Goal: Communication & Community: Answer question/provide support

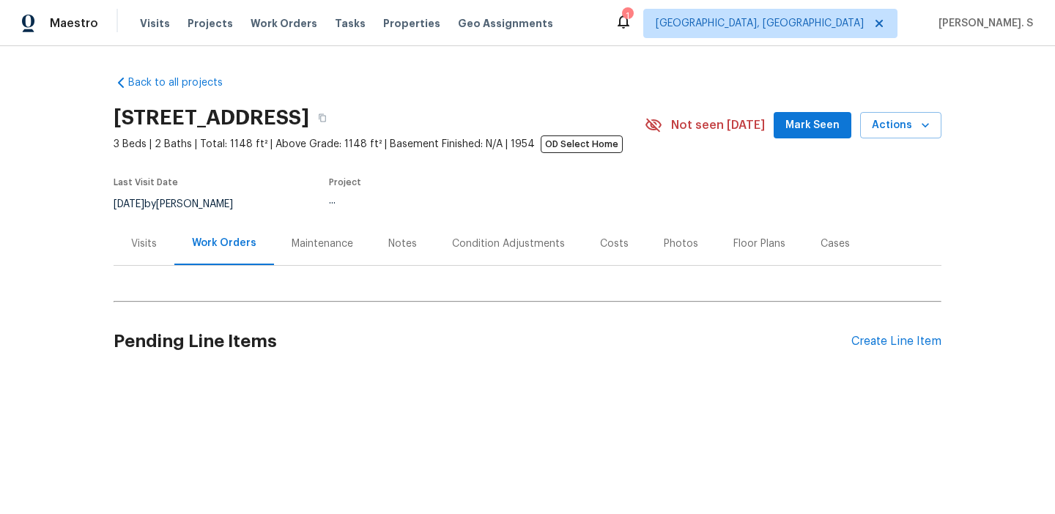
click at [237, 243] on div "Work Orders" at bounding box center [224, 243] width 64 height 15
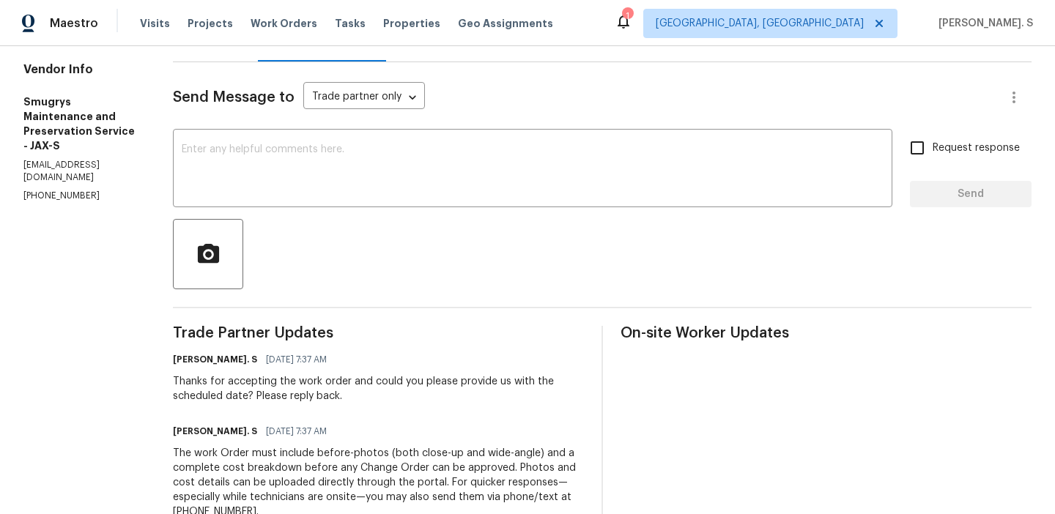
scroll to position [243, 0]
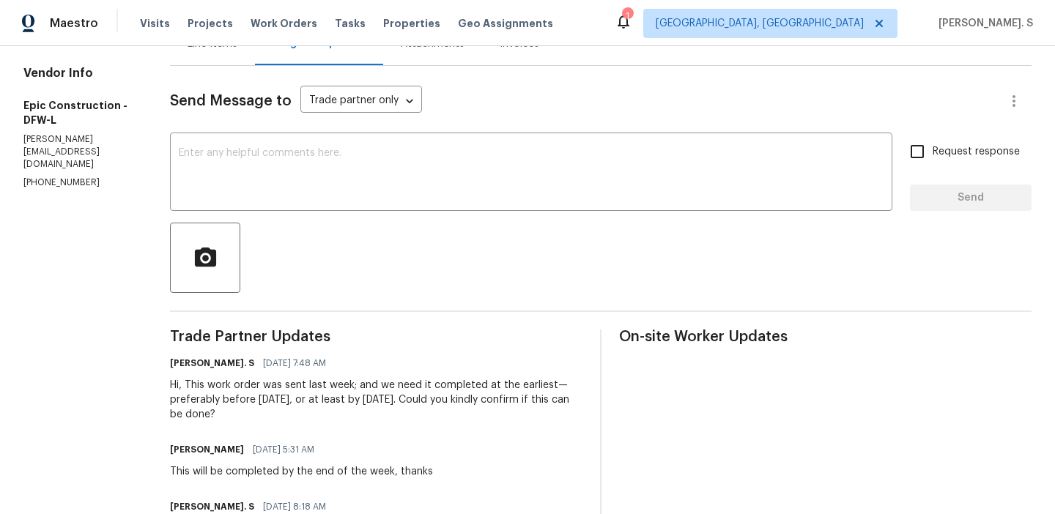
scroll to position [171, 0]
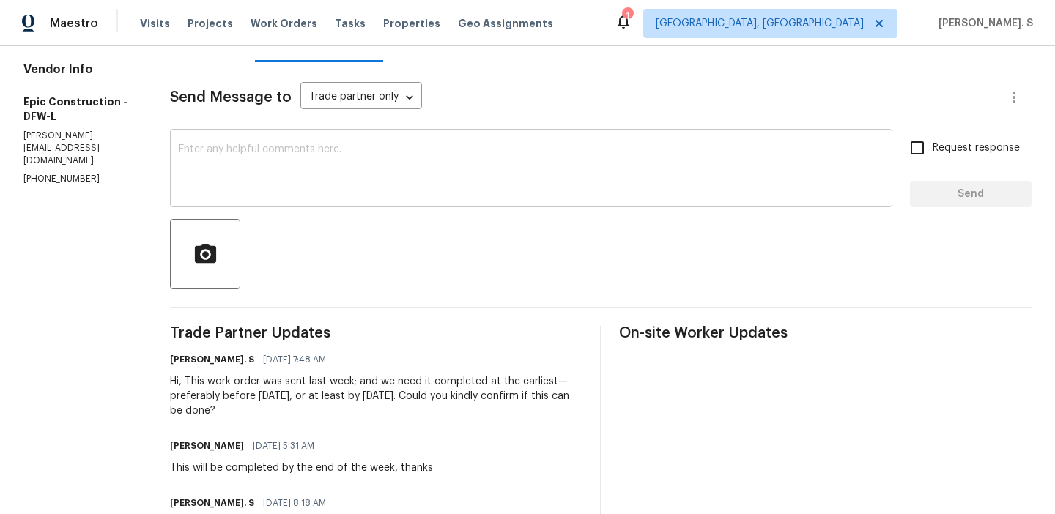
click at [228, 152] on textarea at bounding box center [531, 169] width 705 height 51
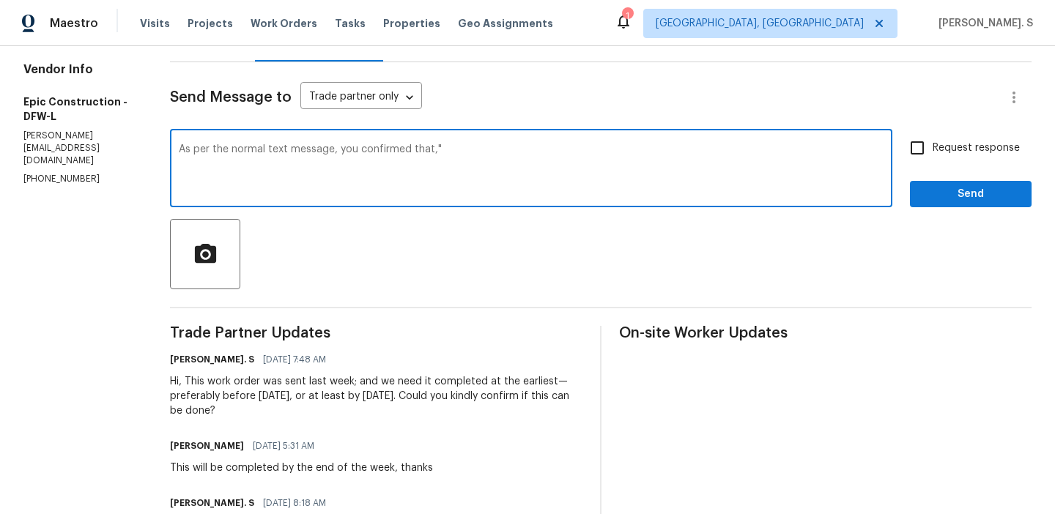
paste textarea "Yes, it can be done."
type textarea "As per the normal text message, you confirmed that,"Yes, it can be done." Kindl…"
click at [917, 152] on input "Request response" at bounding box center [917, 148] width 31 height 31
checkbox input "true"
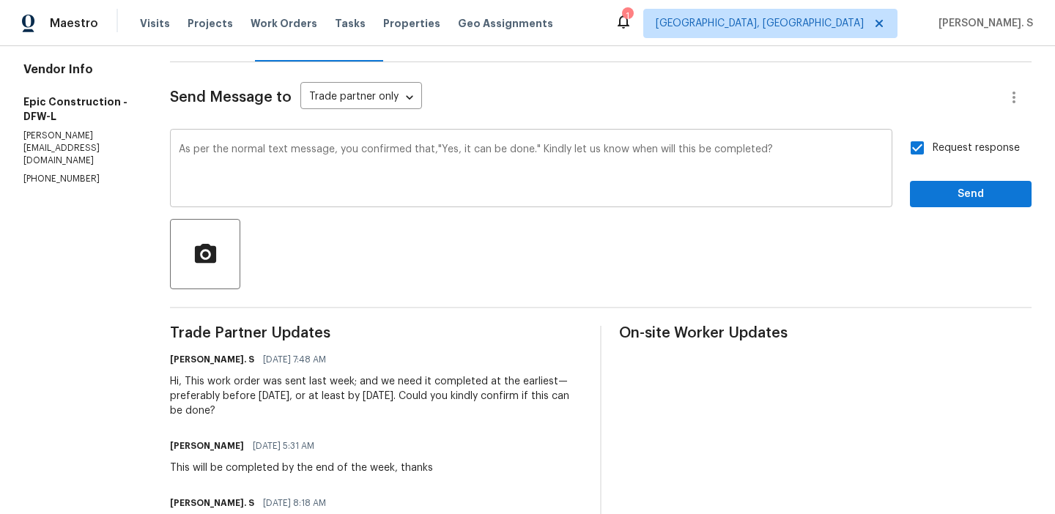
click at [676, 160] on textarea "As per the normal text message, you confirmed that,"Yes, it can be done." Kindl…" at bounding box center [531, 169] width 705 height 51
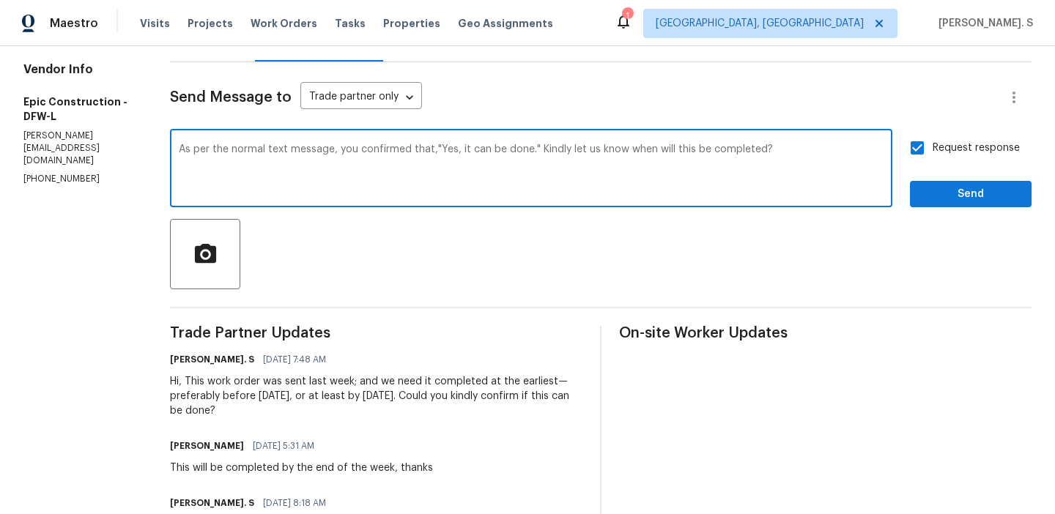
click at [0, 0] on div "Ignore" at bounding box center [0, 0] width 0 height 0
click at [0, 0] on div "that "Yes," at bounding box center [0, 0] width 0 height 0
click at [685, 150] on textarea "As per the normal text message, you confirmed that "Yes, it can be done." Kindl…" at bounding box center [531, 169] width 705 height 51
type textarea "As per the normal text message, you confirmed that "Yes, it can be done." Kindl…"
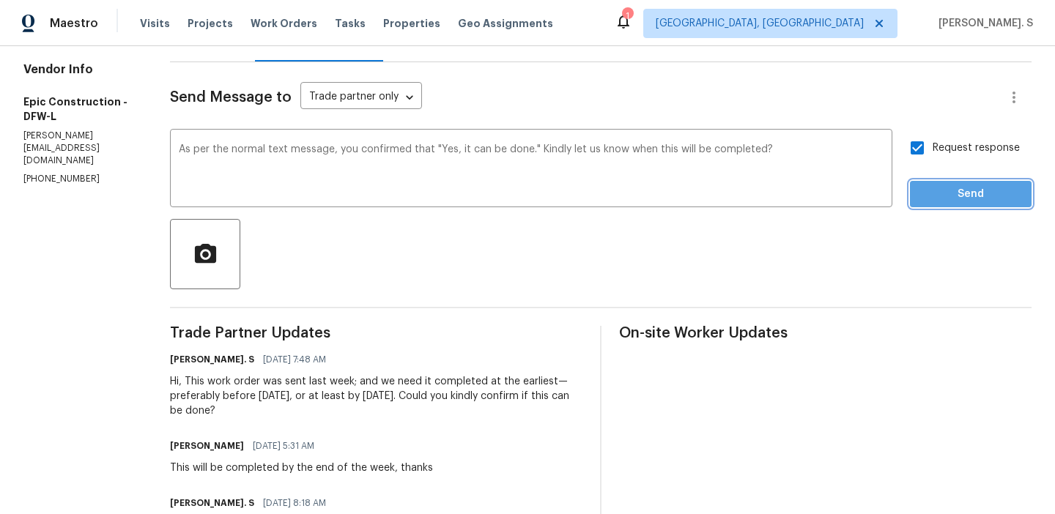
click at [959, 189] on span "Send" at bounding box center [971, 194] width 98 height 18
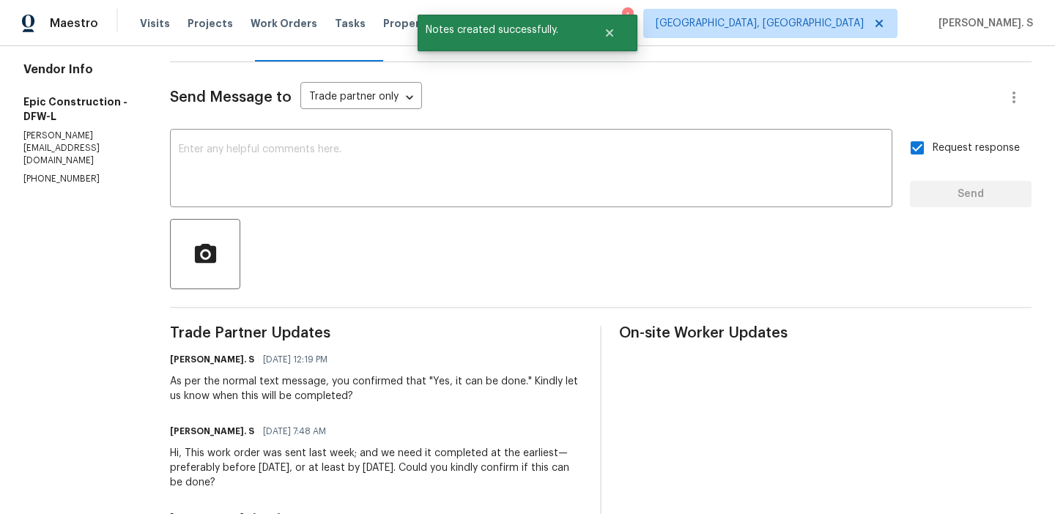
click at [340, 384] on div "As per the normal text message, you confirmed that "Yes, it can be done." Kindl…" at bounding box center [376, 389] width 413 height 29
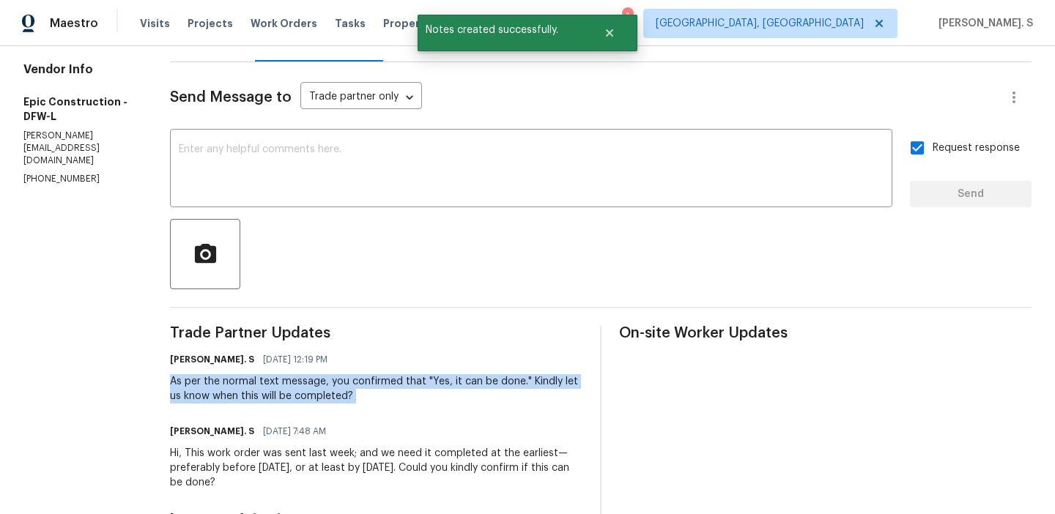
copy div "As per the normal text message, you confirmed that "Yes, it can be done." Kindl…"
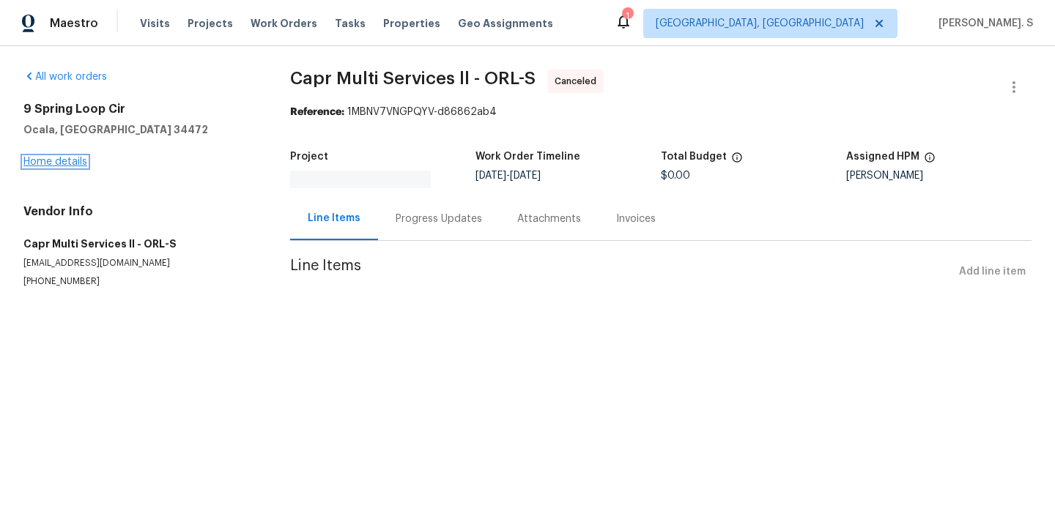
click at [64, 158] on link "Home details" at bounding box center [55, 162] width 64 height 10
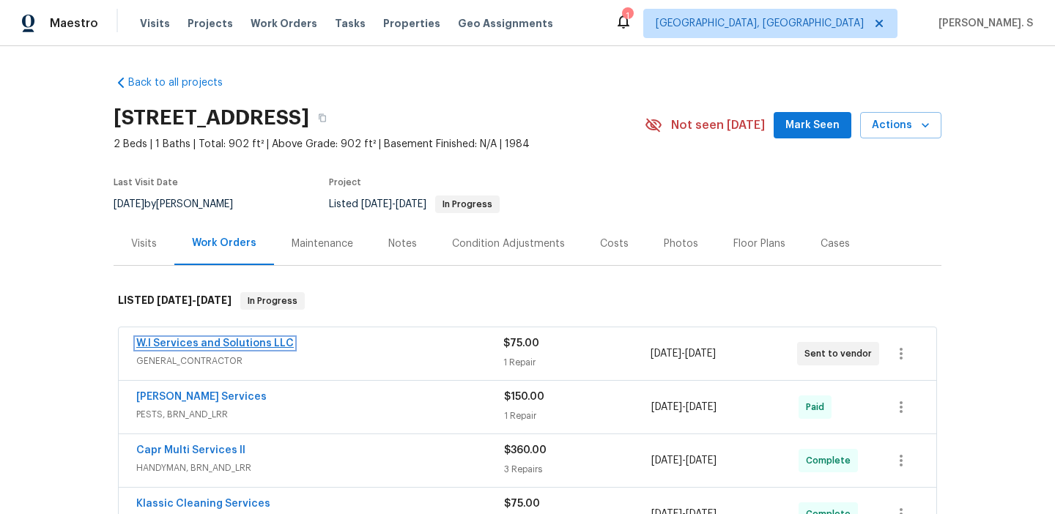
click at [277, 344] on link "W.I Services and Solutions LLC" at bounding box center [215, 344] width 158 height 10
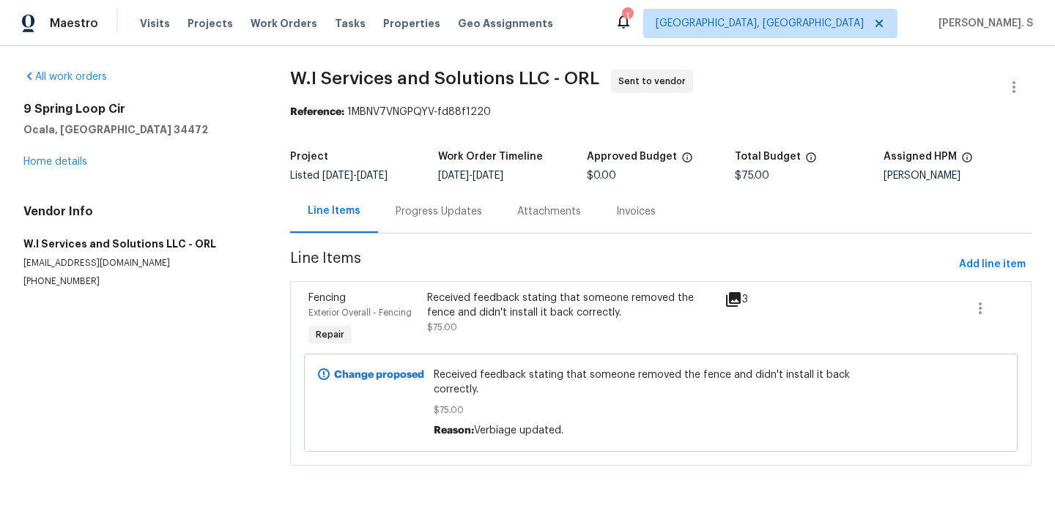
click at [59, 287] on p "(689) 206-3173" at bounding box center [139, 282] width 232 height 12
copy p "(689) 206-3173"
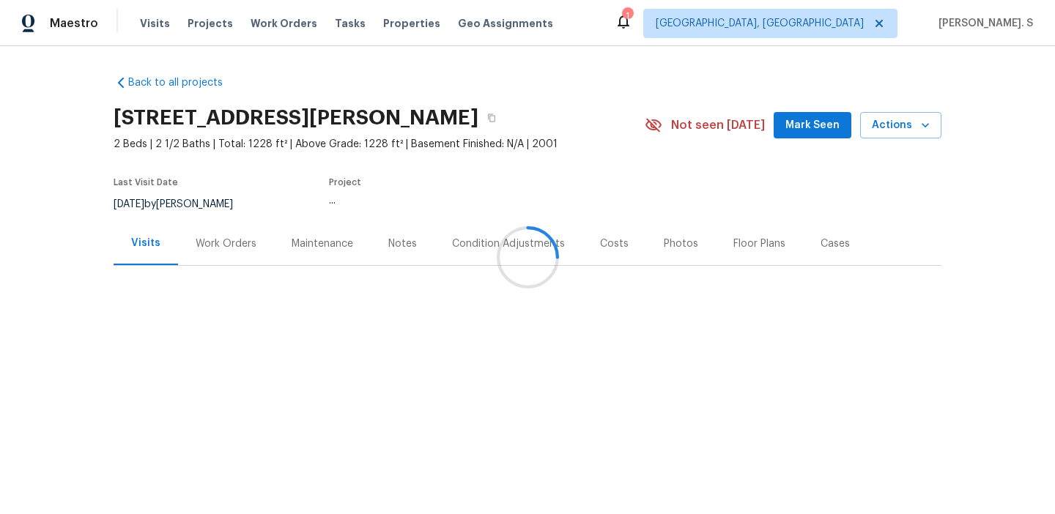
click at [227, 255] on div "Work Orders" at bounding box center [226, 243] width 96 height 43
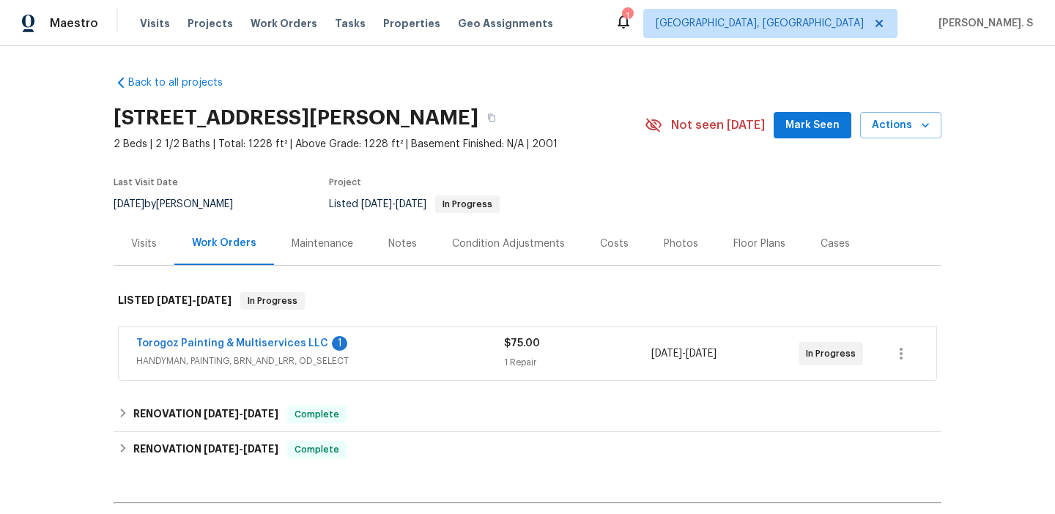
click at [235, 337] on span "Torogoz Painting & Multiservices LLC" at bounding box center [232, 343] width 192 height 15
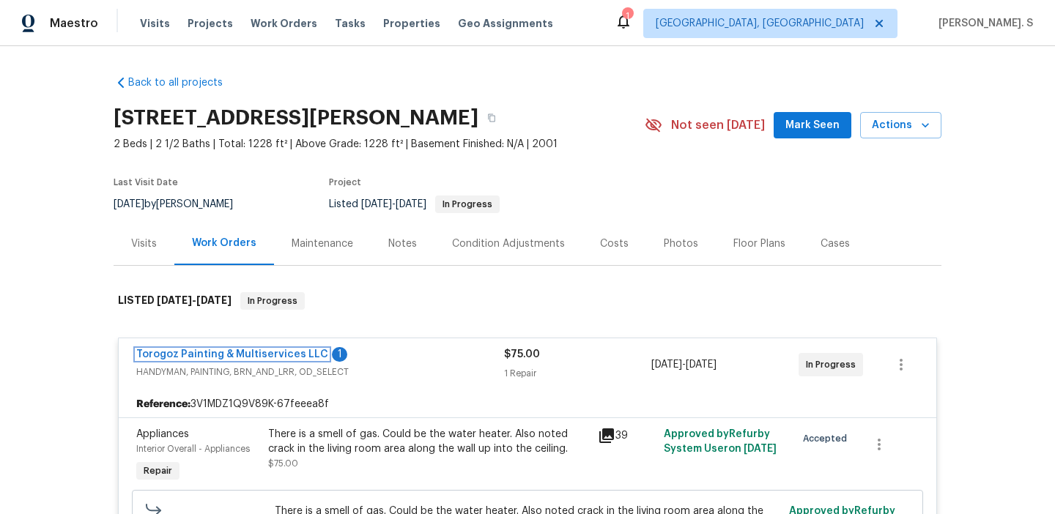
click at [235, 353] on link "Torogoz Painting & Multiservices LLC" at bounding box center [232, 355] width 192 height 10
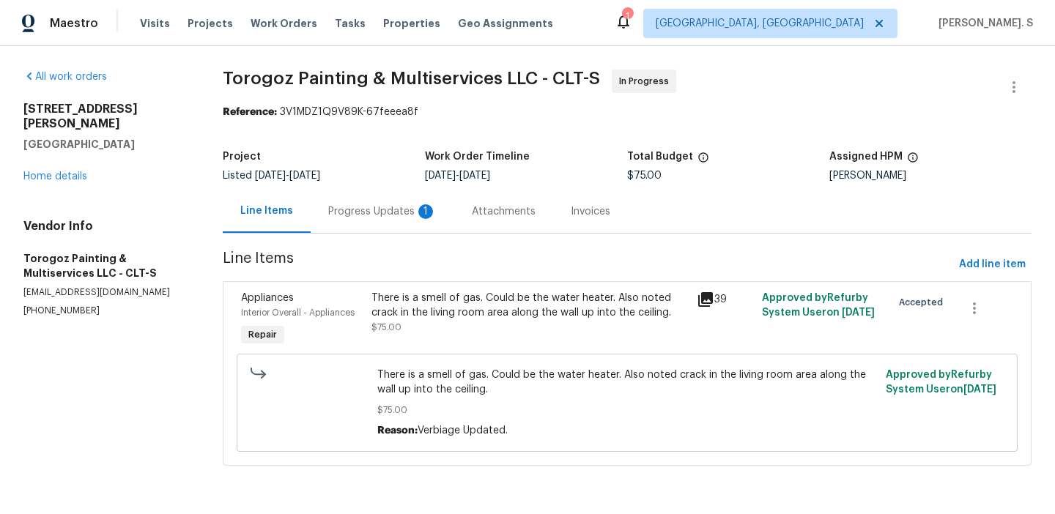
click at [372, 215] on div "Progress Updates 1" at bounding box center [382, 211] width 108 height 15
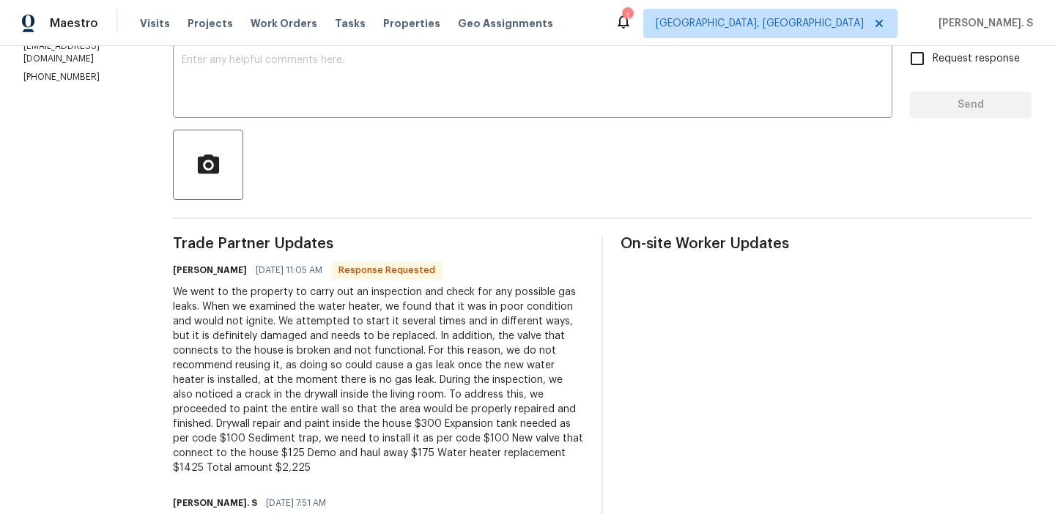
scroll to position [264, 0]
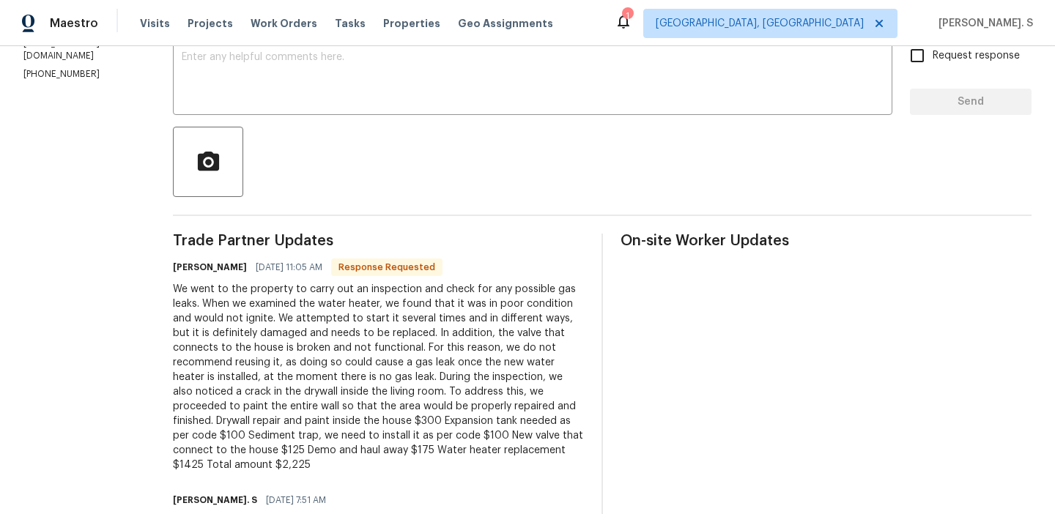
click at [413, 424] on div "We went to the property to carry out an inspection and check for any possible g…" at bounding box center [378, 377] width 411 height 191
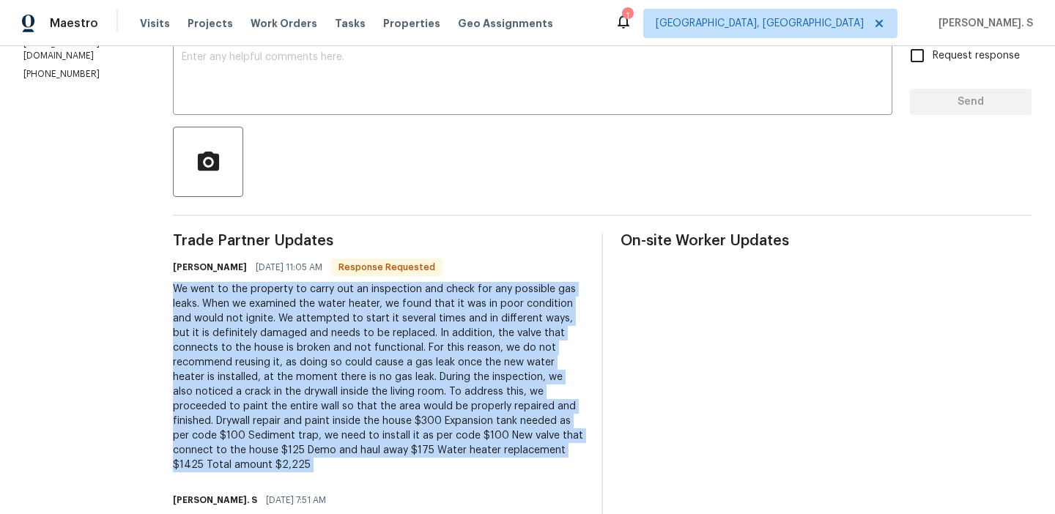
copy div "We went to the property to carry out an inspection and check for any possible g…"
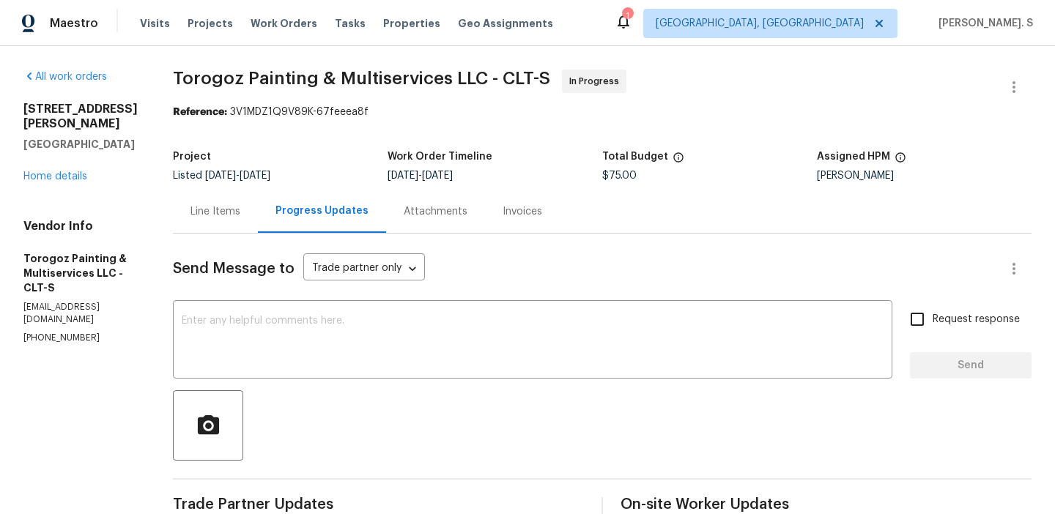
click at [309, 73] on span "Torogoz Painting & Multiservices LLC - CLT-S" at bounding box center [361, 79] width 377 height 18
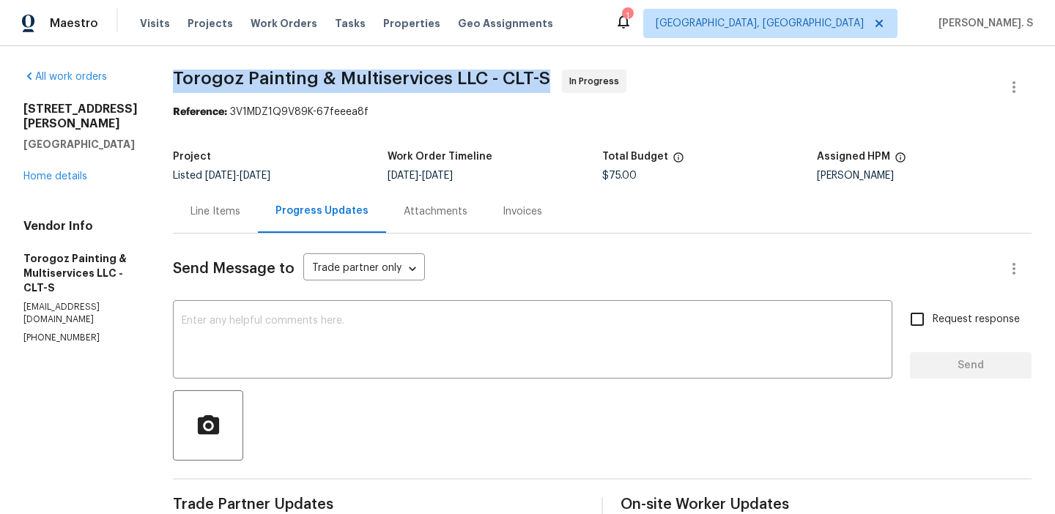
click at [309, 73] on span "Torogoz Painting & Multiservices LLC - CLT-S" at bounding box center [361, 79] width 377 height 18
copy span "Torogoz Painting & Multiservices LLC - CLT-S"
click at [240, 215] on div "Line Items" at bounding box center [216, 211] width 50 height 15
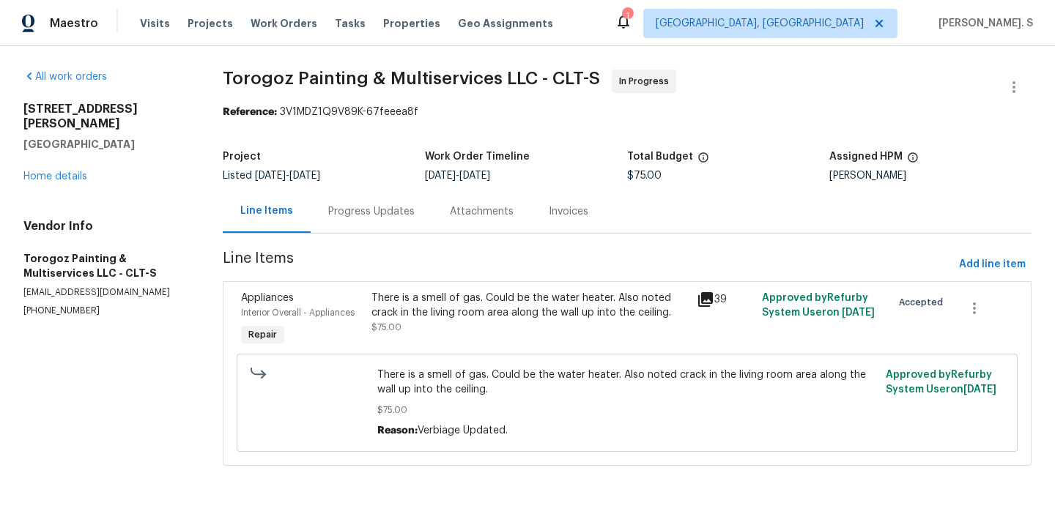
click at [509, 384] on span "There is a smell of gas. Could be the water heater. Also noted crack in the liv…" at bounding box center [626, 382] width 499 height 29
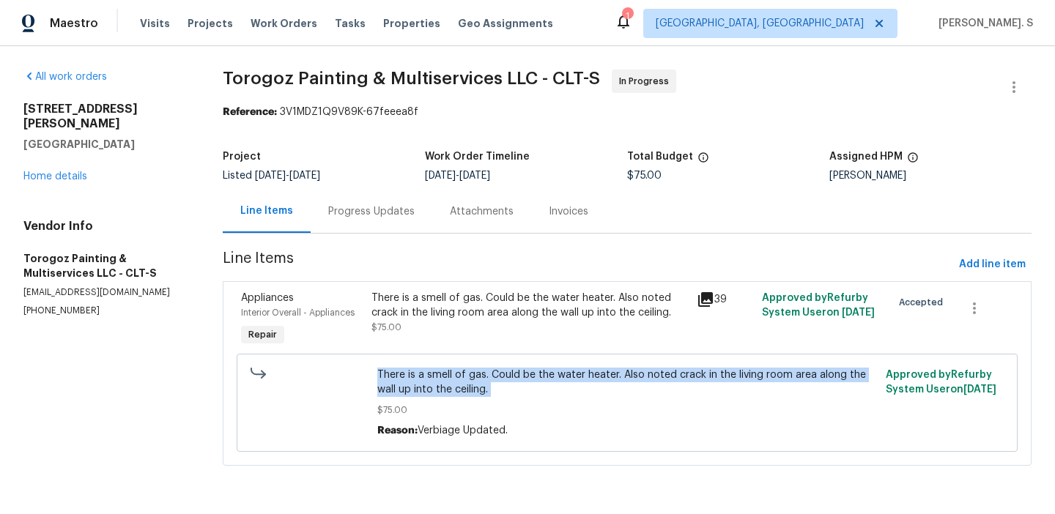
click at [509, 384] on span "There is a smell of gas. Could be the water heater. Also noted crack in the liv…" at bounding box center [626, 382] width 499 height 29
copy span "There is a smell of gas. Could be the water heater. Also noted crack in the liv…"
click at [400, 180] on div "Listed 9/5/2025 - 9/8/2025" at bounding box center [324, 176] width 202 height 10
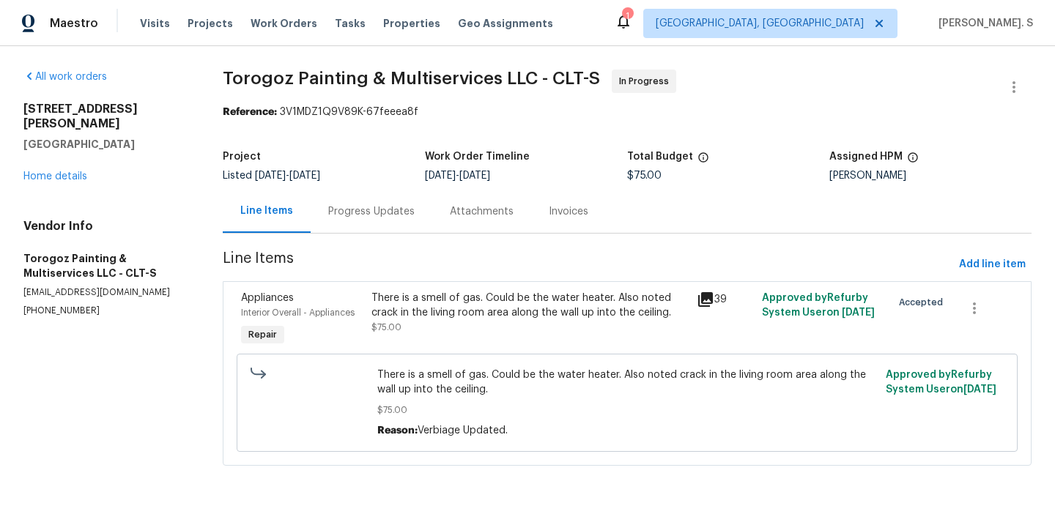
click at [380, 215] on div "Progress Updates" at bounding box center [371, 211] width 86 height 15
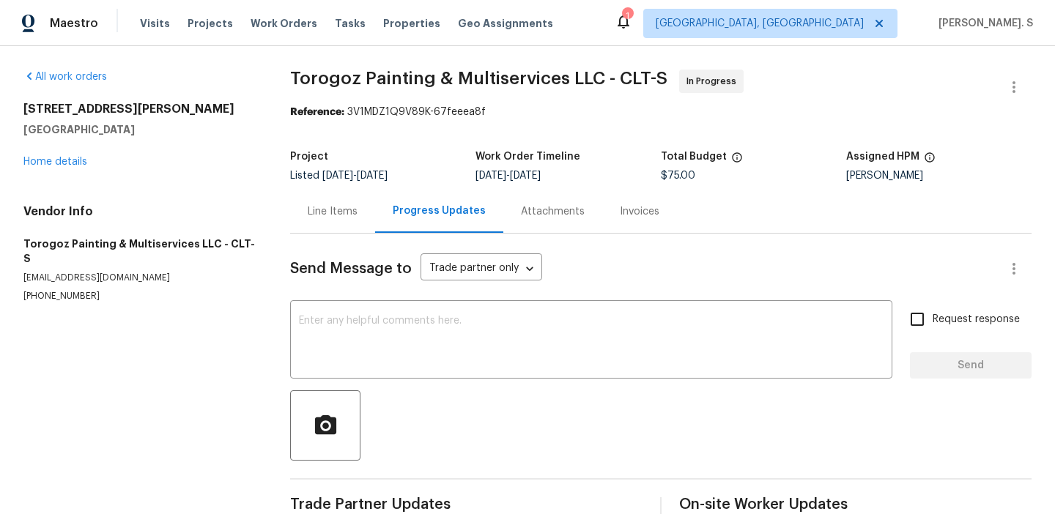
click at [397, 286] on div "Send Message to Trade partner only Trade partner only ​" at bounding box center [643, 268] width 707 height 35
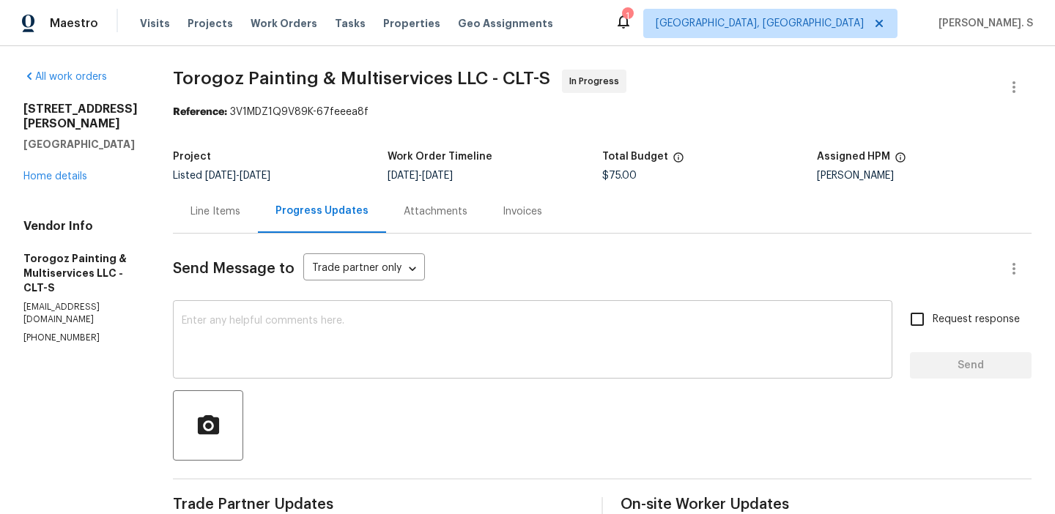
click at [394, 308] on div "x ​" at bounding box center [533, 341] width 720 height 75
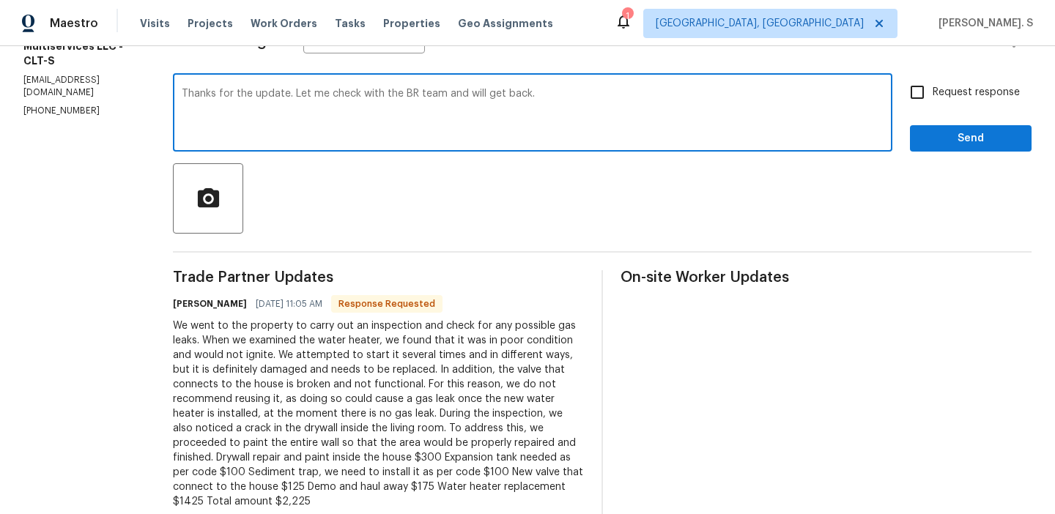
scroll to position [252, 0]
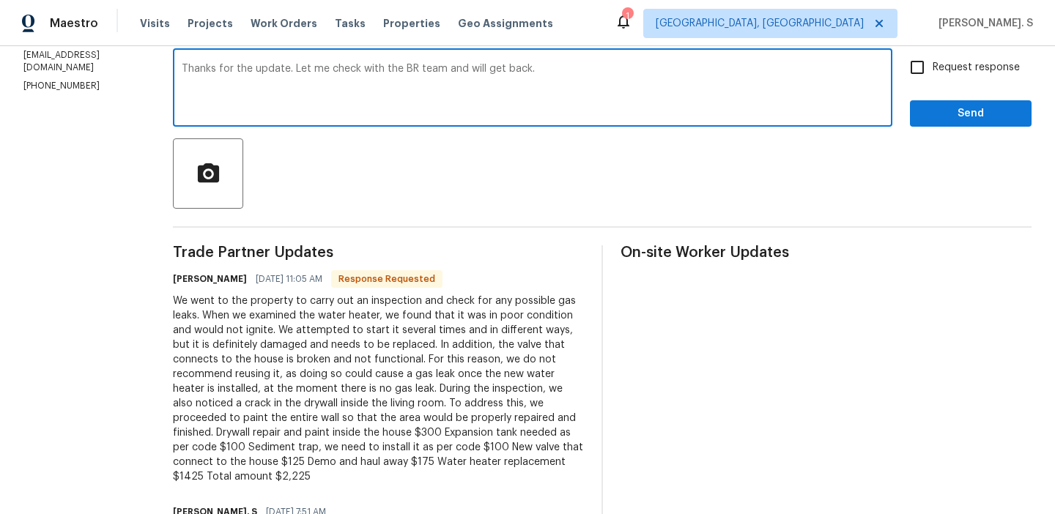
type textarea "Thanks for the update. Let me check with the BR team and will get back."
click at [944, 69] on span "Request response" at bounding box center [976, 67] width 87 height 15
click at [933, 69] on input "Request response" at bounding box center [917, 67] width 31 height 31
checkbox input "true"
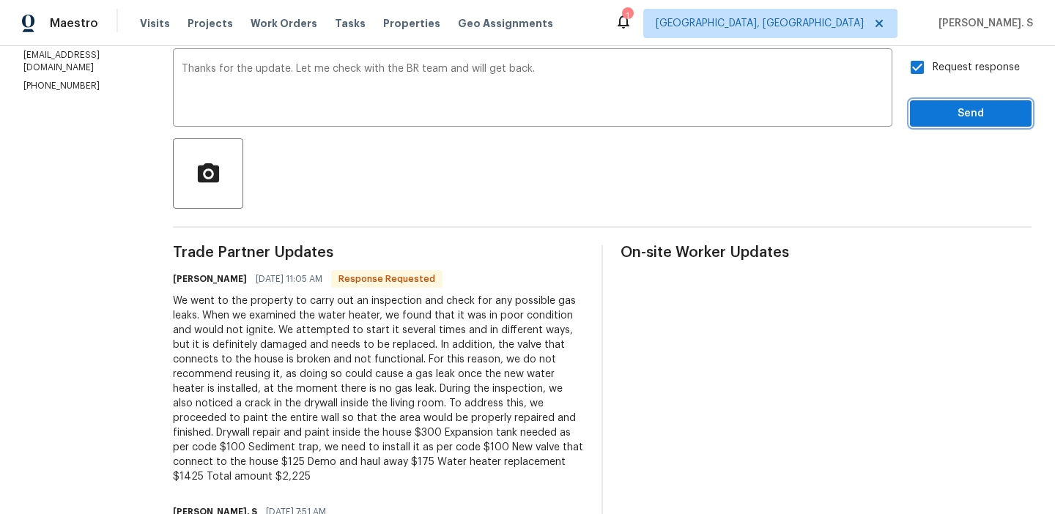
click at [927, 105] on span "Send" at bounding box center [971, 114] width 98 height 18
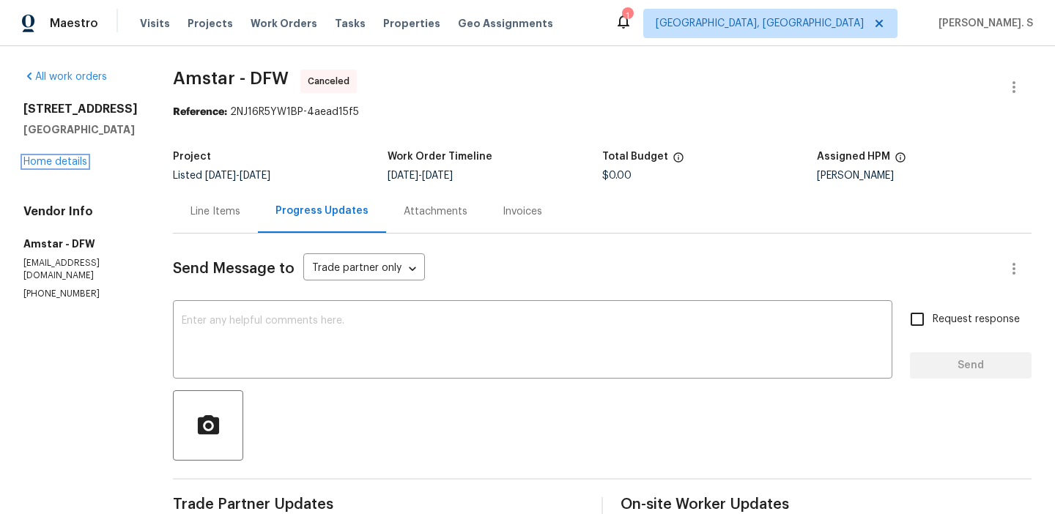
click at [36, 161] on link "Home details" at bounding box center [55, 162] width 64 height 10
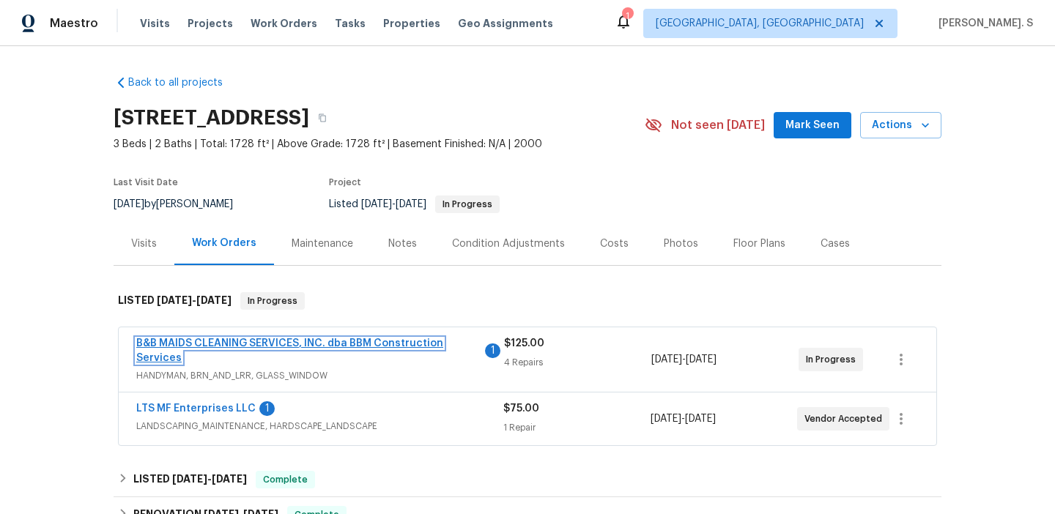
click at [287, 347] on link "B&B MAIDS CLEANING SERVICES, INC. dba BBM Construction Services" at bounding box center [289, 351] width 307 height 25
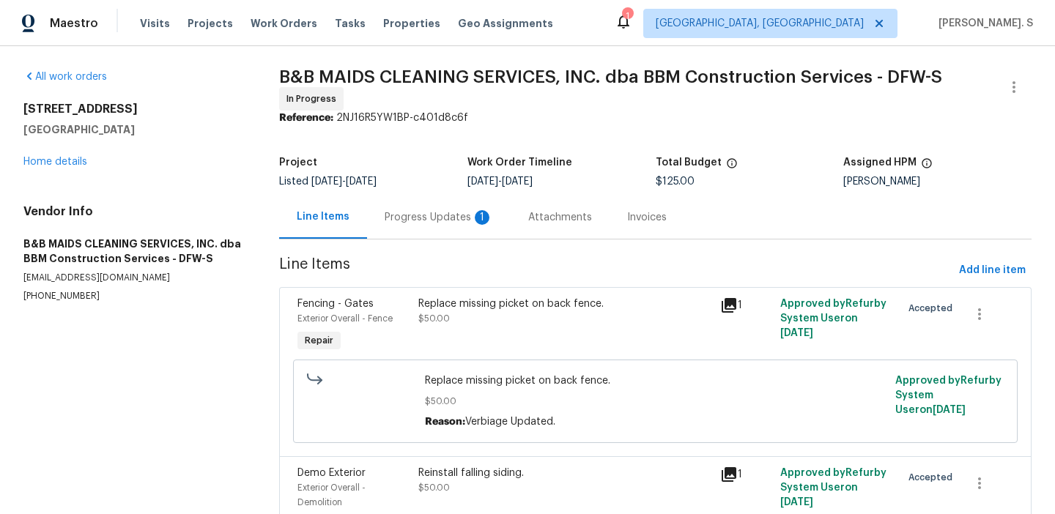
click at [412, 251] on section "B&B MAIDS CLEANING SERVICES, INC. dba BBM Construction Services - DFW-S In Prog…" at bounding box center [655, 449] width 753 height 759
click at [429, 219] on div "Progress Updates 1" at bounding box center [439, 217] width 108 height 15
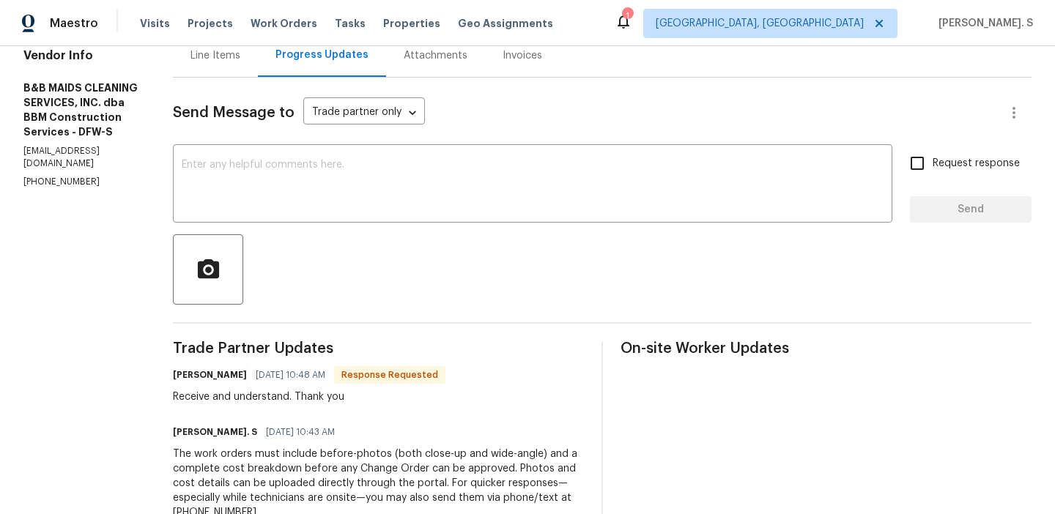
scroll to position [94, 0]
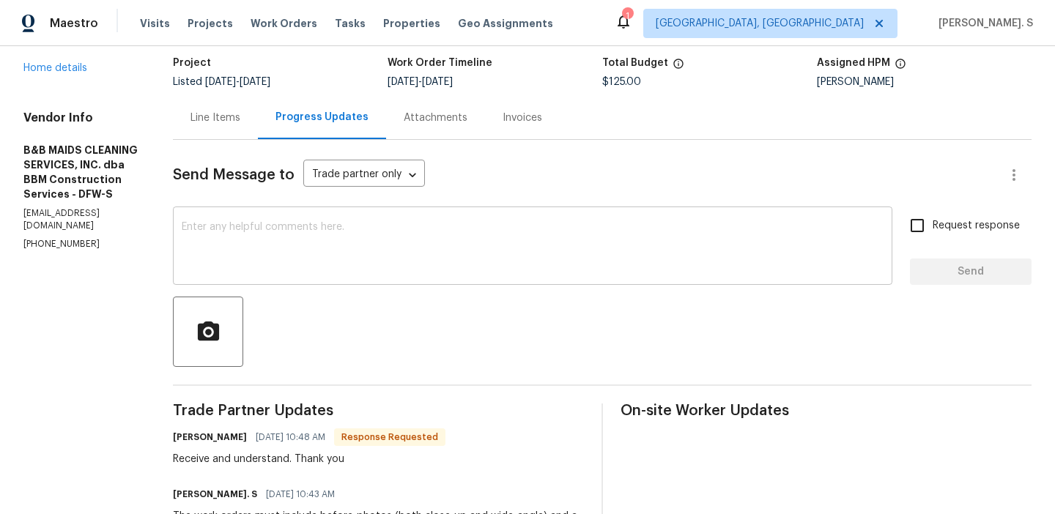
click at [337, 224] on textarea at bounding box center [533, 247] width 702 height 51
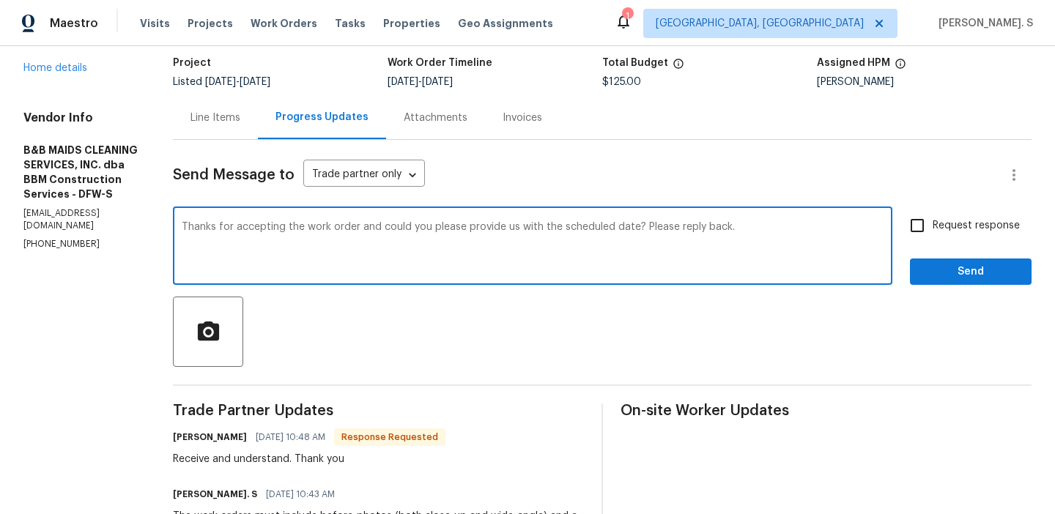
scroll to position [121, 0]
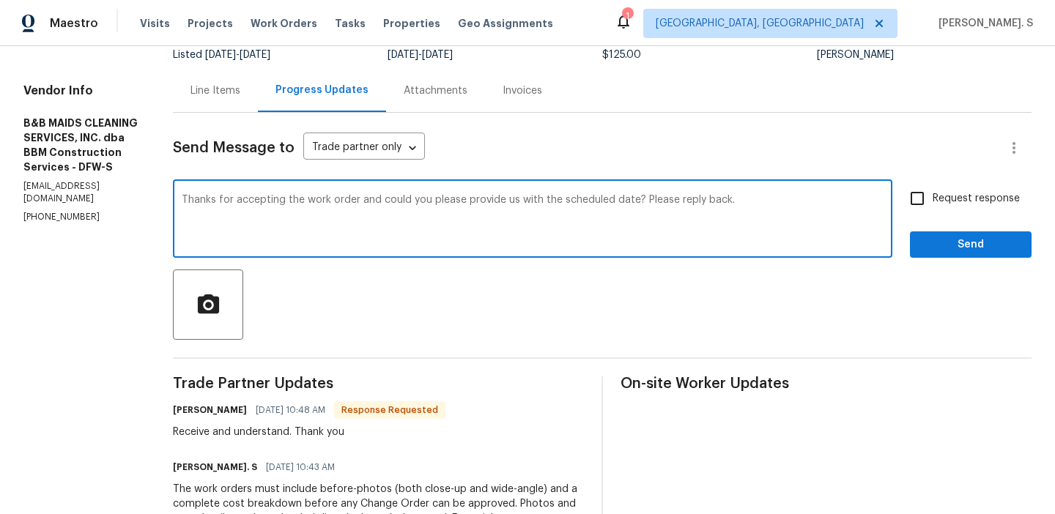
type textarea "Thanks for accepting the work order and could you please provide us with the sc…"
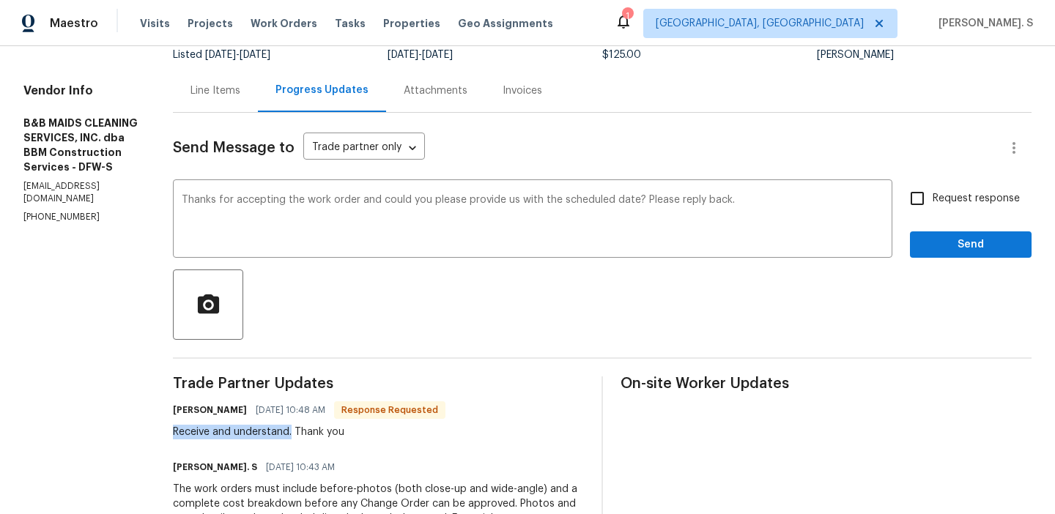
drag, startPoint x: 212, startPoint y: 433, endPoint x: 342, endPoint y: 433, distance: 130.5
click at [342, 433] on div "All work orders 4925 Prestwick Dr Fort Worth, TX 76135 Home details Vendor Info…" at bounding box center [527, 311] width 1055 height 772
copy div "Receive and understand."
click at [949, 196] on span "Request response" at bounding box center [976, 198] width 87 height 15
click at [933, 196] on input "Request response" at bounding box center [917, 198] width 31 height 31
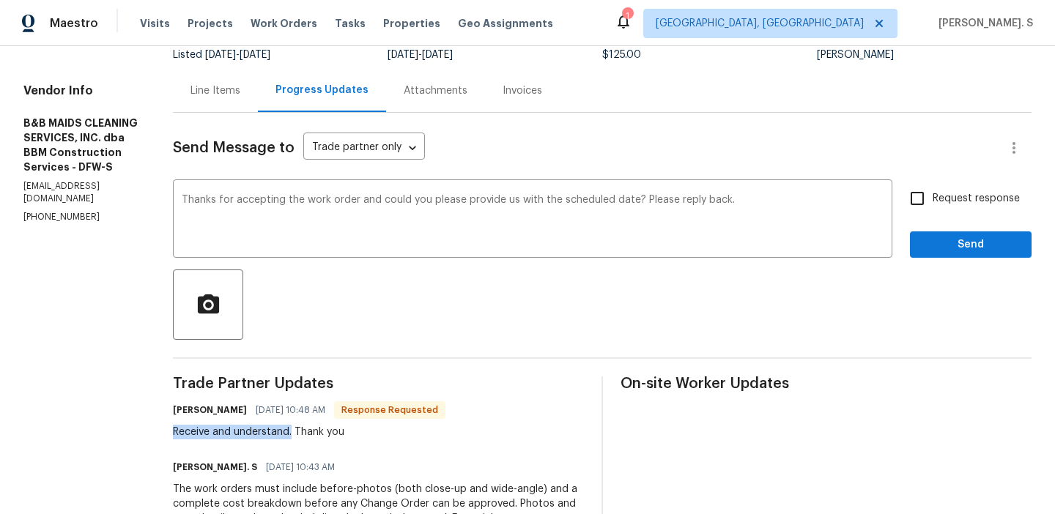
checkbox input "true"
click at [928, 256] on button "Send" at bounding box center [971, 245] width 122 height 27
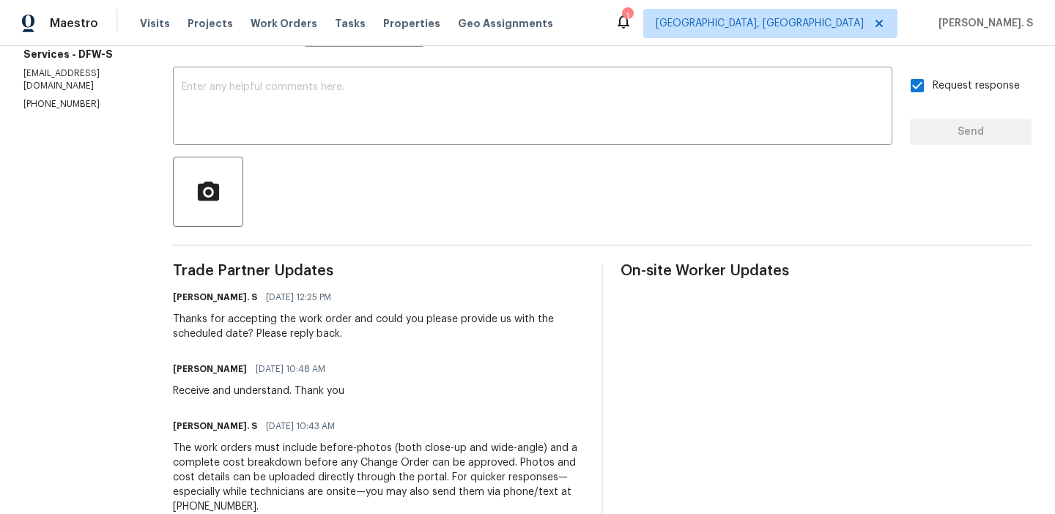
scroll to position [0, 0]
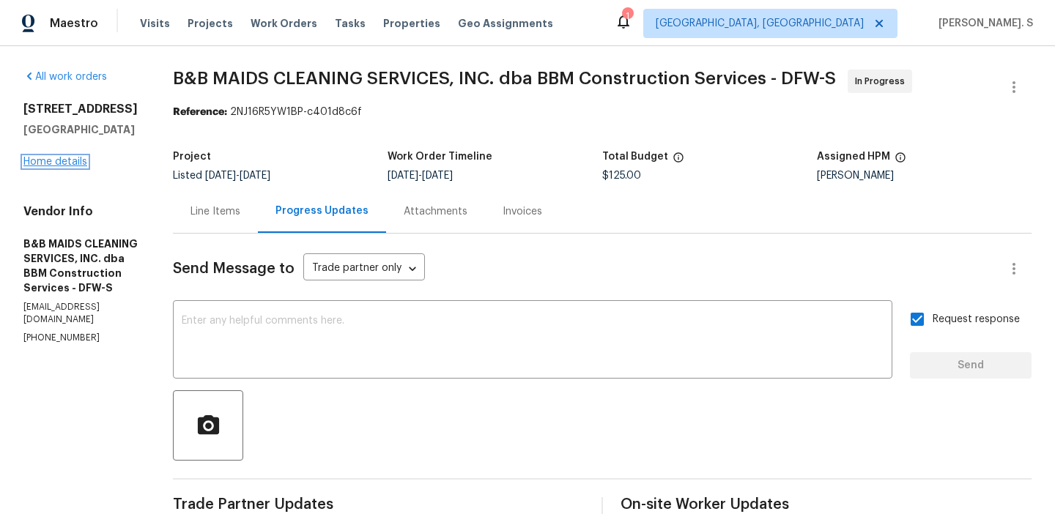
click at [59, 166] on link "Home details" at bounding box center [55, 162] width 64 height 10
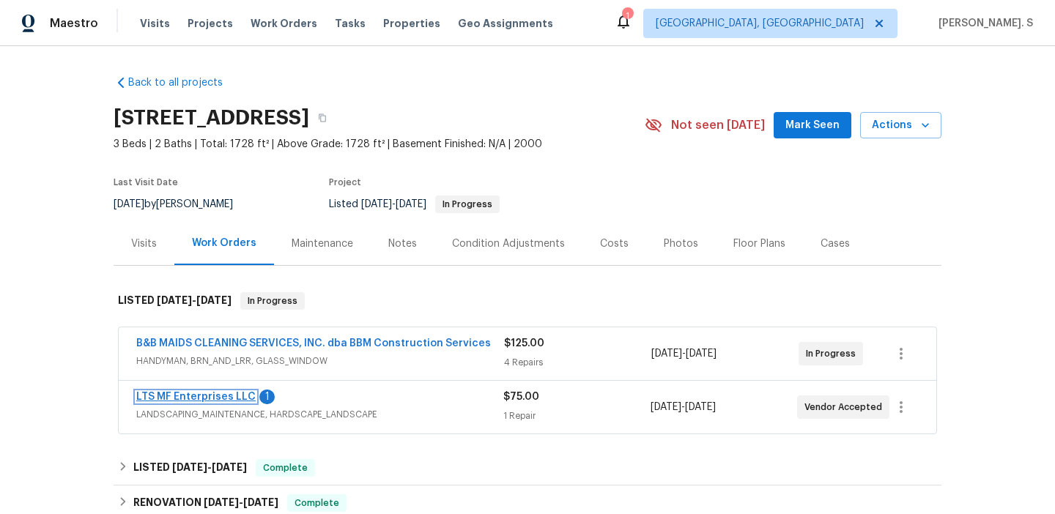
click at [235, 397] on link "LTS MF Enterprises LLC" at bounding box center [195, 397] width 119 height 10
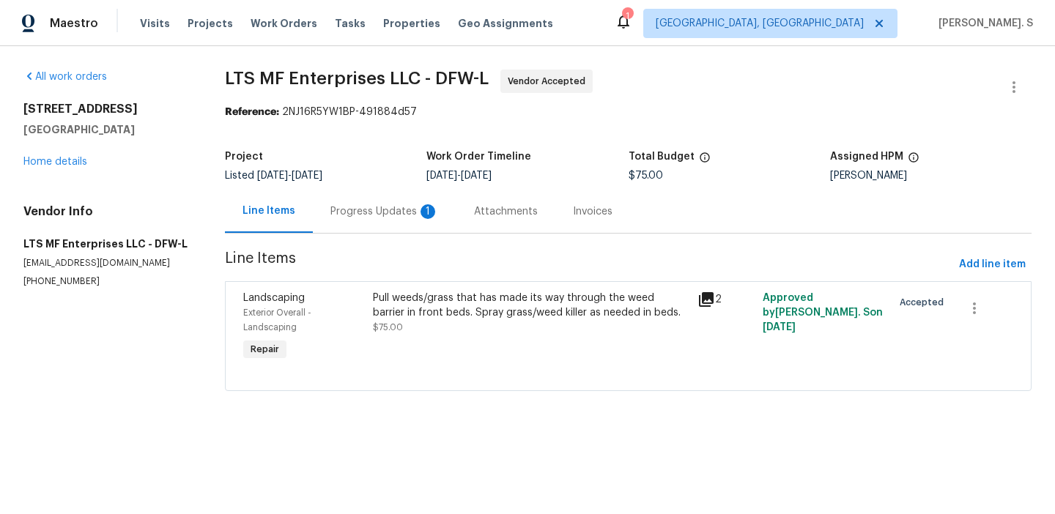
click at [373, 196] on div "Progress Updates 1" at bounding box center [385, 211] width 144 height 43
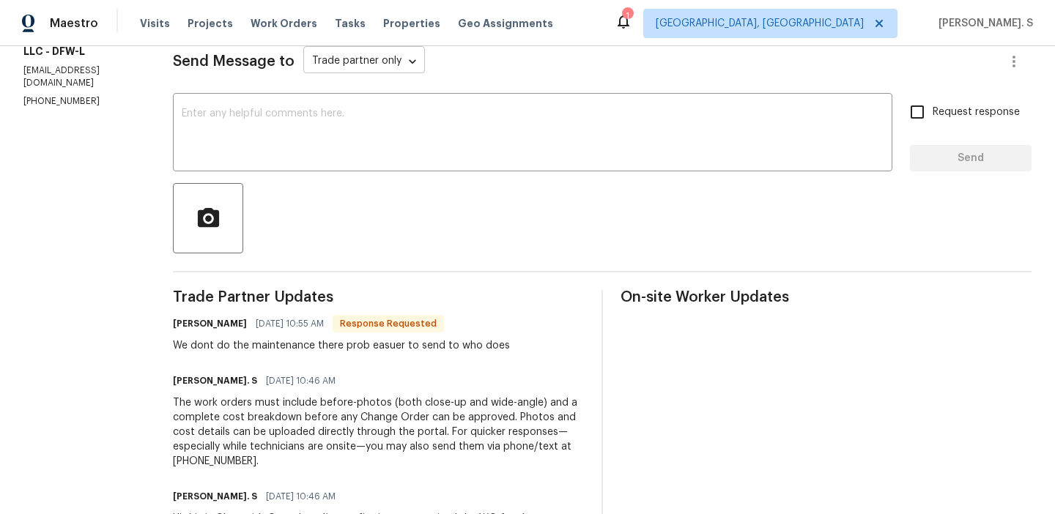
scroll to position [230, 0]
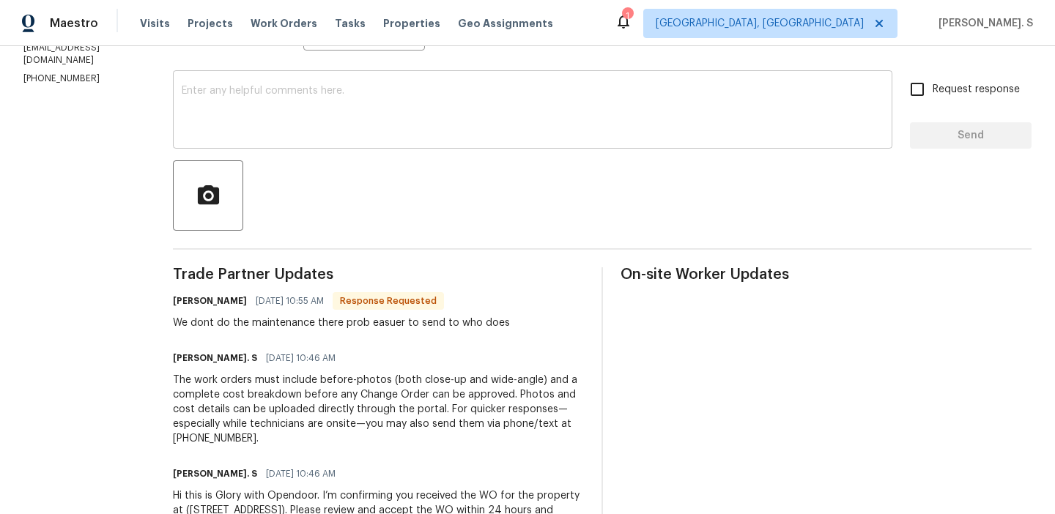
click at [308, 111] on textarea at bounding box center [533, 111] width 702 height 51
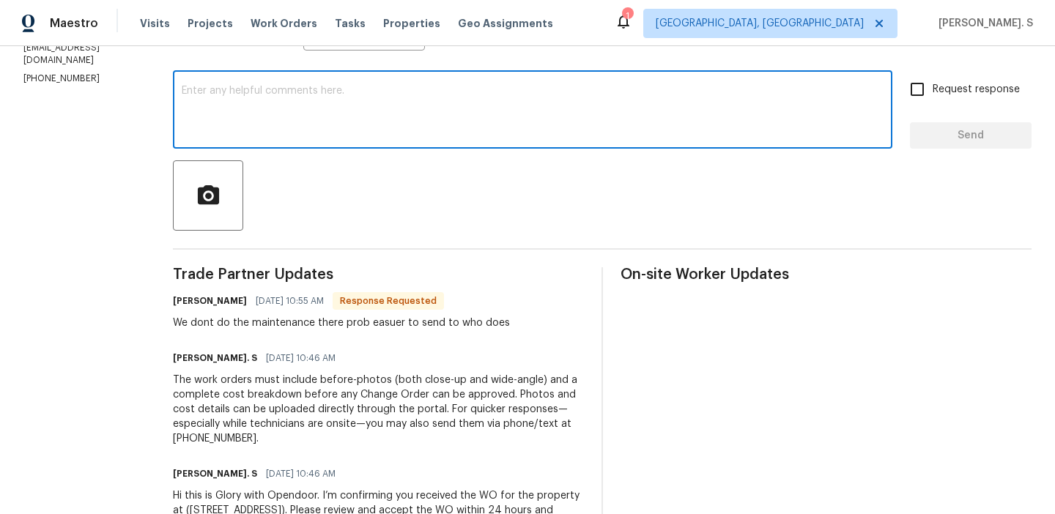
scroll to position [0, 0]
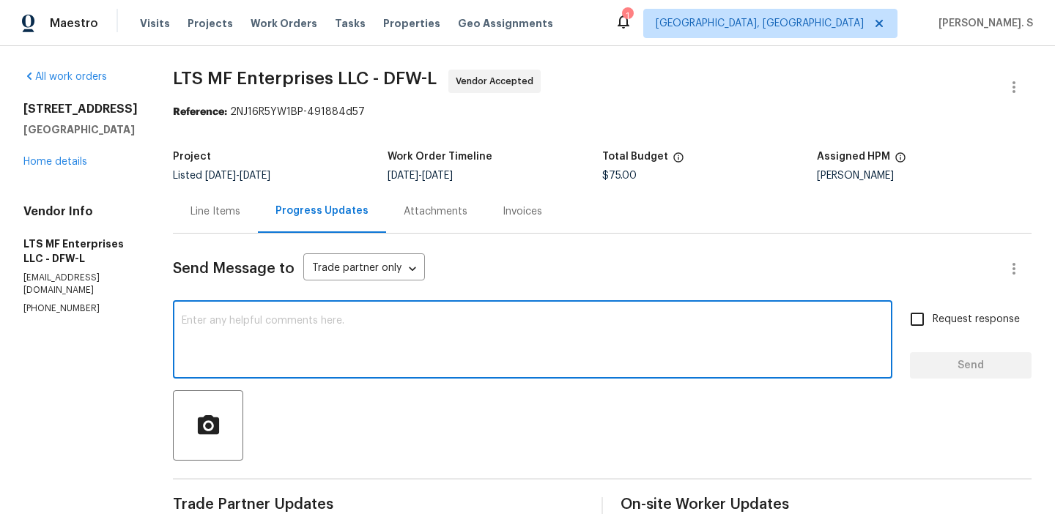
click at [215, 205] on div "Line Items" at bounding box center [216, 211] width 50 height 15
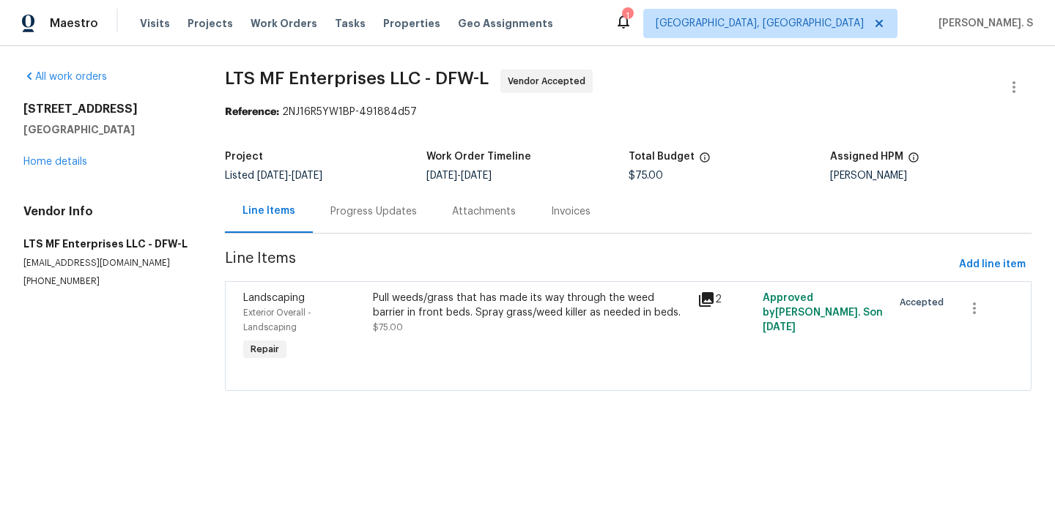
click at [357, 224] on div "Progress Updates" at bounding box center [374, 211] width 122 height 43
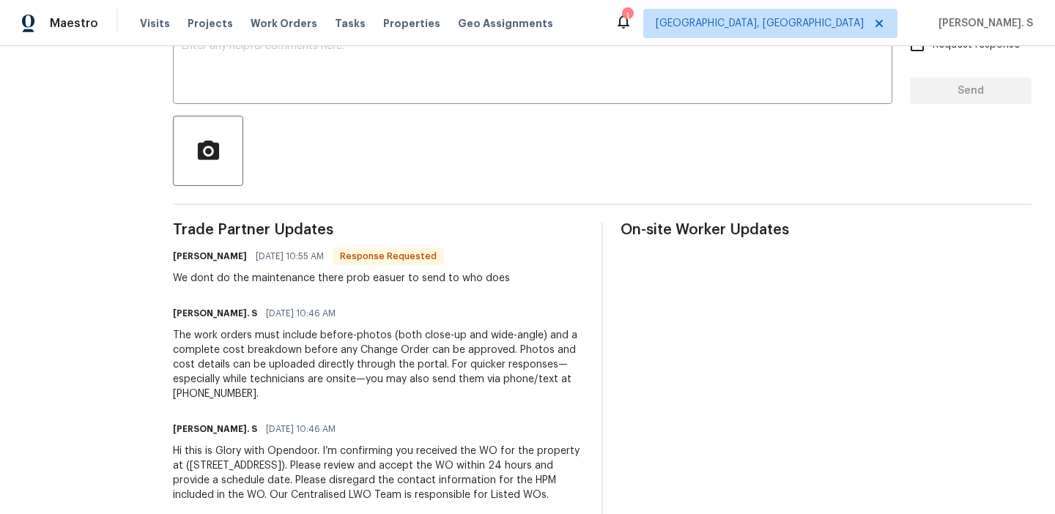
scroll to position [136, 0]
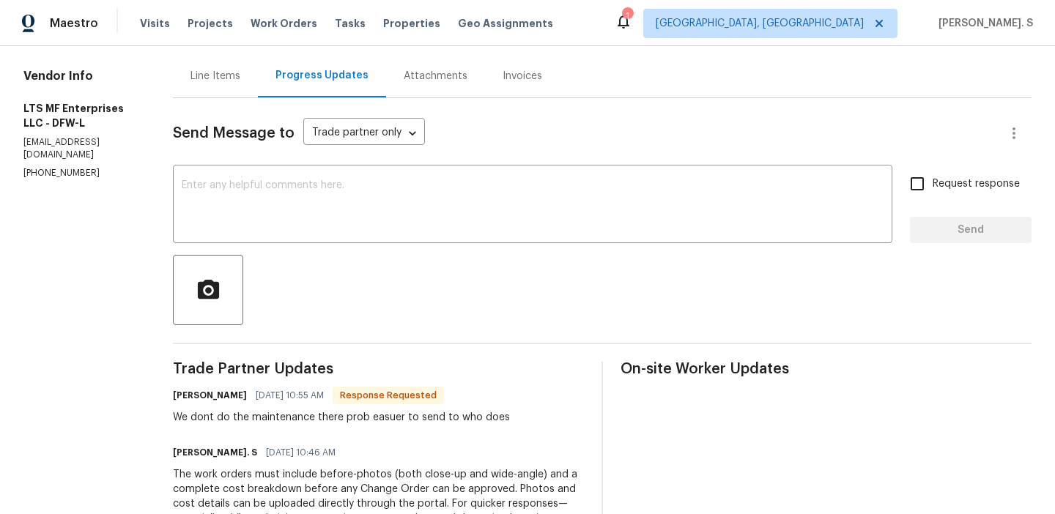
click at [64, 168] on section "All work orders 4925 Prestwick Dr Fort Worth, TX 76135 Home details Vendor Info…" at bounding box center [80, 297] width 114 height 726
copy p "(817) 988-4131"
click at [307, 165] on div "Send Message to Trade partner only Trade partner only ​ x ​ Request response Se…" at bounding box center [602, 378] width 859 height 561
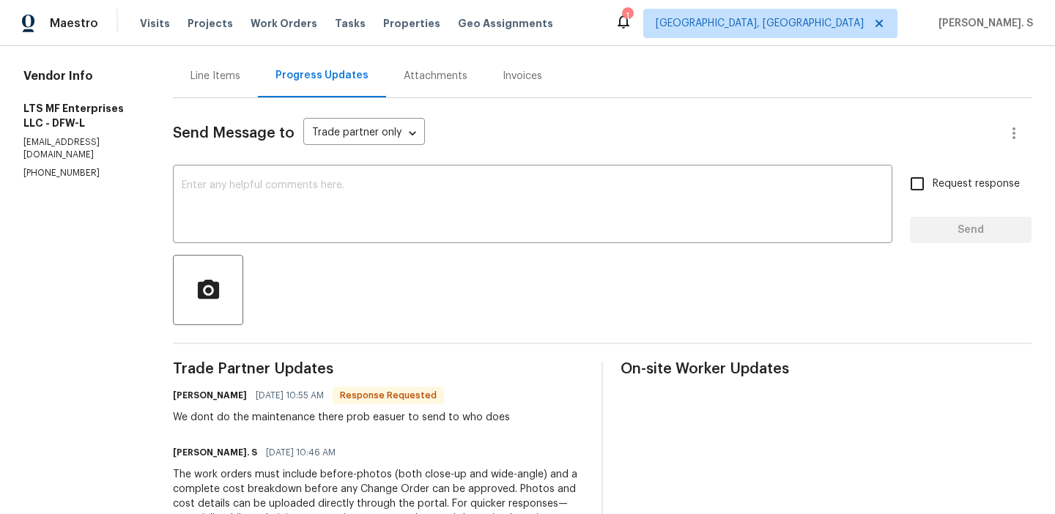
click at [307, 165] on div "Send Message to Trade partner only Trade partner only ​ x ​ Request response Se…" at bounding box center [602, 378] width 859 height 561
click at [276, 192] on textarea at bounding box center [533, 205] width 702 height 51
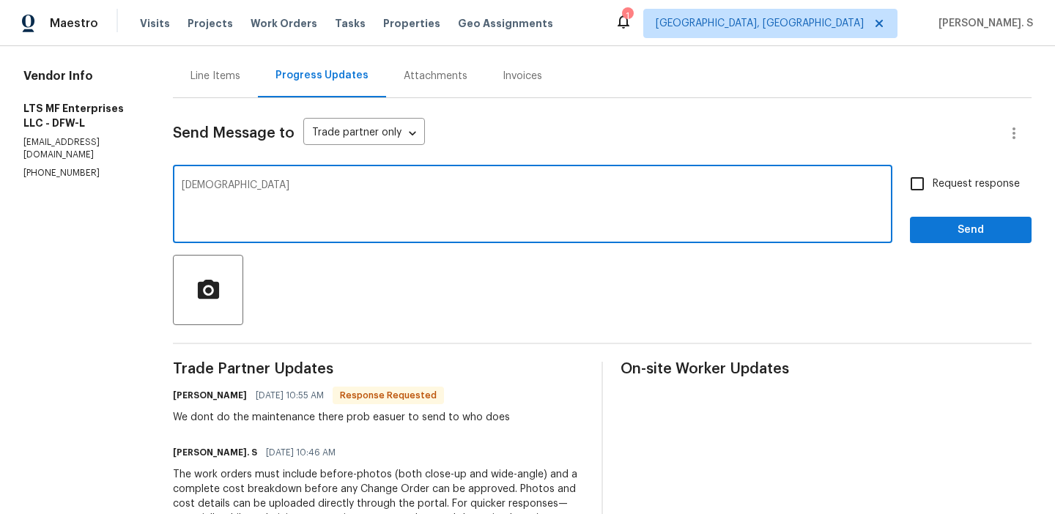
type textarea "Y"
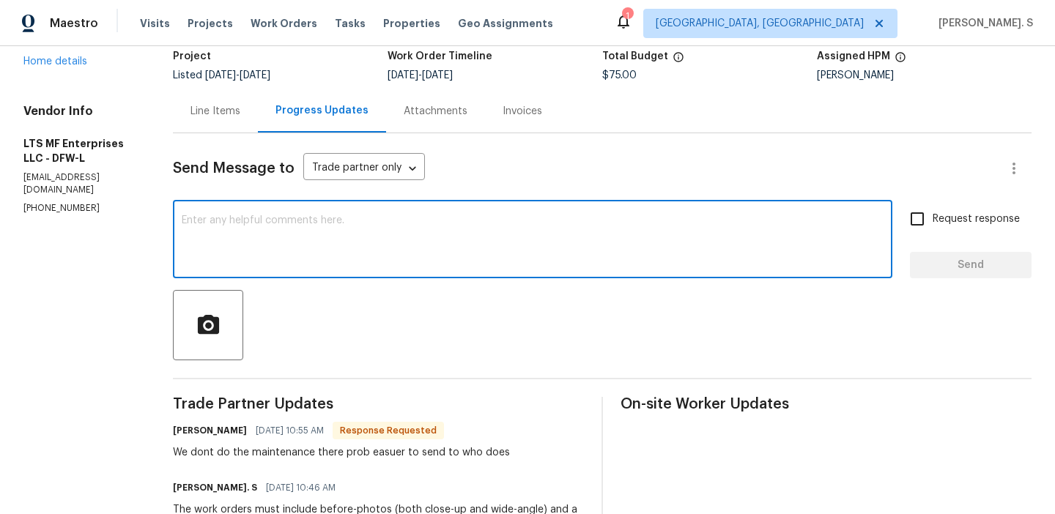
click at [200, 106] on div "Line Items" at bounding box center [216, 111] width 50 height 15
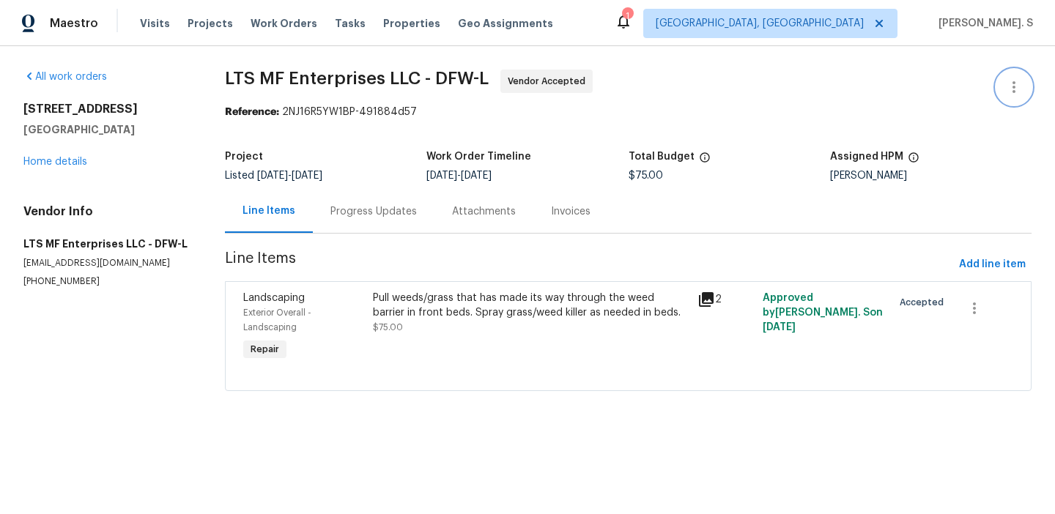
click at [1017, 89] on icon "button" at bounding box center [1015, 87] width 18 height 18
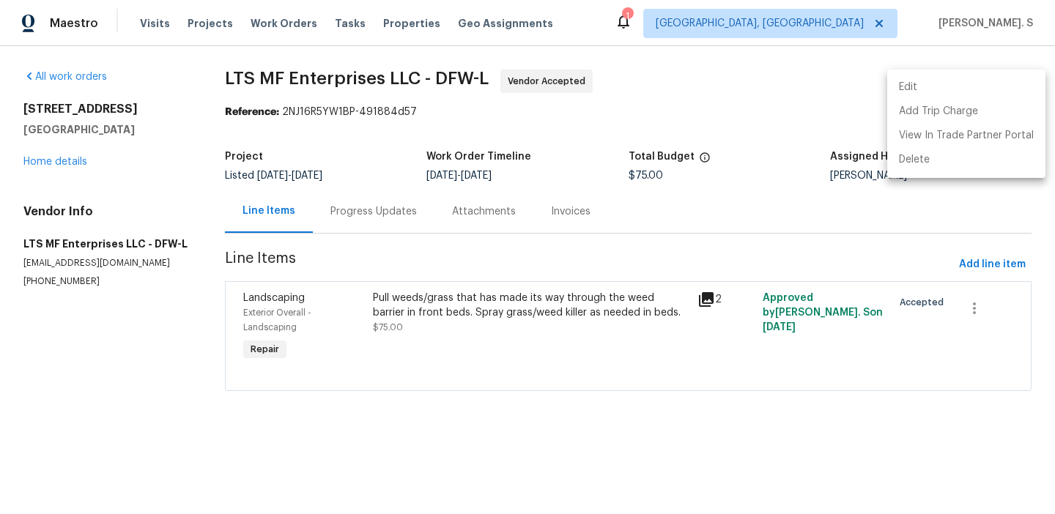
click at [971, 89] on li "Edit" at bounding box center [967, 87] width 158 height 24
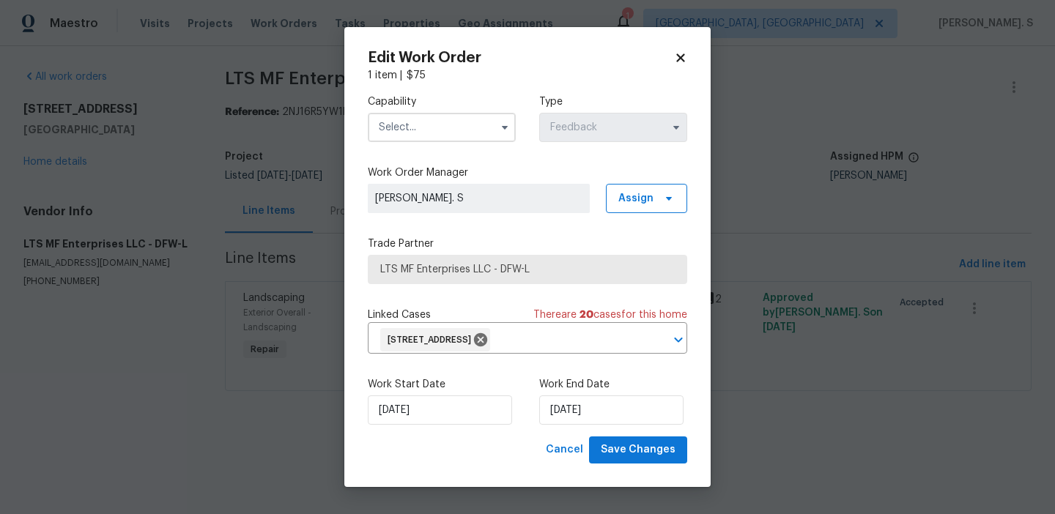
click at [502, 140] on input "text" at bounding box center [442, 127] width 148 height 29
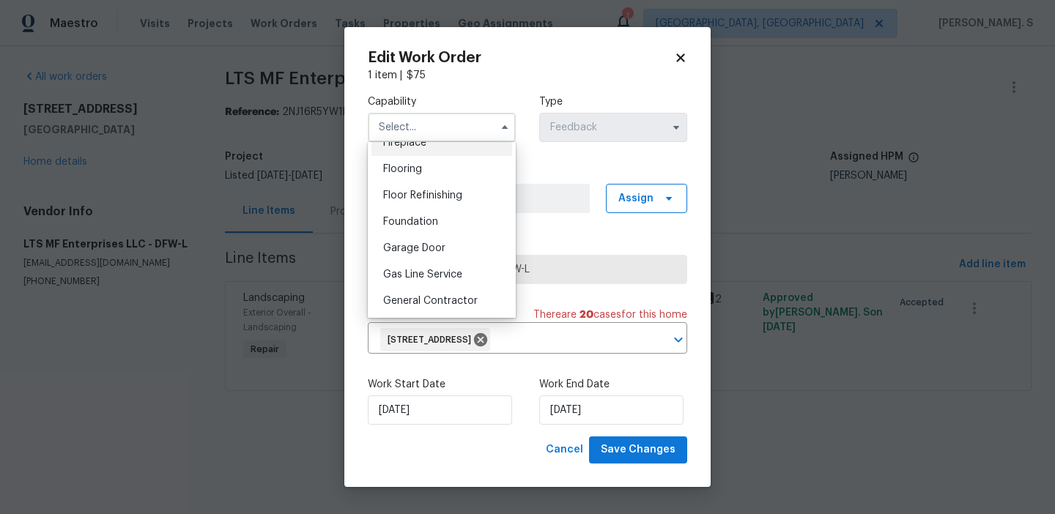
scroll to position [591, 0]
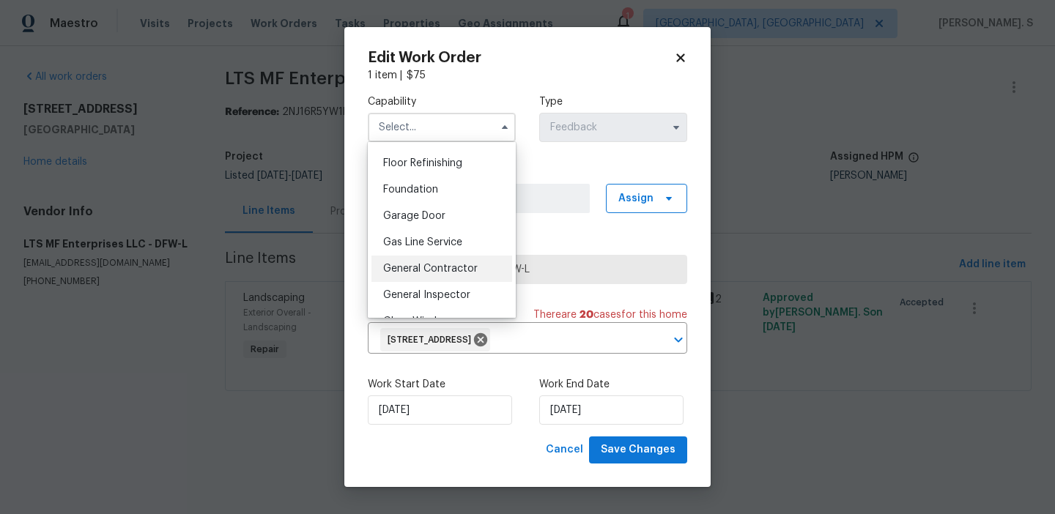
click at [456, 270] on span "General Contractor" at bounding box center [430, 269] width 95 height 10
type input "General Contractor"
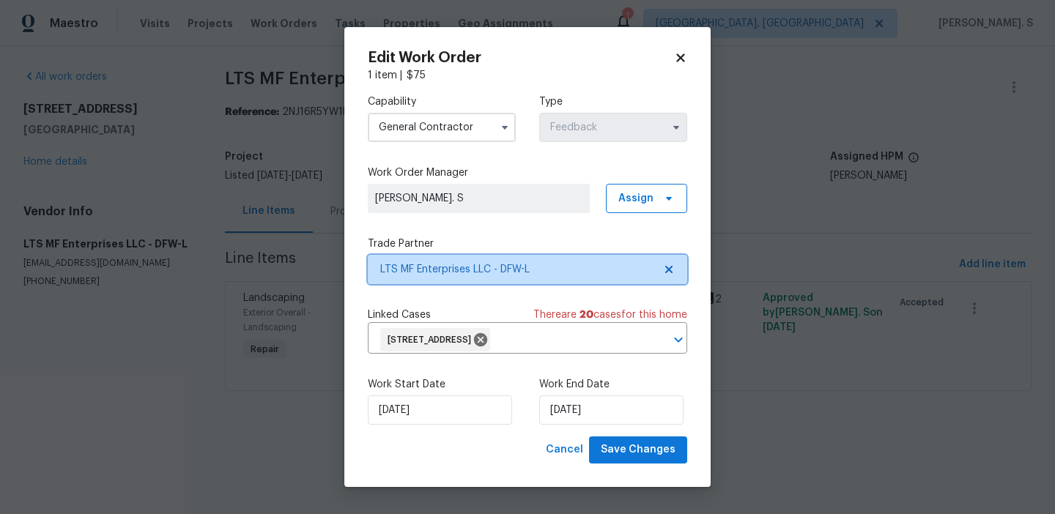
click at [674, 270] on icon at bounding box center [669, 270] width 12 height 12
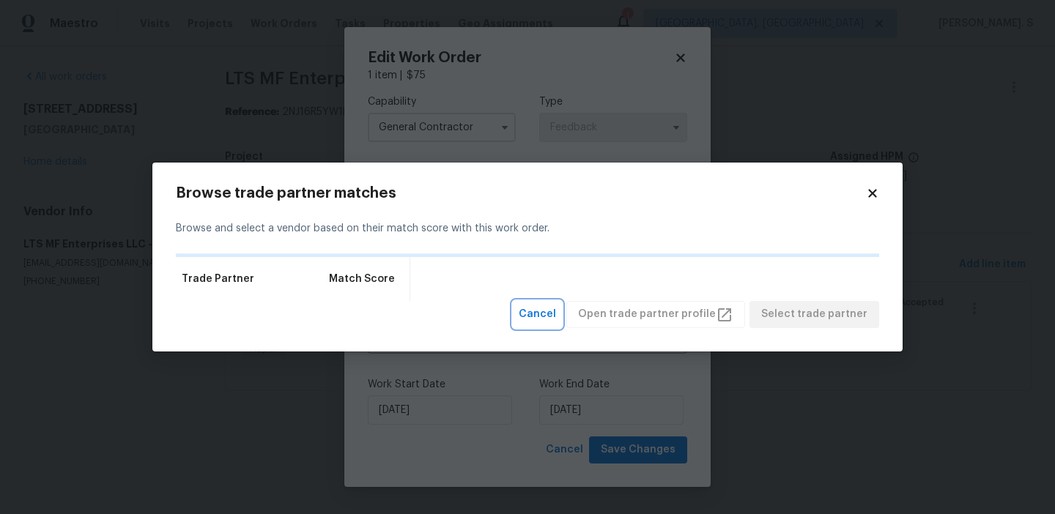
click at [546, 316] on span "Cancel" at bounding box center [537, 315] width 37 height 18
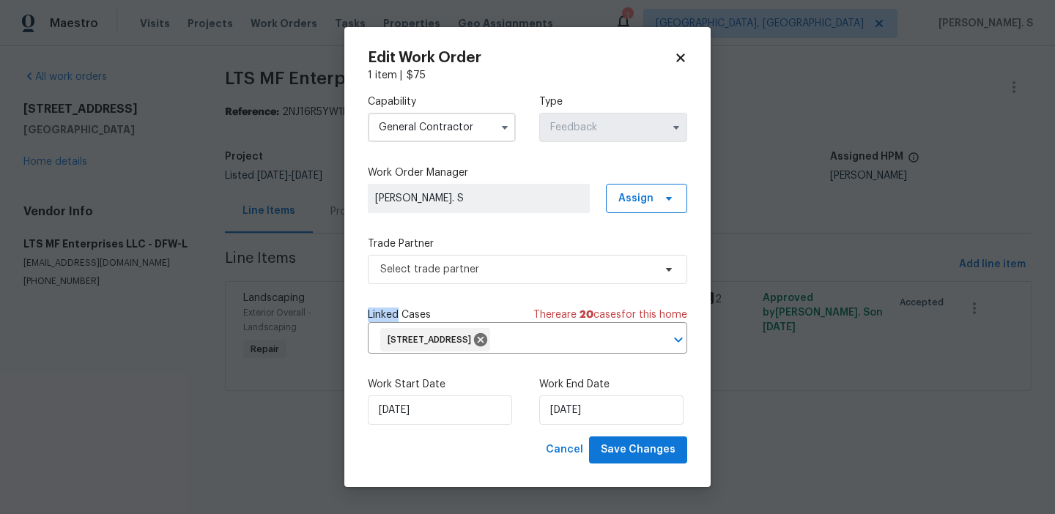
click at [678, 53] on icon at bounding box center [680, 57] width 13 height 13
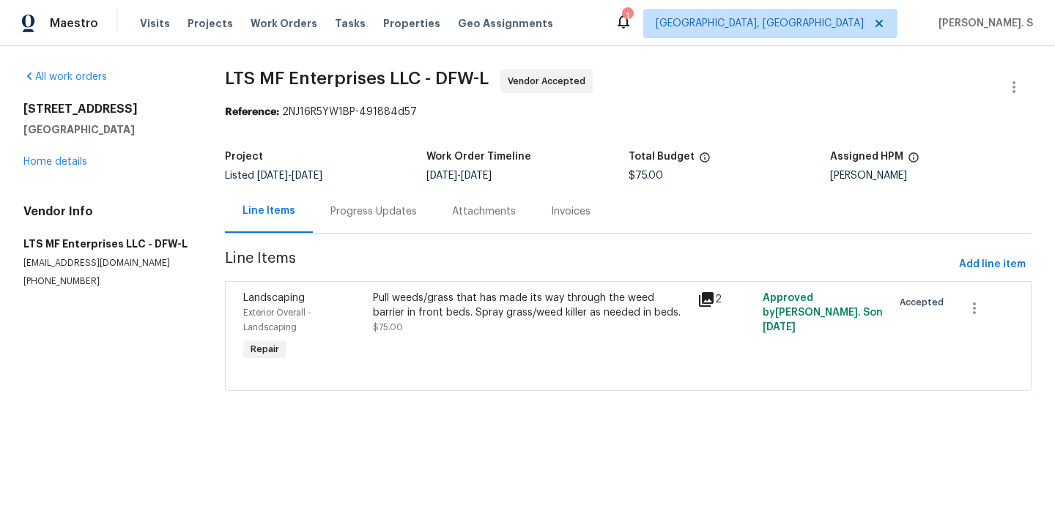
click at [435, 320] on div "Pull weeds/grass that has made its way through the weed barrier in front beds. …" at bounding box center [531, 305] width 316 height 29
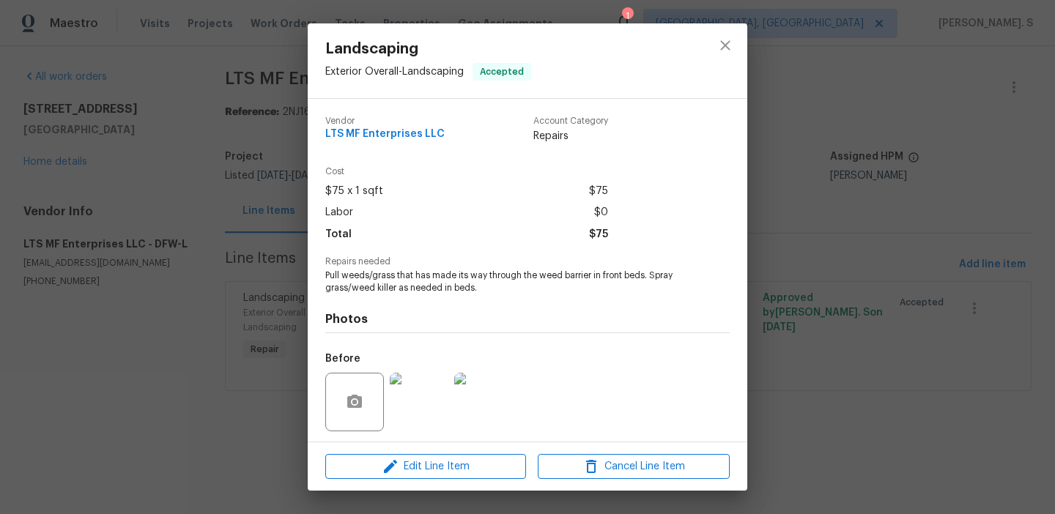
click at [432, 286] on span "Pull weeds/grass that has made its way through the weed barrier in front beds. …" at bounding box center [507, 282] width 364 height 25
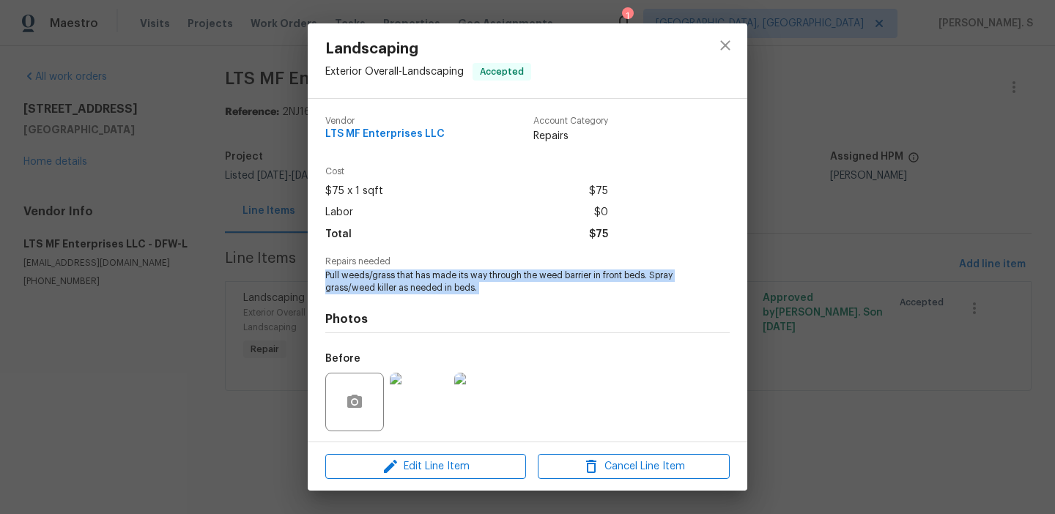
copy span "Pull weeds/grass that has made its way through the weed barrier in front beds. …"
click at [744, 43] on div at bounding box center [726, 60] width 44 height 75
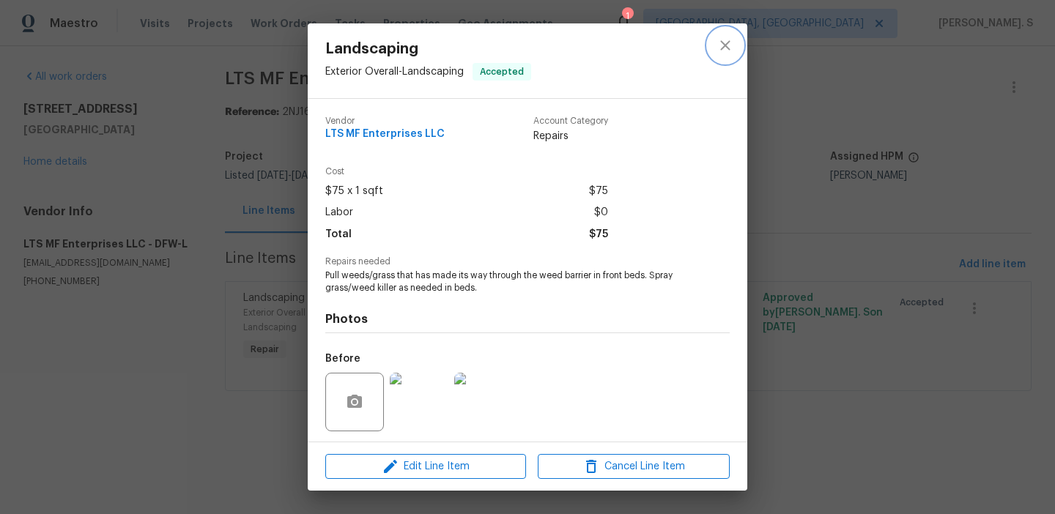
click at [726, 47] on icon "close" at bounding box center [726, 46] width 18 height 18
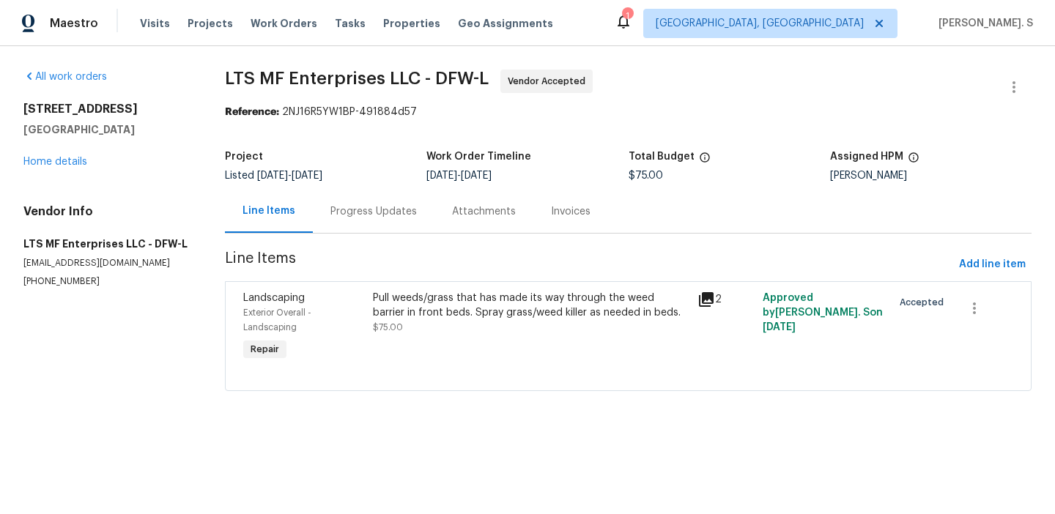
click at [34, 169] on div "4925 Prestwick Dr Fort Worth, TX 76135 Home details" at bounding box center [106, 135] width 166 height 67
click at [51, 155] on div "4925 Prestwick Dr Fort Worth, TX 76135 Home details" at bounding box center [106, 135] width 166 height 67
click at [51, 165] on link "Home details" at bounding box center [55, 162] width 64 height 10
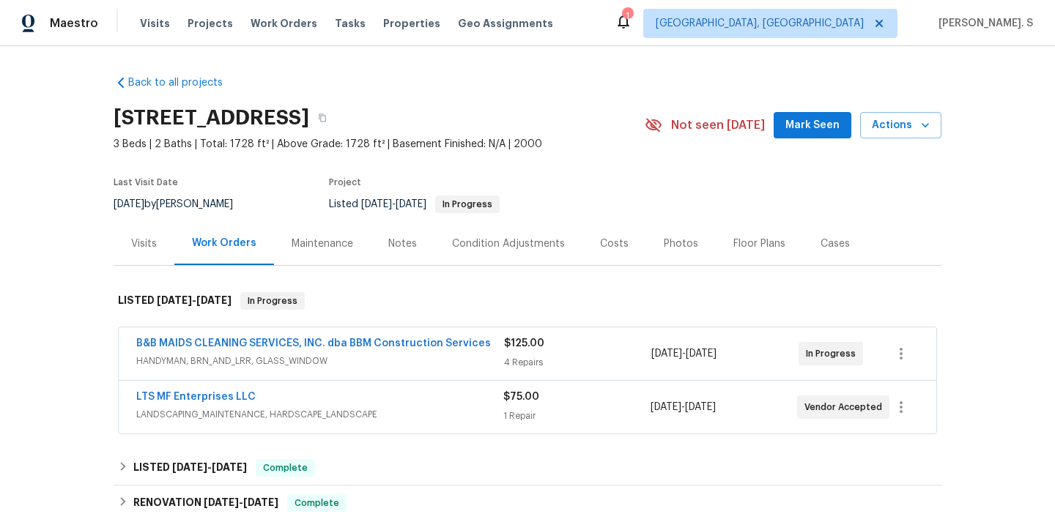
click at [227, 337] on span "B&B MAIDS CLEANING SERVICES, INC. dba BBM Construction Services" at bounding box center [313, 343] width 355 height 15
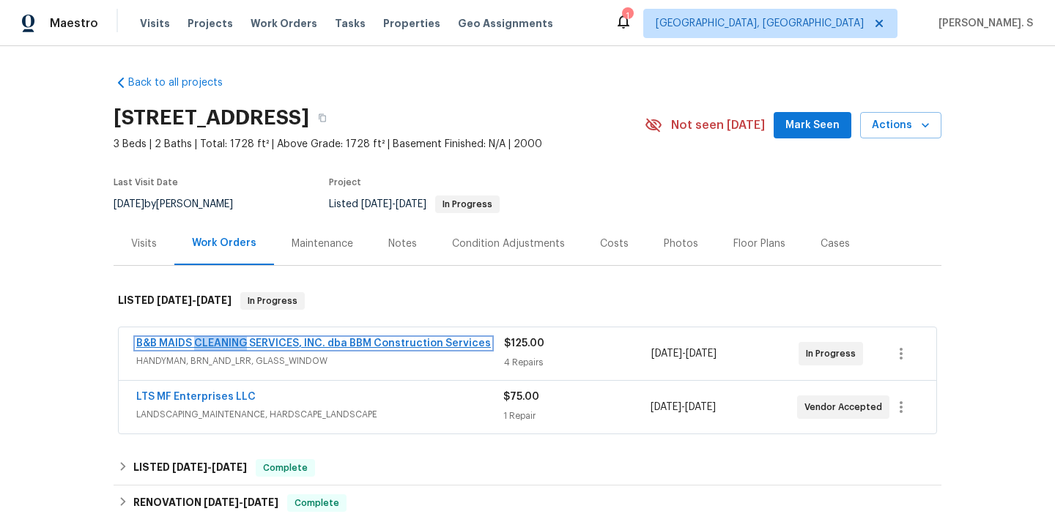
click at [222, 343] on link "B&B MAIDS CLEANING SERVICES, INC. dba BBM Construction Services" at bounding box center [313, 344] width 355 height 10
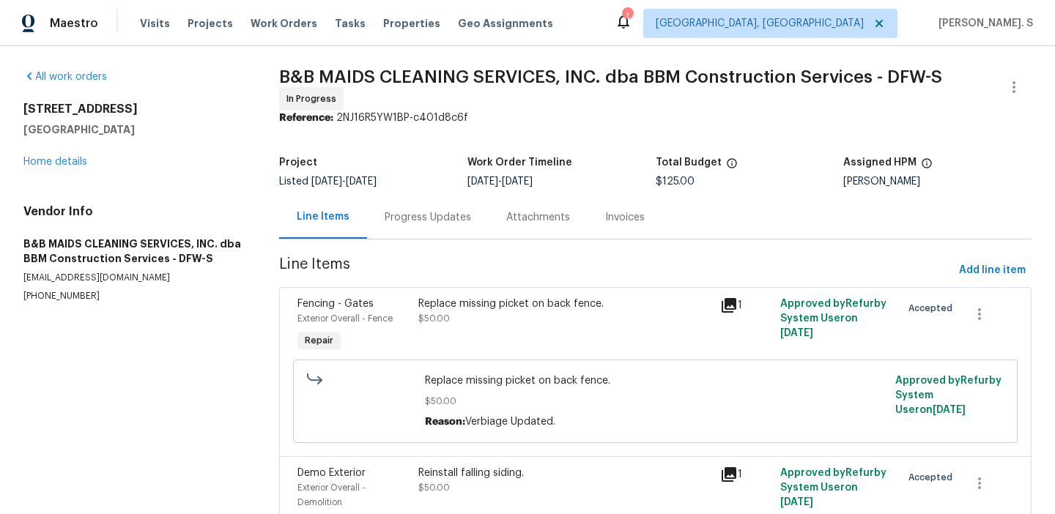
click at [397, 224] on div "Progress Updates" at bounding box center [428, 217] width 86 height 15
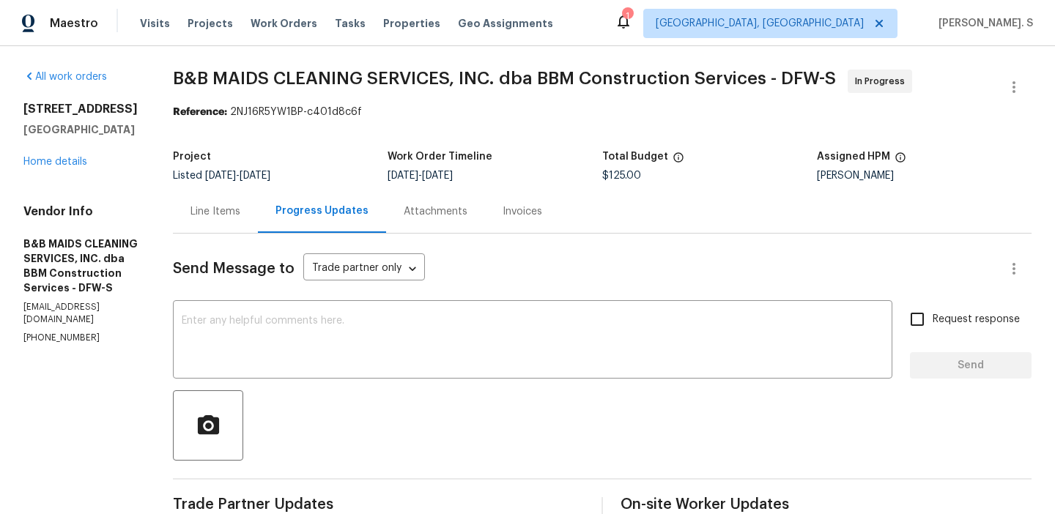
click at [55, 301] on p "general@bbmconstructionservices.com" at bounding box center [80, 313] width 114 height 25
click at [59, 332] on p "(214) 732-4660" at bounding box center [80, 338] width 114 height 12
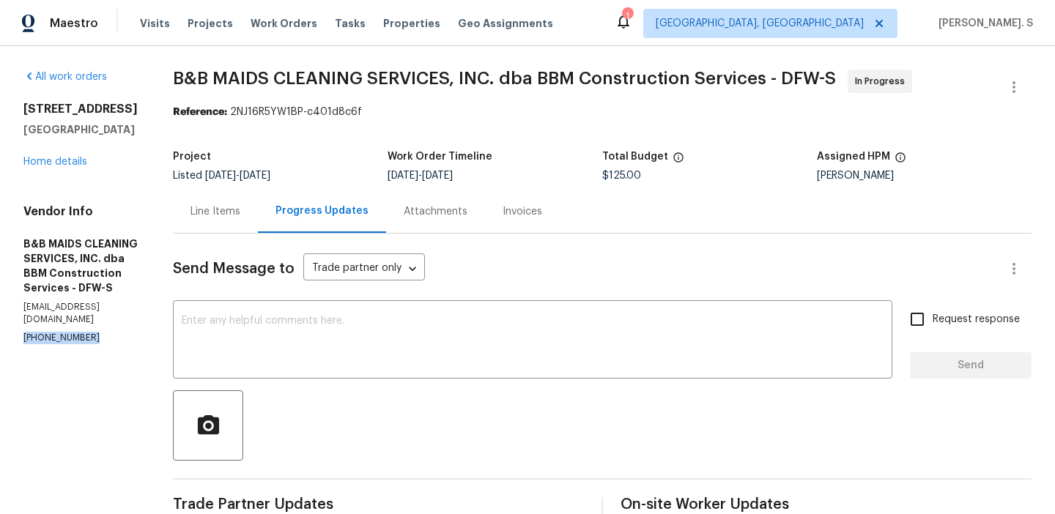
copy p "(214) 732-4660"
drag, startPoint x: 125, startPoint y: 129, endPoint x: 17, endPoint y: 112, distance: 109.8
click at [18, 111] on div "All work orders 4925 Prestwick Dr Fort Worth, TX 76135 Home details Vendor Info…" at bounding box center [527, 468] width 1055 height 844
copy div "4925 Prestwick Dr Fort Worth, TX 76135"
click at [432, 360] on textarea at bounding box center [533, 341] width 702 height 51
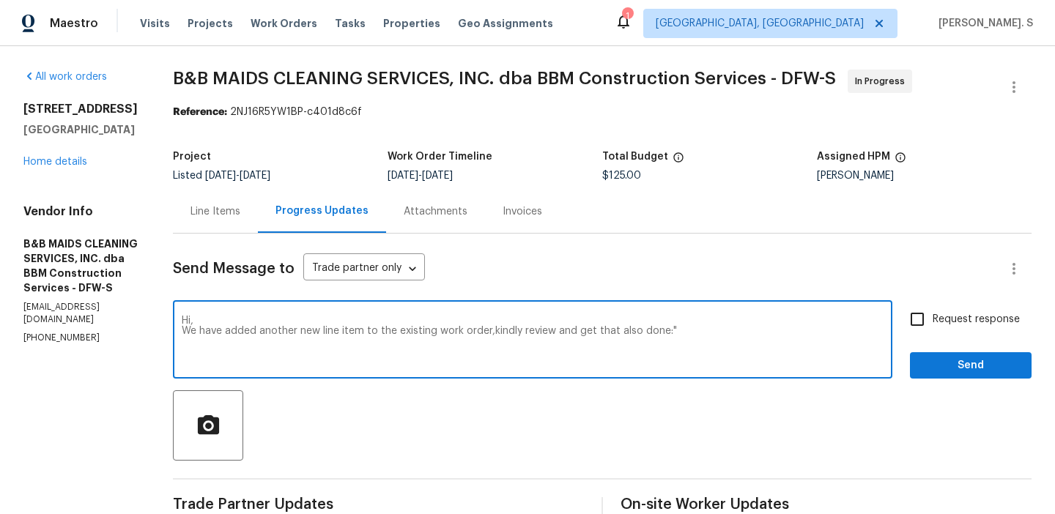
paste textarea "Pull weeds/grass that has made its way through the weed barrier in front beds. …"
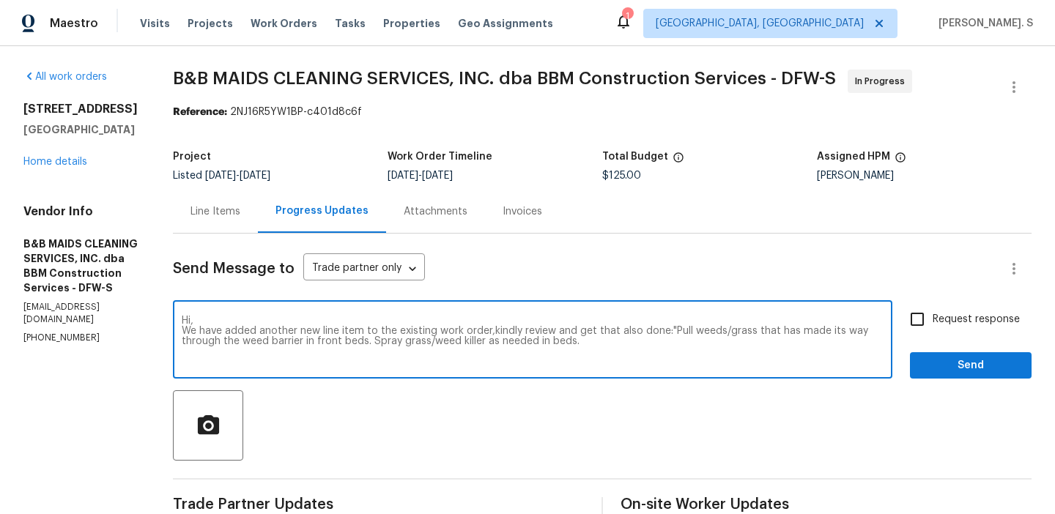
click at [0, 0] on div "order; kindly" at bounding box center [0, 0] width 0 height 0
click at [693, 344] on textarea "Hi, We have added another new line item to the existing work order; kindly revi…" at bounding box center [533, 341] width 702 height 51
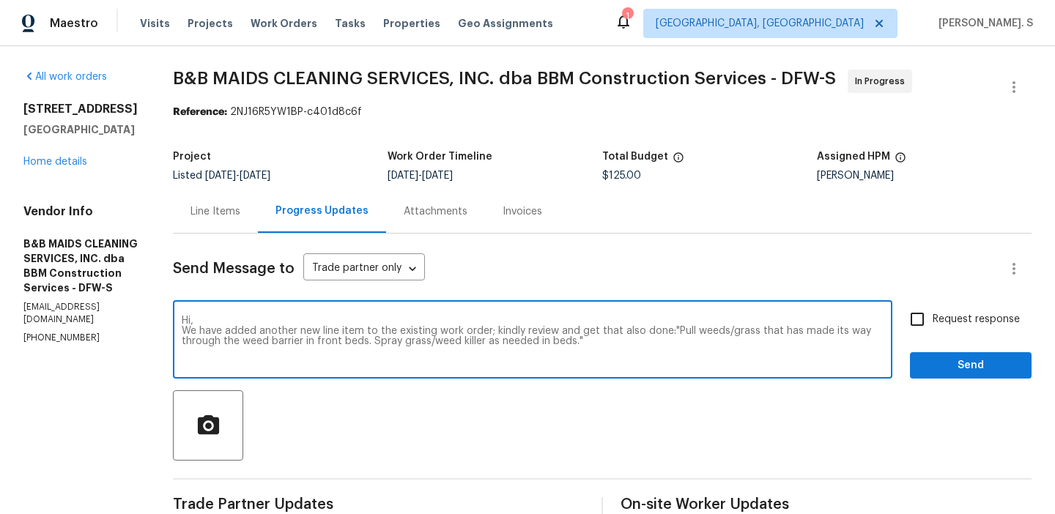
click at [693, 344] on textarea "Hi, We have added another new line item to the existing work order; kindly revi…" at bounding box center [533, 341] width 702 height 51
type textarea "Hi, We have added another new line item to the existing work order; kindly revi…"
click at [933, 325] on input "Request response" at bounding box center [917, 319] width 31 height 31
checkbox input "true"
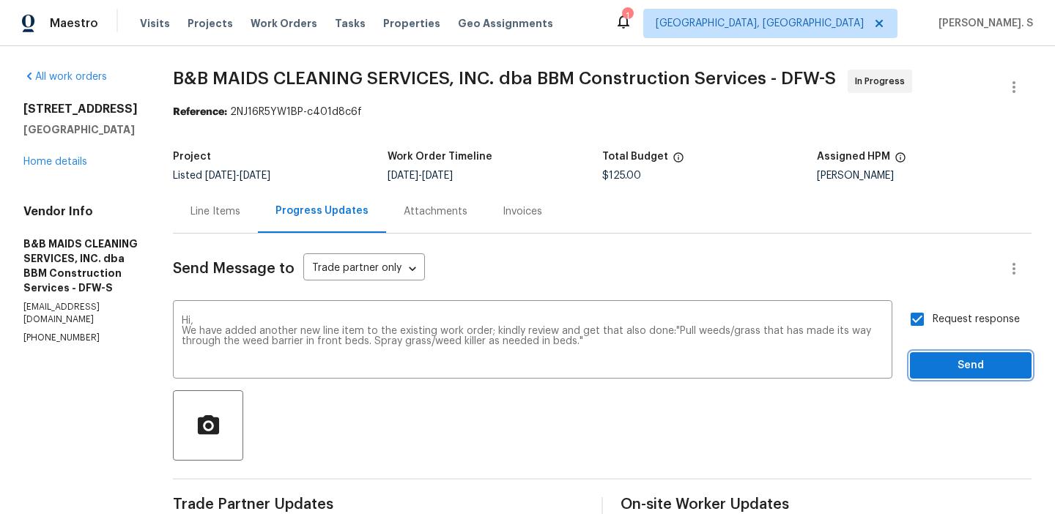
click at [931, 368] on span "Send" at bounding box center [971, 366] width 98 height 18
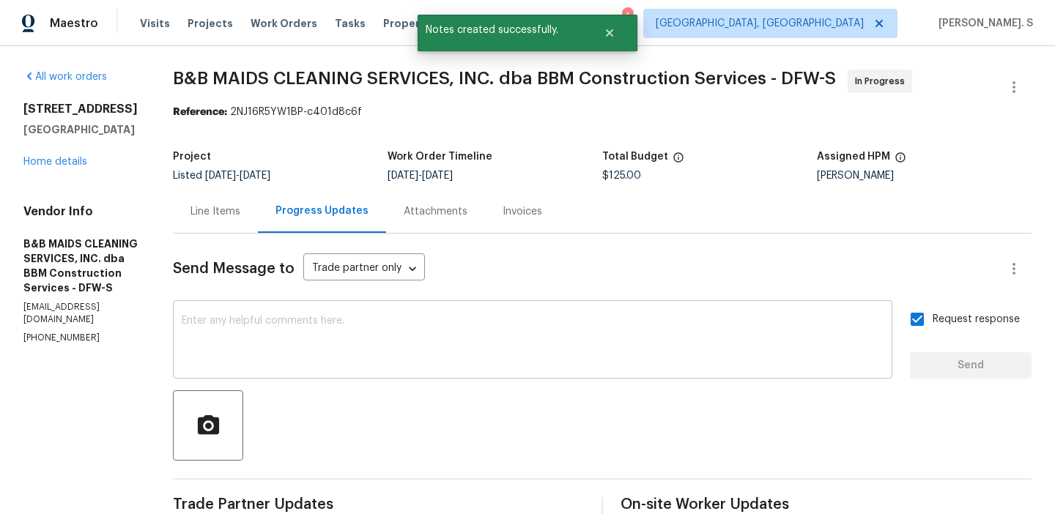
click at [557, 343] on textarea at bounding box center [533, 341] width 702 height 51
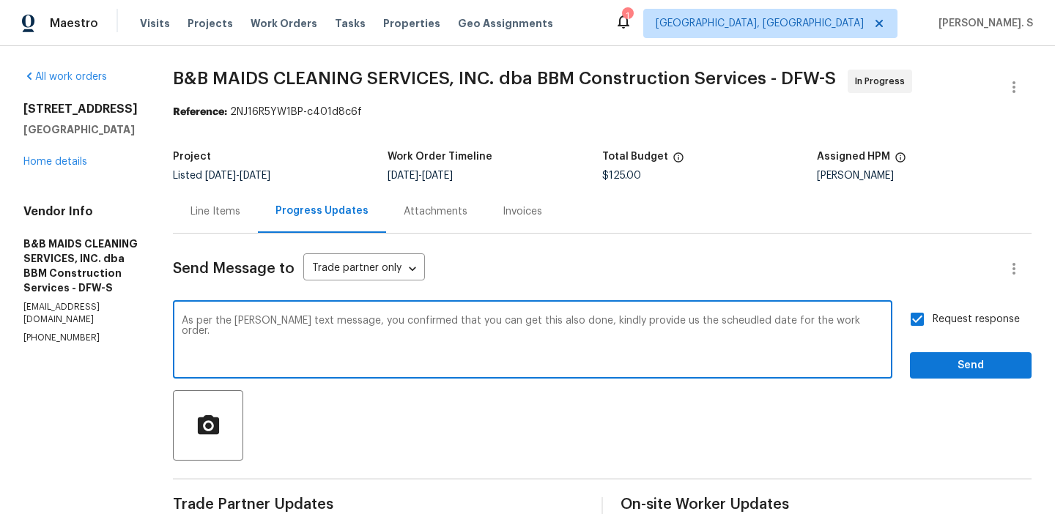
click at [0, 0] on div "Correct the spelling error normal" at bounding box center [0, 0] width 0 height 0
click at [0, 0] on span "," at bounding box center [0, 0] width 0 height 0
click at [0, 0] on div "scheduled" at bounding box center [0, 0] width 0 height 0
click at [605, 331] on textarea "As per the normal text message, you confirmed that you can get this also done; …" at bounding box center [533, 341] width 702 height 51
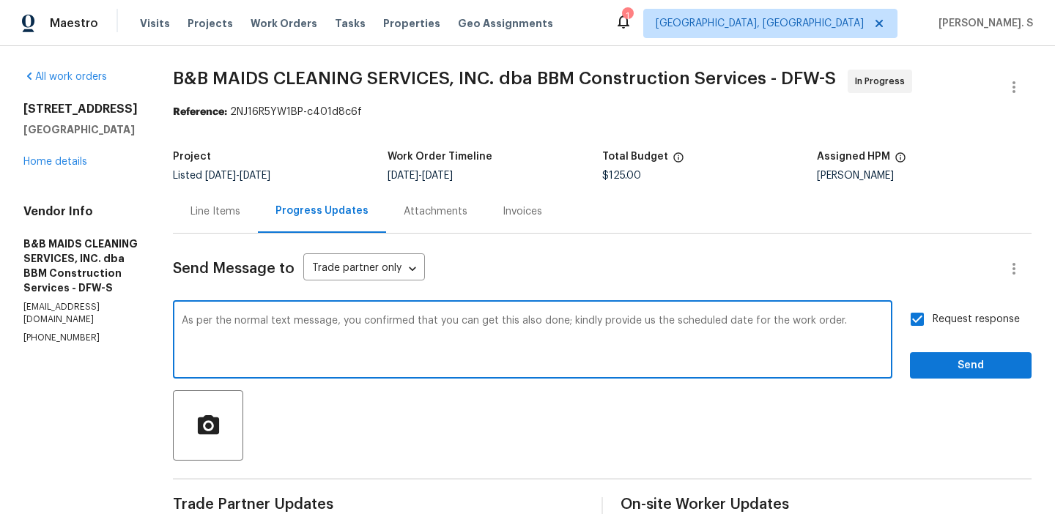
click at [605, 331] on textarea "As per the normal text message, you confirmed that you can get this also done; …" at bounding box center [533, 341] width 702 height 51
type textarea "As per the normal text message, you confirmed that you can get this also done; …"
click at [926, 368] on span "Send" at bounding box center [971, 366] width 98 height 18
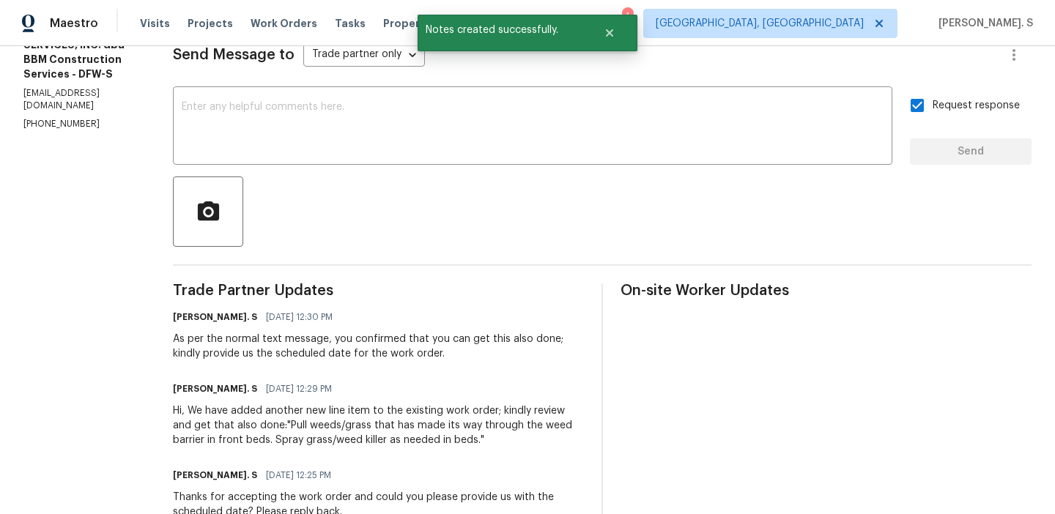
scroll to position [298, 0]
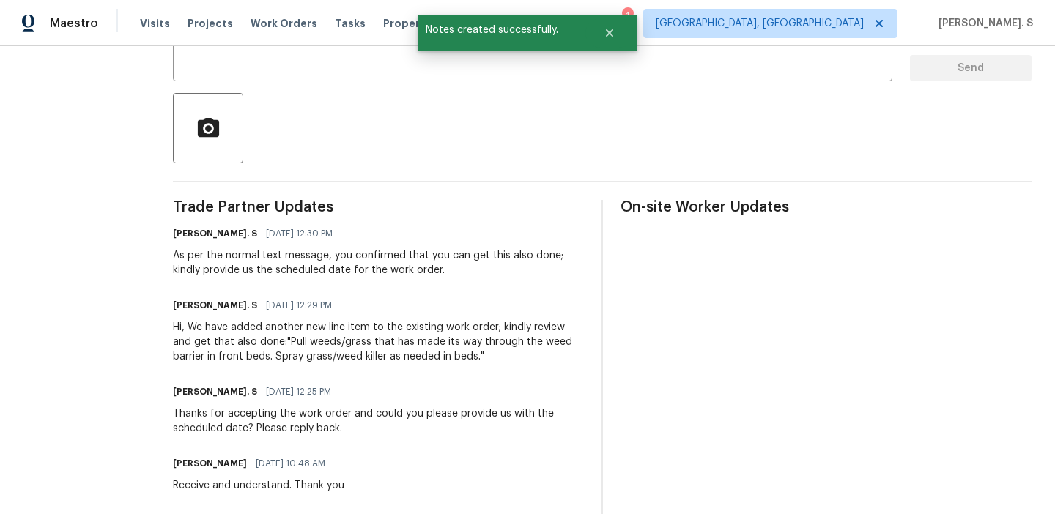
click at [293, 361] on div "Hi, We have added another new line item to the existing work order; kindly revi…" at bounding box center [378, 342] width 411 height 44
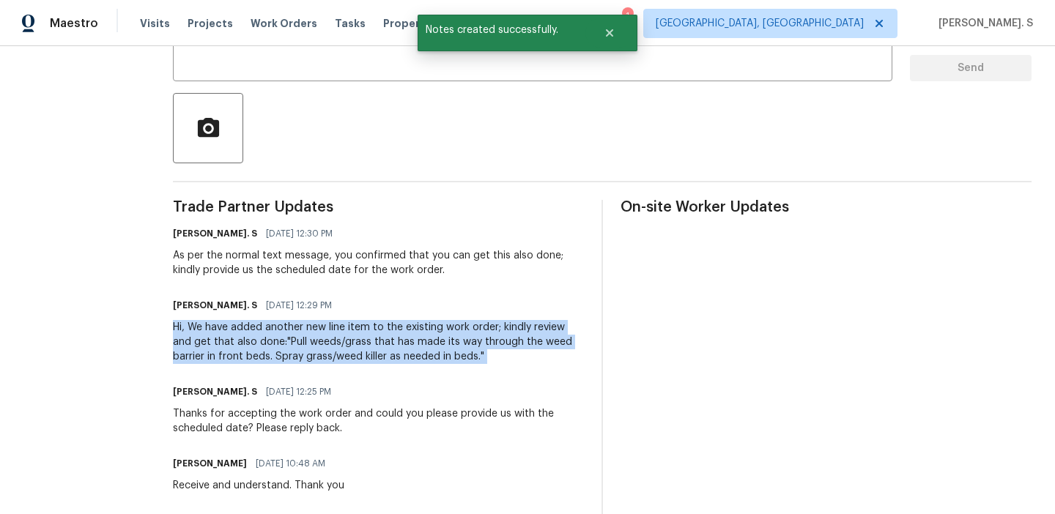
copy div "Hi, We have added another new line item to the existing work order; kindly revi…"
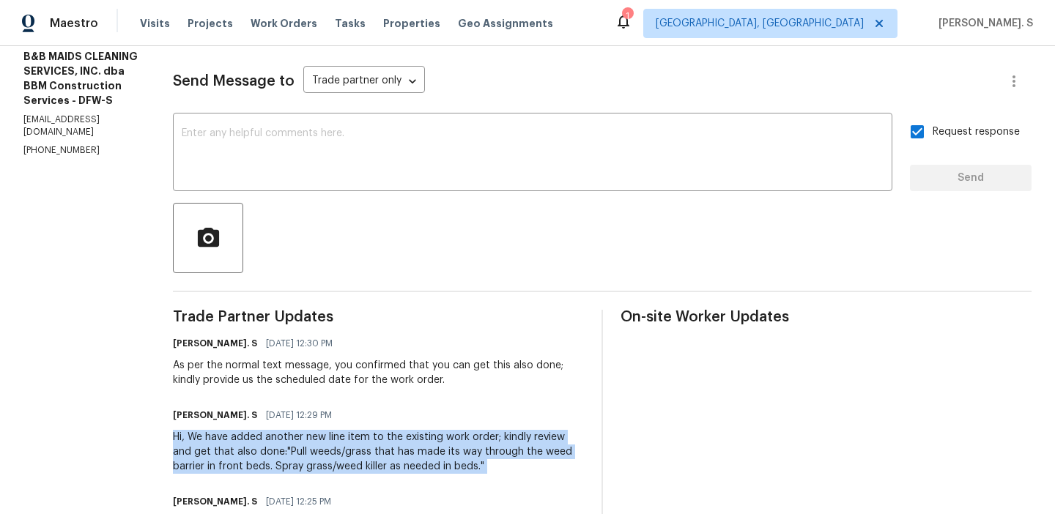
scroll to position [0, 0]
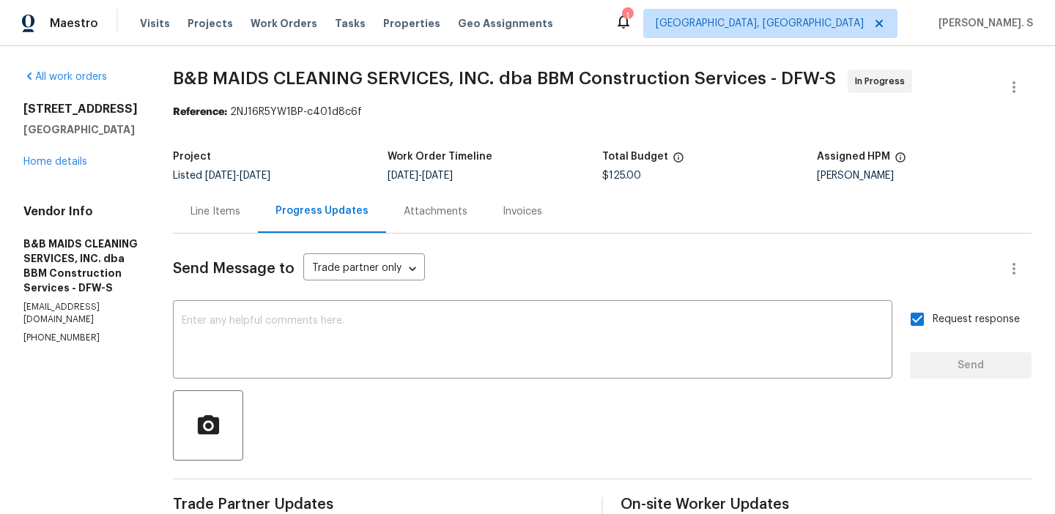
click at [59, 151] on div "4925 Prestwick Dr Fort Worth, TX 76135 Home details" at bounding box center [80, 135] width 114 height 67
click at [62, 172] on div "All work orders 4925 Prestwick Dr Fort Worth, TX 76135 Home details Vendor Info…" at bounding box center [80, 207] width 114 height 275
click at [64, 164] on link "Home details" at bounding box center [55, 162] width 64 height 10
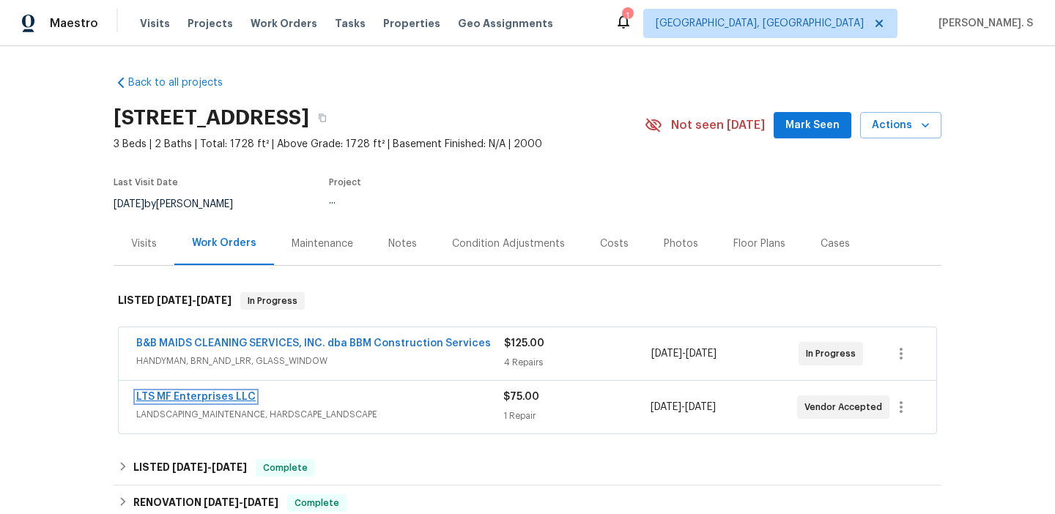
click at [203, 399] on link "LTS MF Enterprises LLC" at bounding box center [195, 397] width 119 height 10
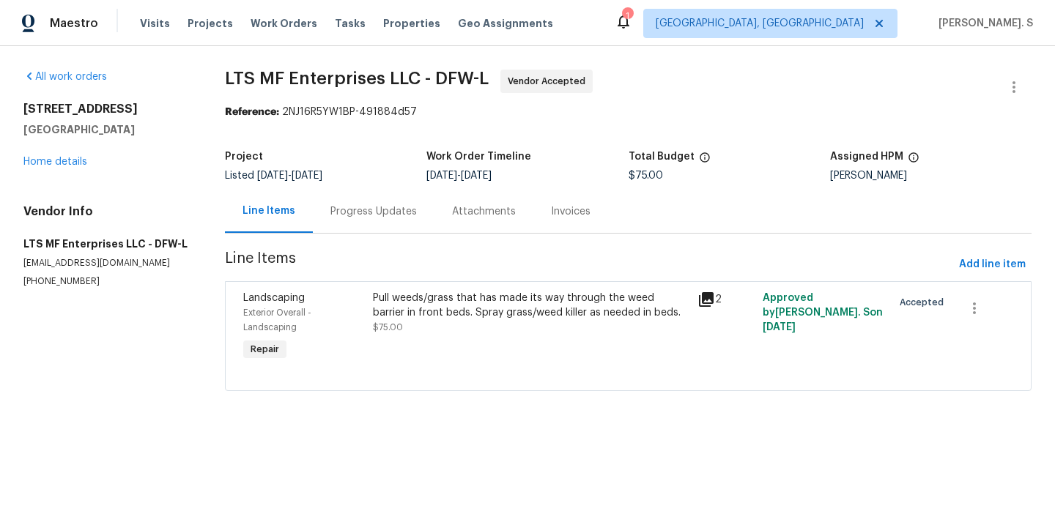
click at [412, 214] on div "Progress Updates" at bounding box center [374, 211] width 86 height 15
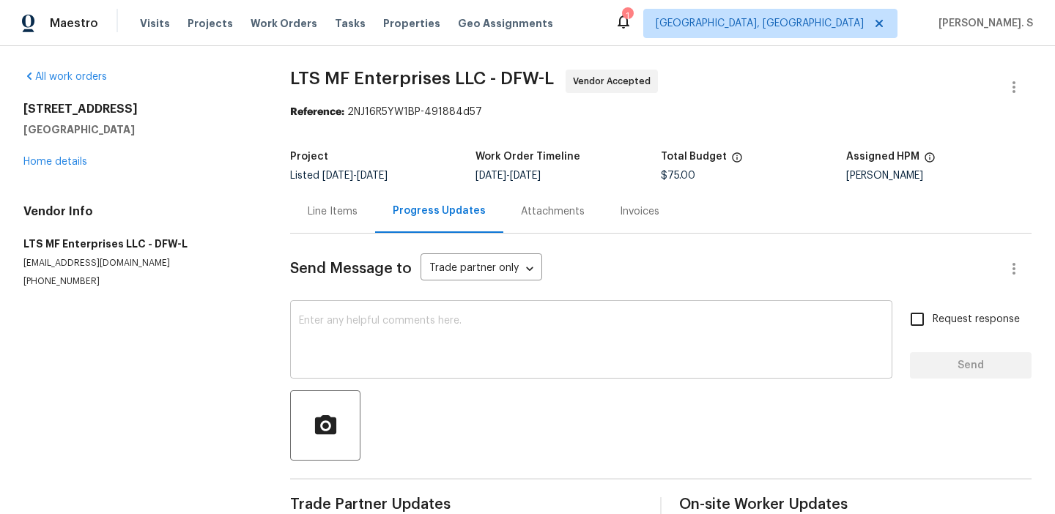
click at [418, 325] on textarea at bounding box center [591, 341] width 585 height 51
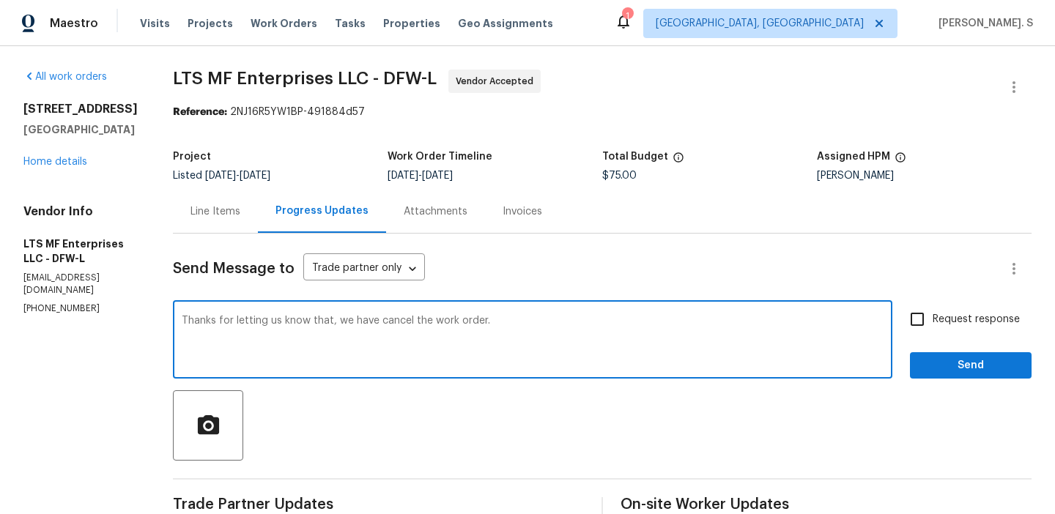
type textarea "Thanks for letting us know that, we have cancel the work order."
click at [978, 323] on span "Request response" at bounding box center [976, 319] width 87 height 15
click at [933, 323] on input "Request response" at bounding box center [917, 319] width 31 height 31
checkbox input "true"
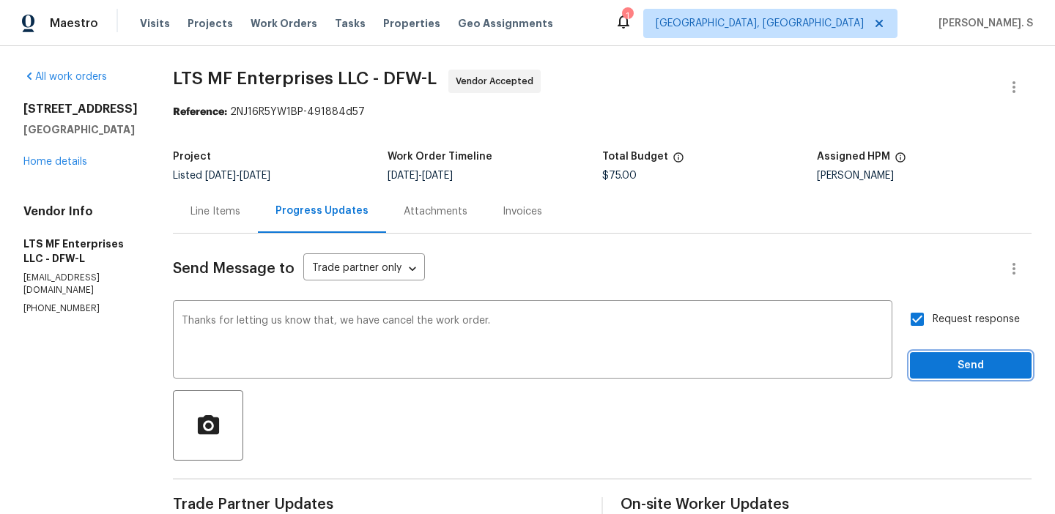
click at [965, 369] on span "Send" at bounding box center [971, 366] width 98 height 18
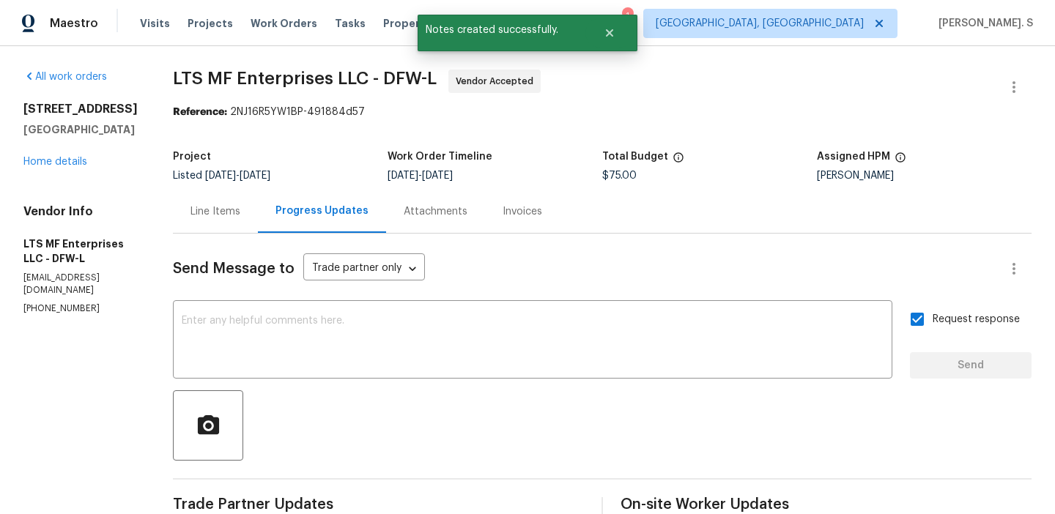
click at [1002, 72] on div at bounding box center [1014, 87] width 35 height 35
click at [1023, 91] on button "button" at bounding box center [1014, 87] width 35 height 35
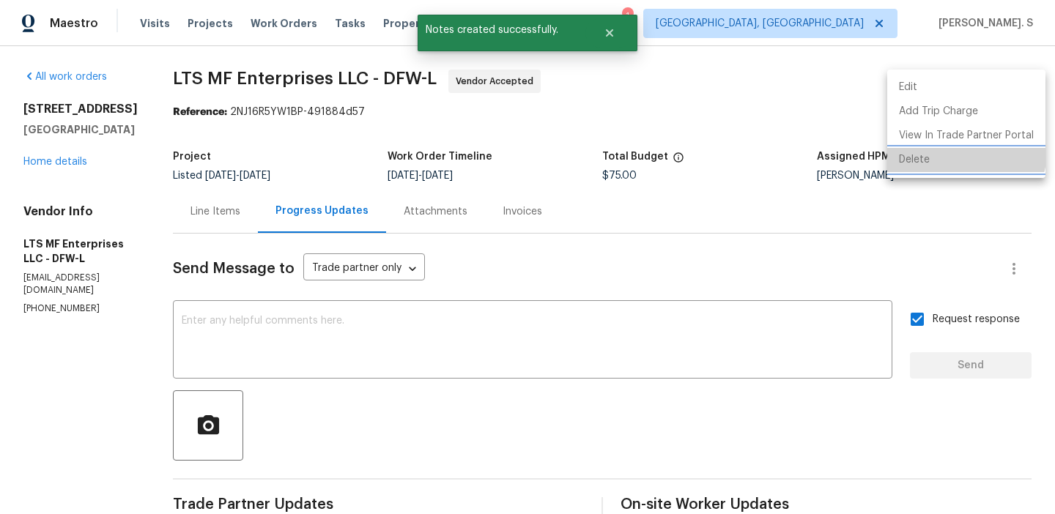
click at [960, 151] on li "Delete" at bounding box center [967, 160] width 158 height 24
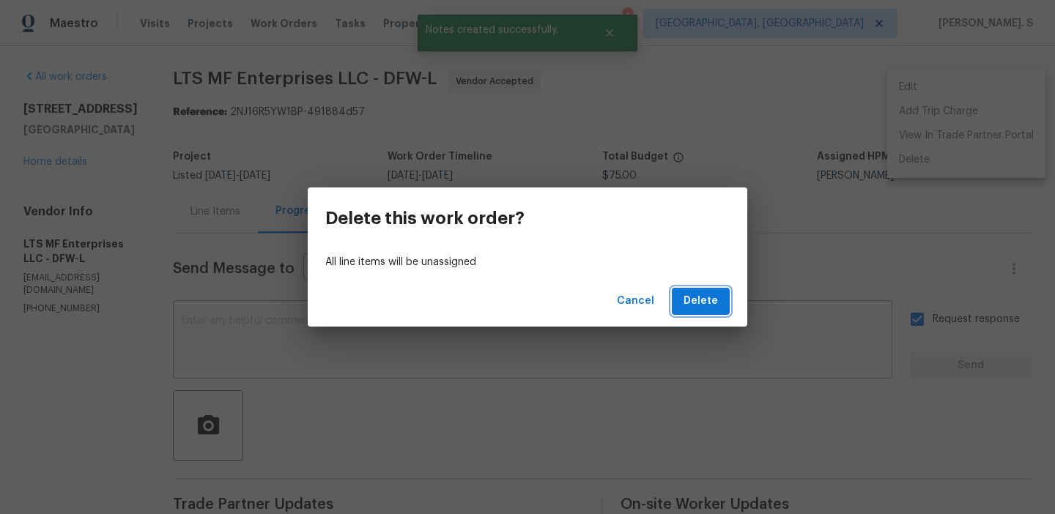
click at [716, 289] on button "Delete" at bounding box center [701, 301] width 58 height 27
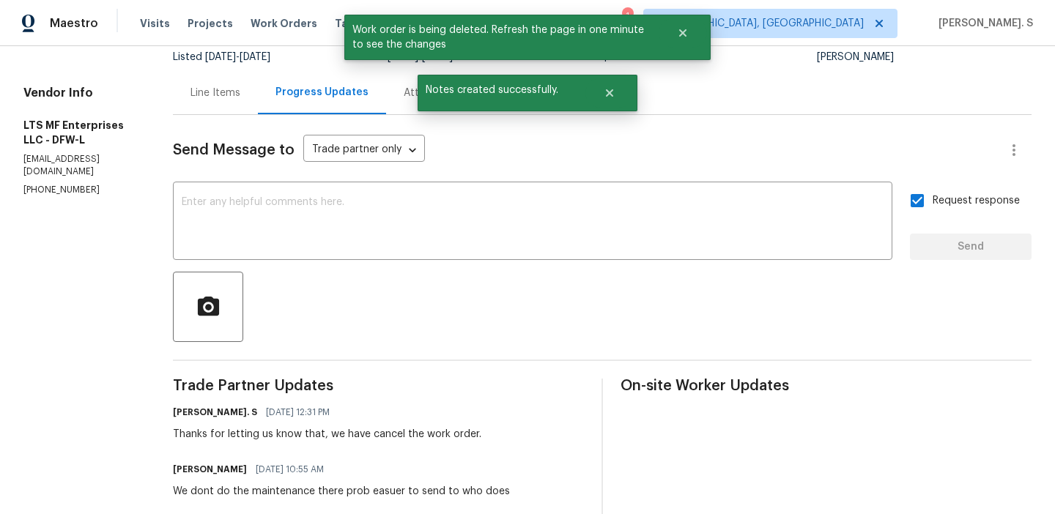
scroll to position [181, 0]
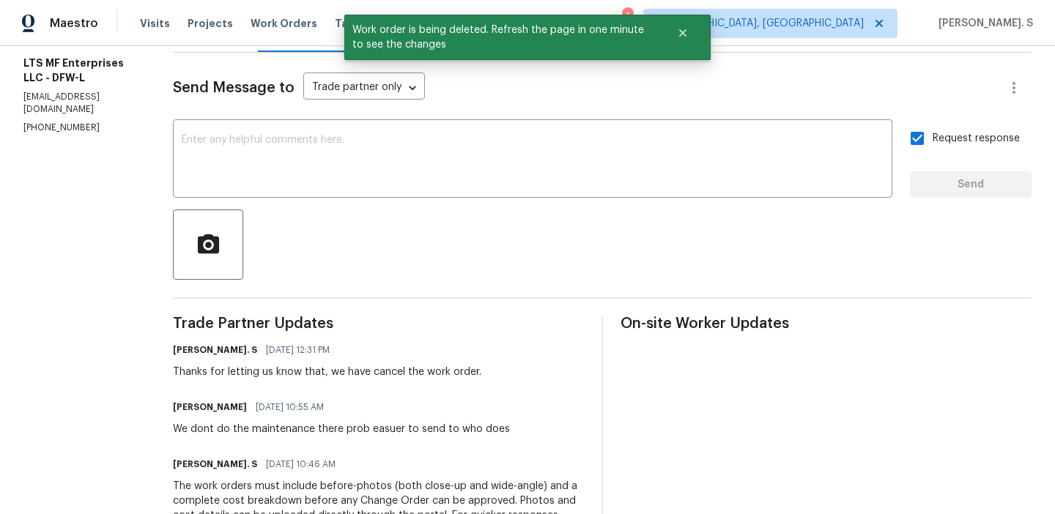
click at [292, 441] on div "Trade Partner Updates Glory Joyce. S 09/09/2025 12:31 PM Thanks for letting us …" at bounding box center [378, 494] width 411 height 355
copy div "We dont do the maintenance there prob easuer to send to who does"
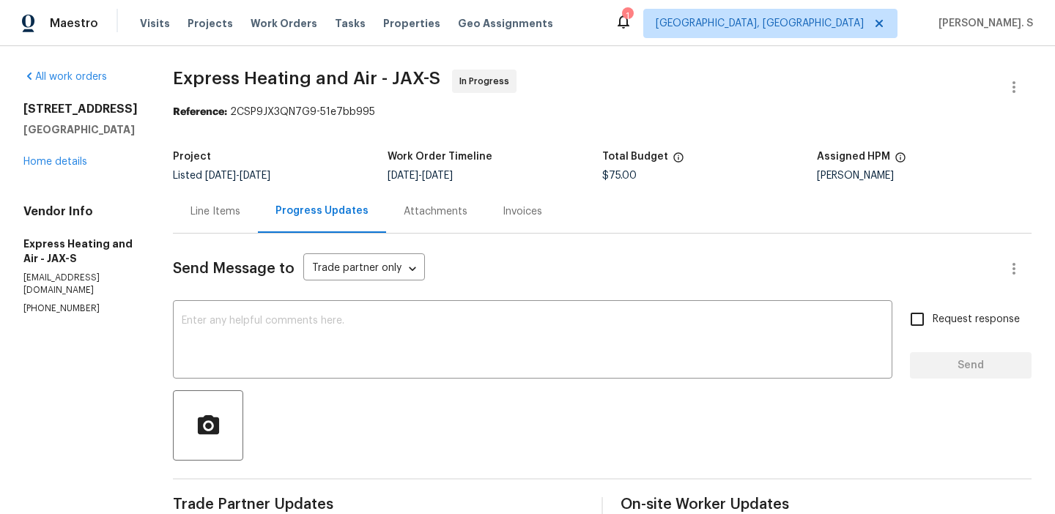
click at [80, 303] on p "[PHONE_NUMBER]" at bounding box center [80, 309] width 114 height 12
copy p "[PHONE_NUMBER]"
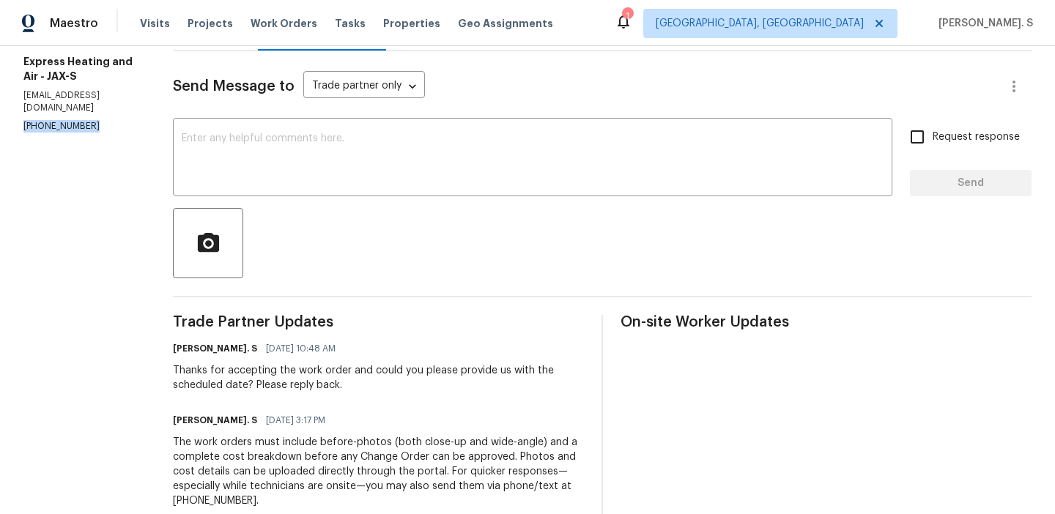
scroll to position [197, 0]
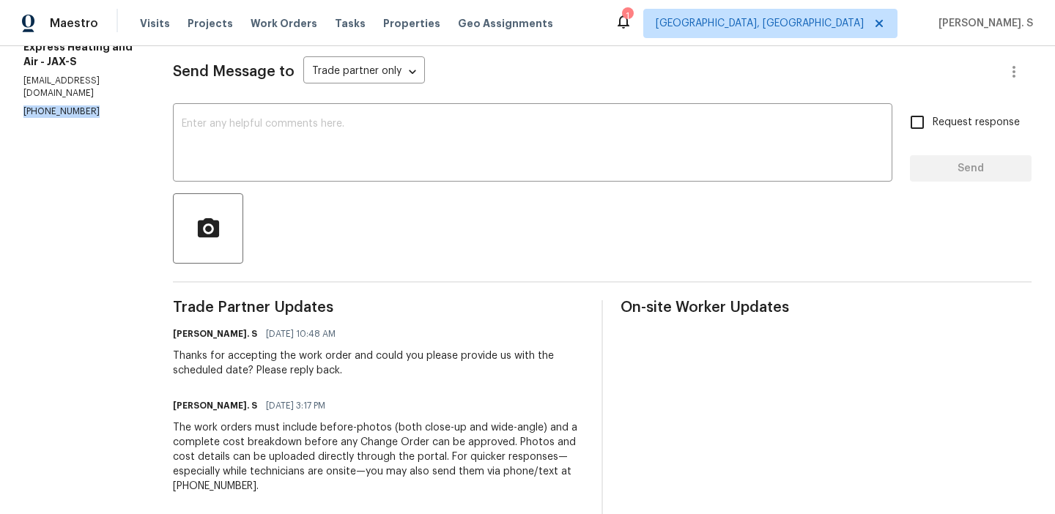
click at [325, 369] on div "Thanks for accepting the work order and could you please provide us with the sc…" at bounding box center [378, 363] width 411 height 29
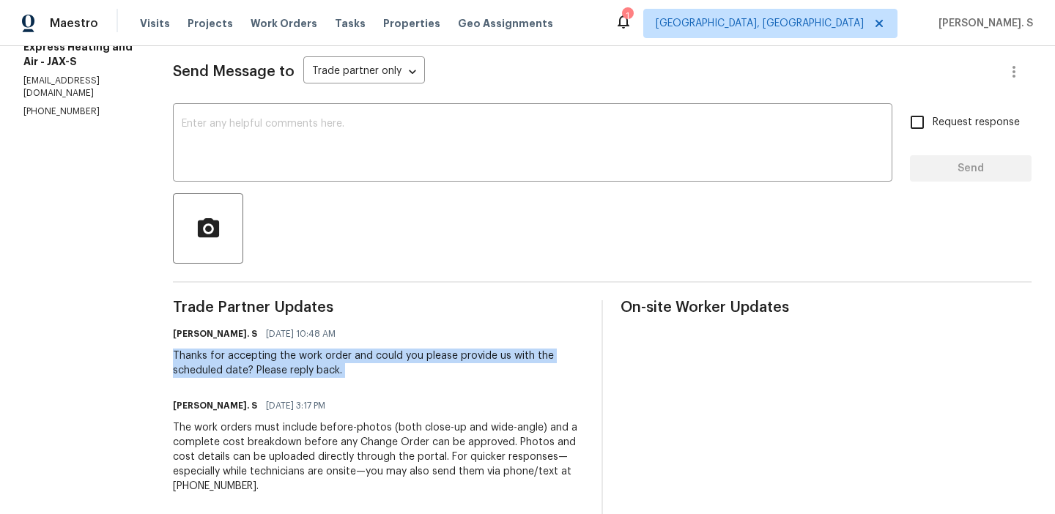
copy div "Thanks for accepting the work order and could you please provide us with the sc…"
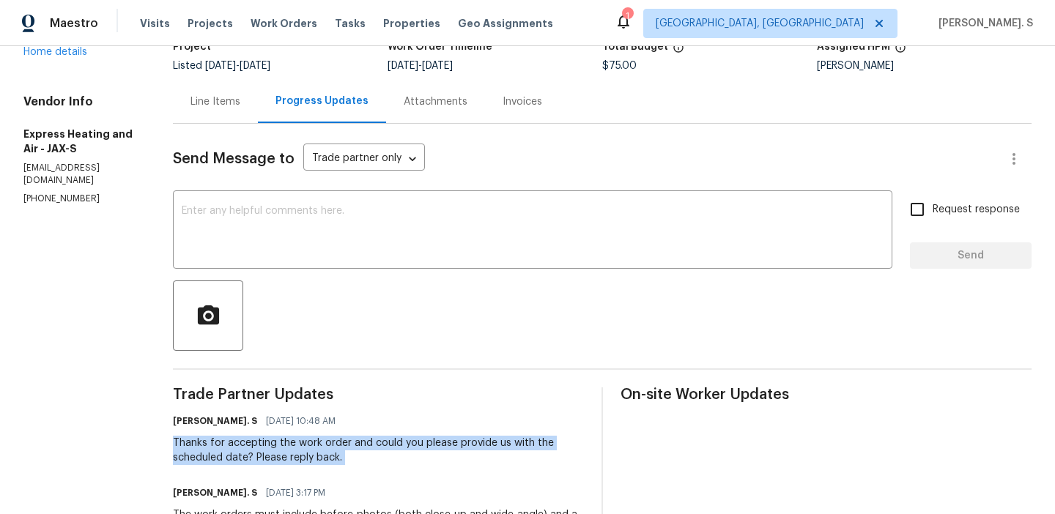
scroll to position [0, 0]
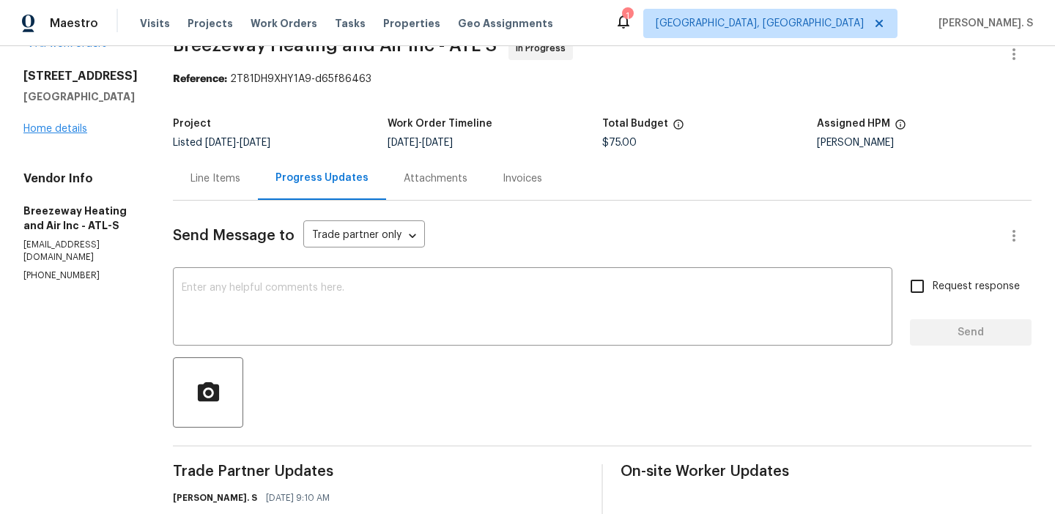
scroll to position [40, 0]
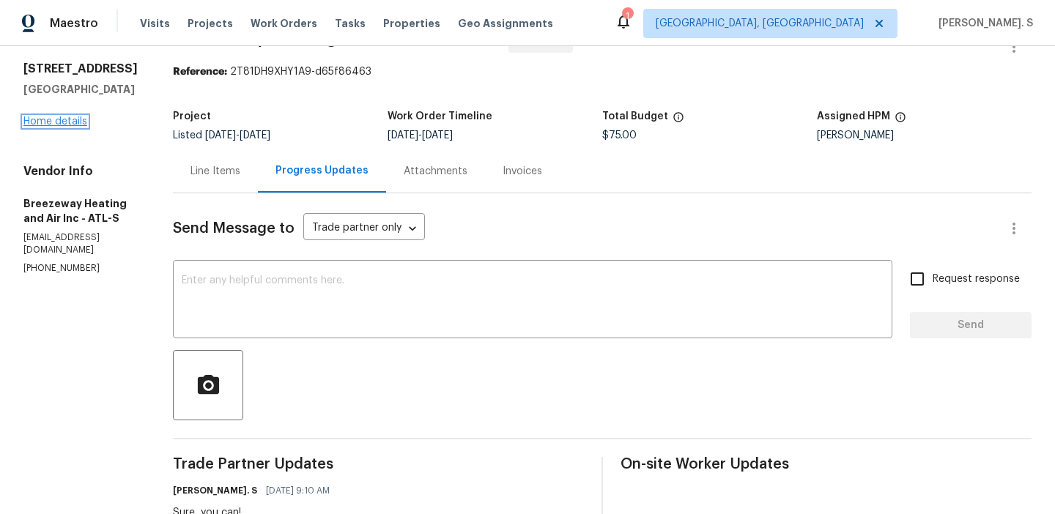
click at [53, 127] on link "Home details" at bounding box center [55, 122] width 64 height 10
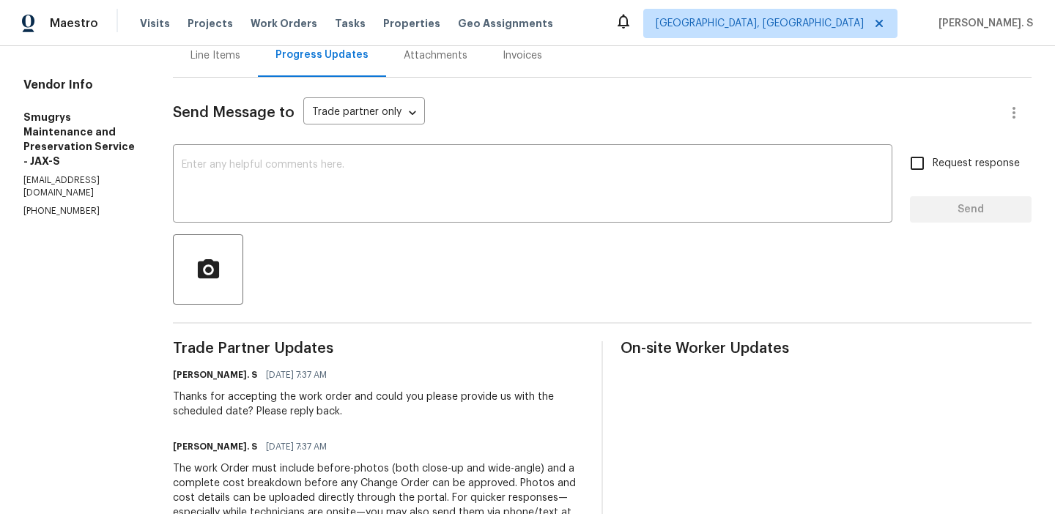
scroll to position [189, 0]
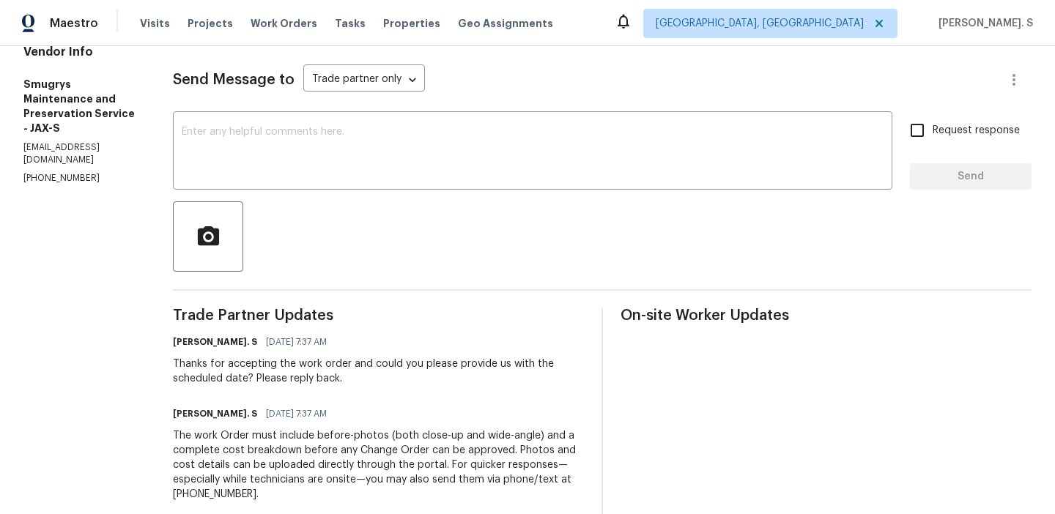
click at [63, 174] on section "All work orders [STREET_ADDRESS] Home details Vendor Info Smugrys Maintenance a…" at bounding box center [80, 251] width 114 height 740
copy p "[PHONE_NUMBER]"
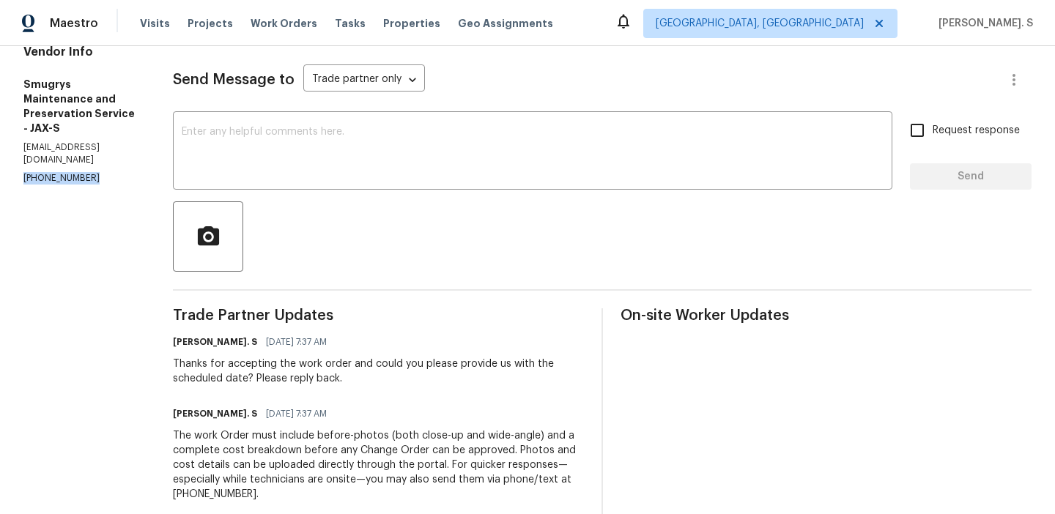
click at [291, 358] on div "Thanks for accepting the work order and could you please provide us with the sc…" at bounding box center [378, 371] width 411 height 29
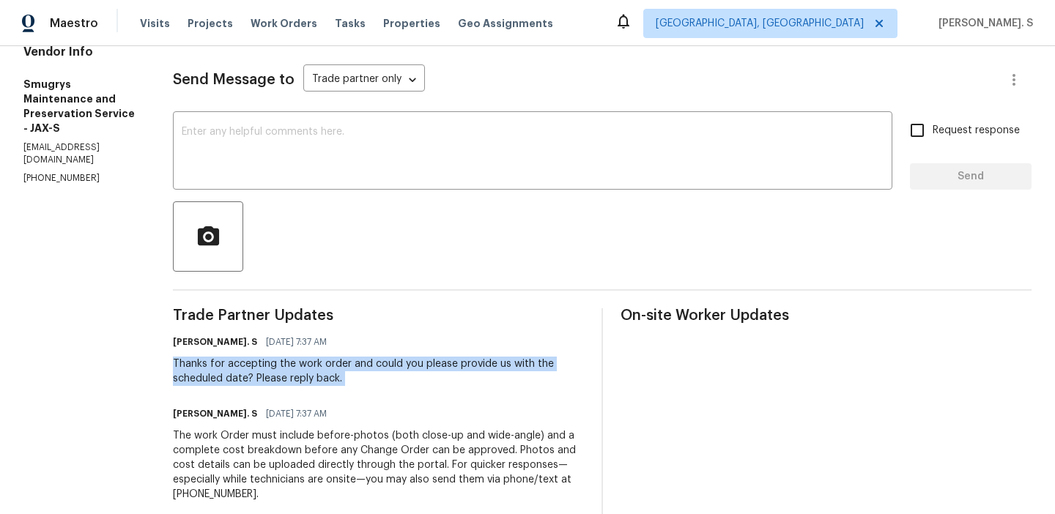
click at [291, 358] on div "Thanks for accepting the work order and could you please provide us with the sc…" at bounding box center [378, 371] width 411 height 29
copy div "Thanks for accepting the work order and could you please provide us with the sc…"
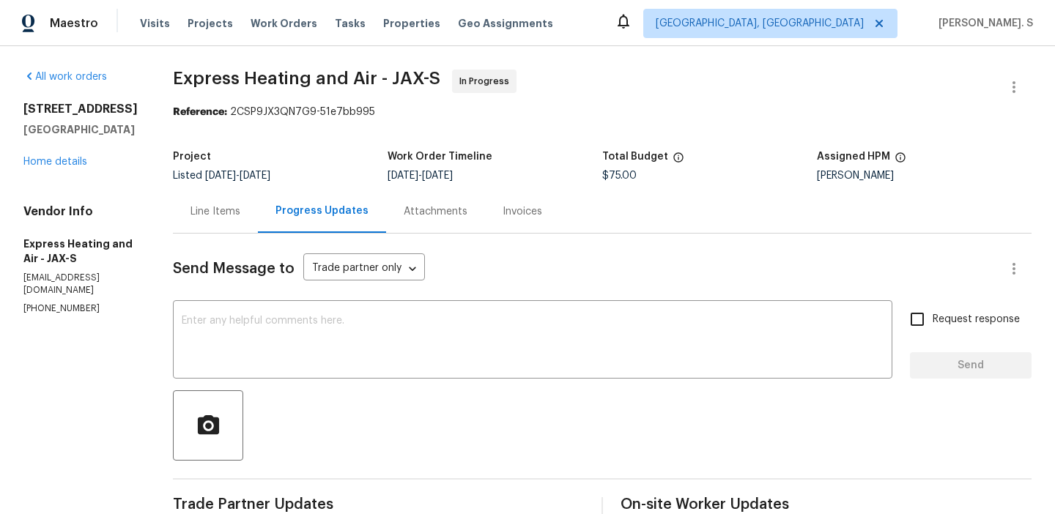
click at [222, 214] on div "Line Items" at bounding box center [216, 211] width 50 height 15
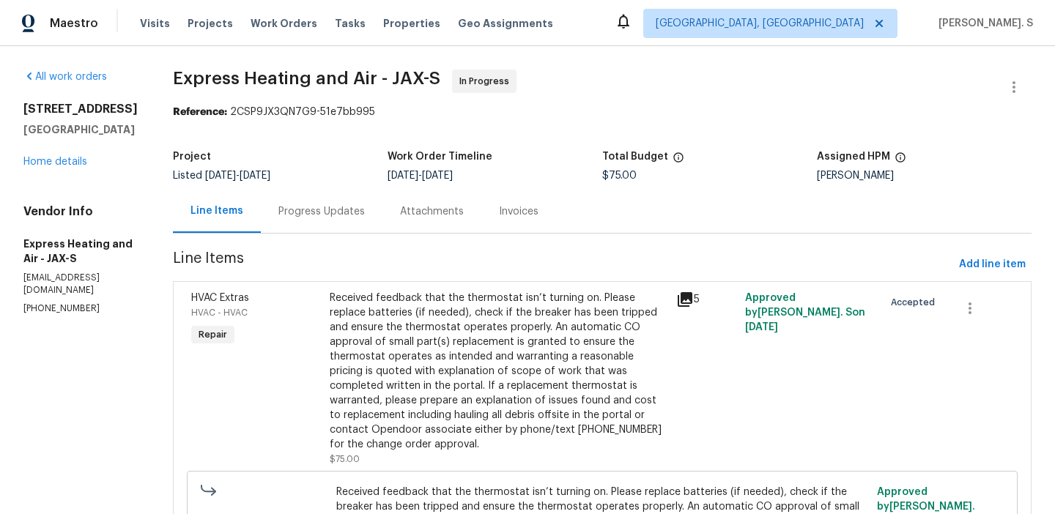
click at [533, 319] on div "Received feedback that the thermostat isn’t turning on. Please replace batterie…" at bounding box center [499, 371] width 338 height 161
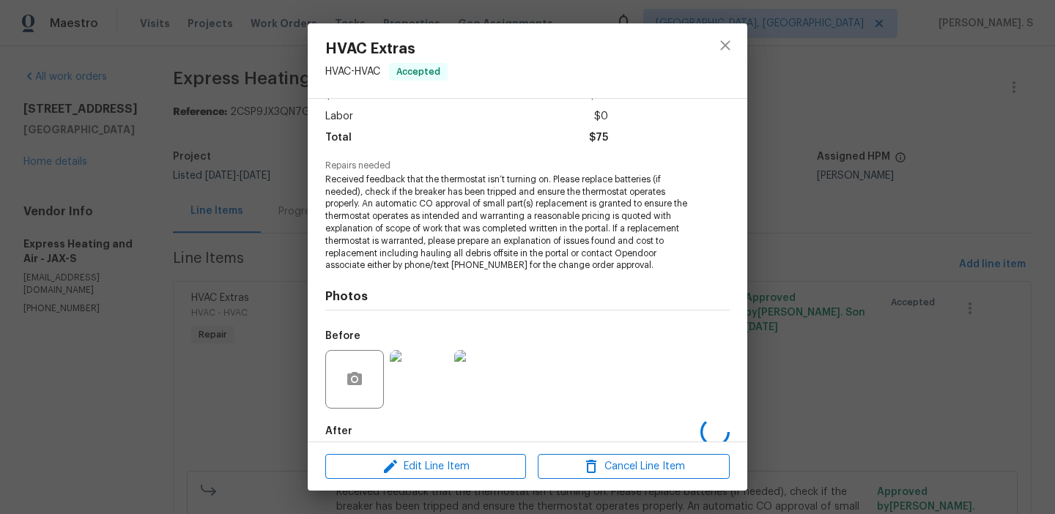
scroll to position [173, 0]
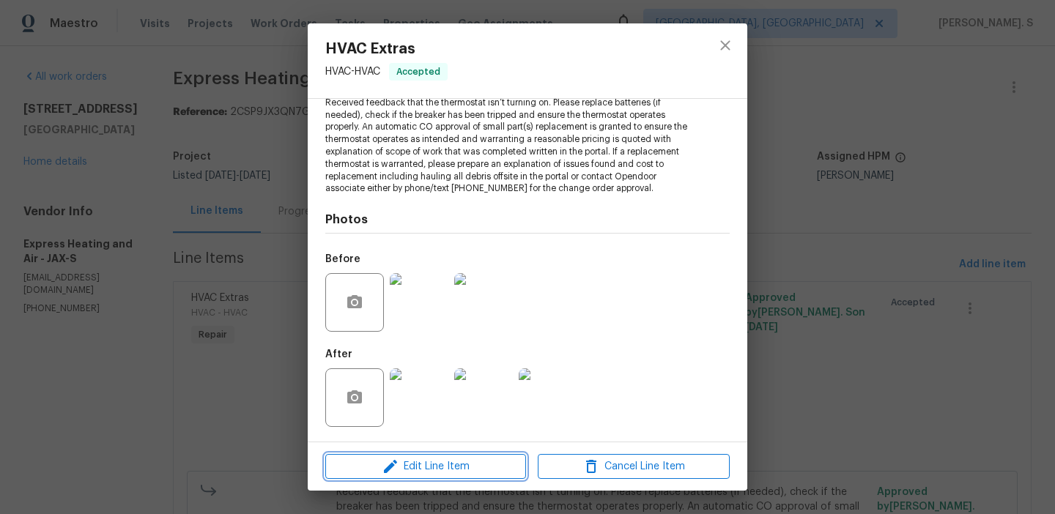
click at [474, 454] on button "Edit Line Item" at bounding box center [425, 467] width 201 height 26
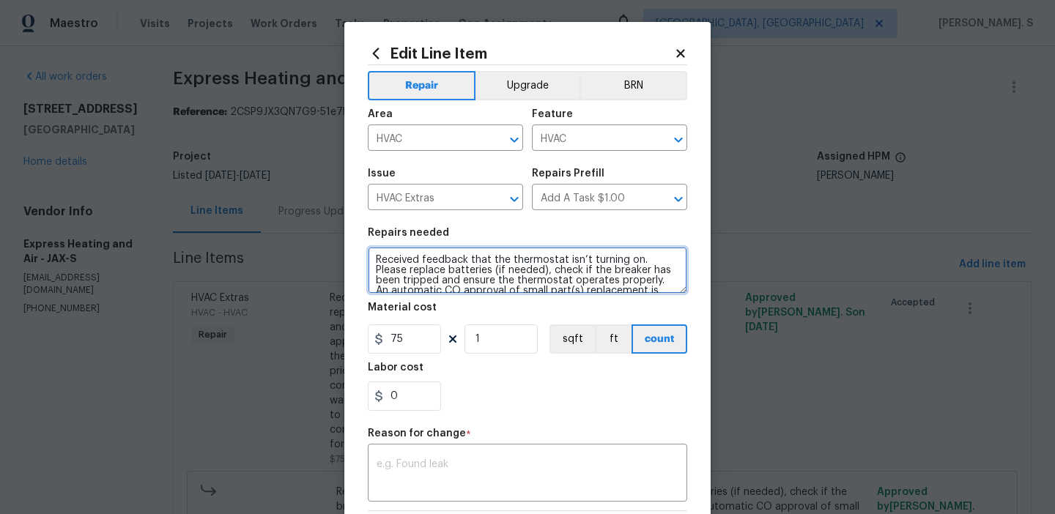
click at [375, 259] on textarea "Received feedback that the thermostat isn’t turning on. Please replace batterie…" at bounding box center [528, 270] width 320 height 47
type textarea "REWORK: Received feedback that the thermostat isn’t turning on. Please replace …"
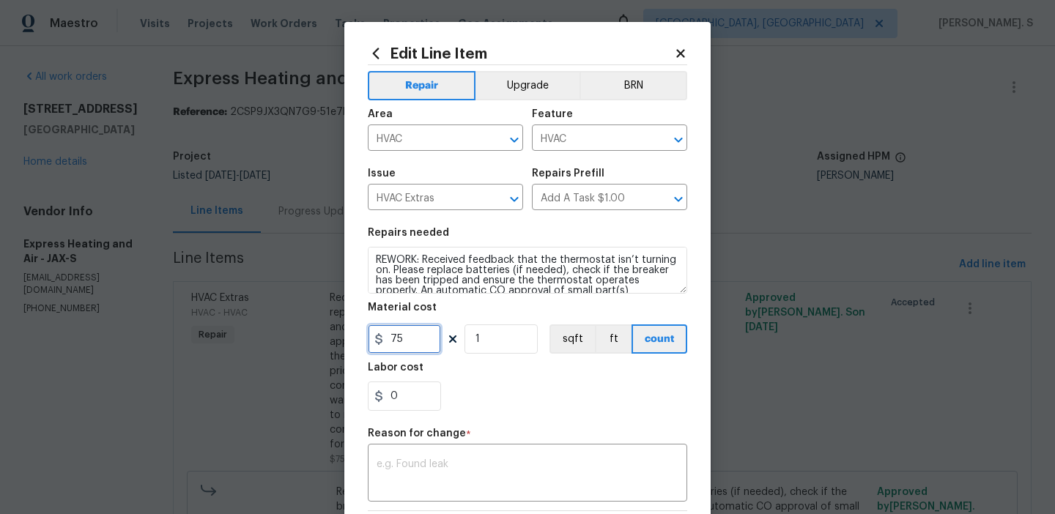
click at [416, 344] on input "75" at bounding box center [404, 339] width 73 height 29
type input "1"
click at [405, 450] on div "x ​" at bounding box center [528, 475] width 320 height 54
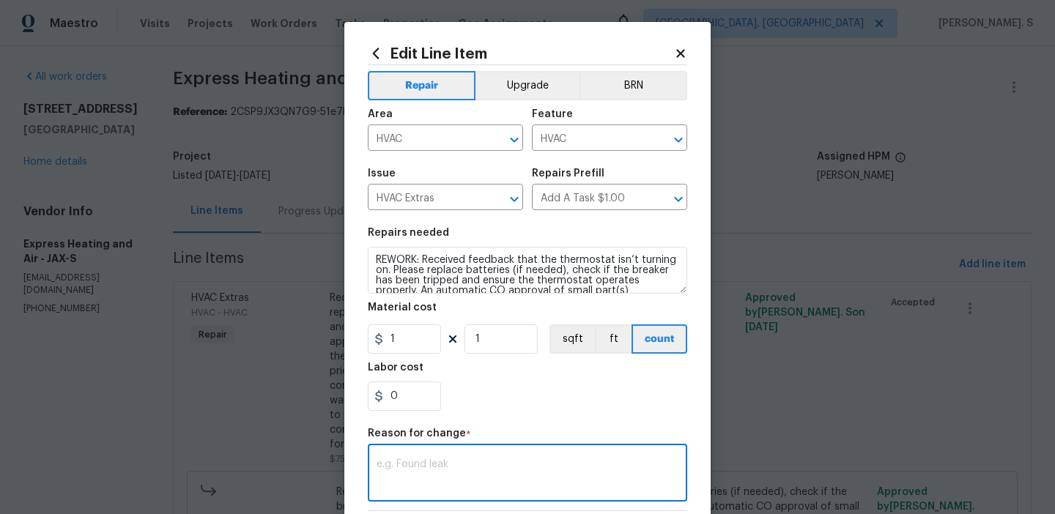
type textarea "b"
type textarea "v"
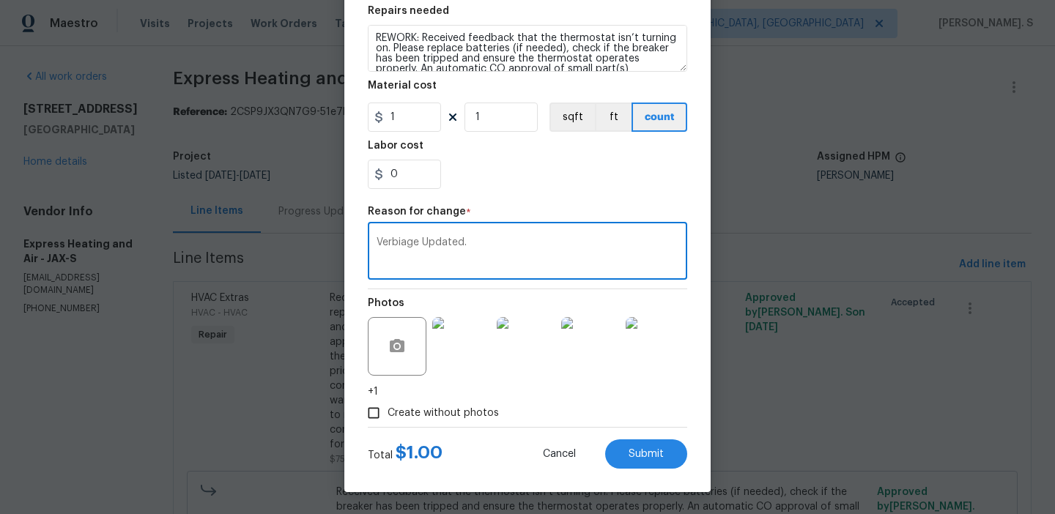
type textarea "Verbiage Updated."
click at [616, 469] on div "Edit Line Item Repair Upgrade BRN Area HVAC ​ Feature HVAC ​ Issue HVAC Extras …" at bounding box center [527, 146] width 366 height 693
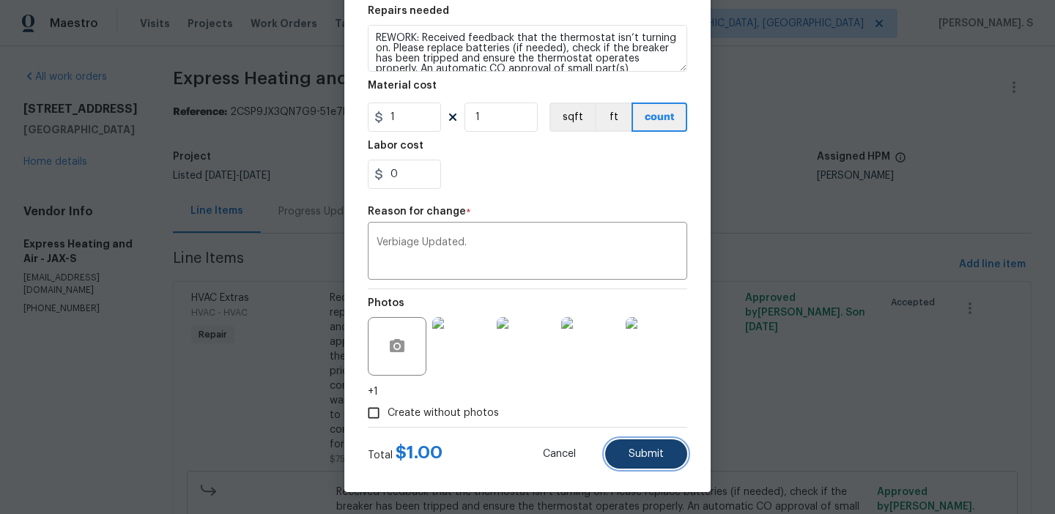
click at [637, 457] on span "Submit" at bounding box center [646, 454] width 35 height 11
type textarea "Received feedback that the thermostat isn’t turning on. Please replace batterie…"
type input "75"
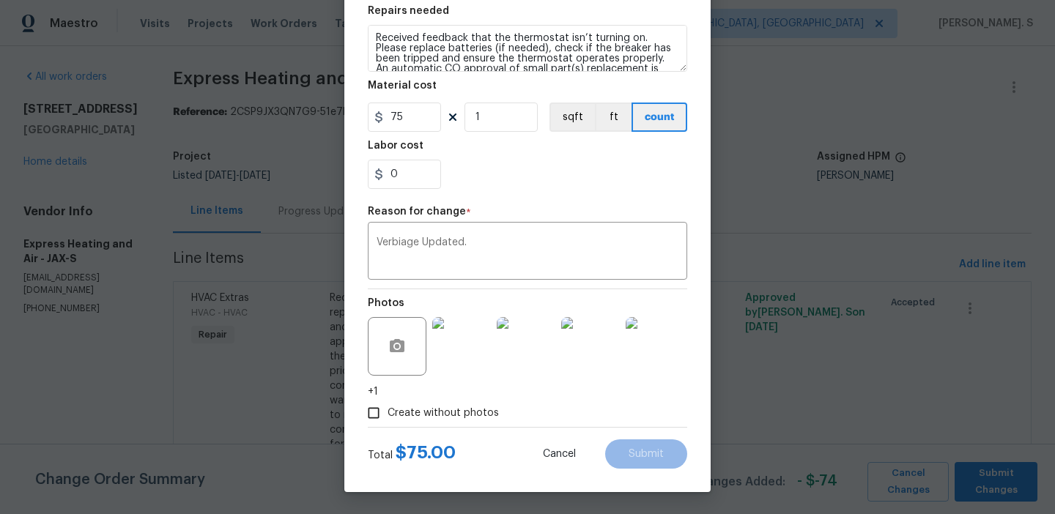
click at [983, 479] on body "Maestro Visits Projects Work Orders Tasks Properties Geo Assignments [GEOGRAPHI…" at bounding box center [527, 257] width 1055 height 514
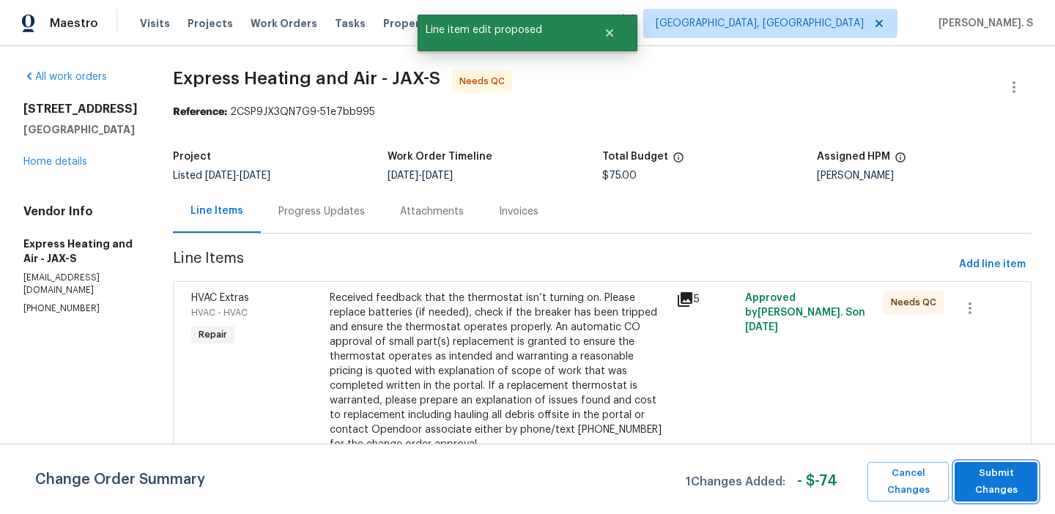
click at [983, 479] on span "Submit Changes" at bounding box center [996, 482] width 68 height 34
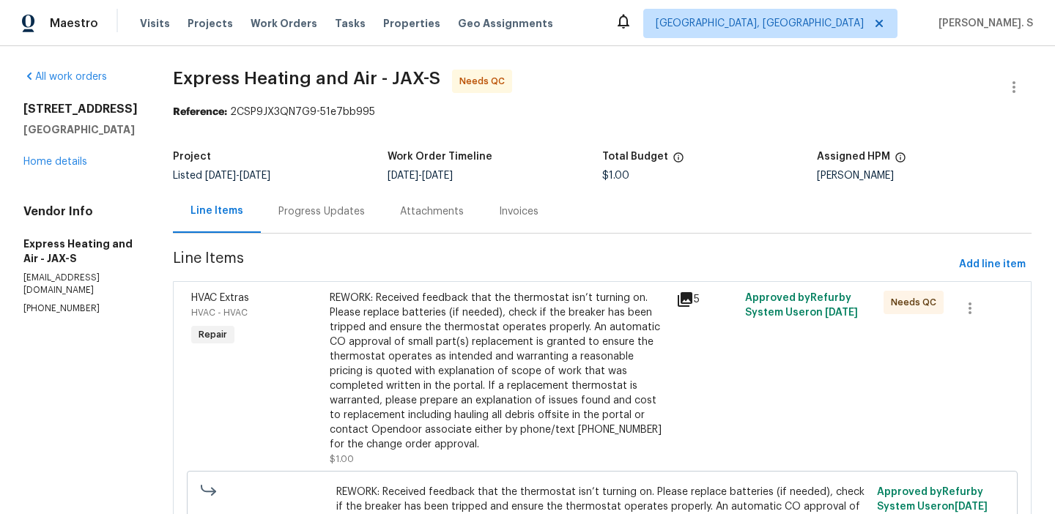
click at [320, 202] on div "Progress Updates" at bounding box center [322, 211] width 122 height 43
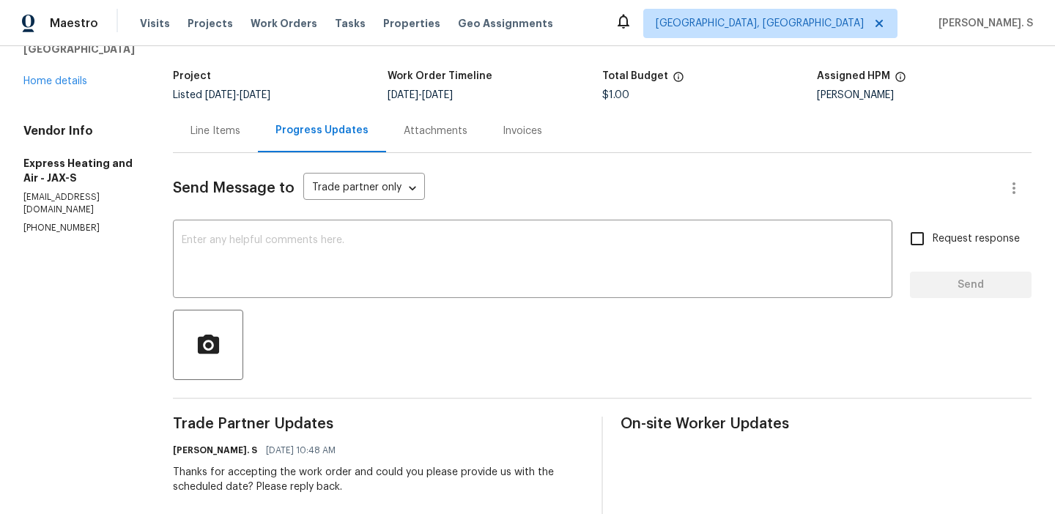
scroll to position [39, 0]
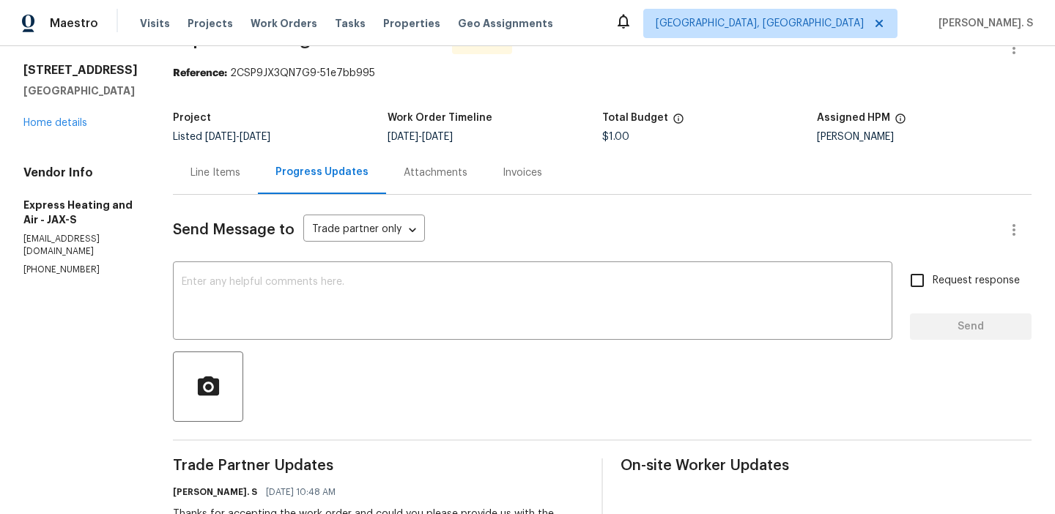
click at [230, 180] on div "Line Items" at bounding box center [215, 172] width 85 height 43
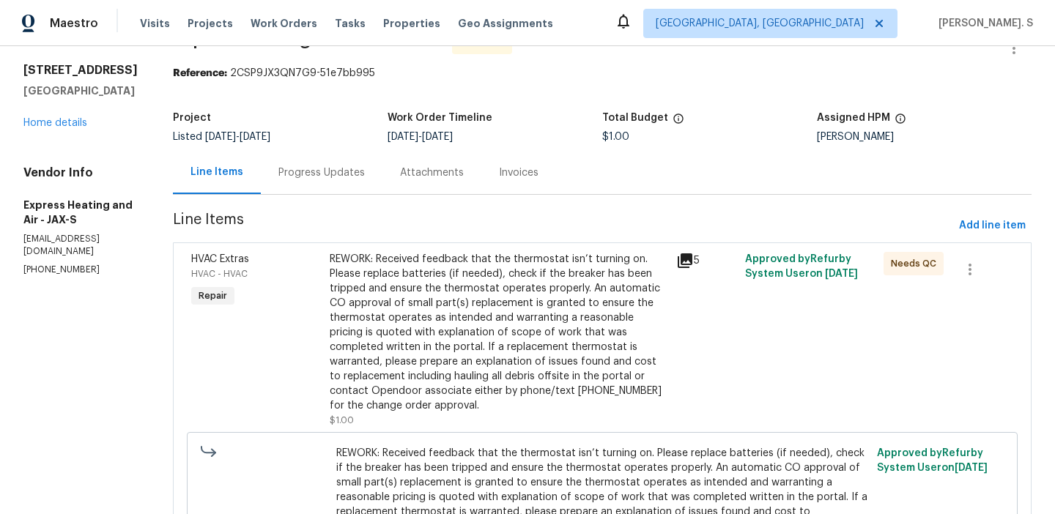
click at [493, 293] on div "REWORK: Received feedback that the thermostat isn’t turning on. Please replace …" at bounding box center [499, 332] width 338 height 161
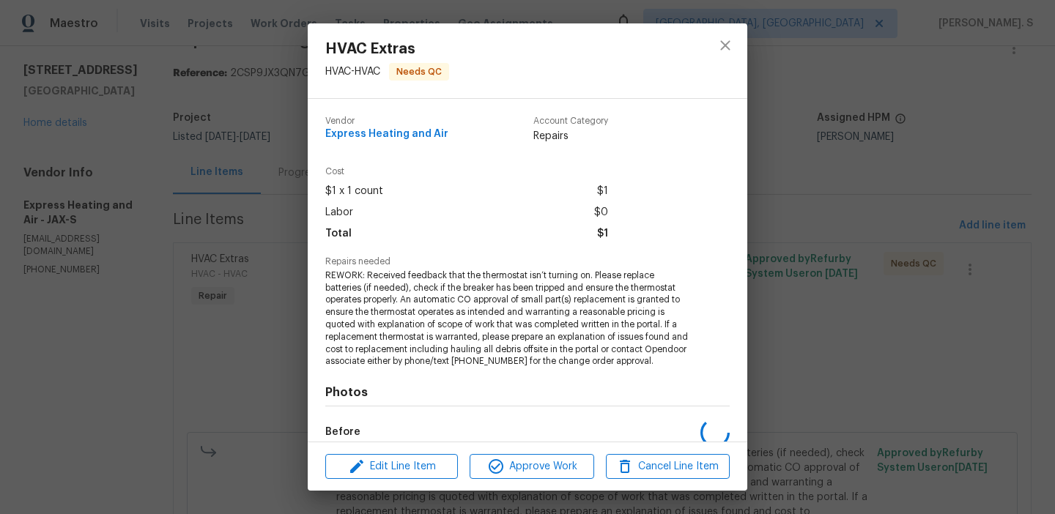
scroll to position [173, 0]
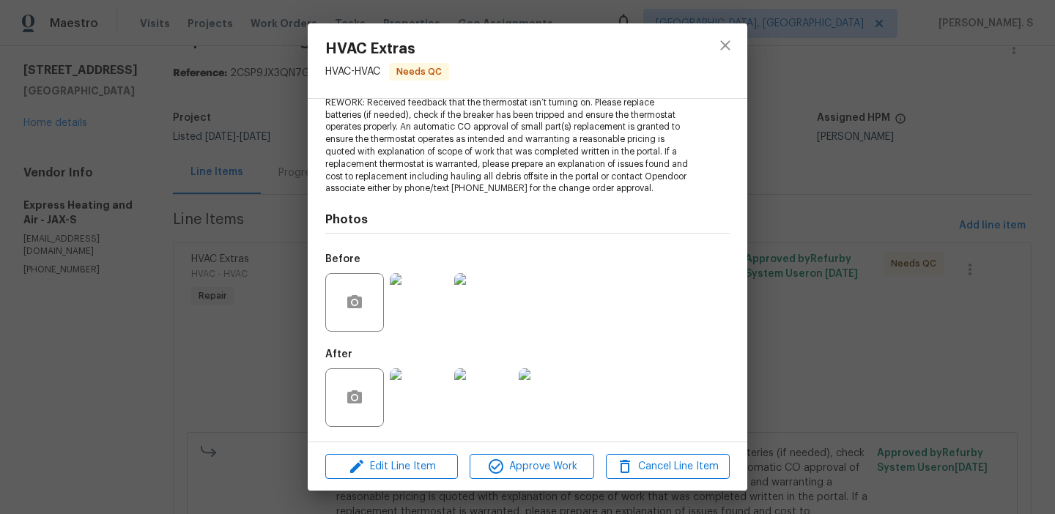
click at [438, 397] on img at bounding box center [419, 398] width 59 height 59
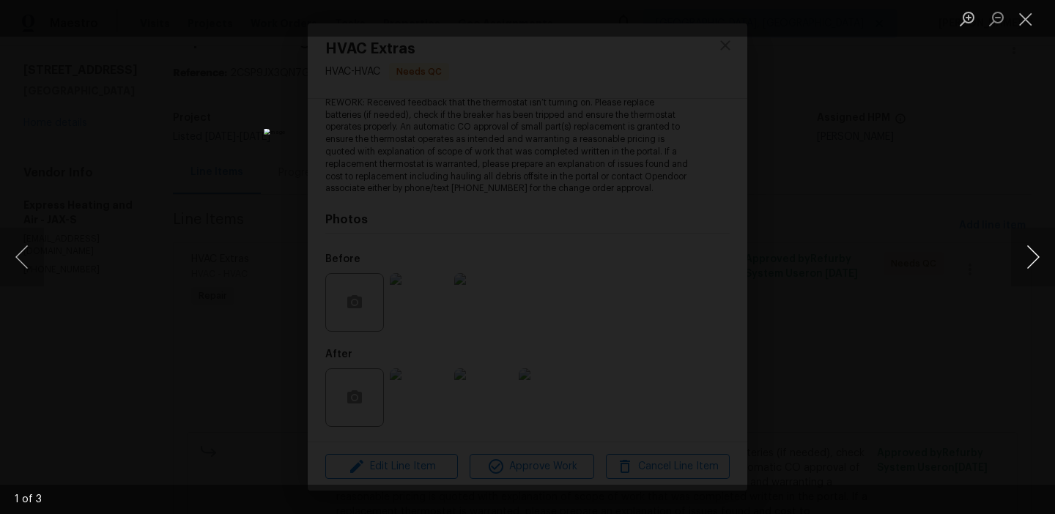
click at [1021, 254] on button "Next image" at bounding box center [1033, 257] width 44 height 59
click at [1036, 23] on button "Close lightbox" at bounding box center [1025, 19] width 29 height 26
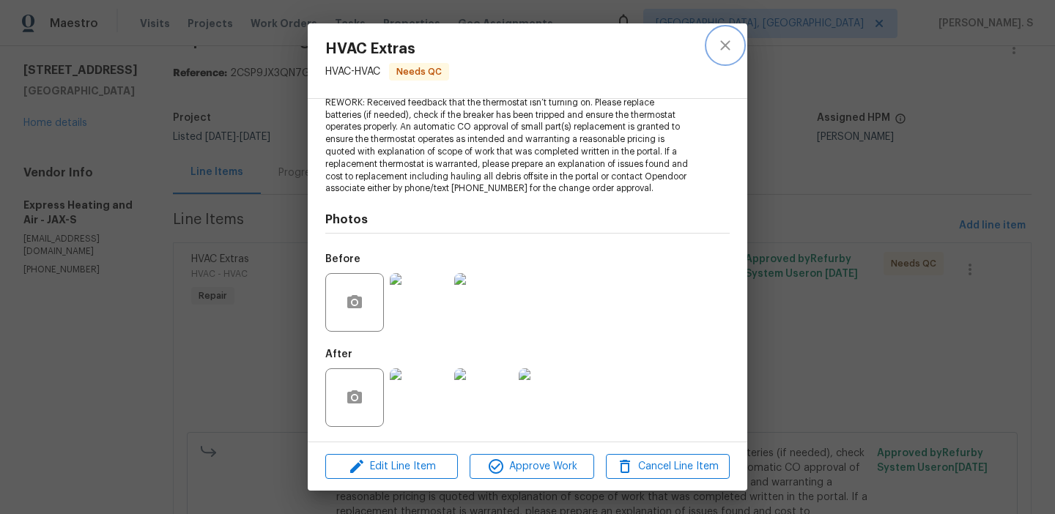
click at [726, 41] on icon "close" at bounding box center [726, 46] width 18 height 18
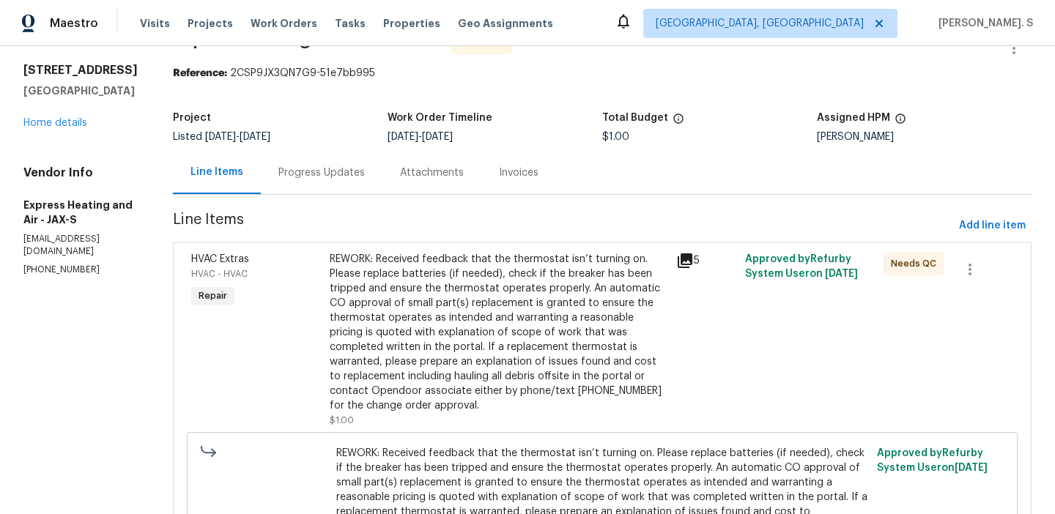
click at [333, 156] on div "Progress Updates" at bounding box center [322, 172] width 122 height 43
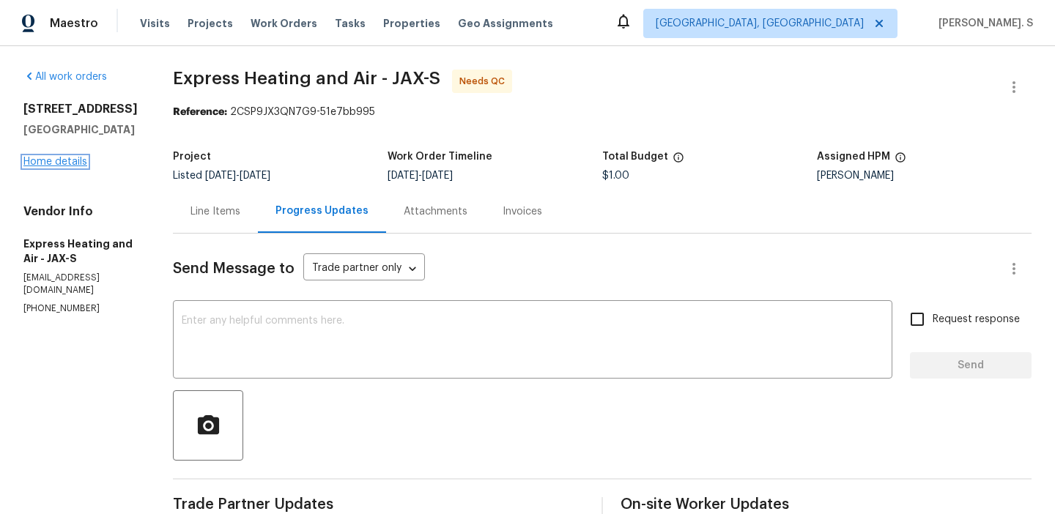
click at [70, 161] on link "Home details" at bounding box center [55, 162] width 64 height 10
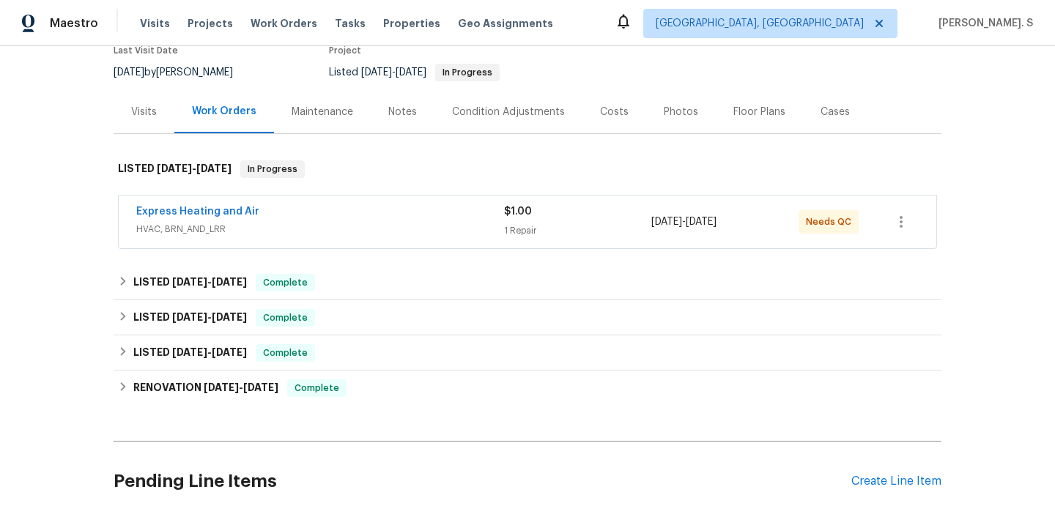
scroll to position [145, 0]
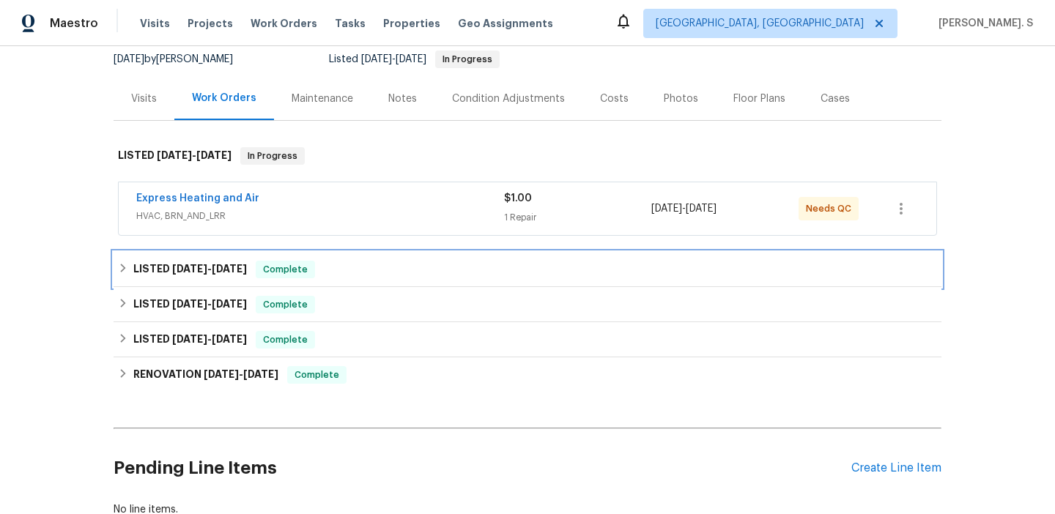
click at [239, 252] on div "LISTED 7/30/25 - 7/31/25 Complete" at bounding box center [528, 269] width 828 height 35
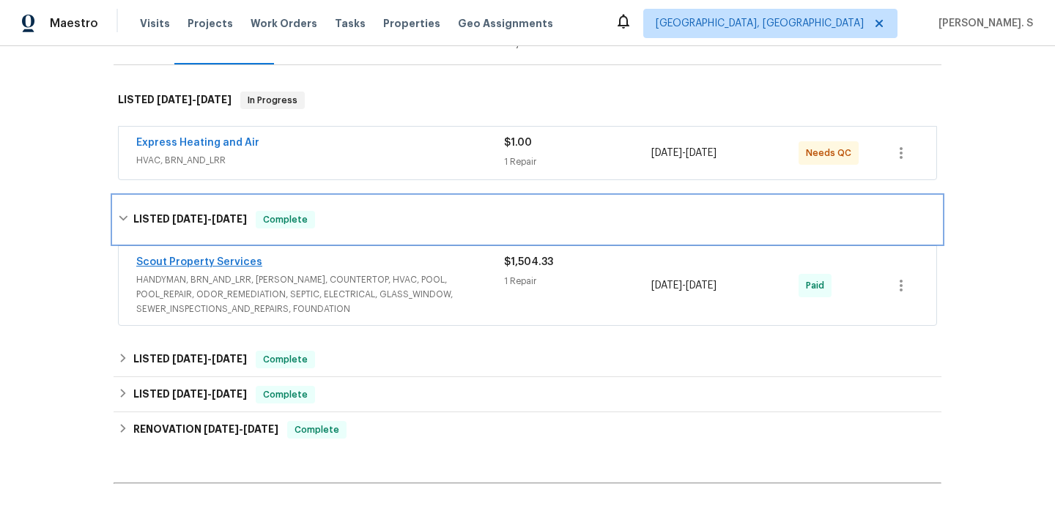
scroll to position [303, 0]
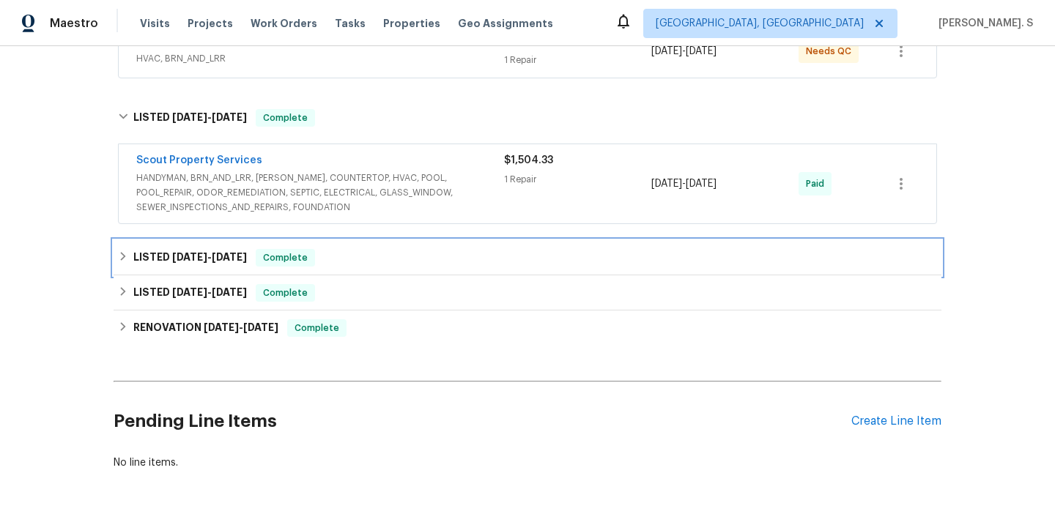
click at [227, 256] on span "6/25/25" at bounding box center [229, 257] width 35 height 10
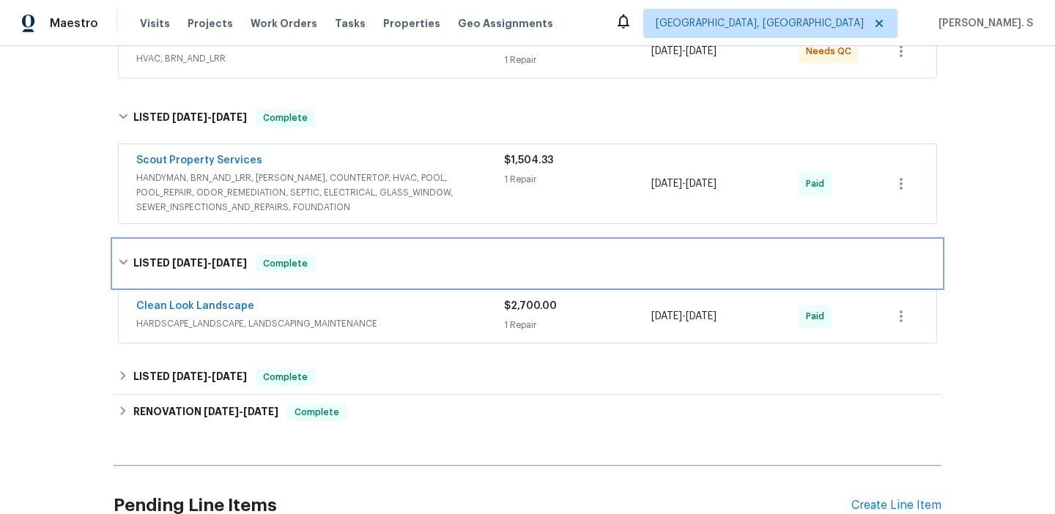
scroll to position [427, 0]
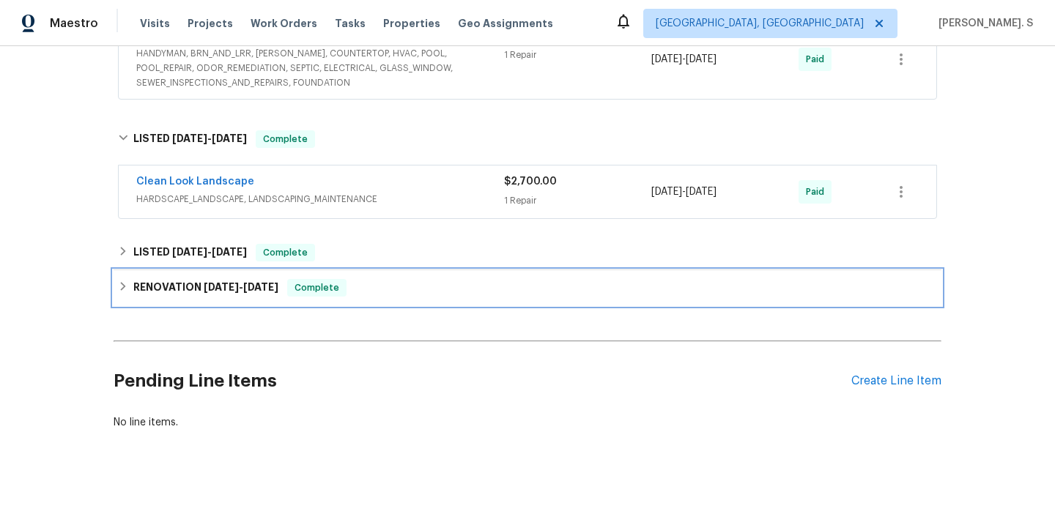
click at [219, 271] on div "RENOVATION 4/14/25 - 5/2/25 Complete" at bounding box center [528, 287] width 828 height 35
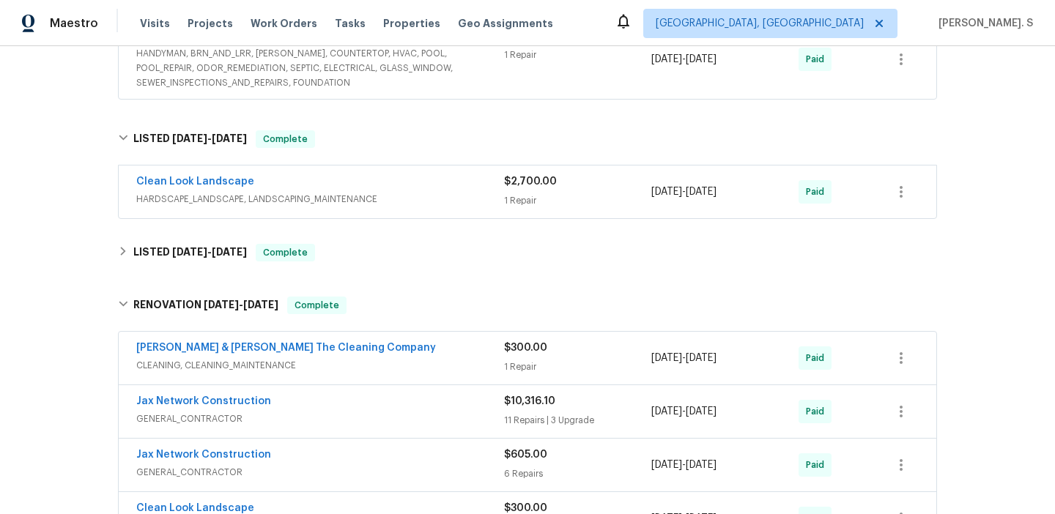
click at [219, 271] on div "Back to all projects 8513 Star Leaf Ct, Jacksonville, FL 32210 5 Beds | 2 Baths…" at bounding box center [528, 268] width 828 height 1264
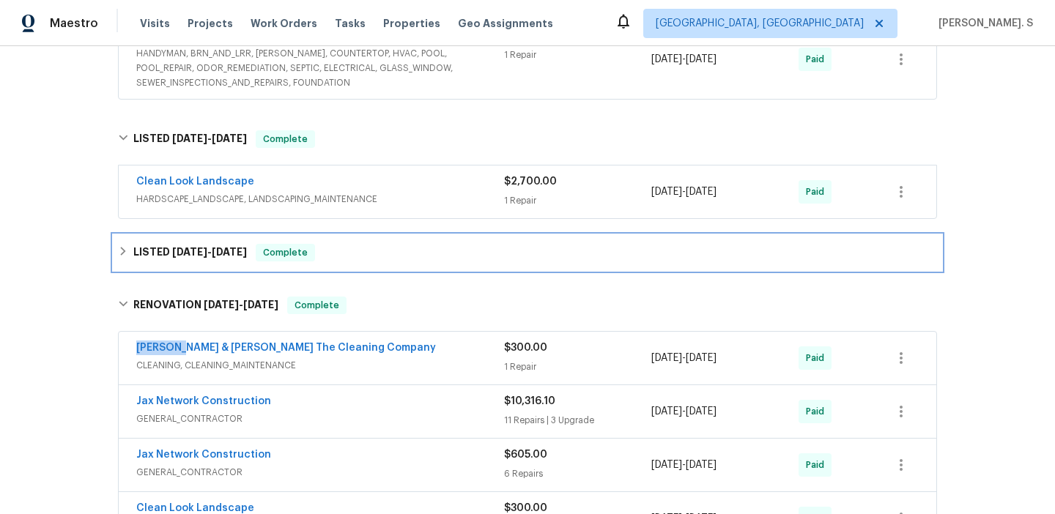
click at [219, 259] on h6 "LISTED 5/8/25 - 5/9/25" at bounding box center [190, 253] width 114 height 18
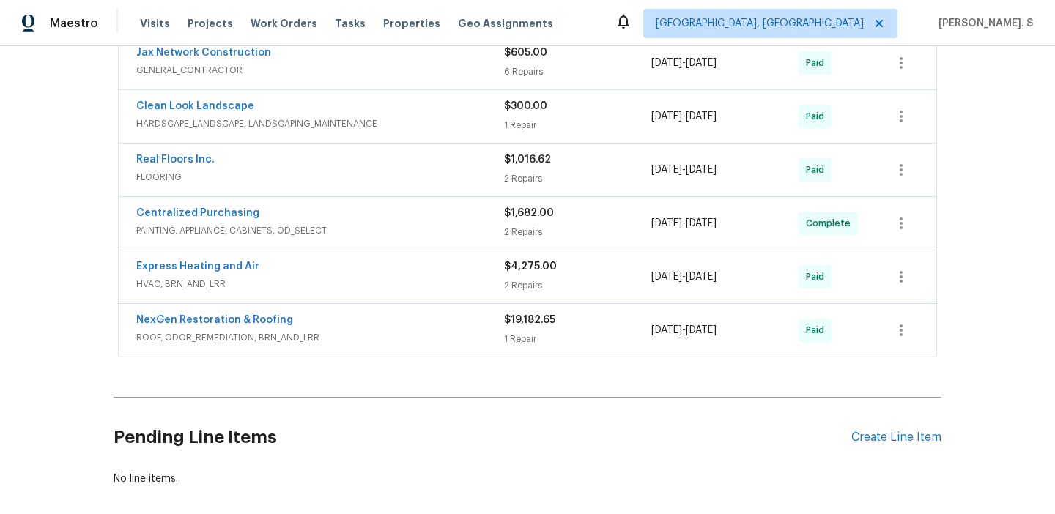
scroll to position [908, 0]
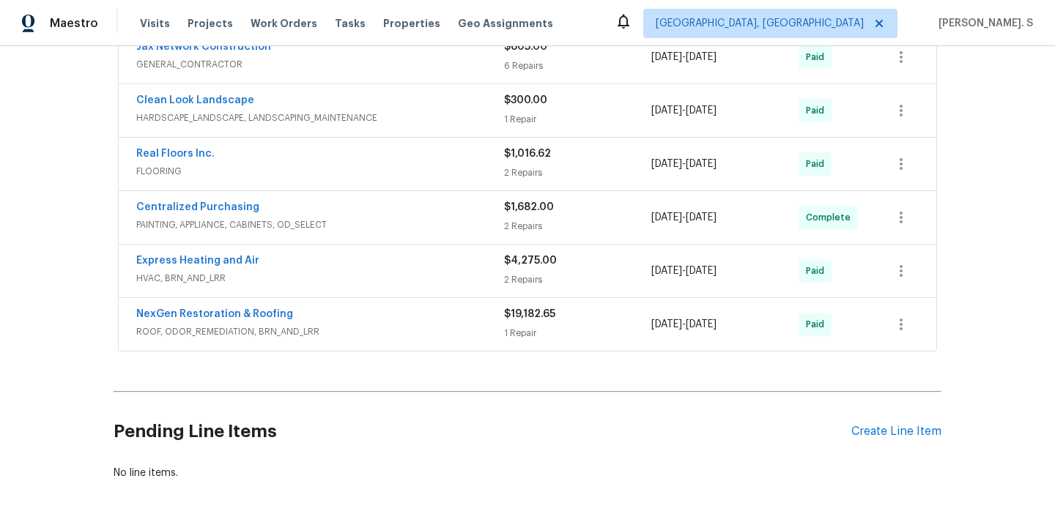
click at [214, 275] on span "HVAC, BRN_AND_LRR" at bounding box center [320, 278] width 368 height 15
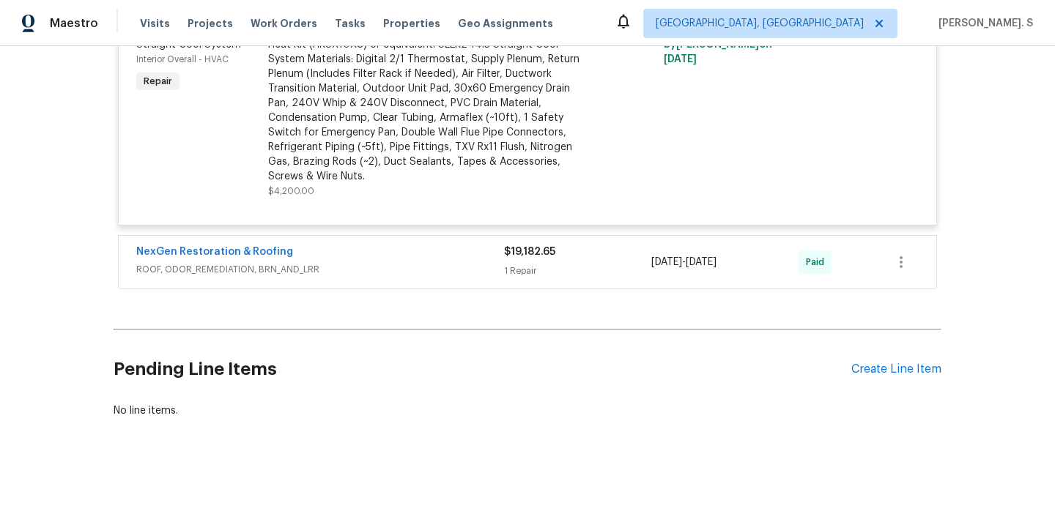
scroll to position [1327, 0]
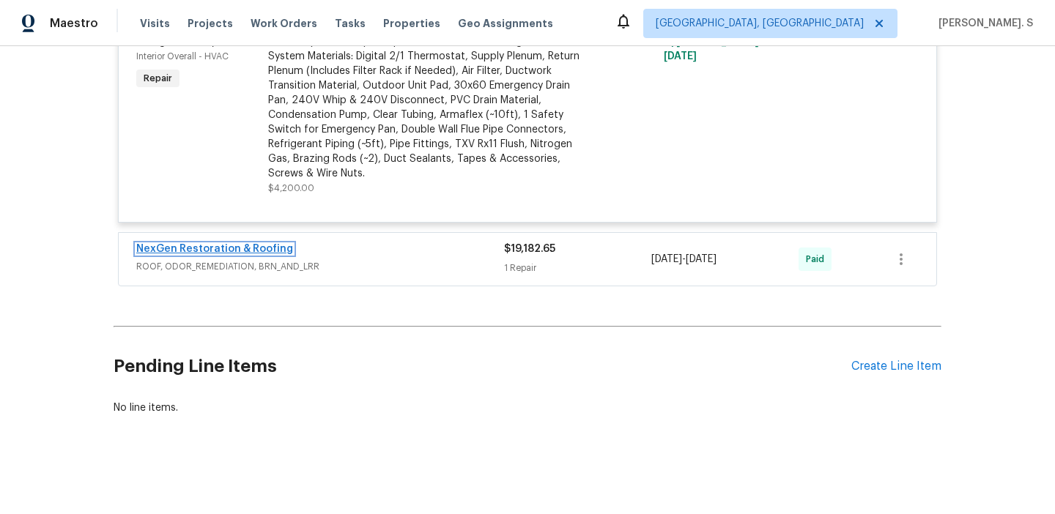
click at [191, 246] on link "NexGen Restoration & Roofing" at bounding box center [214, 249] width 157 height 10
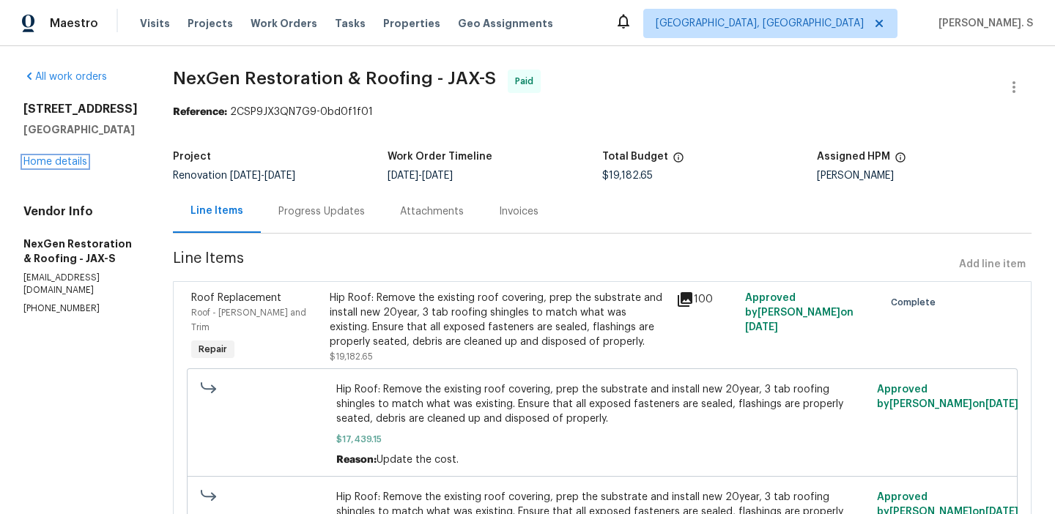
click at [39, 157] on link "Home details" at bounding box center [55, 162] width 64 height 10
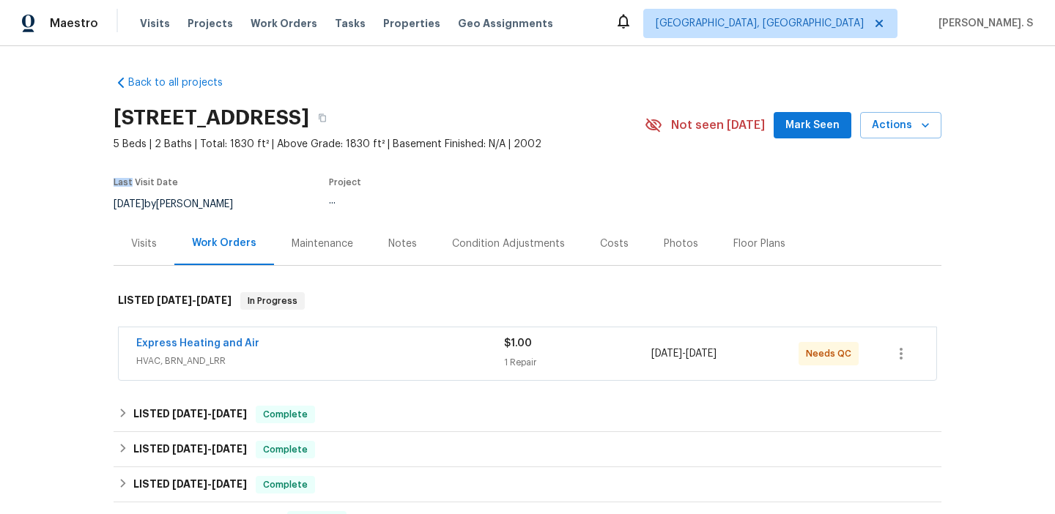
click at [39, 157] on div "Back to all projects 8513 Star Leaf Ct, Jacksonville, FL 32210 5 Beds | 2 Baths…" at bounding box center [527, 280] width 1055 height 468
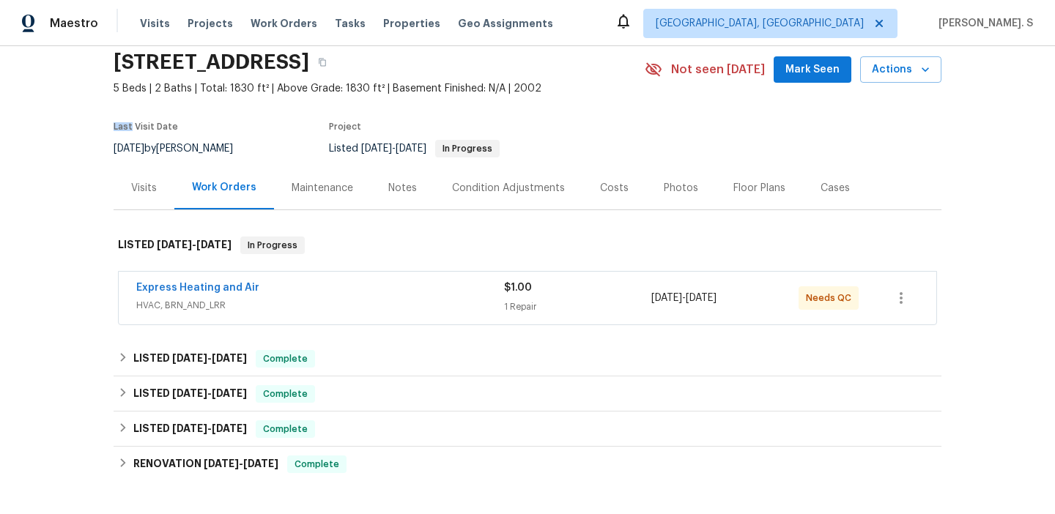
scroll to position [127, 0]
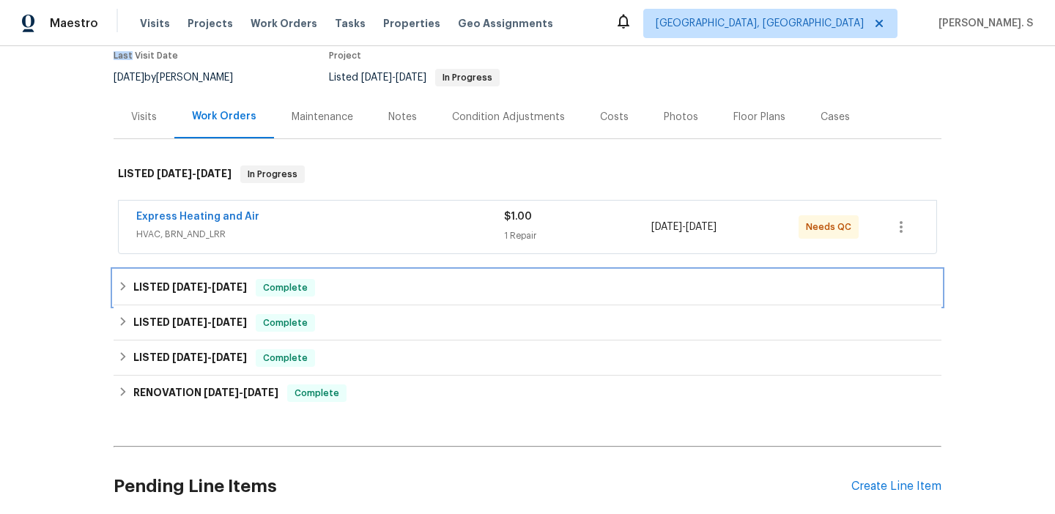
click at [221, 287] on span "[DATE]" at bounding box center [229, 287] width 35 height 10
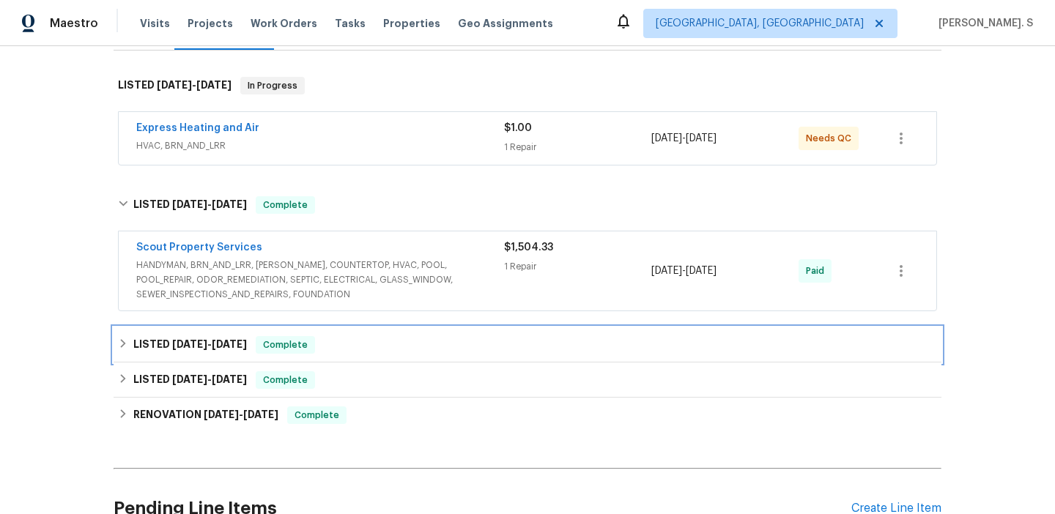
click at [227, 336] on h6 "LISTED 6/20/25 - 6/25/25" at bounding box center [190, 345] width 114 height 18
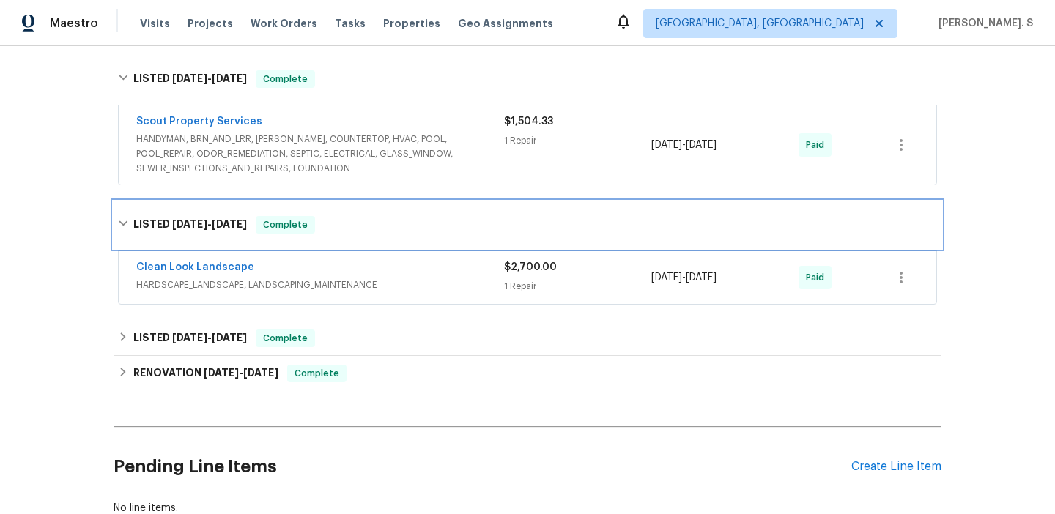
scroll to position [355, 0]
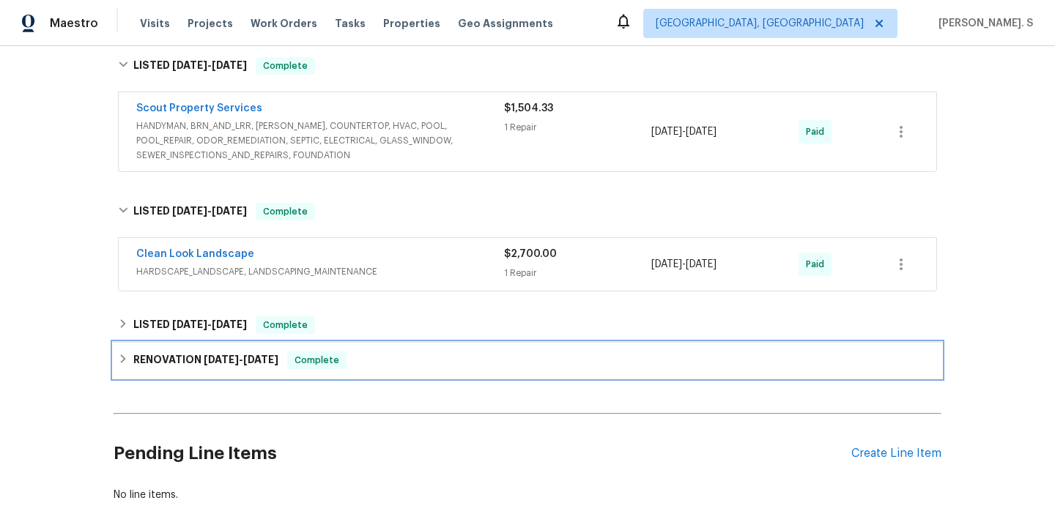
click at [224, 345] on div "RENOVATION 4/14/25 - 5/2/25 Complete" at bounding box center [528, 360] width 828 height 35
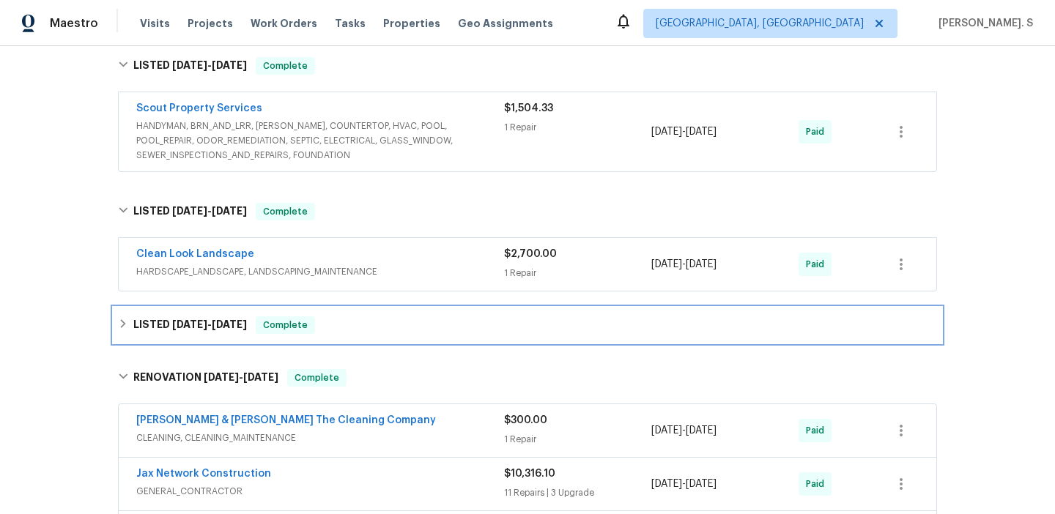
click at [223, 334] on div "LISTED 5/8/25 - 5/9/25 Complete" at bounding box center [528, 325] width 828 height 35
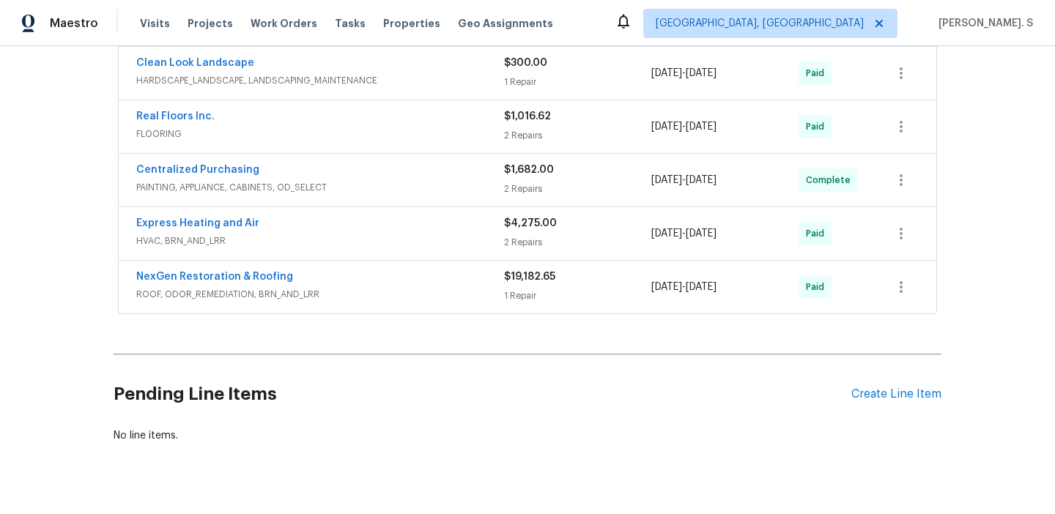
scroll to position [937, 0]
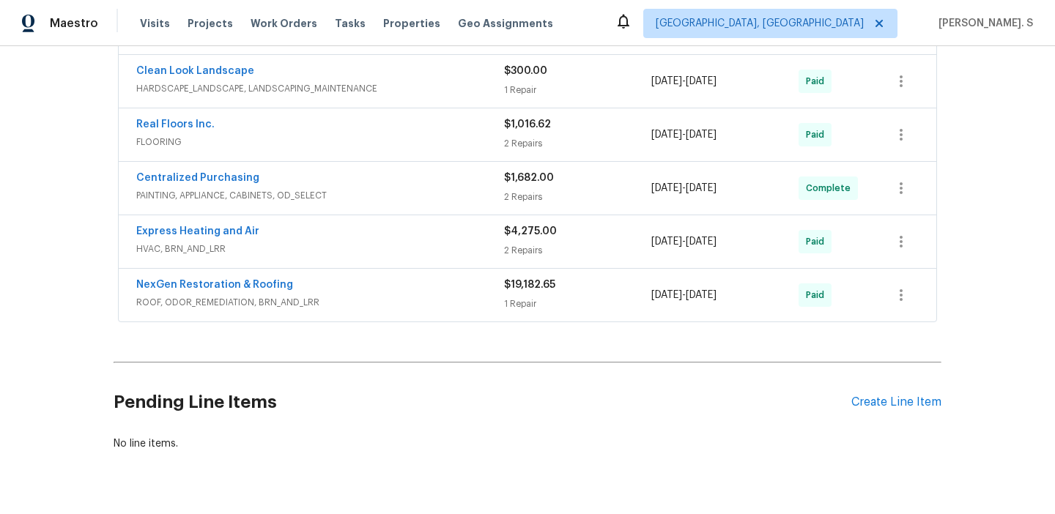
click at [185, 256] on span "HVAC, BRN_AND_LRR" at bounding box center [320, 249] width 368 height 15
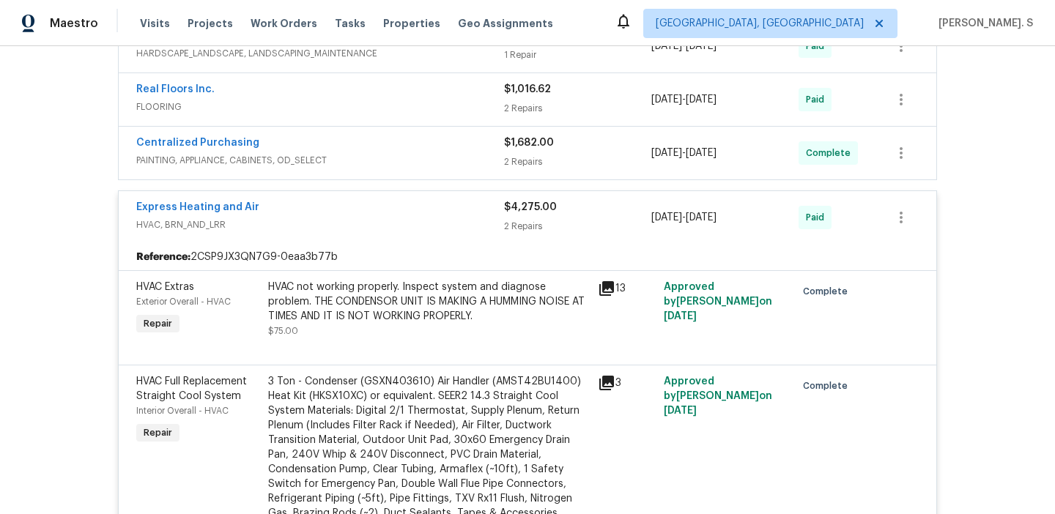
scroll to position [1036, 0]
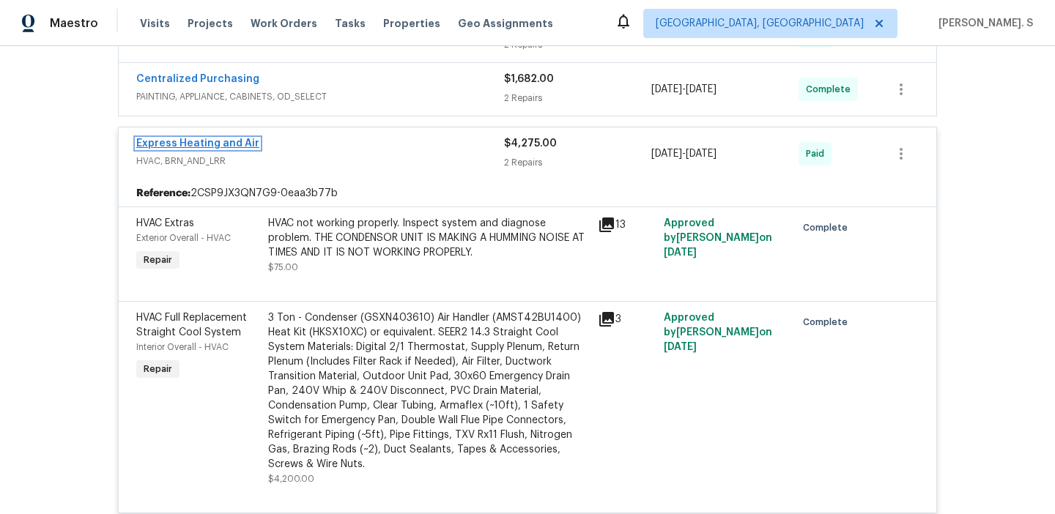
click at [215, 141] on link "Express Heating and Air" at bounding box center [197, 144] width 123 height 10
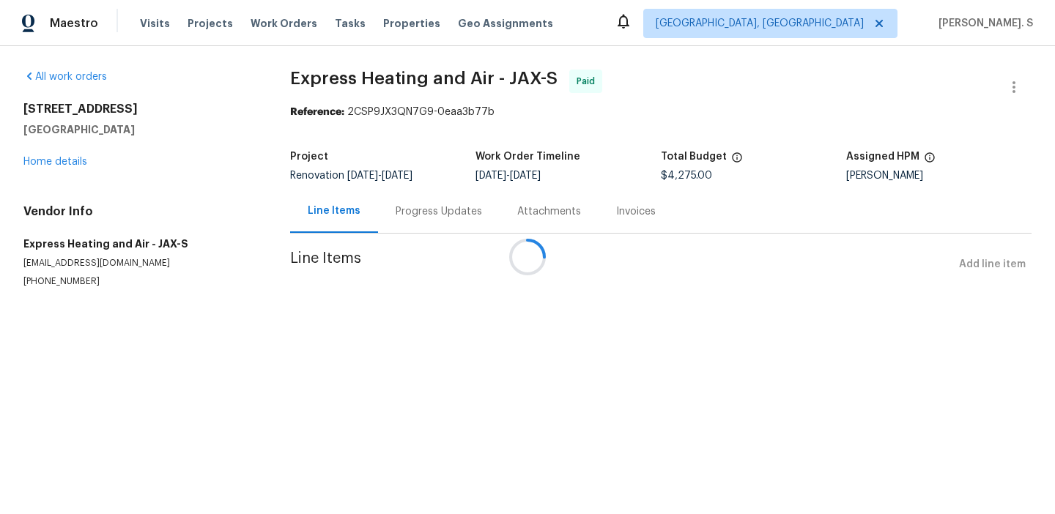
click at [500, 222] on div "Attachments" at bounding box center [549, 211] width 99 height 43
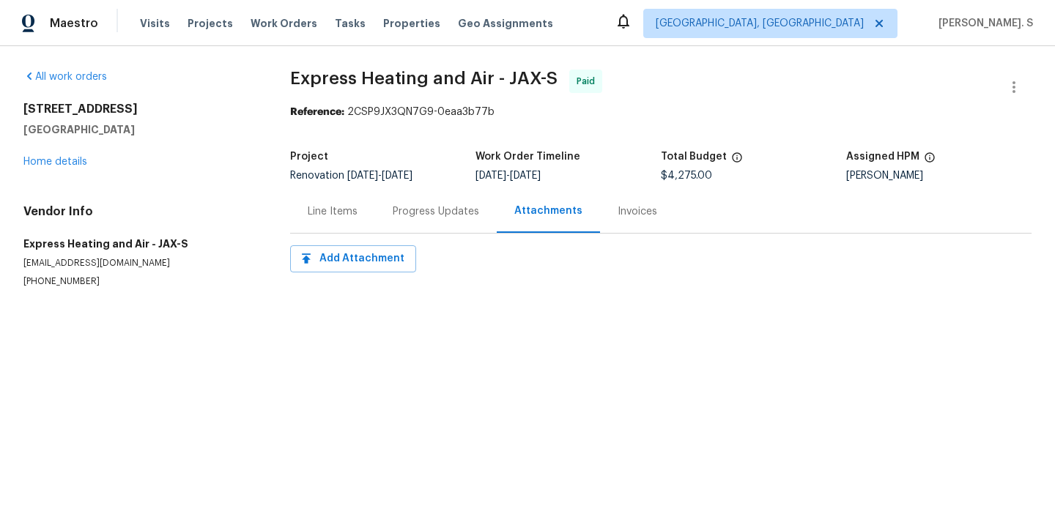
click at [421, 222] on div "Progress Updates" at bounding box center [436, 211] width 122 height 43
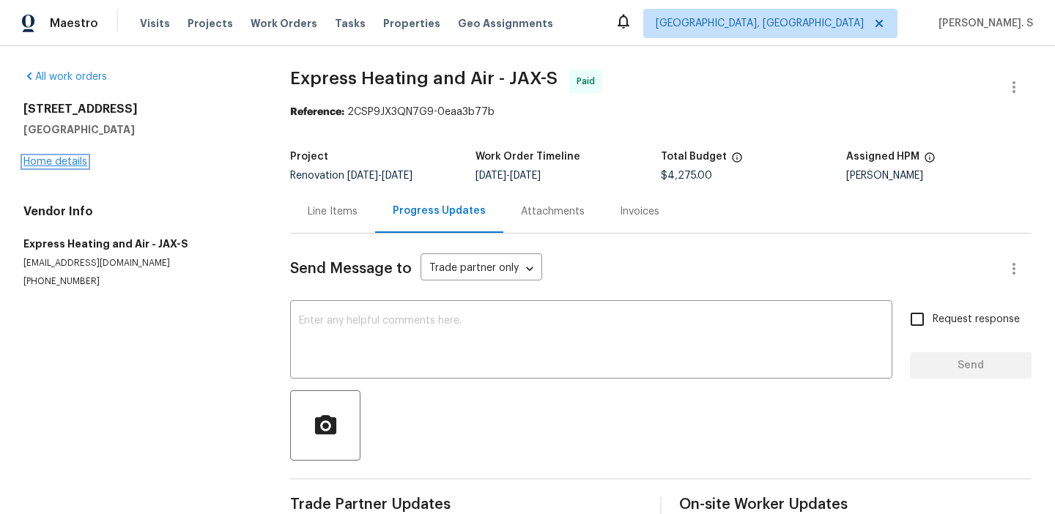
click at [68, 162] on link "Home details" at bounding box center [55, 162] width 64 height 10
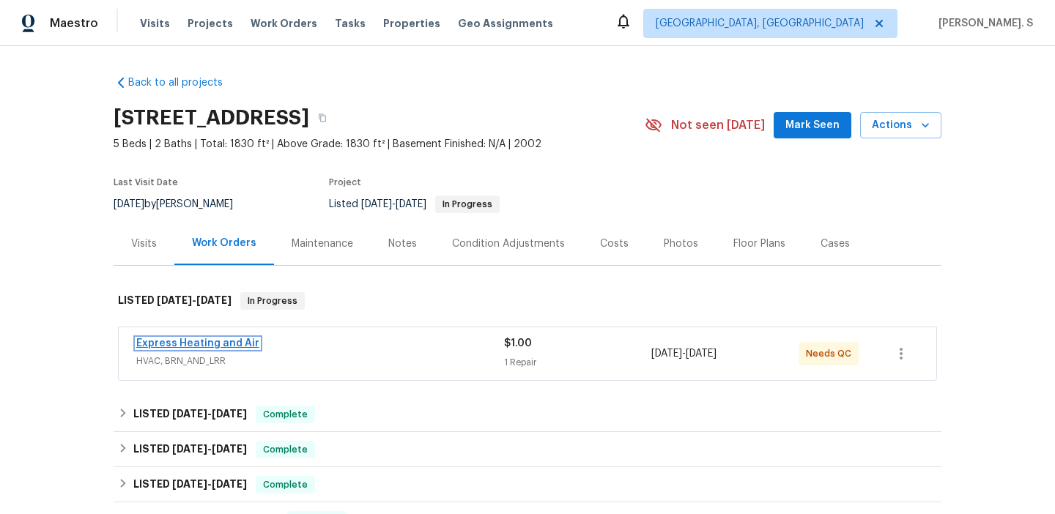
click at [188, 342] on link "Express Heating and Air" at bounding box center [197, 344] width 123 height 10
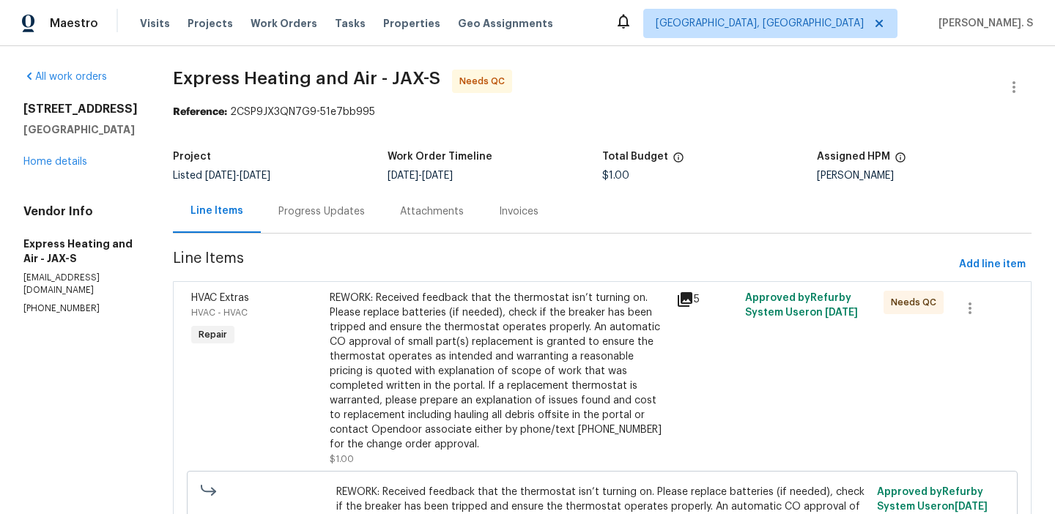
click at [365, 209] on div "Progress Updates" at bounding box center [322, 211] width 86 height 15
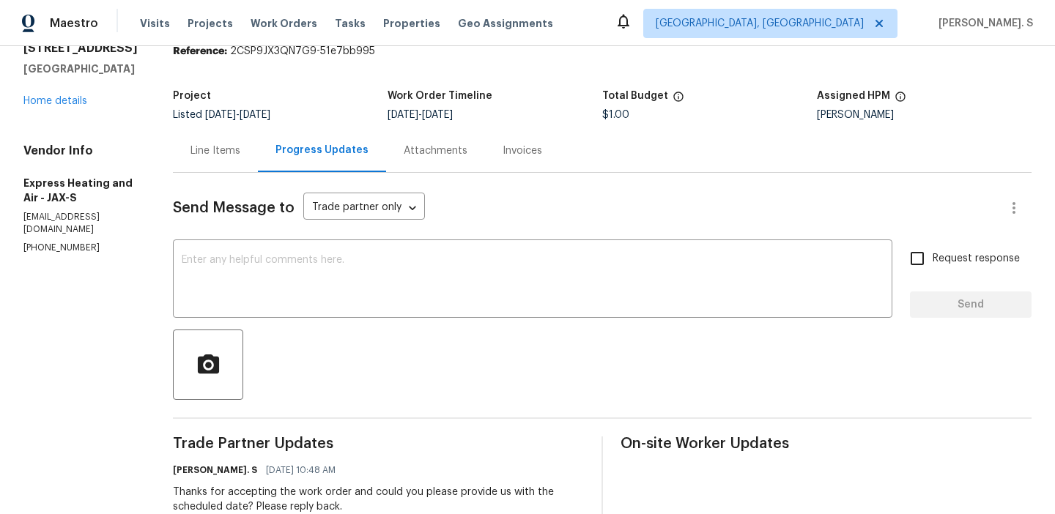
scroll to position [60, 0]
click at [75, 103] on link "Home details" at bounding box center [55, 102] width 64 height 10
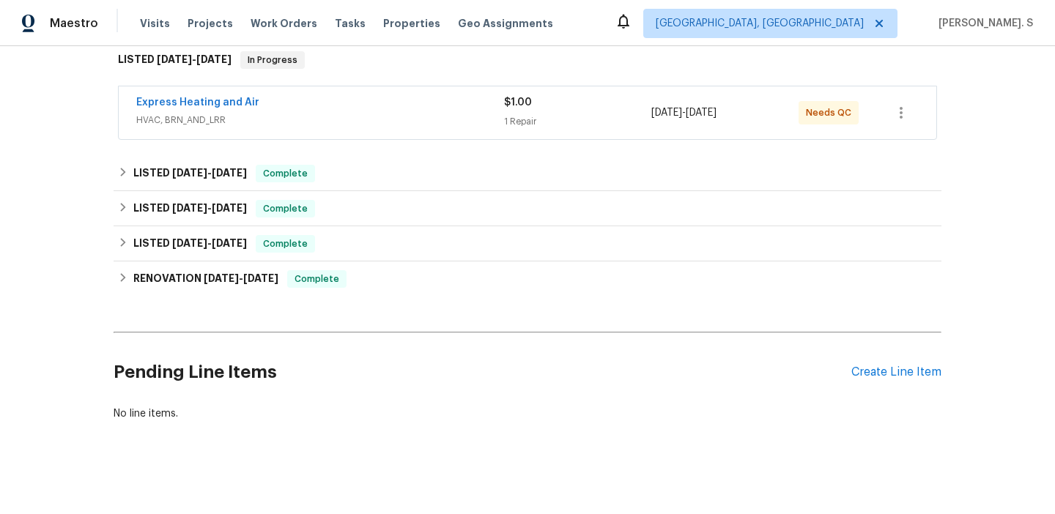
scroll to position [248, 0]
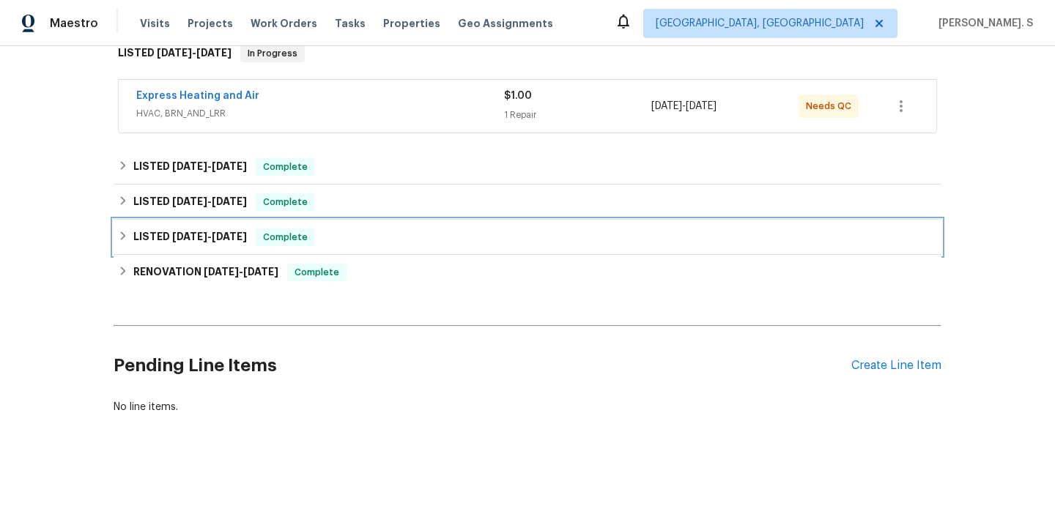
click at [207, 223] on div "LISTED 5/8/25 - 5/9/25 Complete" at bounding box center [528, 237] width 828 height 35
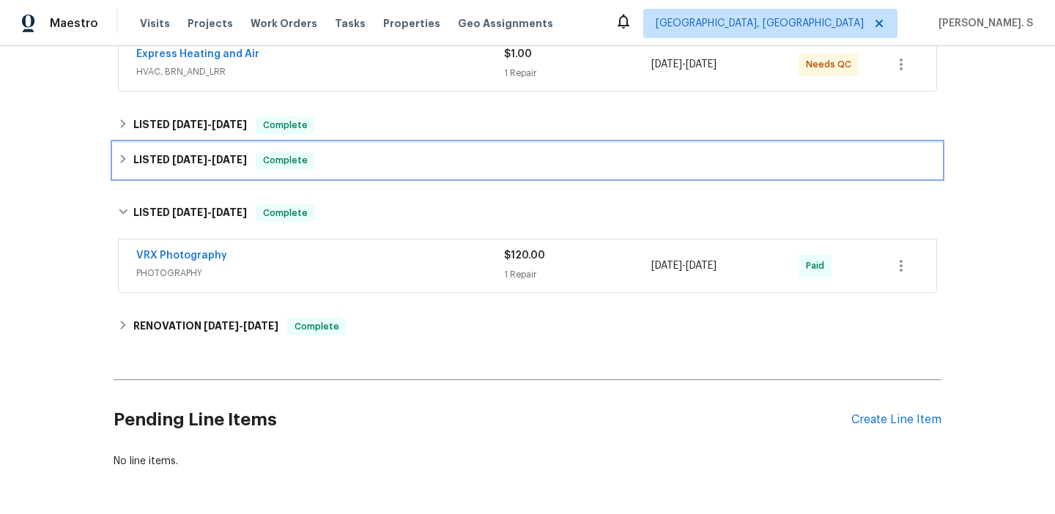
click at [204, 174] on div "LISTED 6/20/25 - 6/25/25 Complete" at bounding box center [528, 160] width 828 height 35
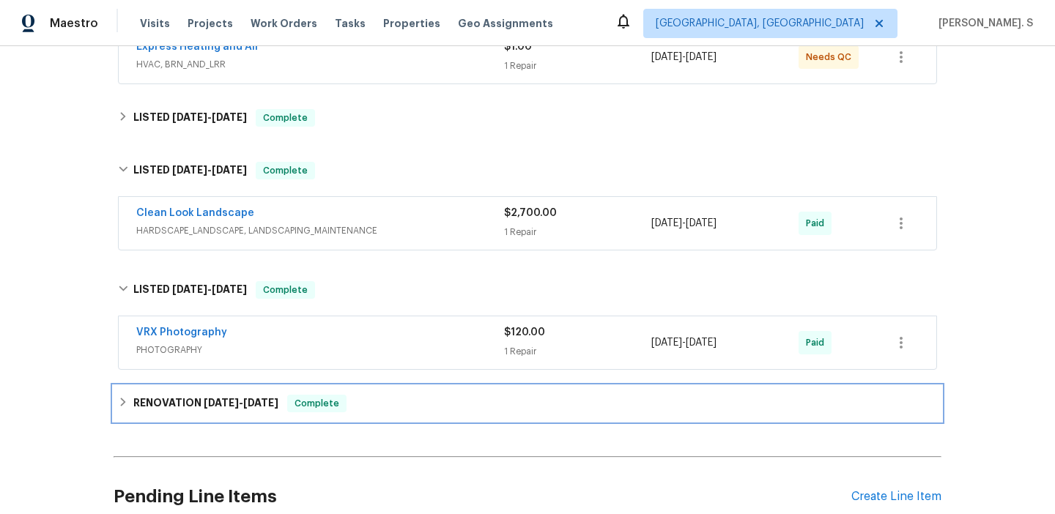
click at [220, 399] on span "[DATE]" at bounding box center [221, 403] width 35 height 10
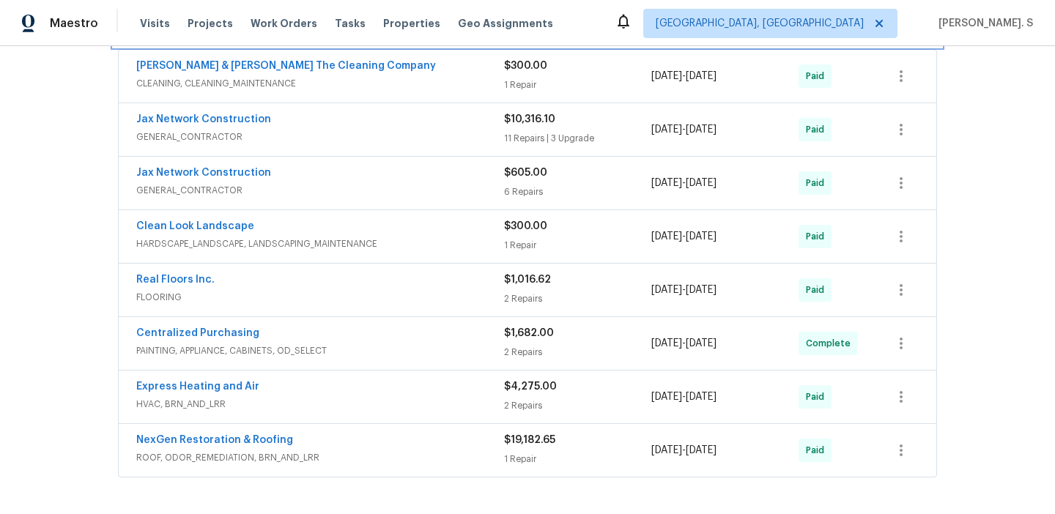
scroll to position [691, 0]
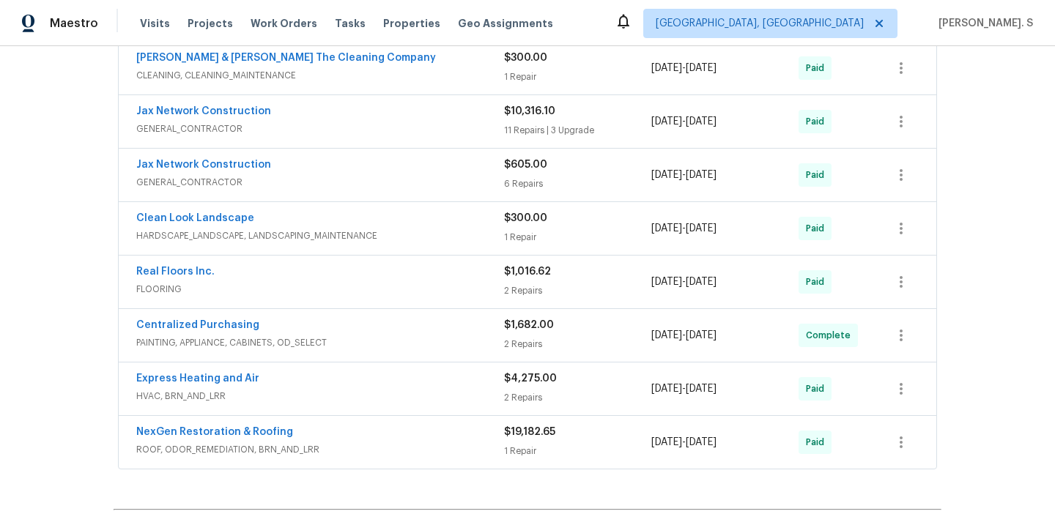
click at [229, 384] on span "Express Heating and Air" at bounding box center [197, 379] width 123 height 15
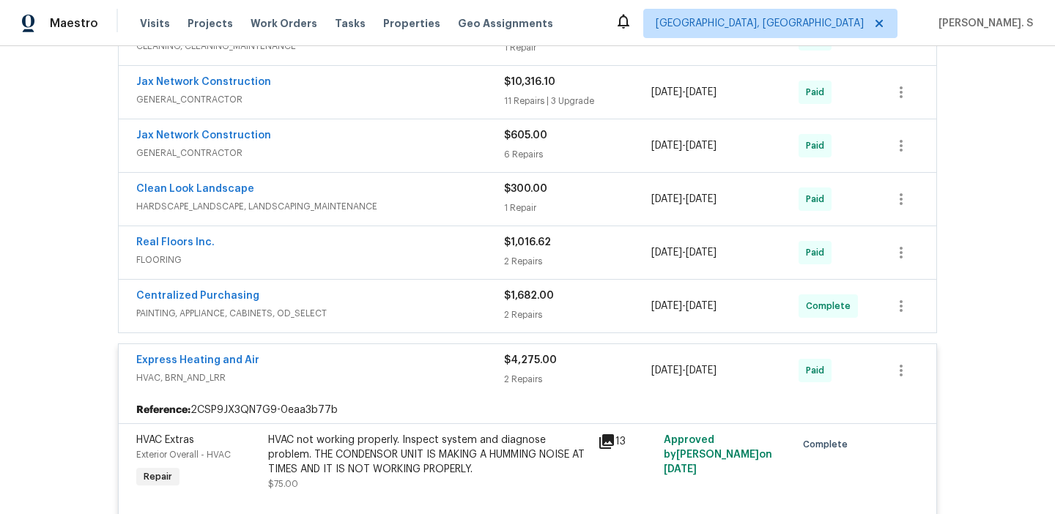
scroll to position [753, 0]
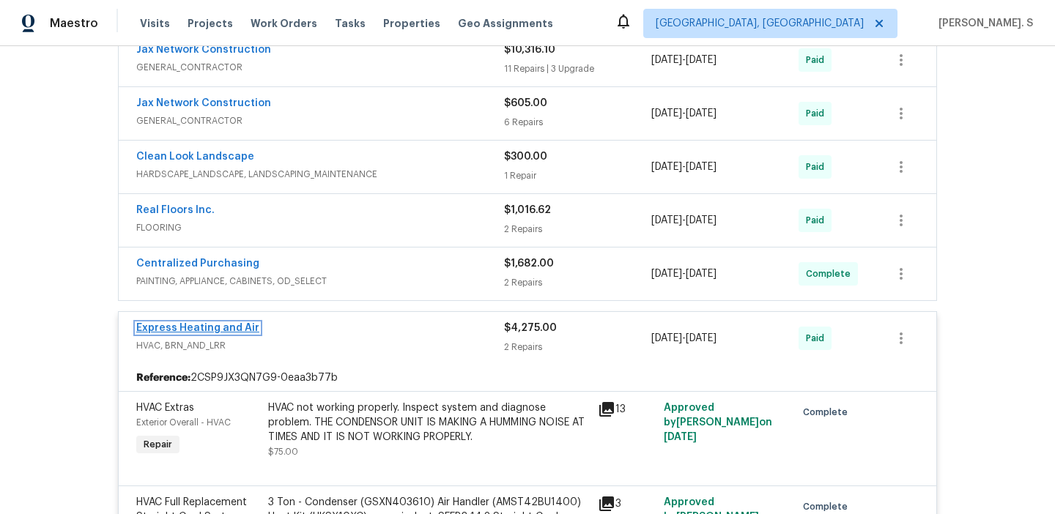
click at [225, 328] on link "Express Heating and Air" at bounding box center [197, 328] width 123 height 10
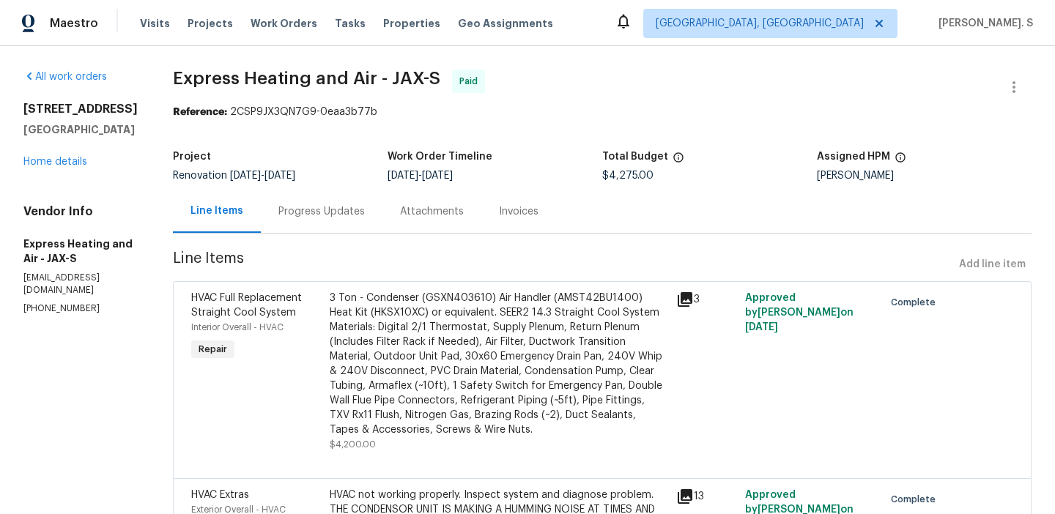
click at [331, 220] on div "Progress Updates" at bounding box center [322, 211] width 122 height 43
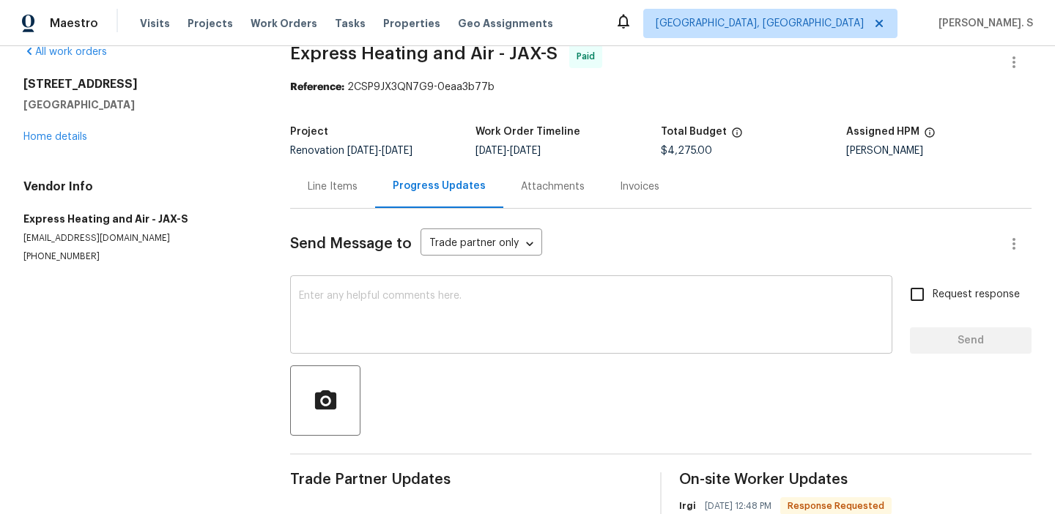
scroll to position [3, 0]
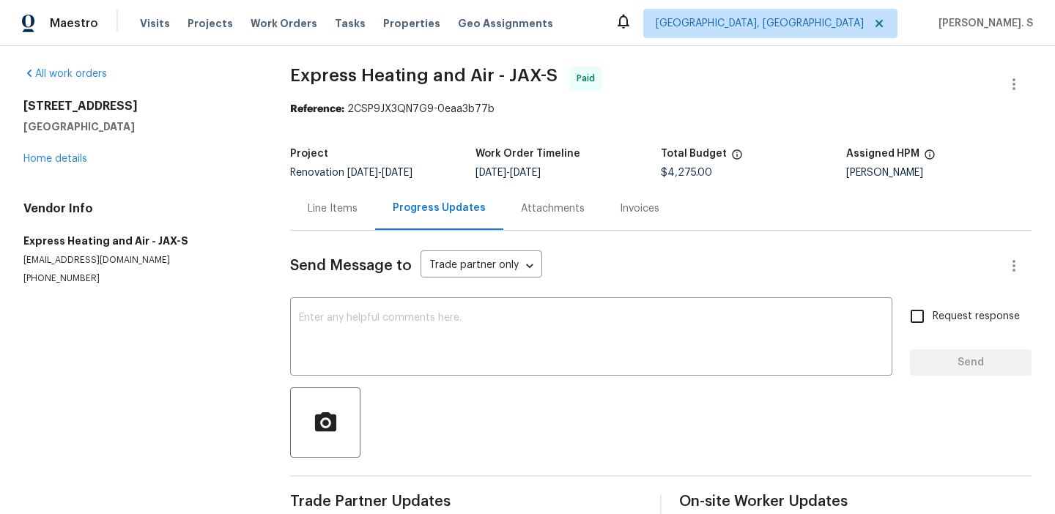
click at [344, 202] on div "Line Items" at bounding box center [333, 209] width 50 height 15
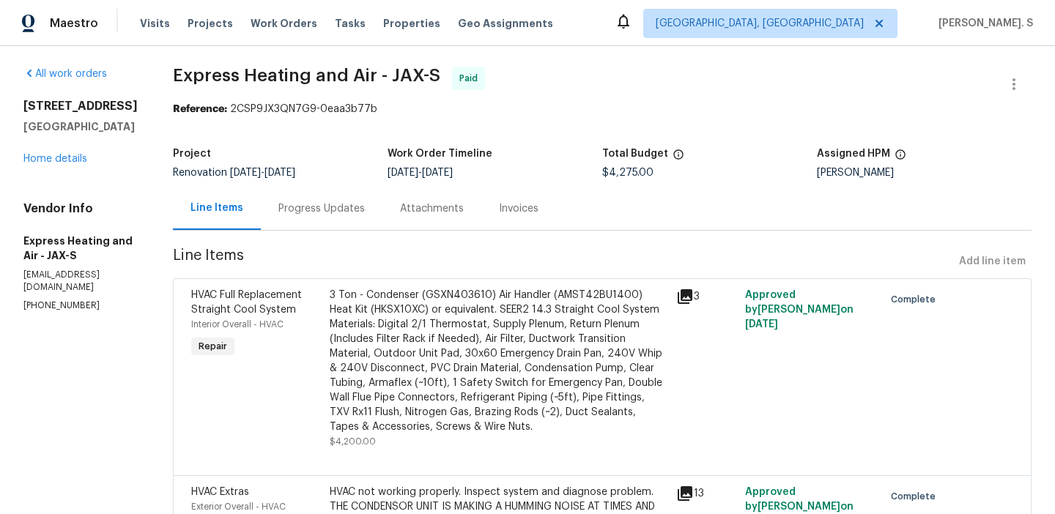
click at [71, 147] on div "[STREET_ADDRESS] Home details" at bounding box center [80, 132] width 114 height 67
click at [70, 155] on link "Home details" at bounding box center [55, 159] width 64 height 10
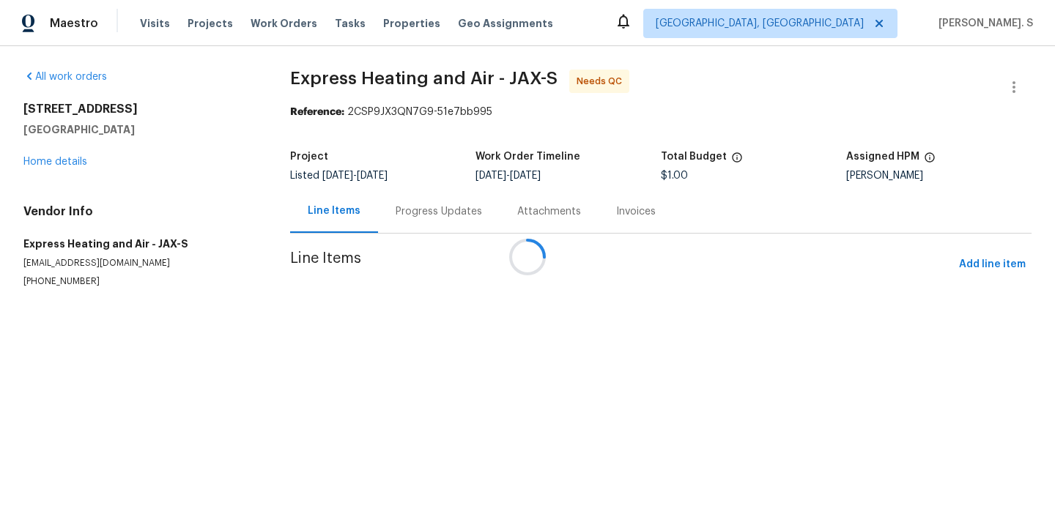
click at [407, 211] on div at bounding box center [527, 257] width 1055 height 514
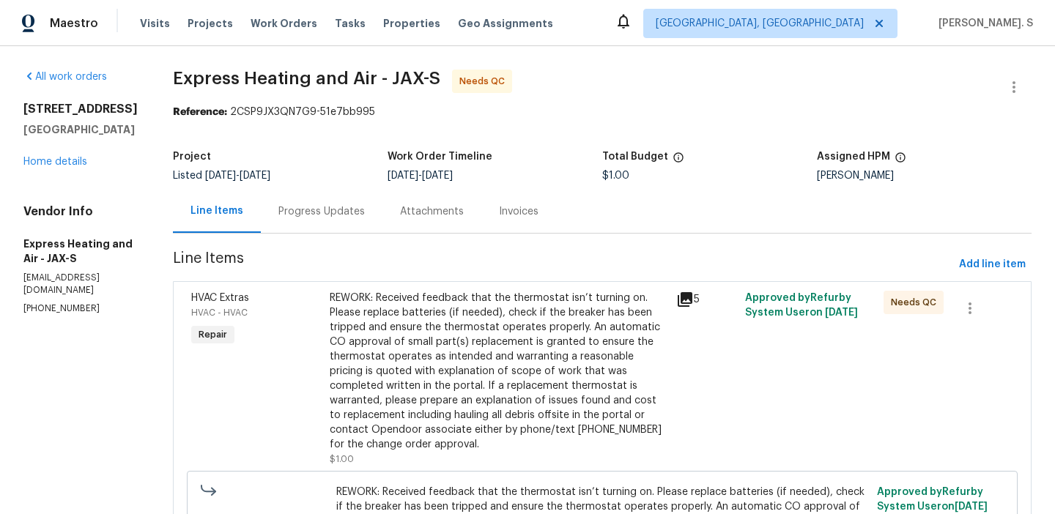
click at [407, 211] on div "Attachments" at bounding box center [432, 211] width 64 height 15
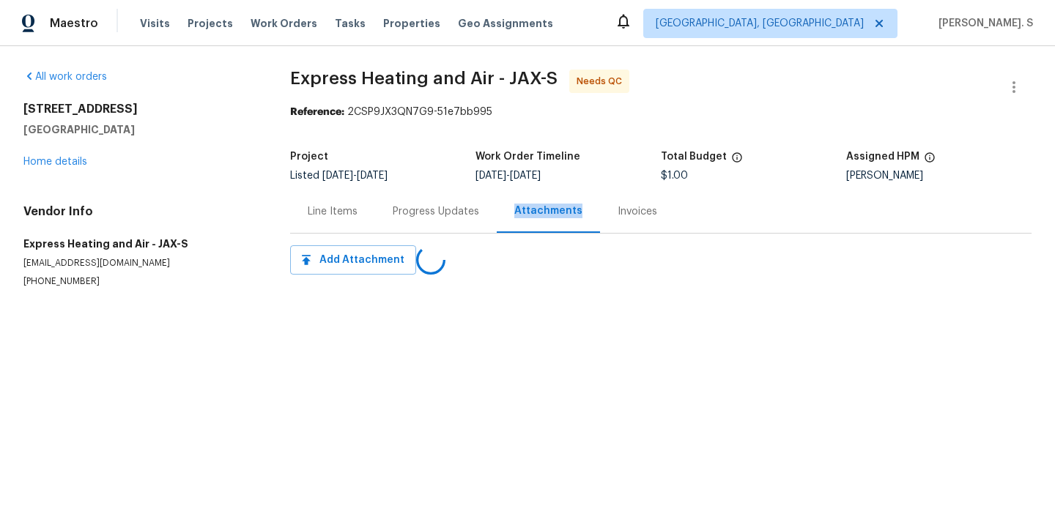
click at [388, 211] on div "Progress Updates" at bounding box center [436, 211] width 122 height 43
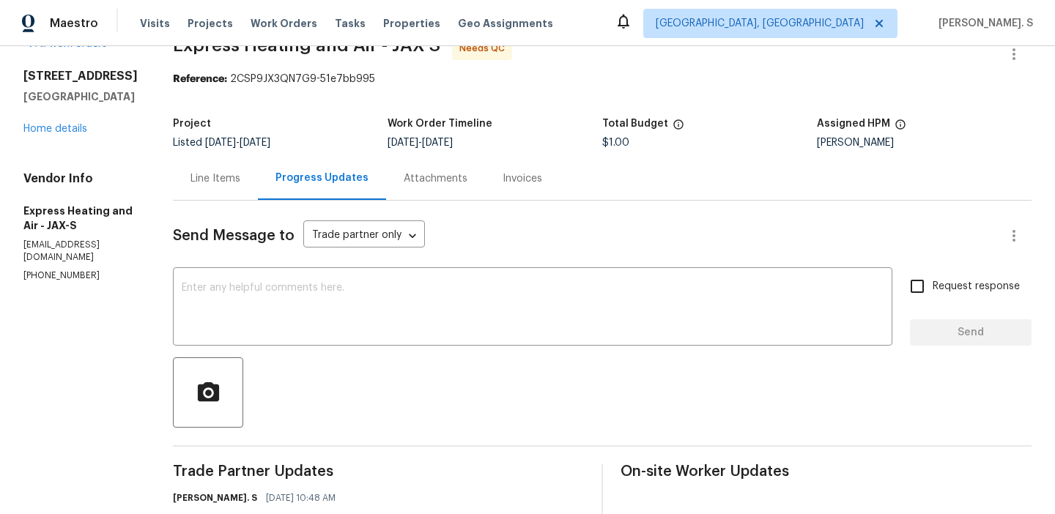
scroll to position [333, 0]
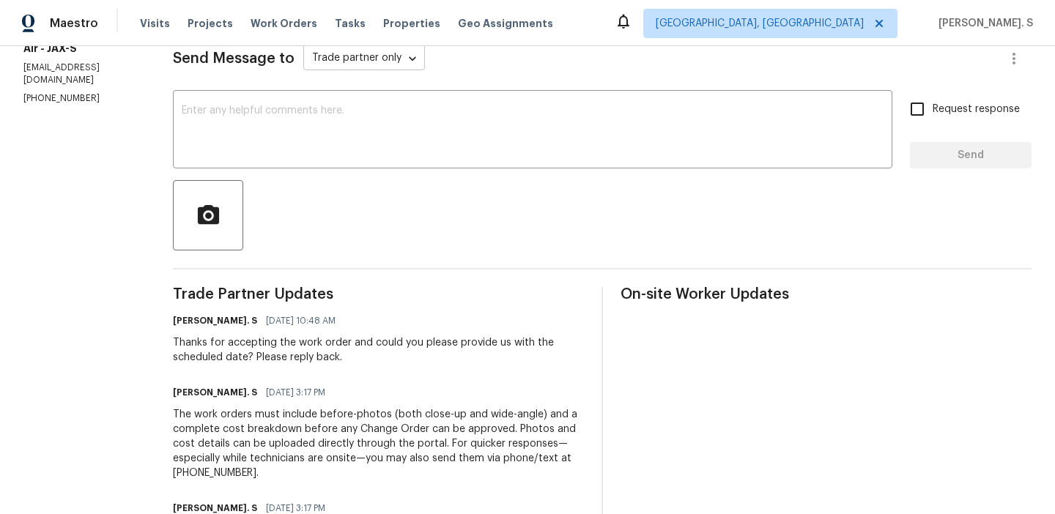
scroll to position [308, 0]
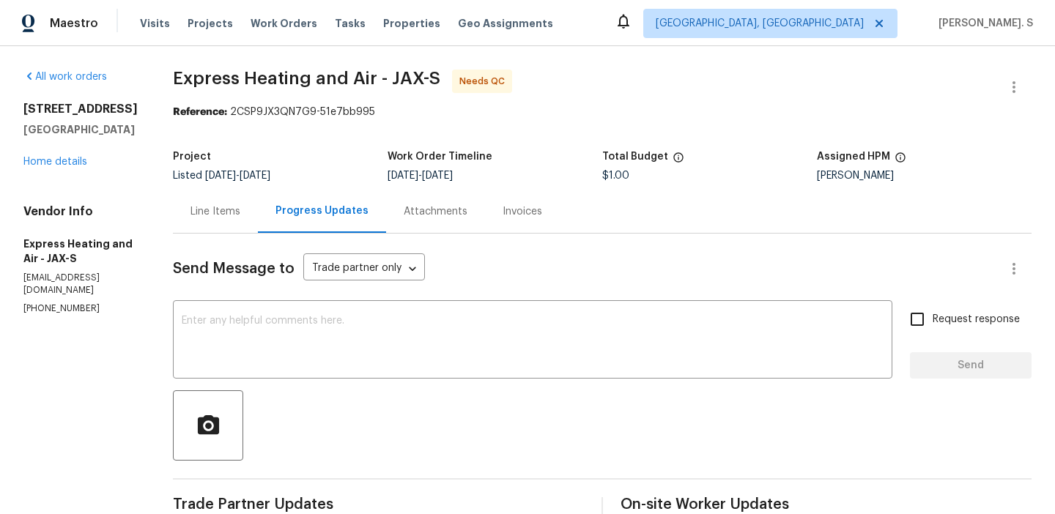
click at [208, 219] on div "Line Items" at bounding box center [215, 211] width 85 height 43
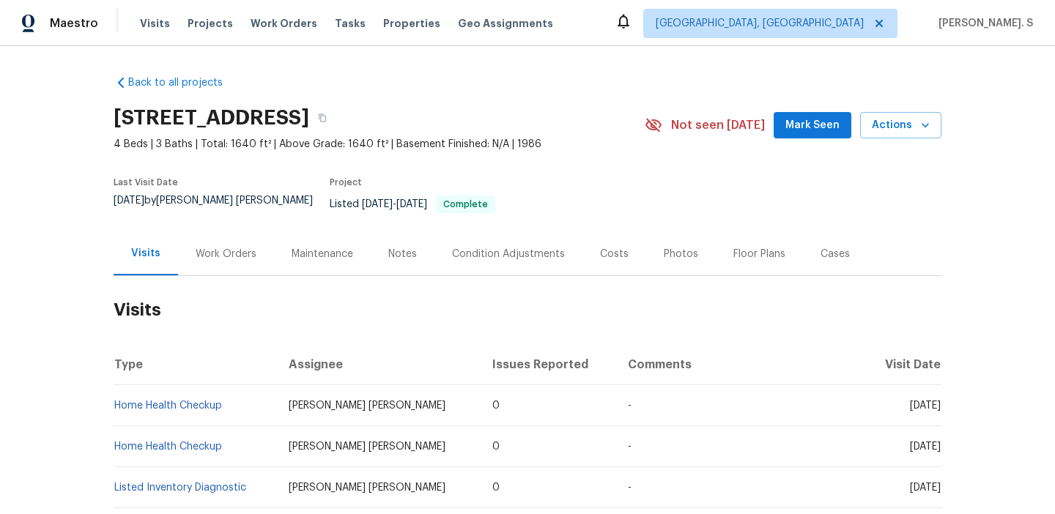
click at [193, 251] on div "Work Orders" at bounding box center [226, 253] width 96 height 43
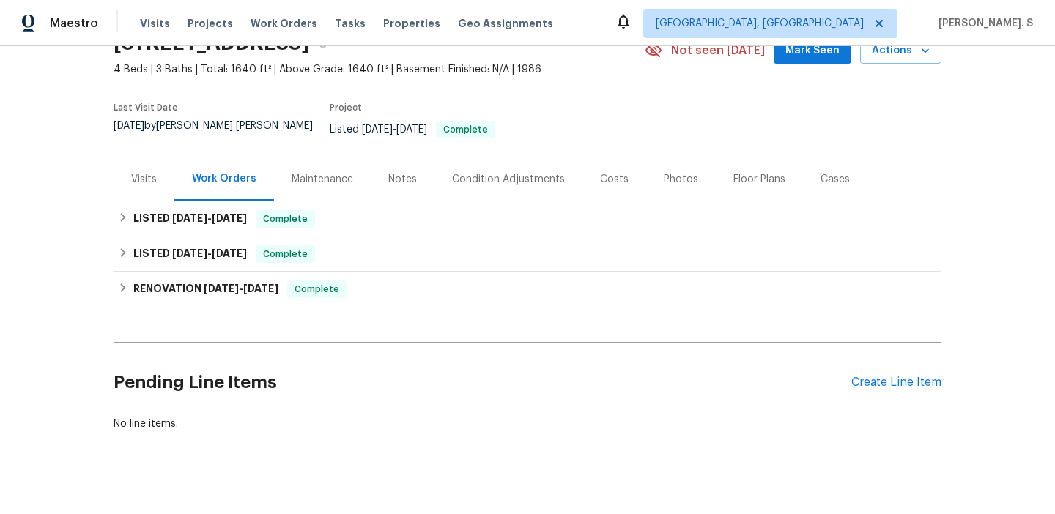
scroll to position [81, 0]
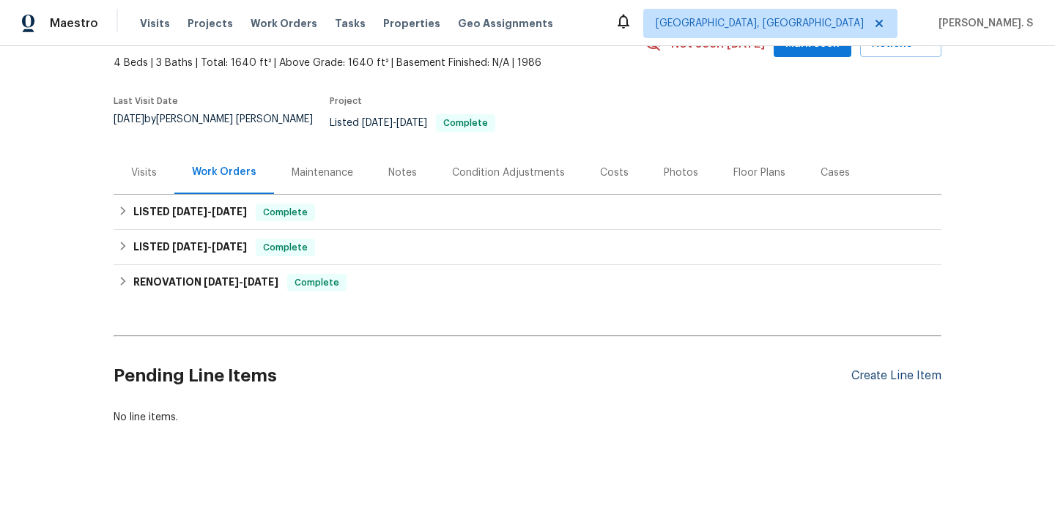
click at [899, 369] on div "Create Line Item" at bounding box center [897, 376] width 90 height 14
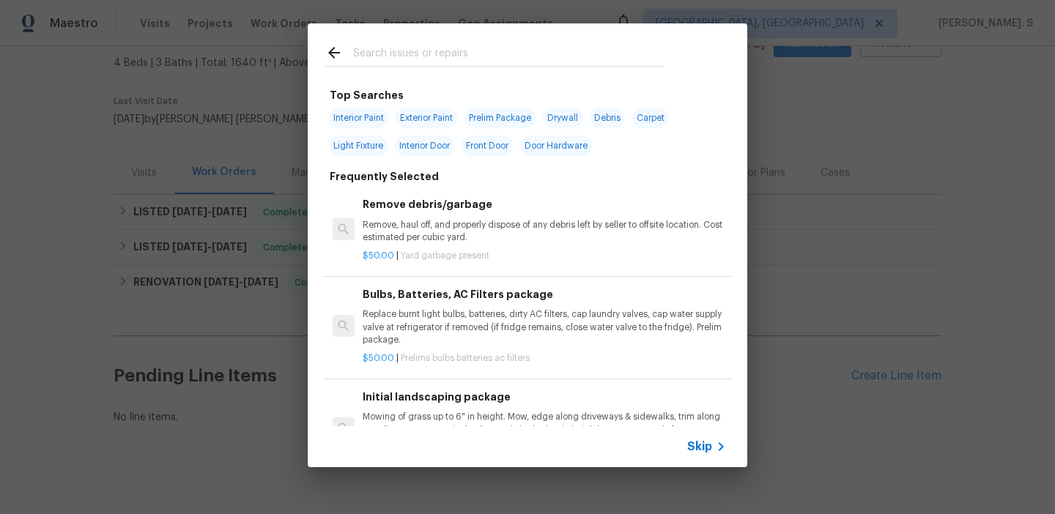
click at [502, 252] on p "$50.00 | Yard garbage present" at bounding box center [545, 256] width 364 height 12
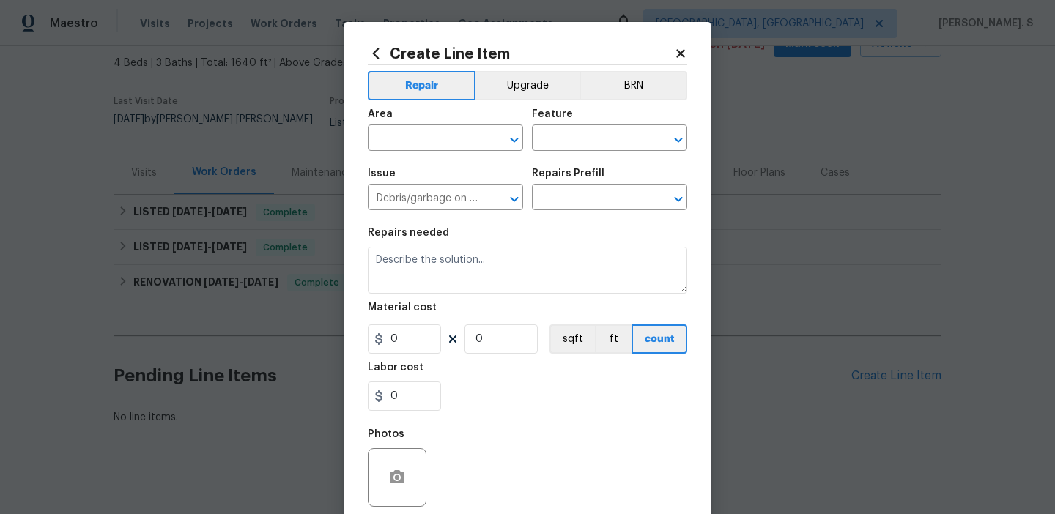
type input "Remove debris/garbage $50.00"
type textarea "Remove, haul off, and properly dispose of any debris left by seller to offsite …"
type input "50"
type input "1"
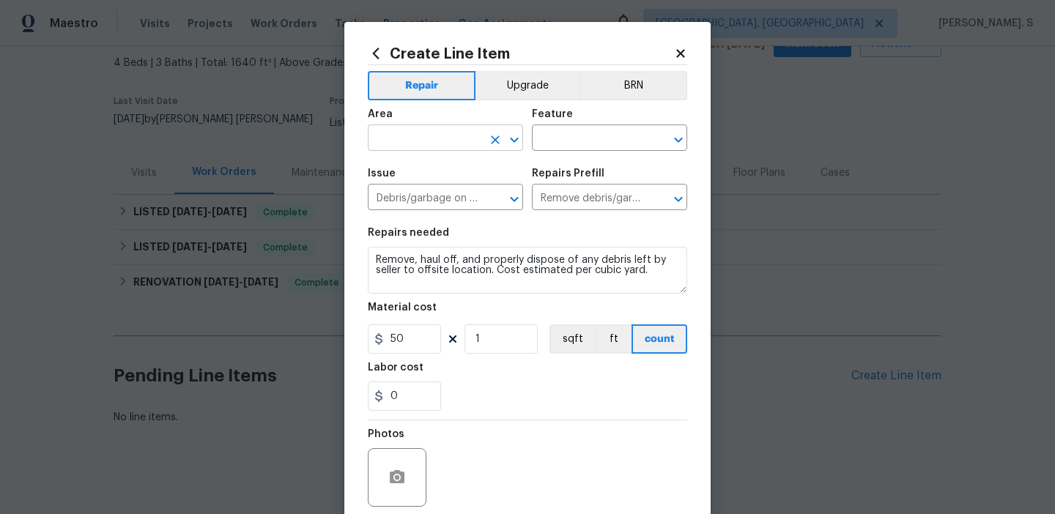
click at [519, 132] on icon "Open" at bounding box center [515, 140] width 18 height 18
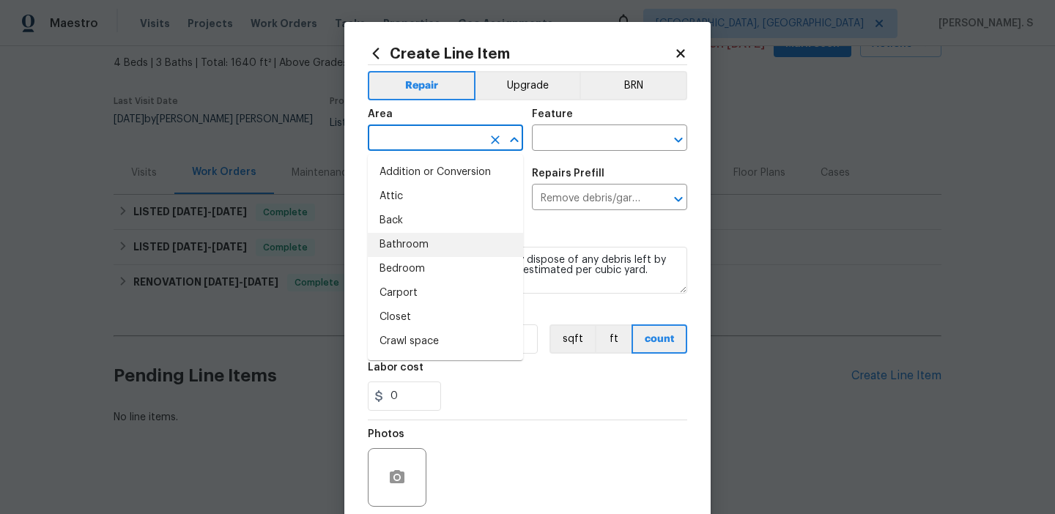
click at [459, 238] on li "Bathroom" at bounding box center [445, 245] width 155 height 24
type input "Bathroom"
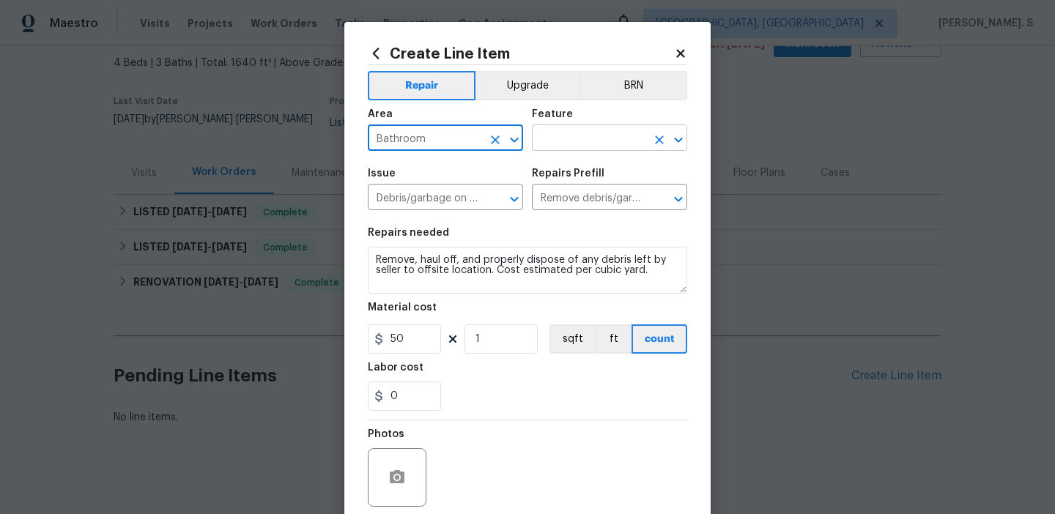
click at [676, 142] on icon "Open" at bounding box center [679, 140] width 18 height 18
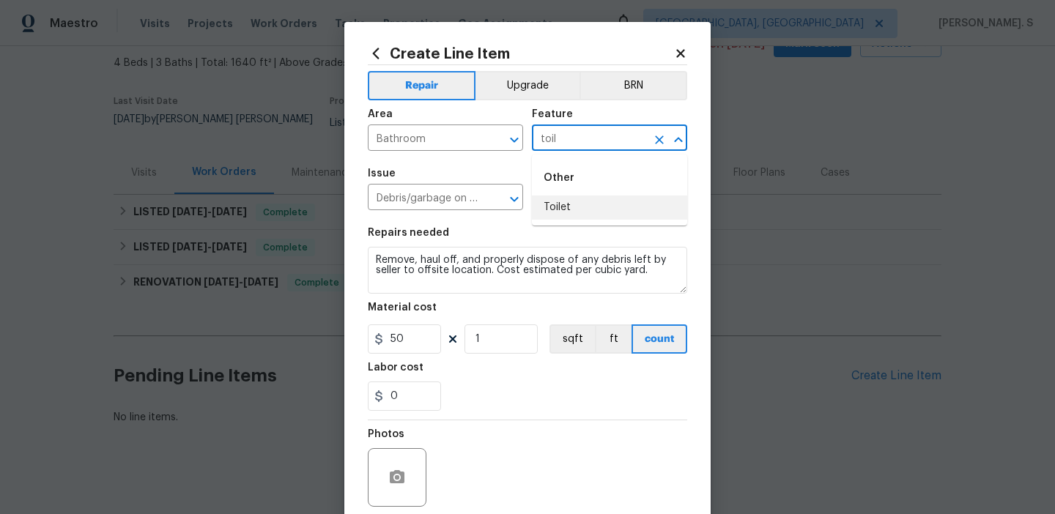
click at [591, 204] on li "Toilet" at bounding box center [609, 208] width 155 height 24
type input "Toilet"
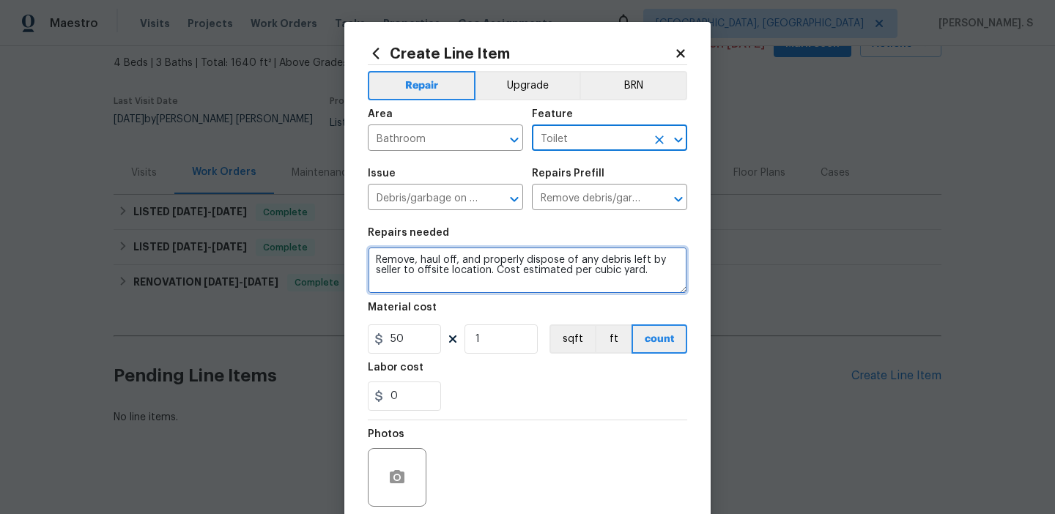
click at [500, 279] on textarea "Remove, haul off, and properly dispose of any debris left by seller to offsite …" at bounding box center [528, 270] width 320 height 47
paste textarea "Feedback received that the downstairs bathroom shower door appears misaligned. …"
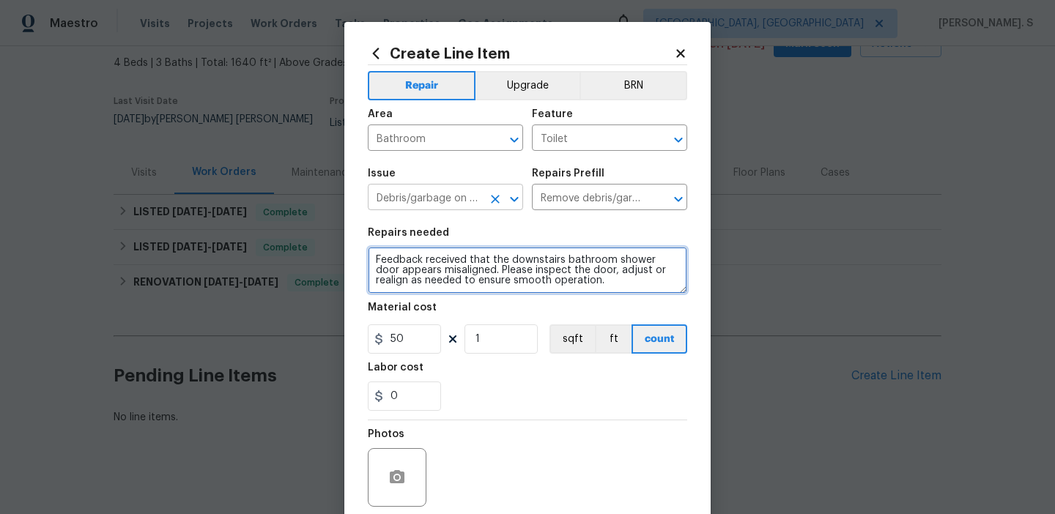
click at [518, 191] on icon "Open" at bounding box center [515, 200] width 18 height 18
type textarea "Feedback received that the downstairs bathroom shower door appears misaligned. …"
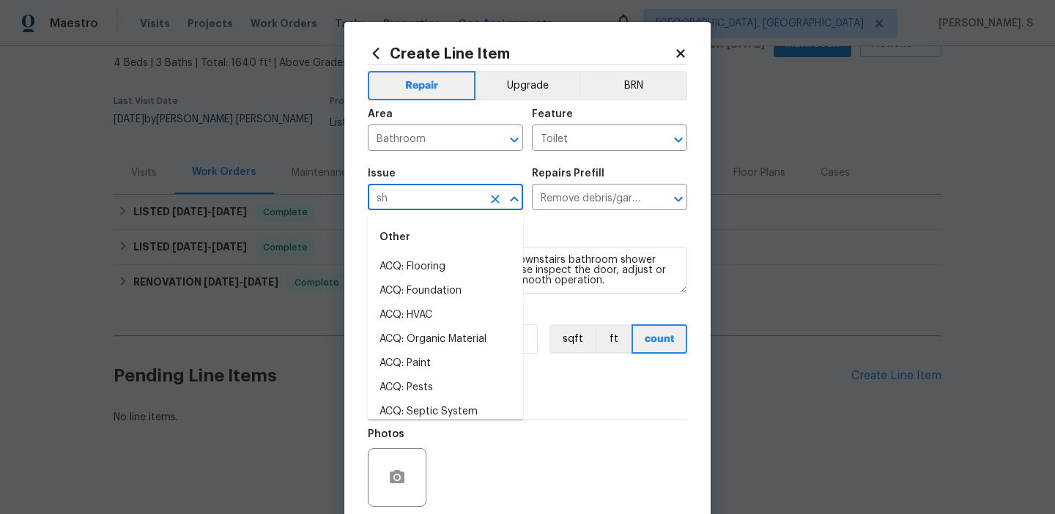
scroll to position [0, 0]
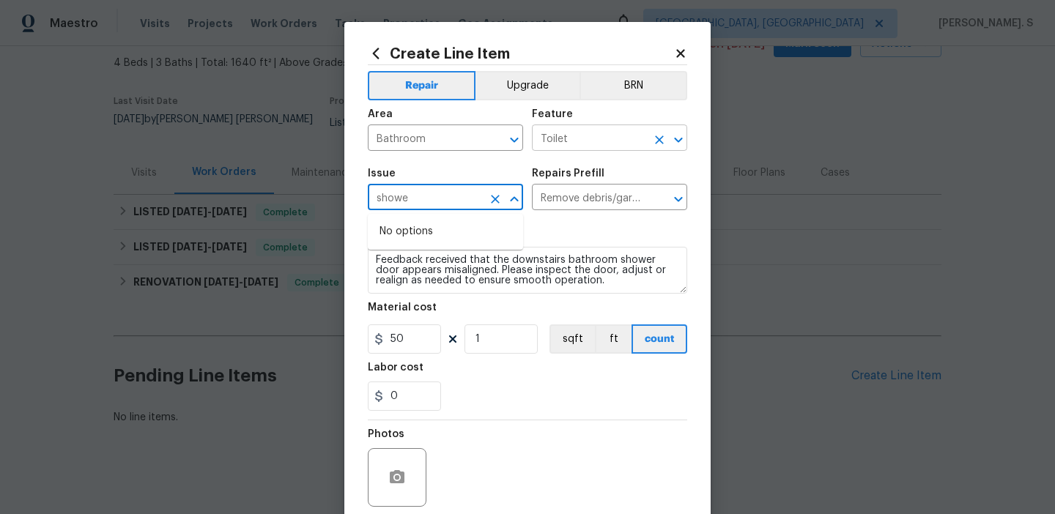
click at [672, 135] on icon "Open" at bounding box center [679, 140] width 18 height 18
type input "Debris/garbage on site"
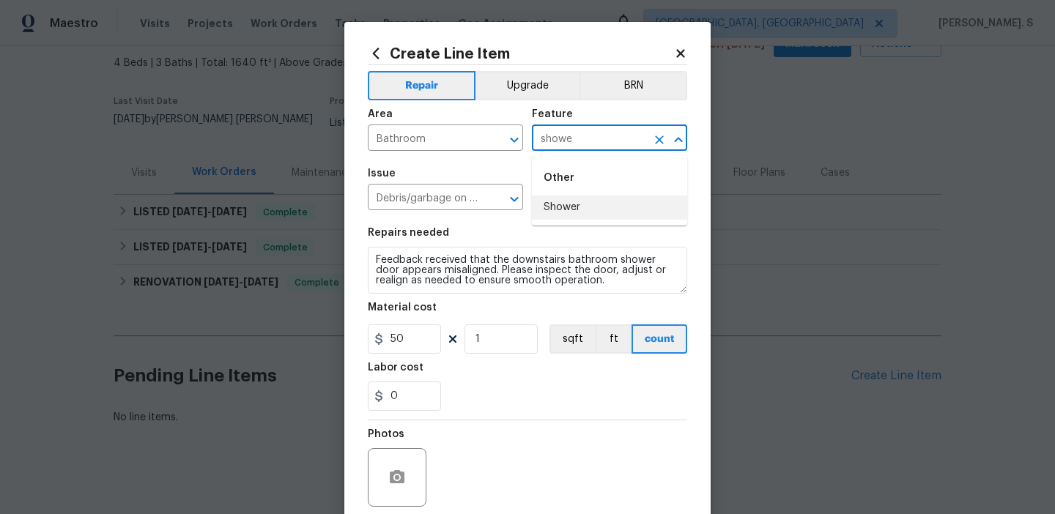
click at [608, 205] on li "Shower" at bounding box center [609, 208] width 155 height 24
click at [515, 204] on icon "Open" at bounding box center [515, 200] width 18 height 18
type input "Shower"
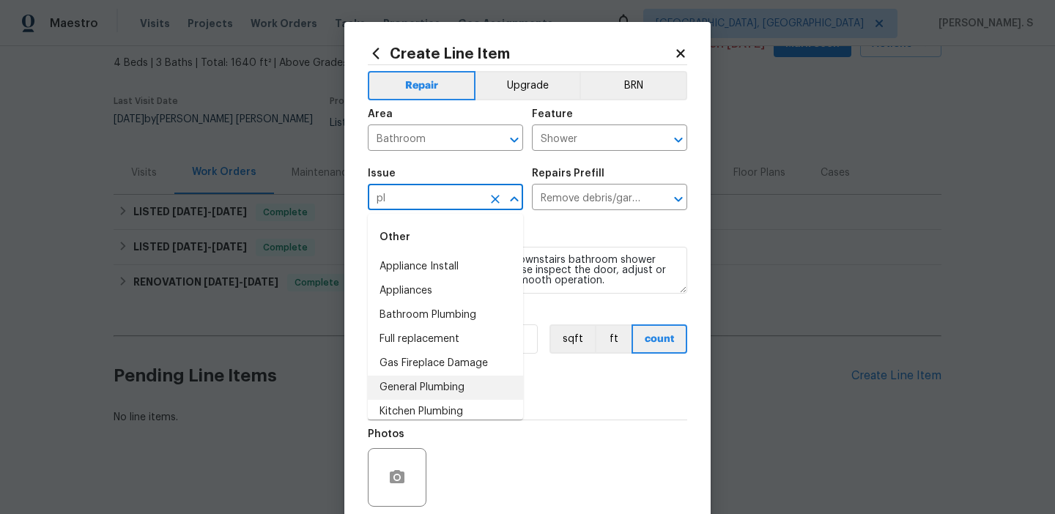
type input "p"
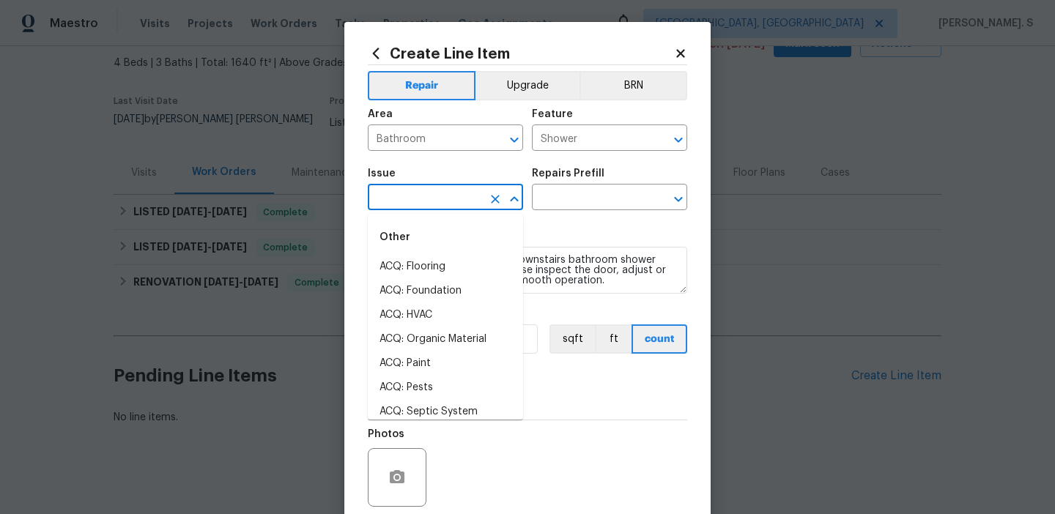
type input "a"
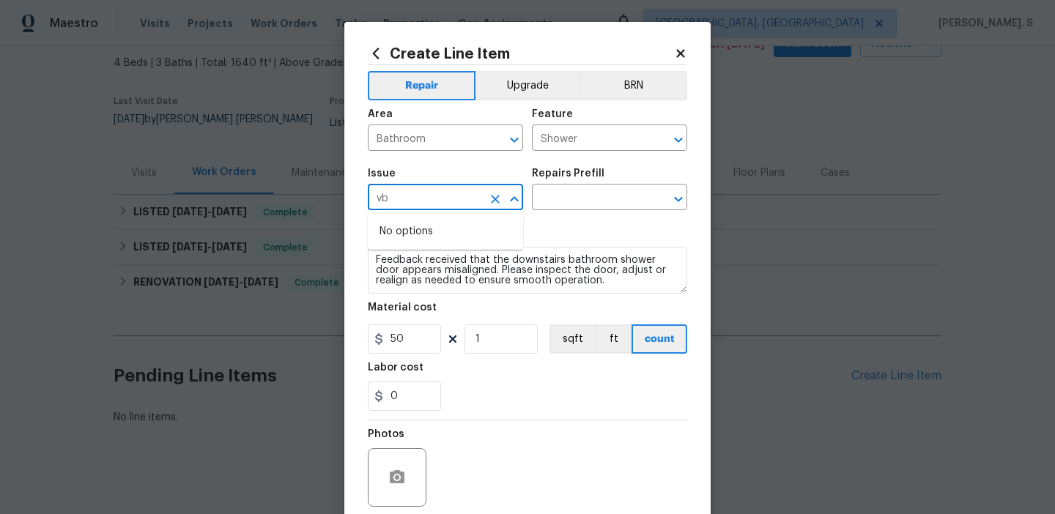
type input "v"
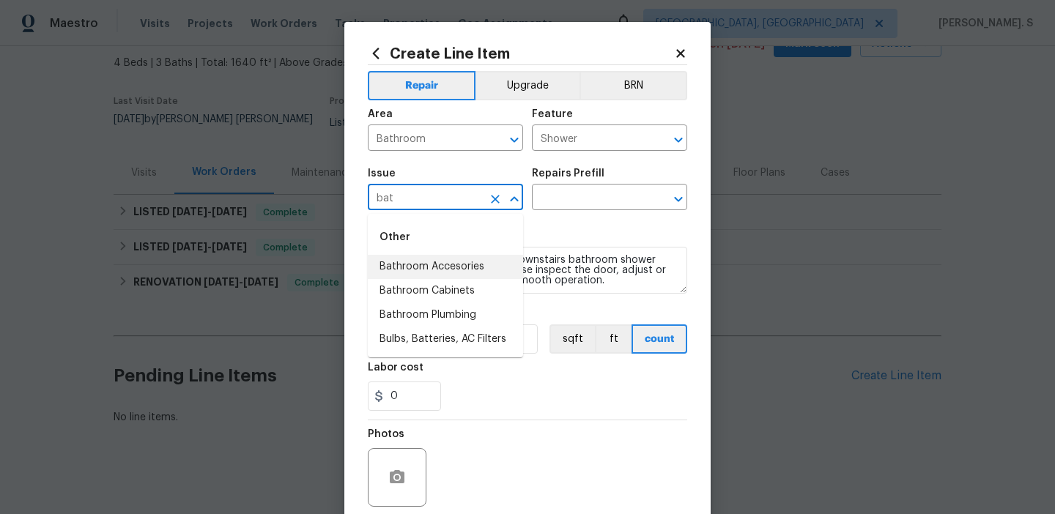
click at [450, 279] on li "Bathroom Accesories" at bounding box center [445, 267] width 155 height 24
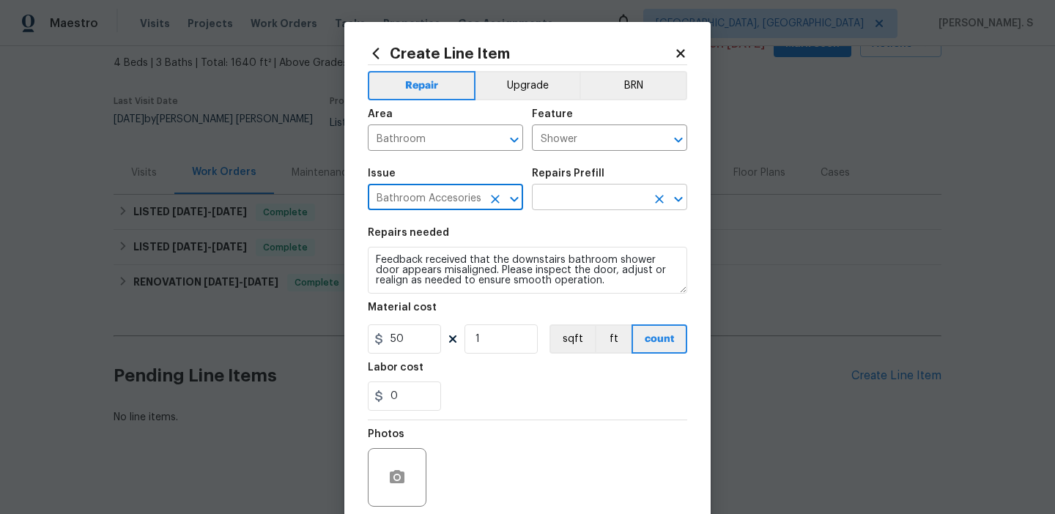
click at [671, 200] on icon "Open" at bounding box center [679, 200] width 18 height 18
type input "Bathroom Accesories"
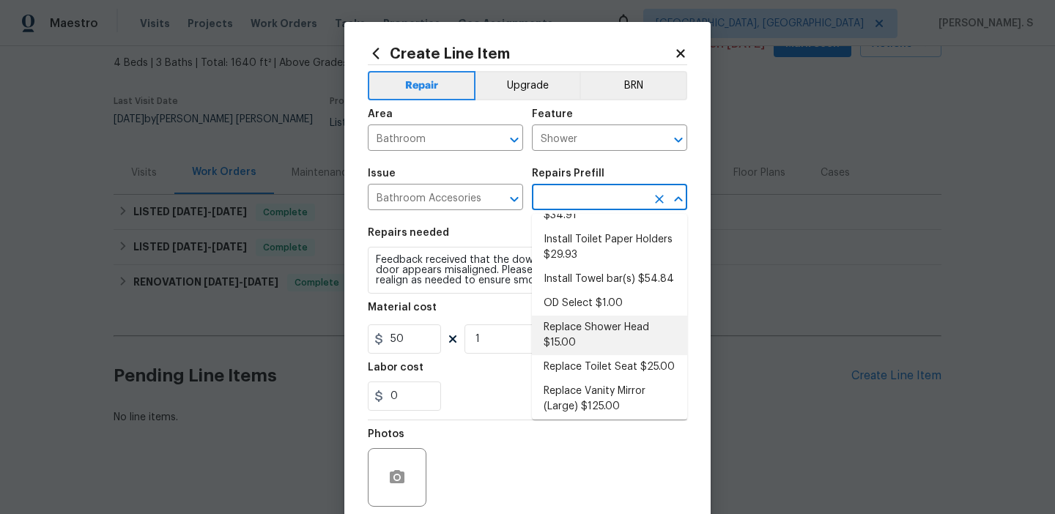
scroll to position [158, 0]
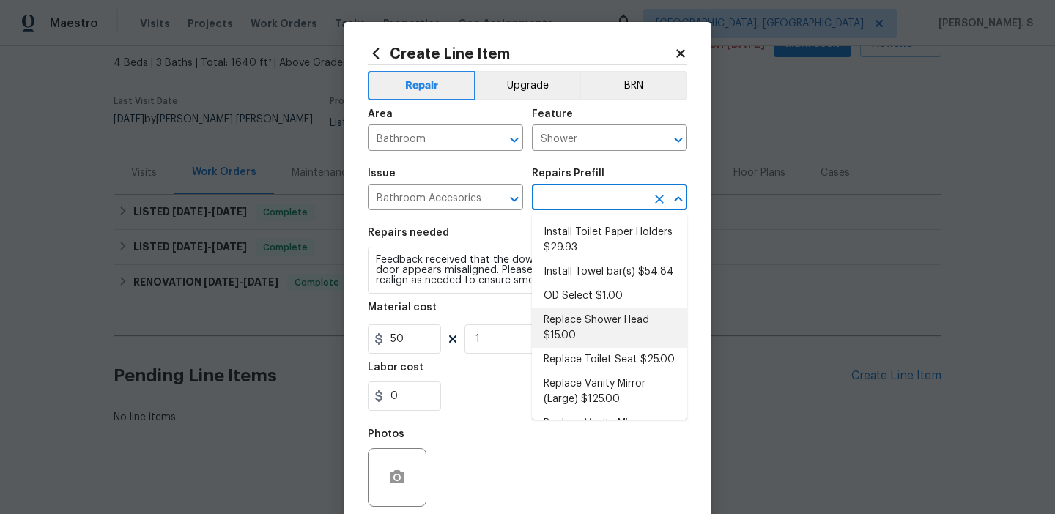
click at [575, 323] on li "Replace Shower Head $15.00" at bounding box center [609, 329] width 155 height 40
type input "Interior Trim"
type textarea "Remove the existing shower head and replace with new (PM to confirm style/finis…"
type input "Replace Shower Head $15.00"
type input "15"
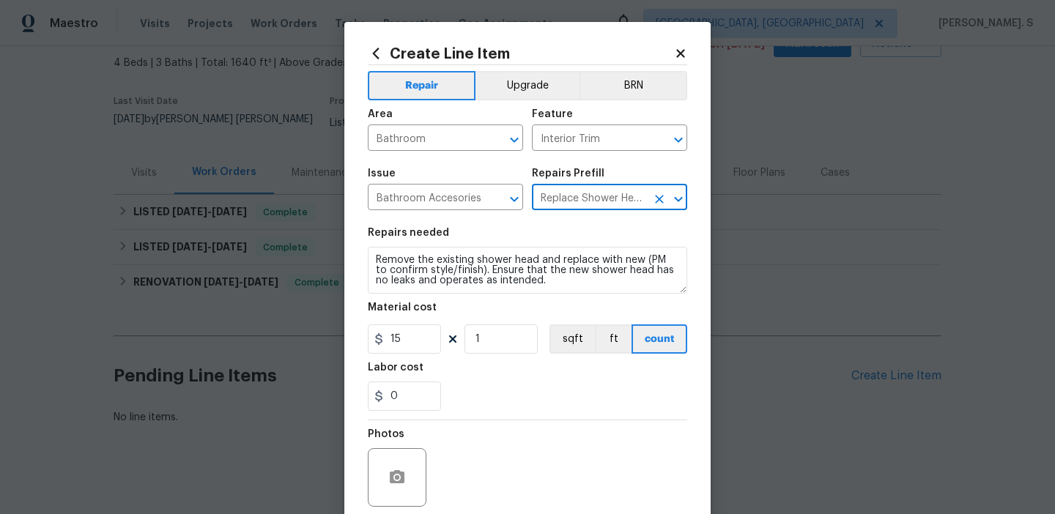
click at [506, 311] on div "Material cost" at bounding box center [528, 312] width 320 height 19
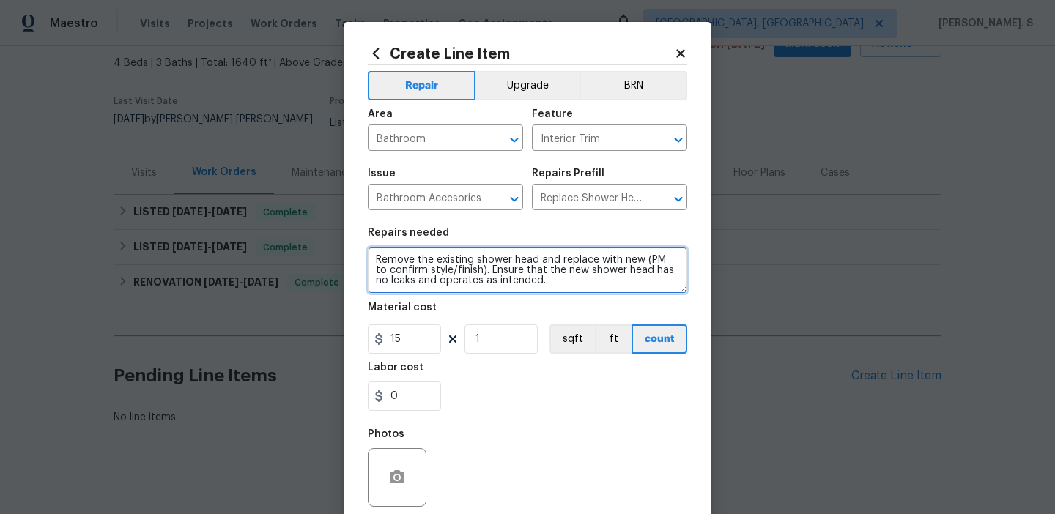
click at [530, 259] on textarea "Remove the existing shower head and replace with new (PM to confirm style/finis…" at bounding box center [528, 270] width 320 height 47
paste textarea "Feedback received that the downstairs bathroom shower door appears misaligned. …"
click at [682, 139] on icon "Open" at bounding box center [678, 139] width 8 height 5
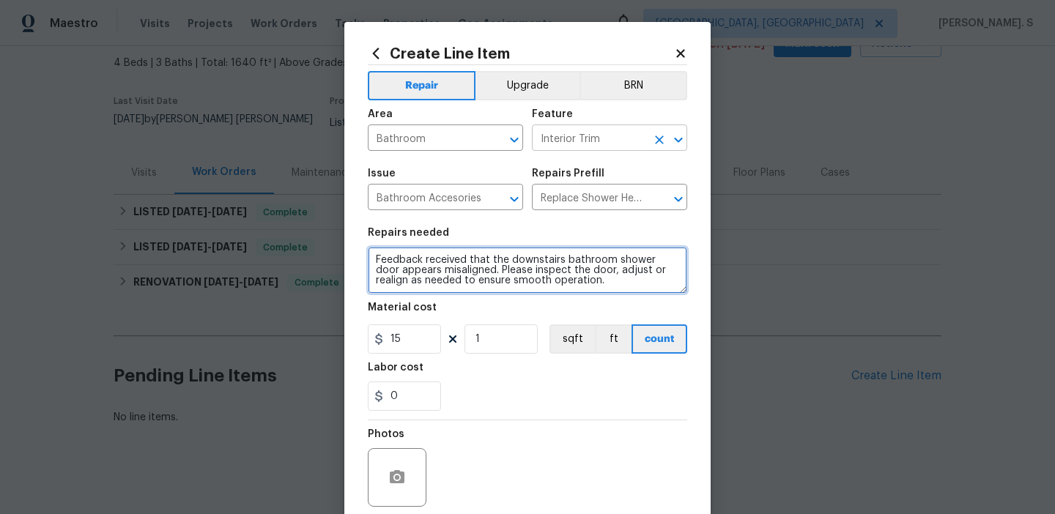
type textarea "Feedback received that the downstairs bathroom shower door appears misaligned. …"
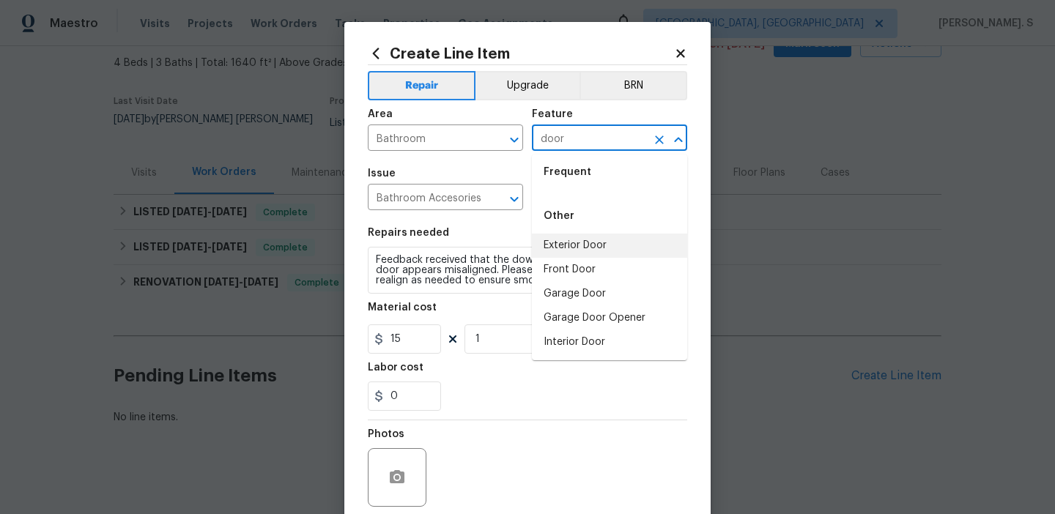
scroll to position [0, 0]
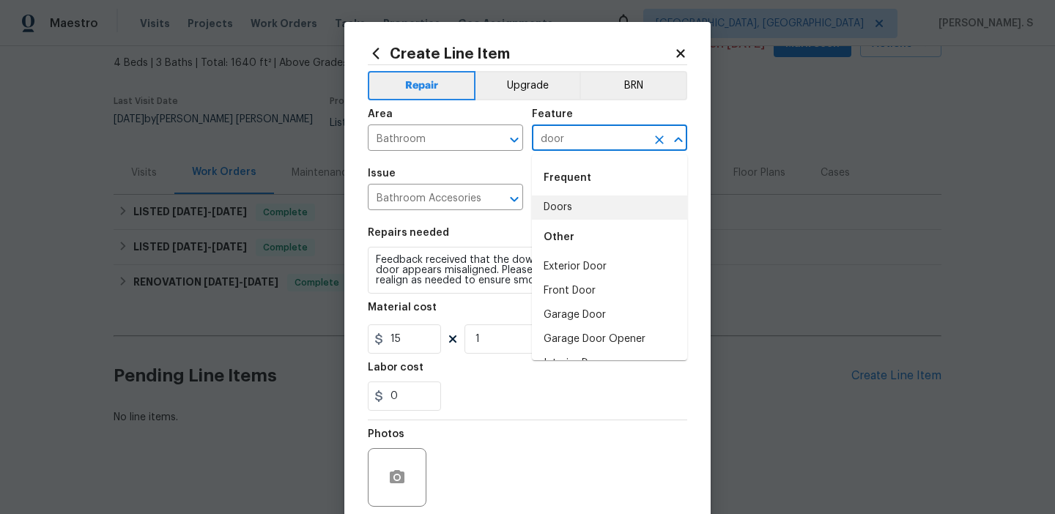
click at [580, 210] on li "Doors" at bounding box center [609, 208] width 155 height 24
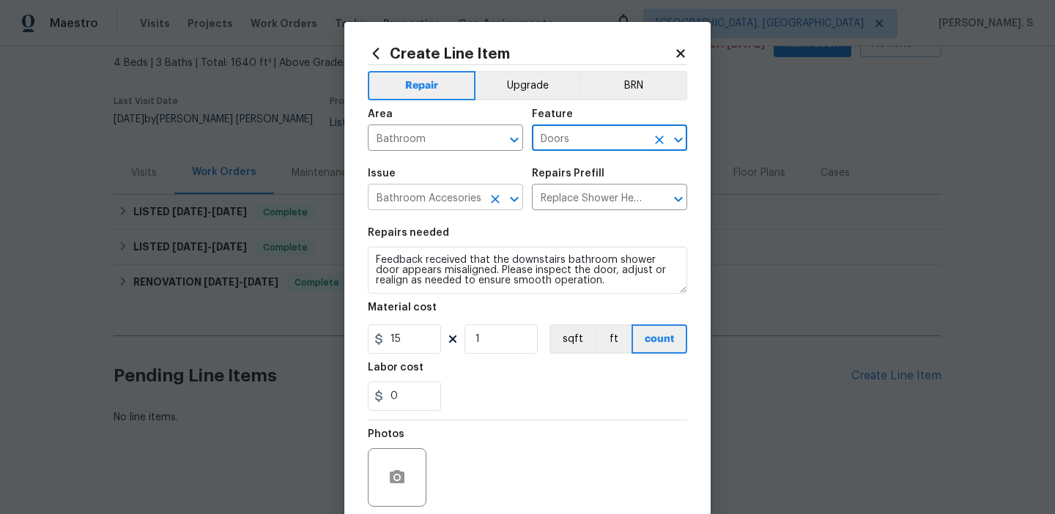
click at [505, 195] on button "Open" at bounding box center [514, 199] width 21 height 21
type input "Doors"
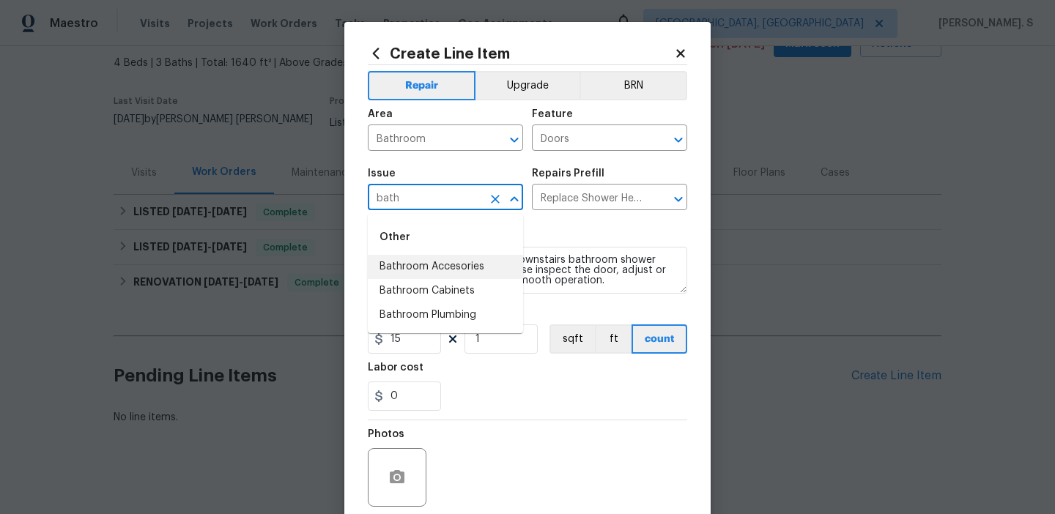
click at [454, 274] on li "Bathroom Accesories" at bounding box center [445, 267] width 155 height 24
type input "Bathroom Accesories"
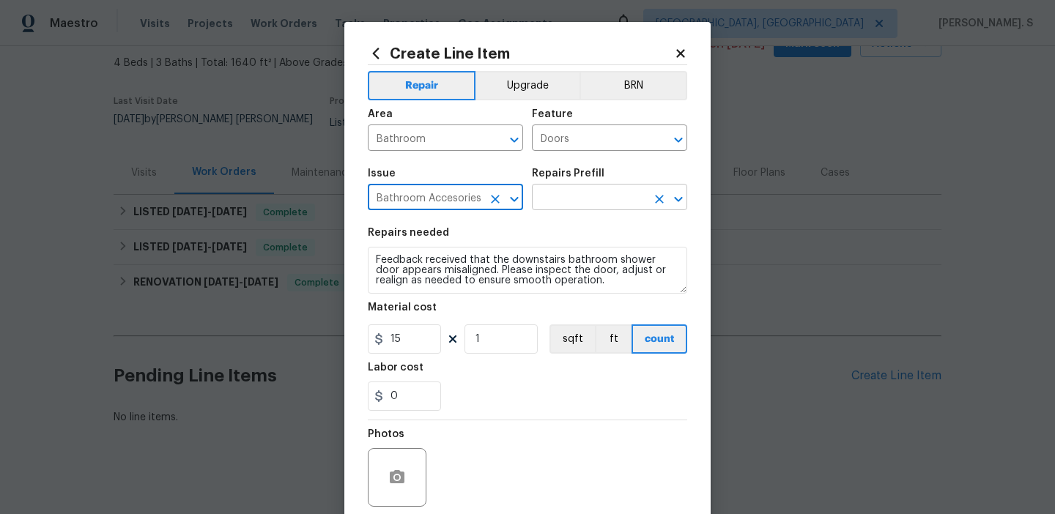
click at [684, 194] on icon "Open" at bounding box center [679, 200] width 18 height 18
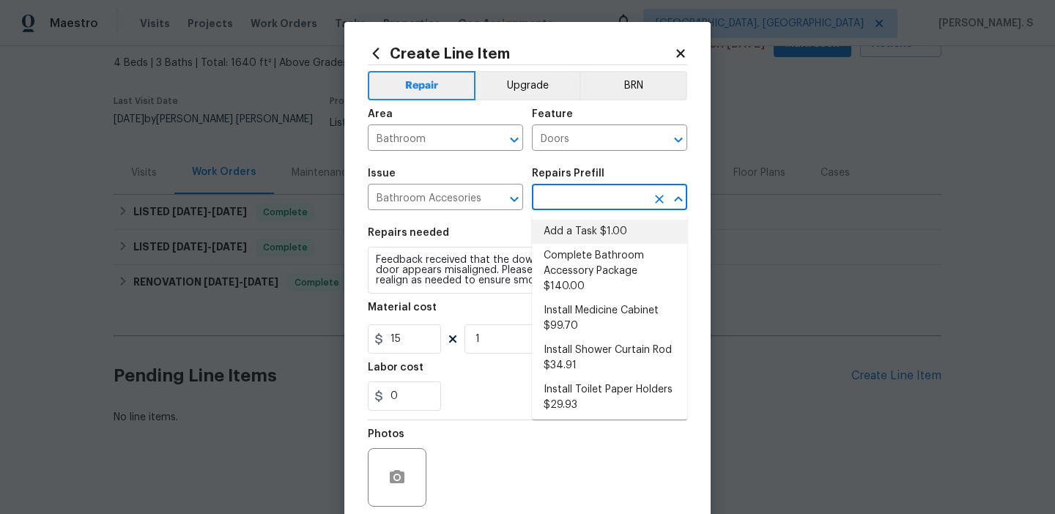
click at [600, 226] on li "Add a Task $1.00" at bounding box center [609, 232] width 155 height 24
type input "Interior Trim"
type input "Add a Task $1.00"
type textarea "HPM to detail"
type input "1"
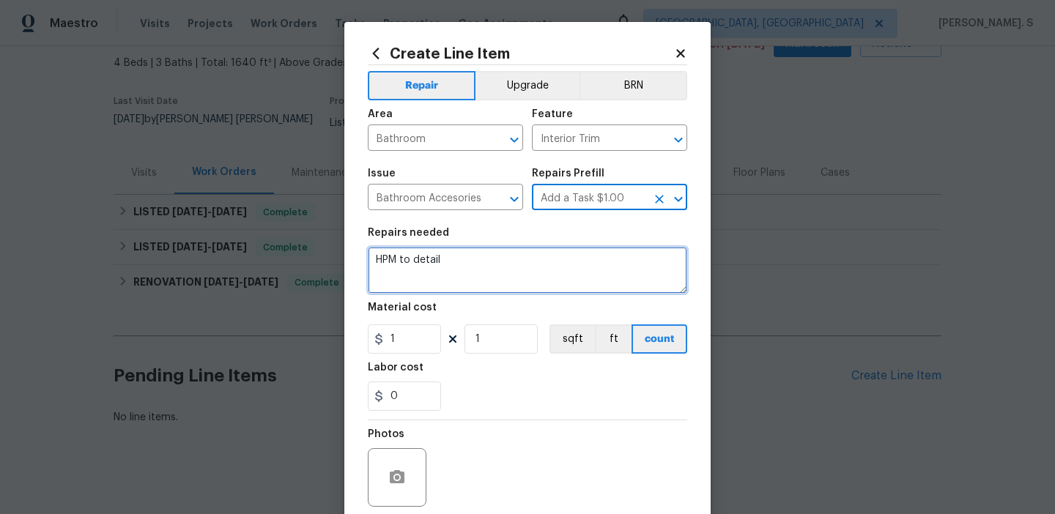
click at [507, 257] on textarea "HPM to detail" at bounding box center [528, 270] width 320 height 47
paste textarea "Feedback received that the downstairs bathroom shower door appears misaligned. …"
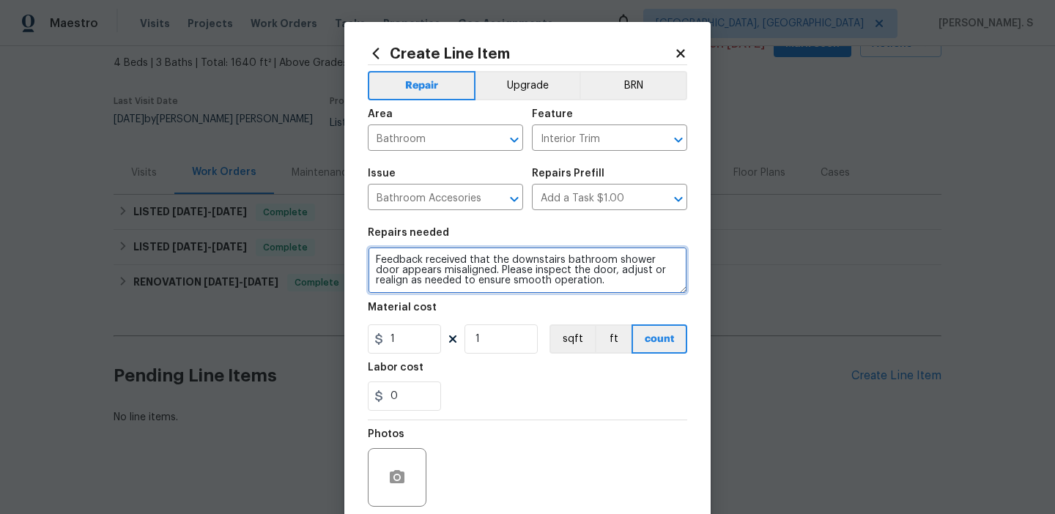
type textarea "Feedback received that the downstairs bathroom shower door appears misaligned. …"
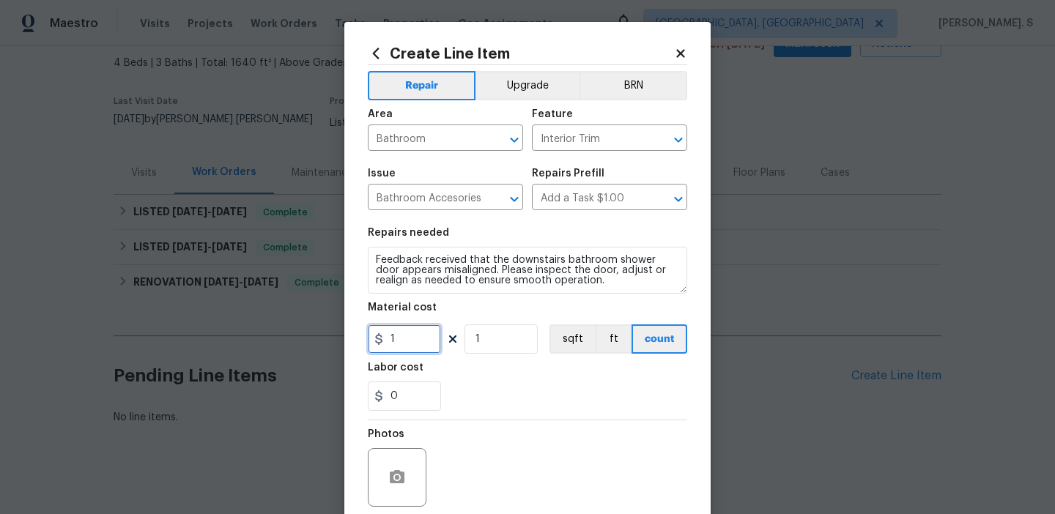
click at [421, 343] on input "1" at bounding box center [404, 339] width 73 height 29
type input "75"
click at [392, 468] on button "button" at bounding box center [397, 477] width 35 height 35
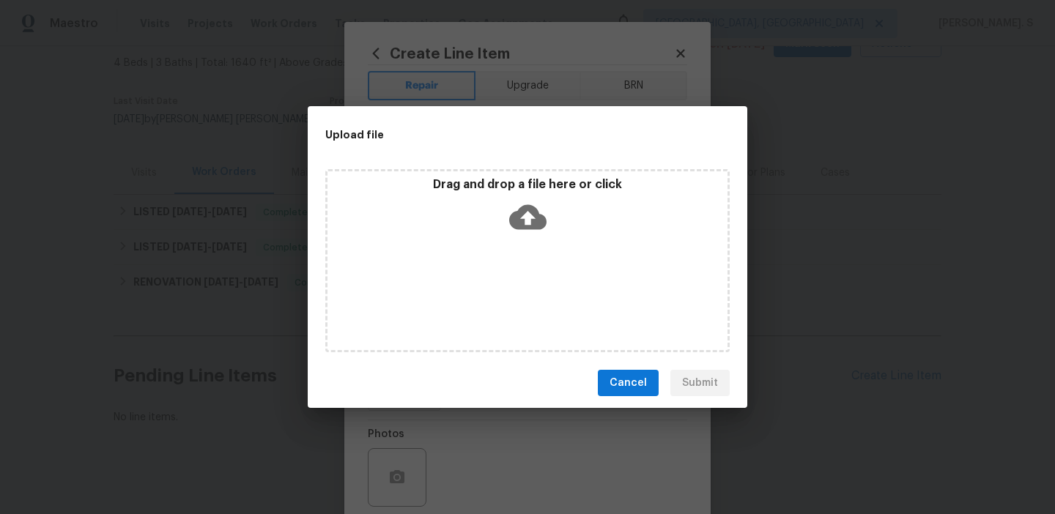
click at [498, 311] on div "Drag and drop a file here or click" at bounding box center [527, 260] width 405 height 183
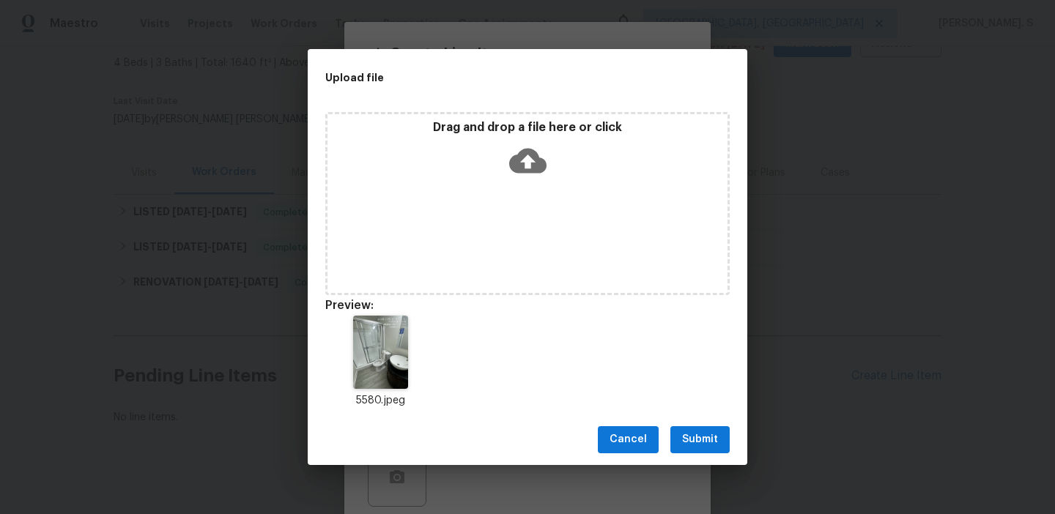
click at [701, 442] on span "Submit" at bounding box center [700, 440] width 36 height 18
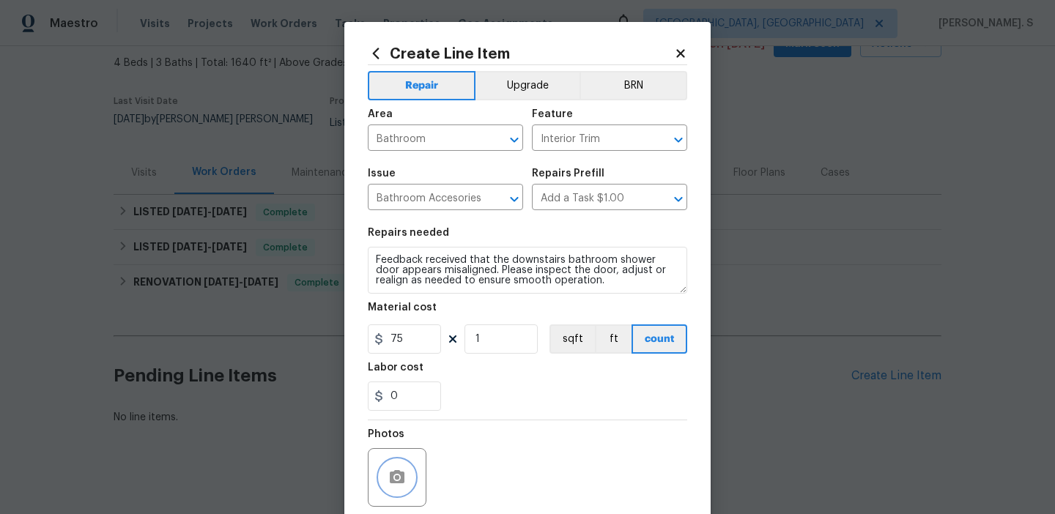
scroll to position [117, 0]
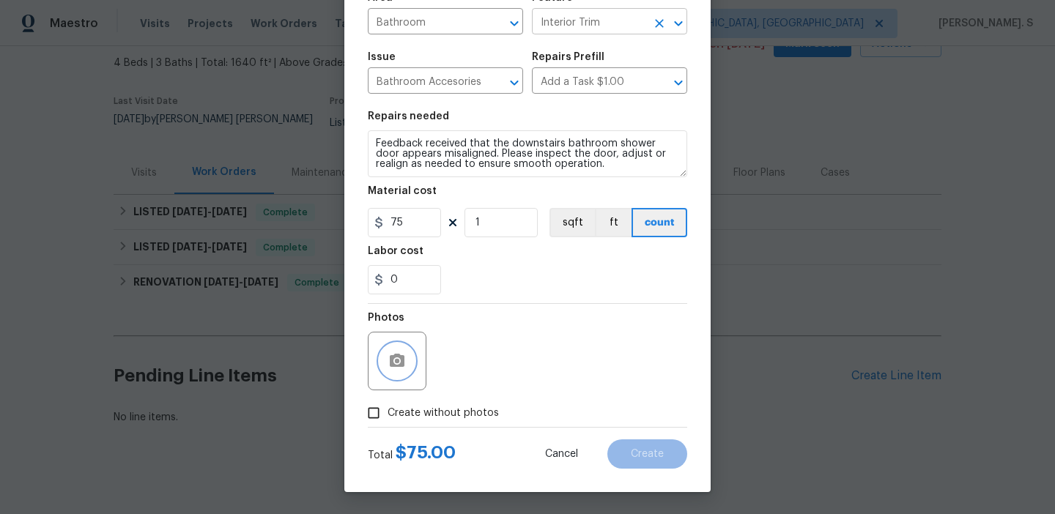
click at [649, 27] on div at bounding box center [668, 23] width 38 height 21
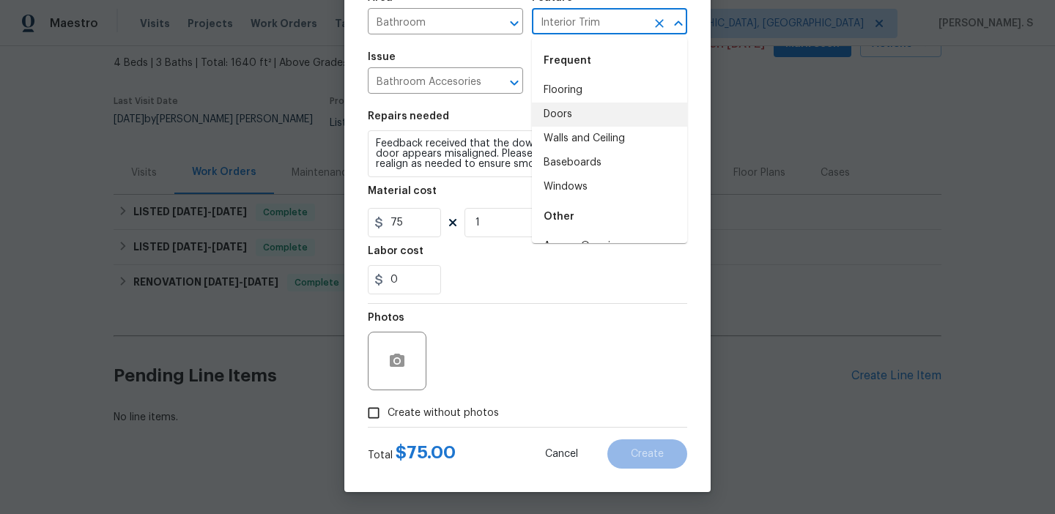
click at [561, 124] on li "Doors" at bounding box center [609, 115] width 155 height 24
type input "Doors"
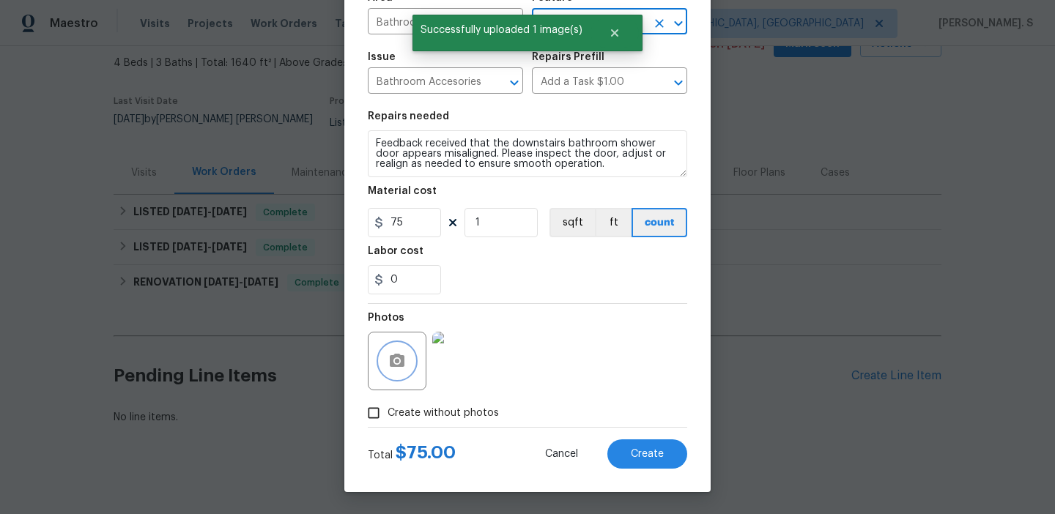
click at [389, 350] on button "button" at bounding box center [397, 361] width 35 height 35
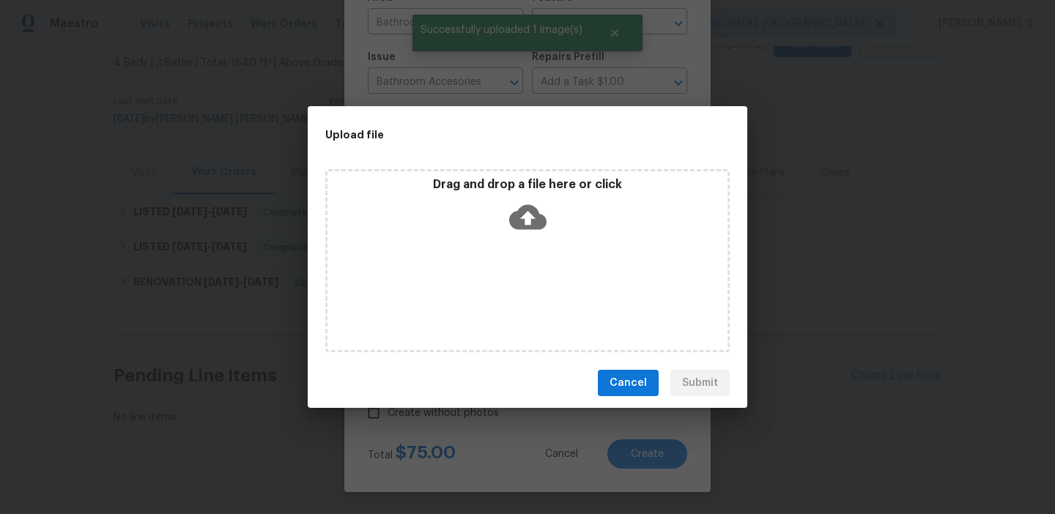
click at [833, 199] on div "Upload file Drag and drop a file here or click Cancel Submit" at bounding box center [527, 257] width 1055 height 514
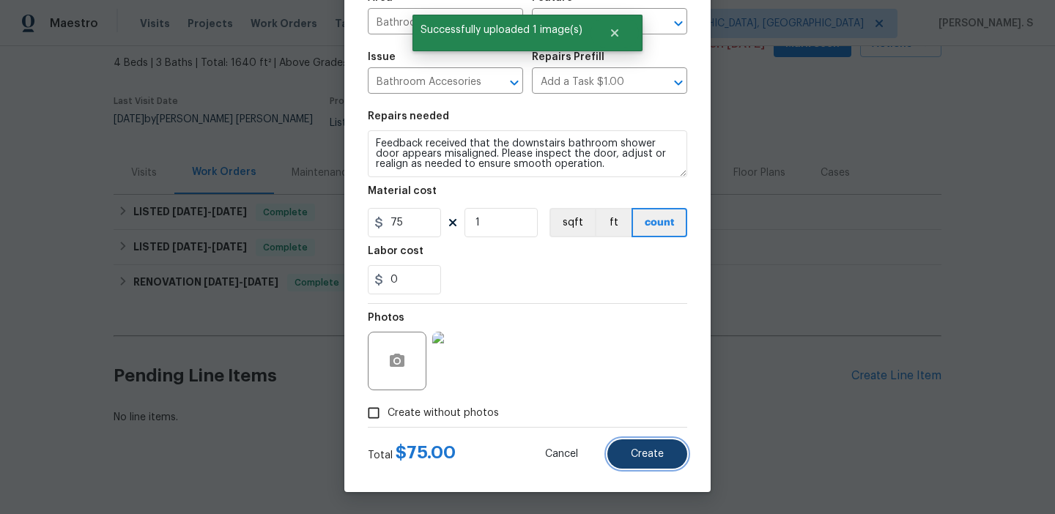
click at [662, 446] on button "Create" at bounding box center [648, 454] width 80 height 29
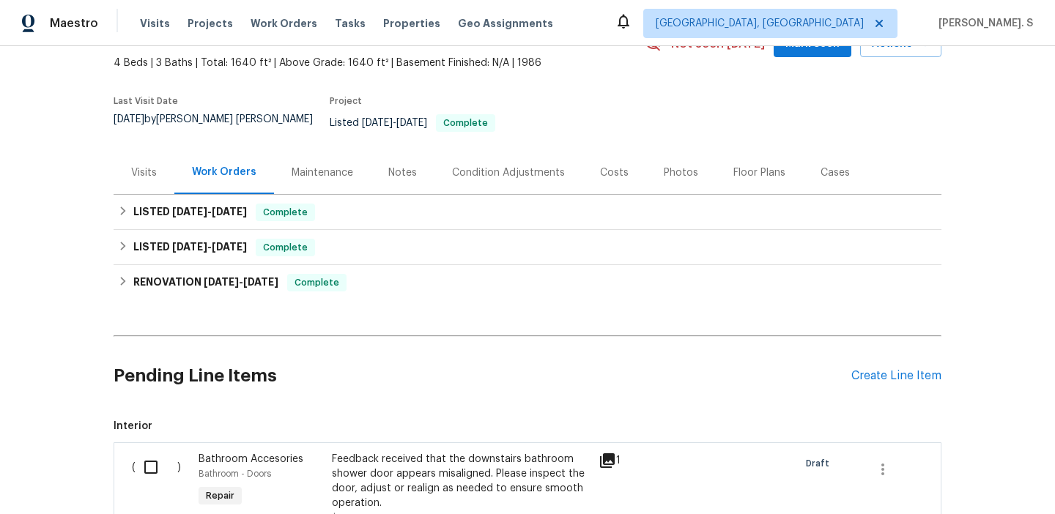
click at [166, 468] on input "checkbox" at bounding box center [157, 467] width 42 height 31
checkbox input "true"
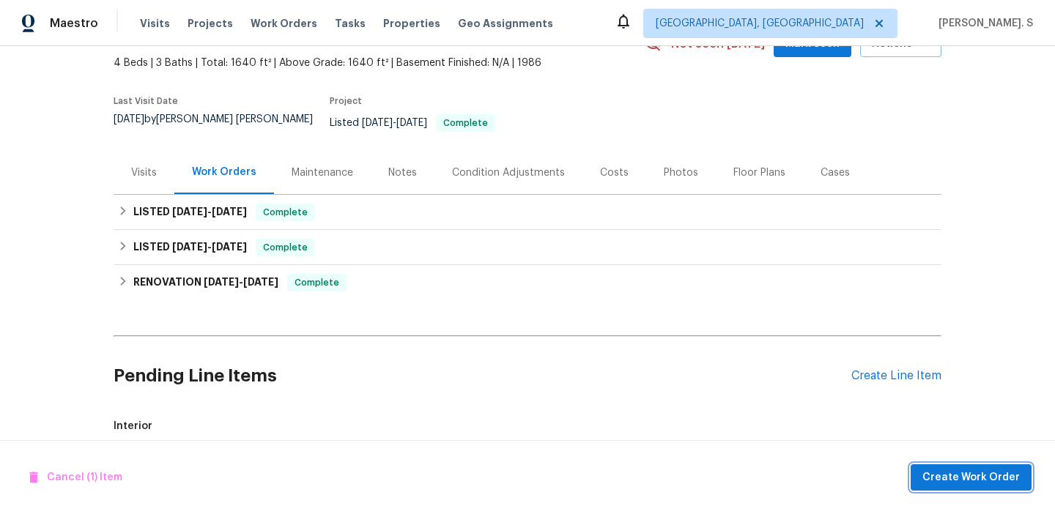
click at [981, 468] on button "Create Work Order" at bounding box center [971, 478] width 121 height 27
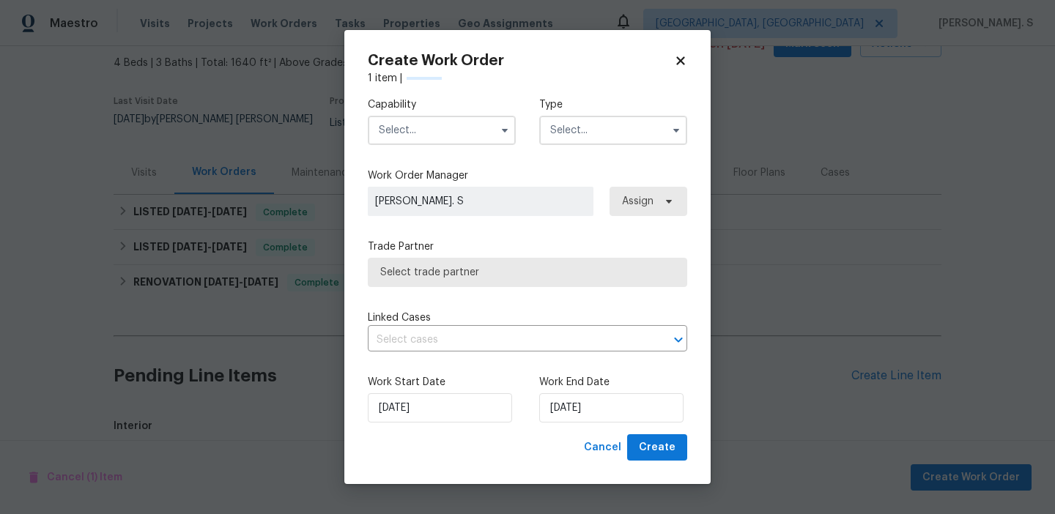
click at [429, 160] on div "Capability Type Work Order Manager Glory Joyce. S Assign Trade Partner Select t…" at bounding box center [528, 260] width 320 height 349
click at [429, 133] on input "text" at bounding box center [442, 130] width 148 height 29
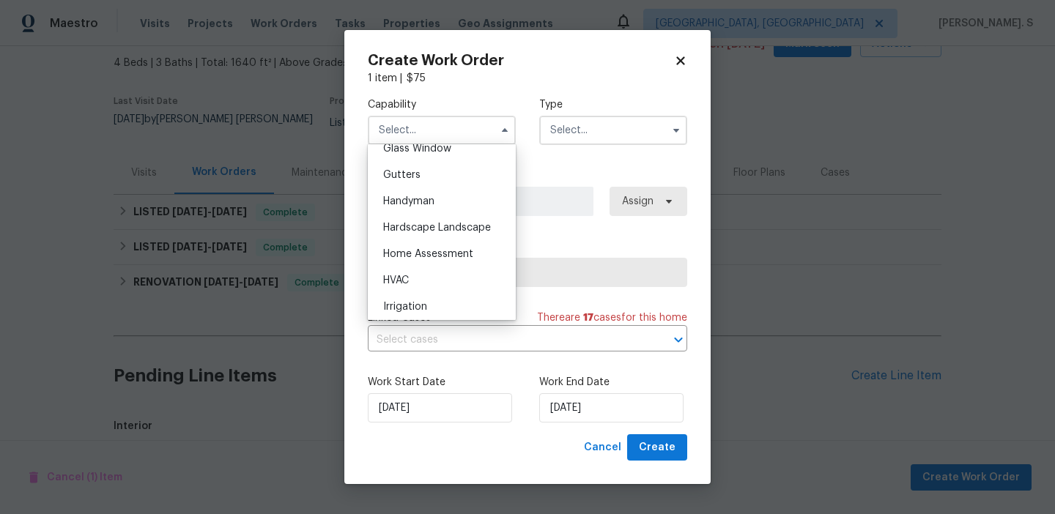
scroll to position [765, 0]
click at [424, 204] on span "Handyman" at bounding box center [408, 202] width 51 height 10
type input "Handyman"
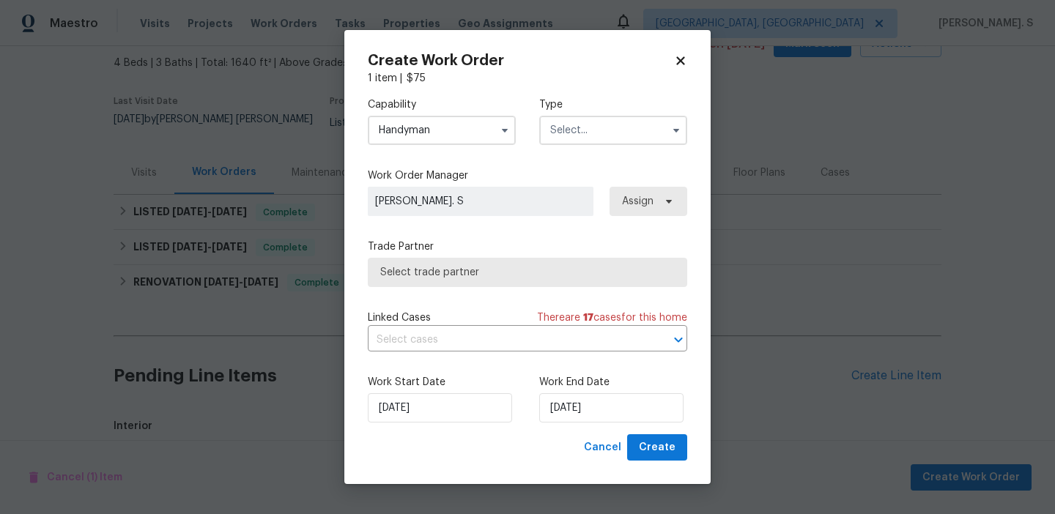
click at [668, 119] on span at bounding box center [676, 130] width 22 height 22
click at [658, 130] on input "text" at bounding box center [613, 130] width 148 height 29
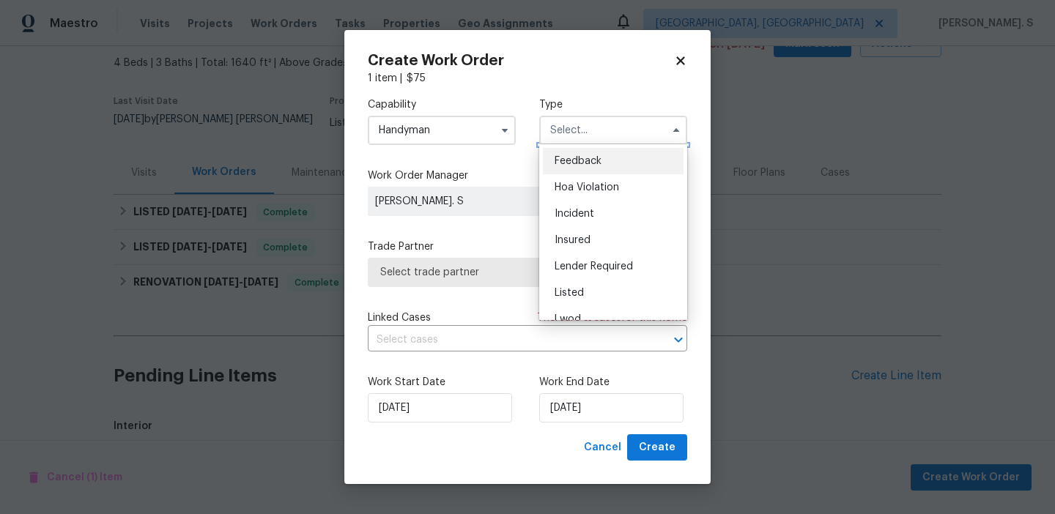
click at [655, 137] on input "text" at bounding box center [613, 130] width 148 height 29
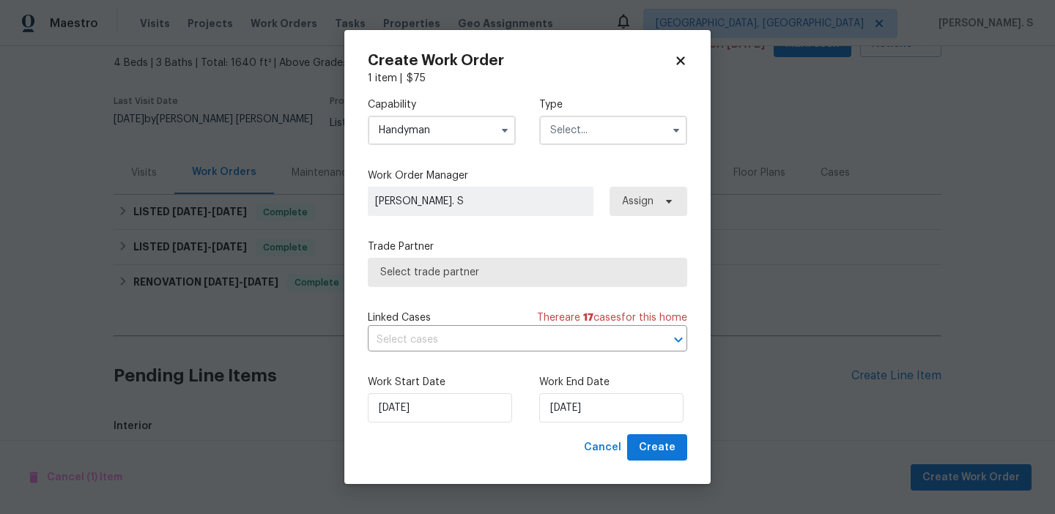
click at [650, 144] on input "text" at bounding box center [613, 130] width 148 height 29
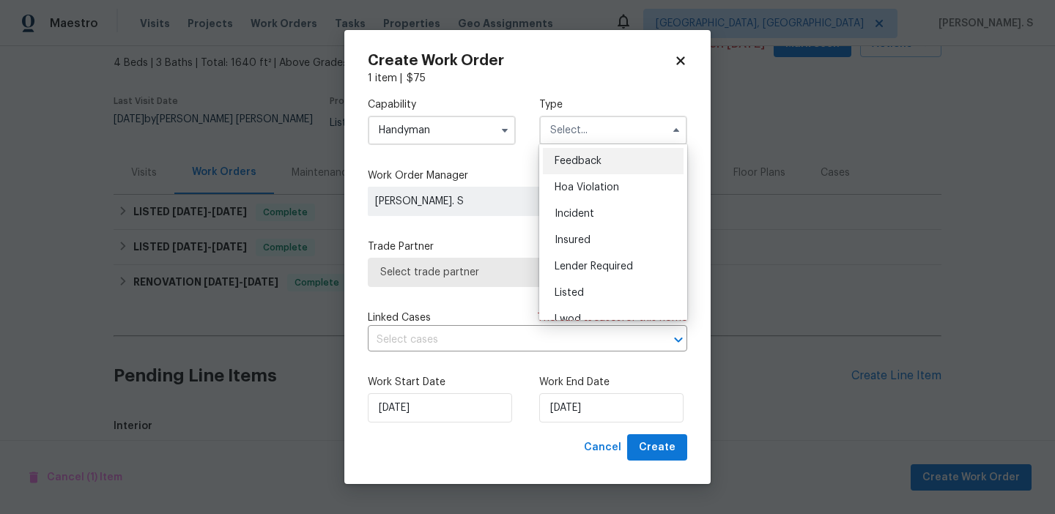
click at [630, 160] on div "Feedback" at bounding box center [613, 161] width 141 height 26
type input "Feedback"
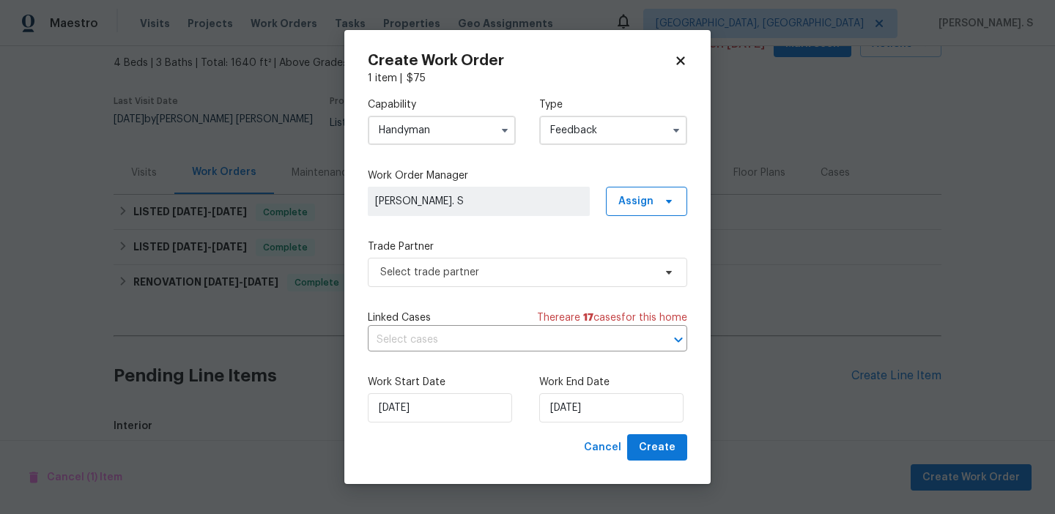
click at [517, 304] on div "Capability Handyman Type Feedback Feedback Hoa Violation Incident Insured Lende…" at bounding box center [528, 260] width 320 height 349
click at [521, 270] on span "Select trade partner" at bounding box center [516, 272] width 273 height 15
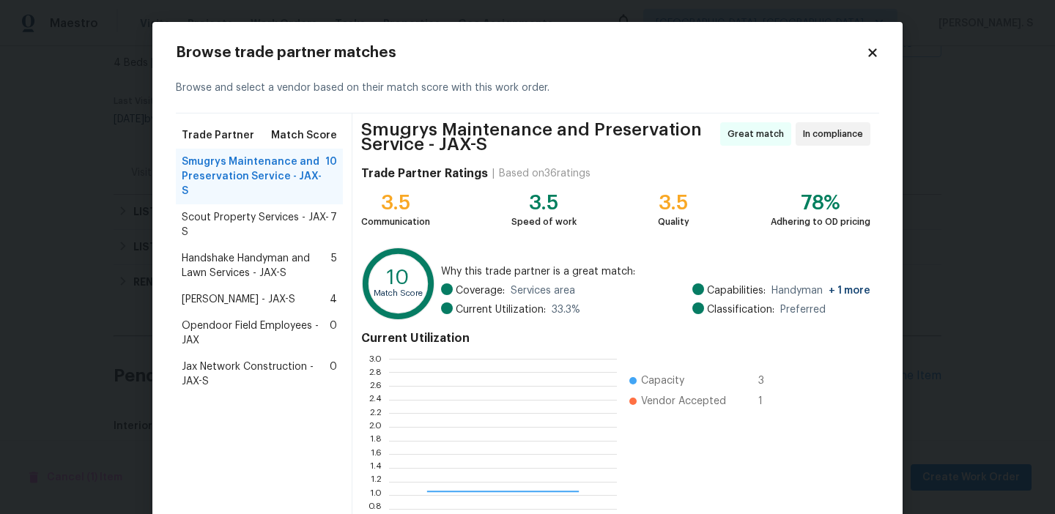
scroll to position [205, 228]
click at [292, 225] on div "Scout Property Services - JAX-S 7" at bounding box center [259, 224] width 167 height 41
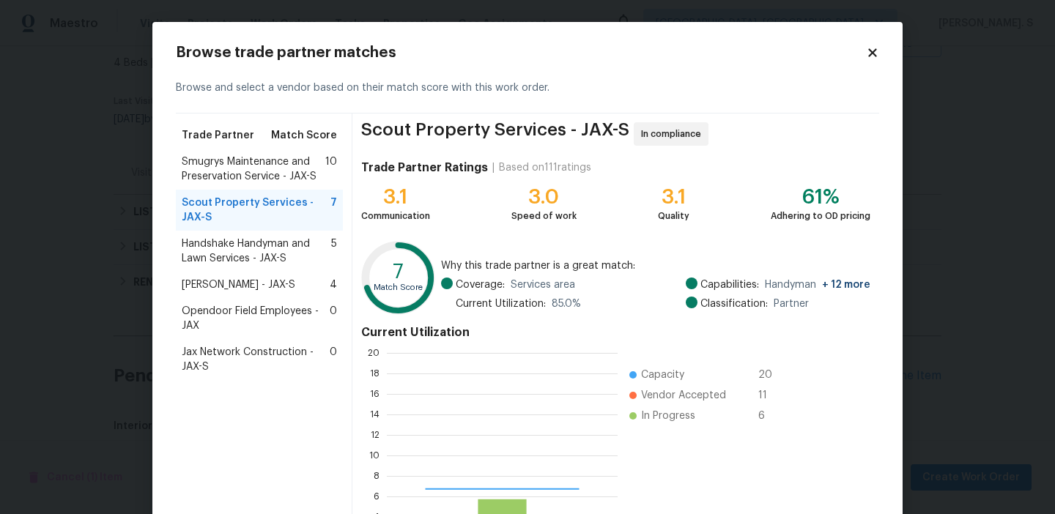
scroll to position [1, 1]
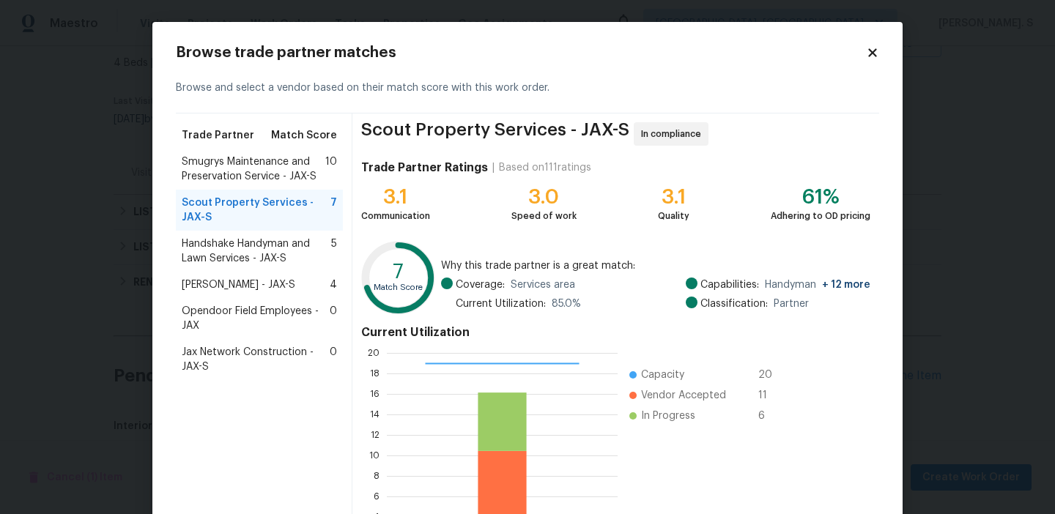
click at [280, 158] on span "Smugrys Maintenance and Preservation Service - JAX-S" at bounding box center [254, 169] width 144 height 29
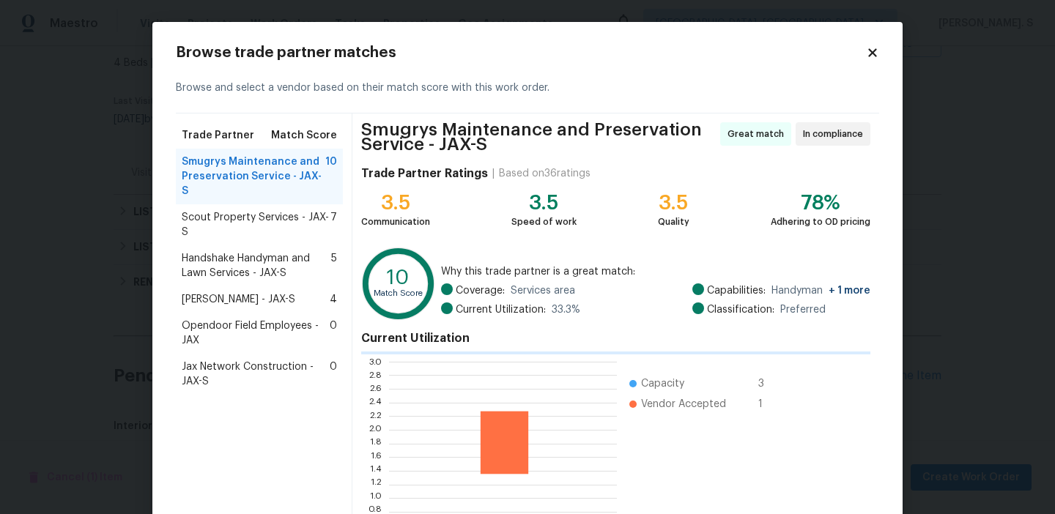
scroll to position [1, 1]
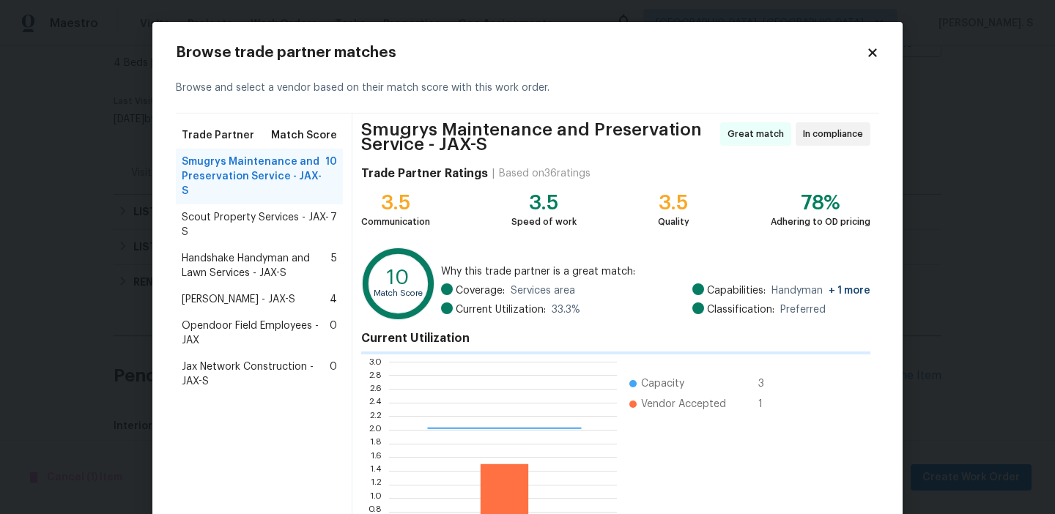
click at [275, 287] on div "Eric Hernandez - JAX-S 4" at bounding box center [259, 300] width 167 height 26
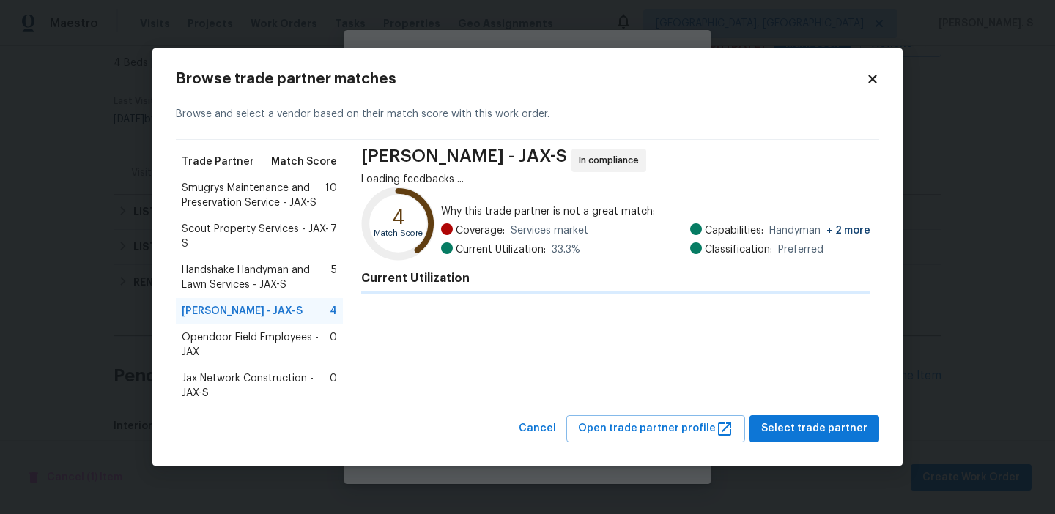
click at [275, 298] on div "Eric Hernandez - JAX-S 4" at bounding box center [259, 311] width 167 height 26
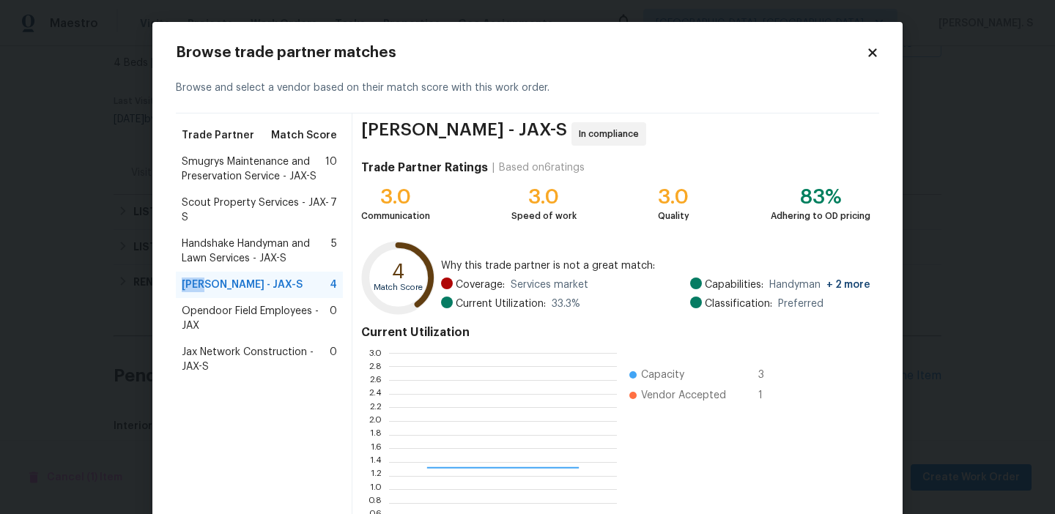
click at [275, 272] on div "Eric Hernandez - JAX-S 4" at bounding box center [259, 285] width 167 height 26
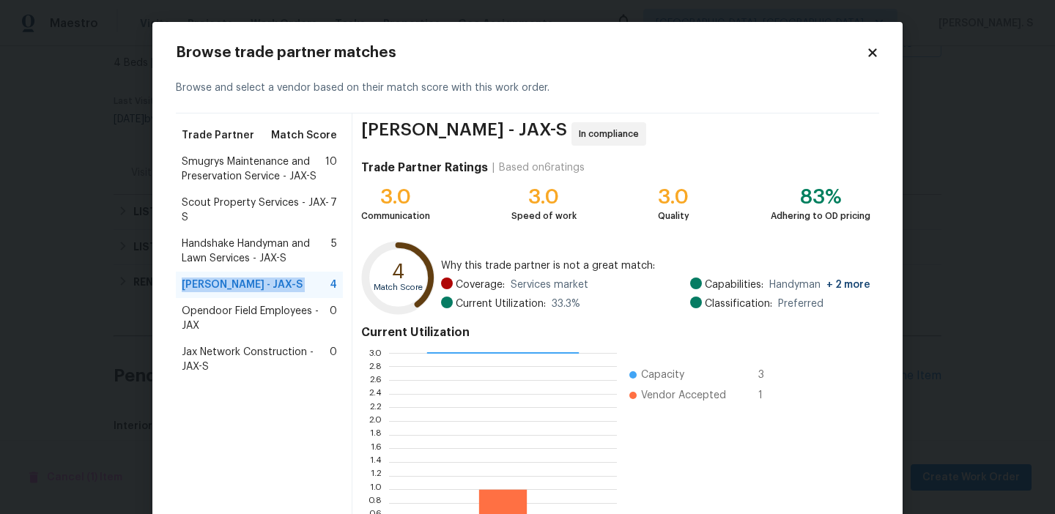
click at [280, 248] on span "Handshake Handyman and Lawn Services - JAX-S" at bounding box center [257, 251] width 150 height 29
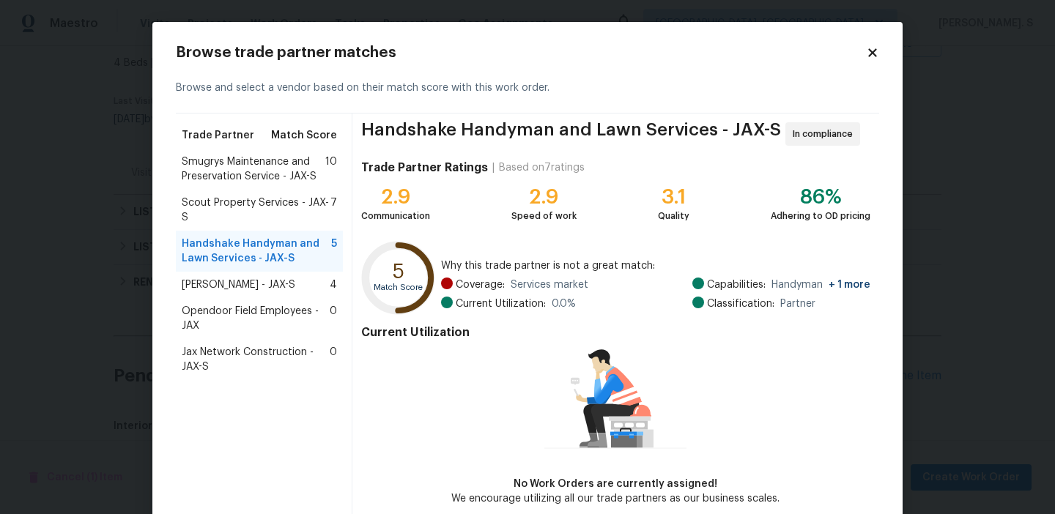
click at [279, 256] on span "Handshake Handyman and Lawn Services - JAX-S" at bounding box center [257, 251] width 150 height 29
click at [276, 268] on div "Handshake Handyman and Lawn Services - JAX-S 5" at bounding box center [259, 251] width 167 height 41
click at [275, 270] on div "Handshake Handyman and Lawn Services - JAX-S 5" at bounding box center [259, 251] width 167 height 41
click at [273, 281] on span "Eric Hernandez - JAX-S" at bounding box center [239, 285] width 114 height 15
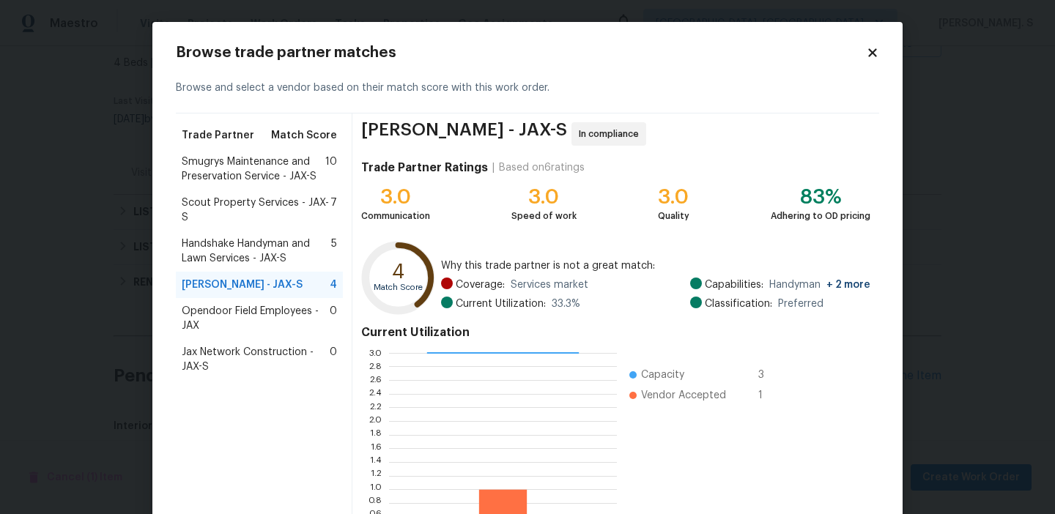
click at [273, 302] on div "Opendoor Field Employees - JAX 0" at bounding box center [259, 318] width 167 height 41
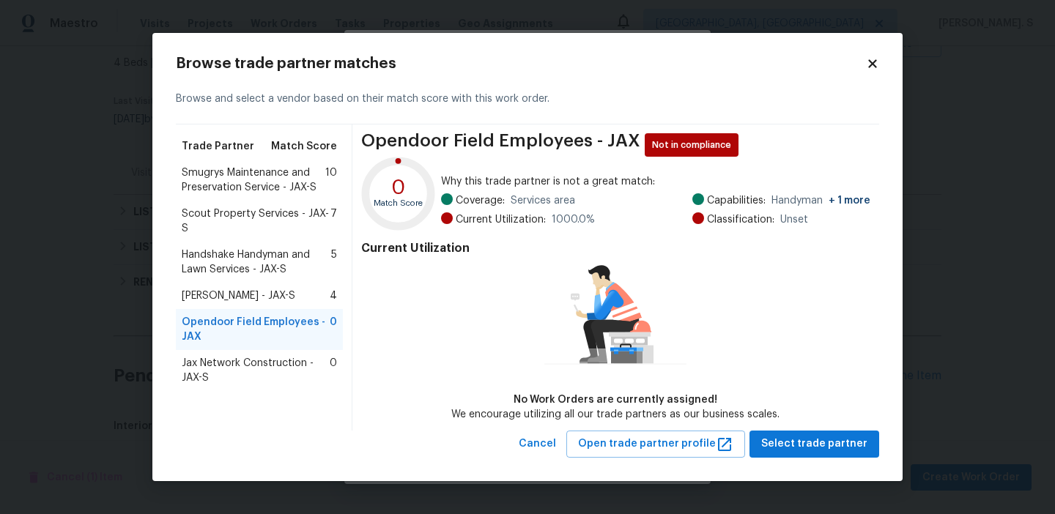
click at [528, 438] on div "Cancel Open trade partner profile Select trade partner" at bounding box center [528, 444] width 704 height 27
click at [547, 438] on span "Cancel" at bounding box center [537, 444] width 37 height 18
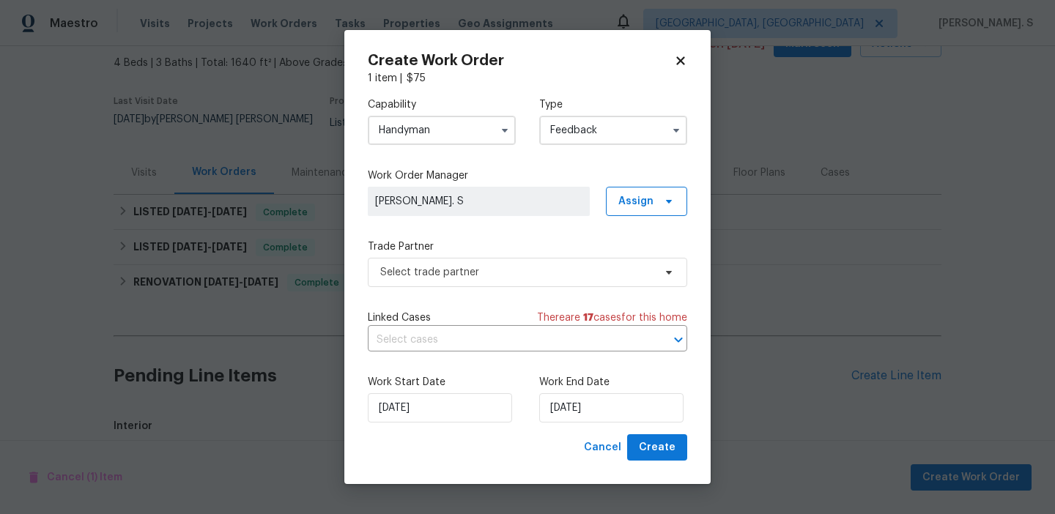
click at [448, 152] on div "Capability Handyman Type Feedback" at bounding box center [528, 121] width 320 height 71
click at [451, 111] on div "Capability Handyman" at bounding box center [442, 121] width 148 height 48
click at [451, 114] on div "Capability Handyman" at bounding box center [442, 121] width 148 height 48
click at [447, 143] on input "Handyman" at bounding box center [442, 130] width 148 height 29
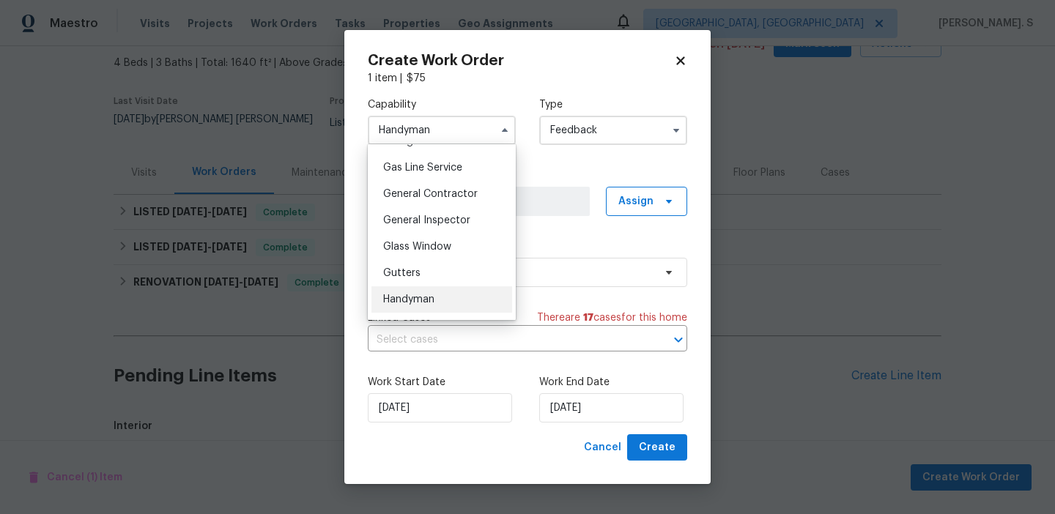
scroll to position [694, 0]
click at [440, 176] on div "General Contractor" at bounding box center [442, 168] width 141 height 26
type input "General Contractor"
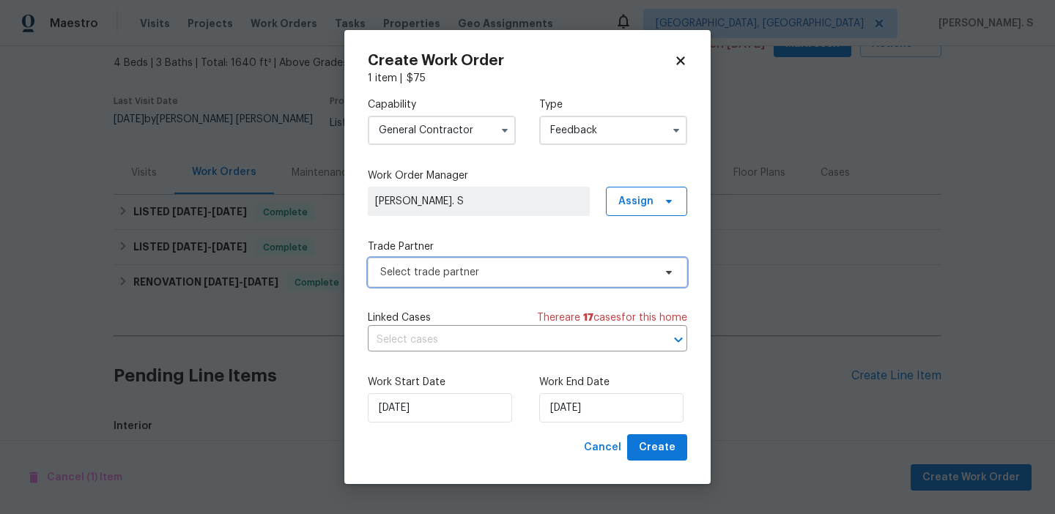
click at [493, 264] on span "Select trade partner" at bounding box center [528, 272] width 320 height 29
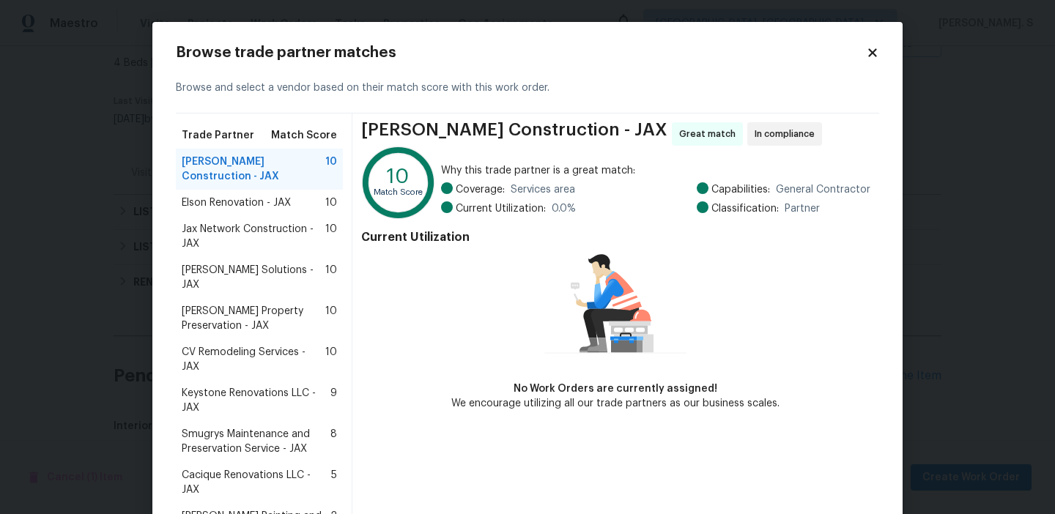
click at [271, 196] on span "Elson Renovation - JAX" at bounding box center [236, 203] width 109 height 15
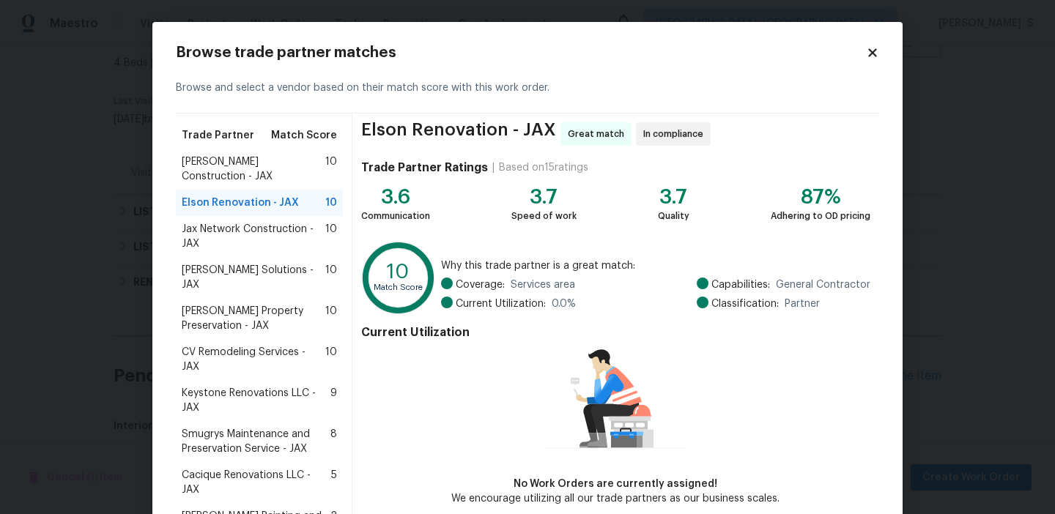
click at [259, 222] on span "Jax Network Construction - JAX" at bounding box center [254, 236] width 144 height 29
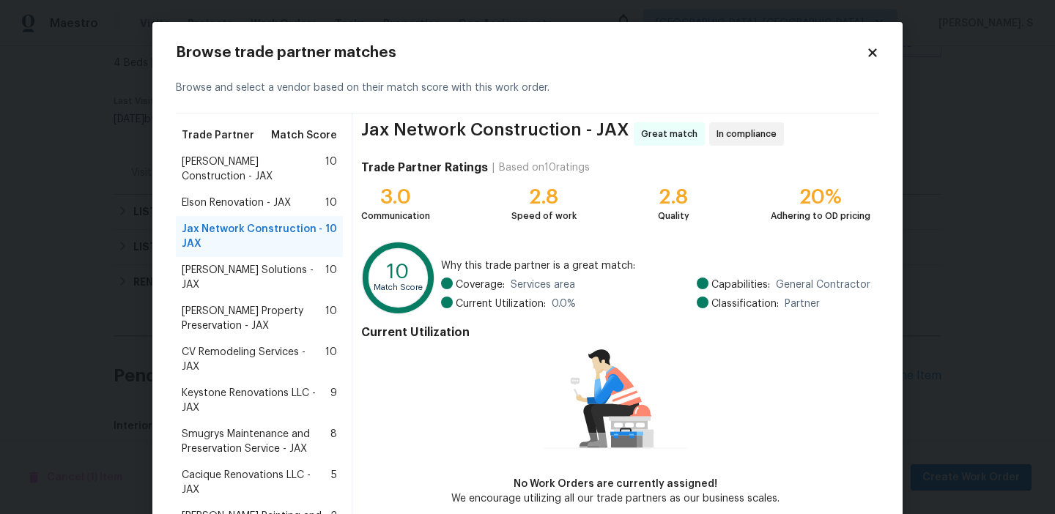
click at [262, 216] on div "Jax Network Construction - JAX 10" at bounding box center [259, 236] width 167 height 41
click at [262, 199] on div "Elson Renovation - JAX 10" at bounding box center [259, 203] width 167 height 26
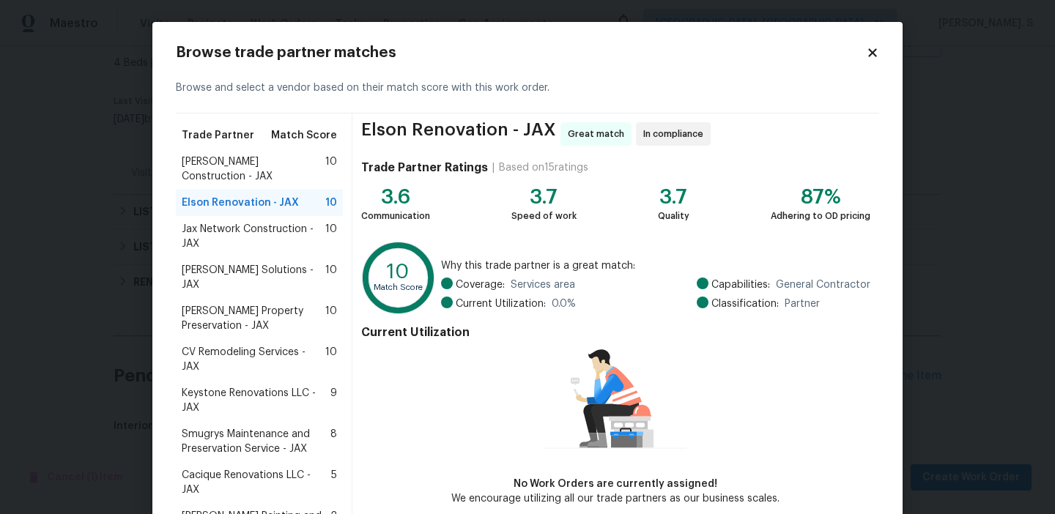
scroll to position [93, 0]
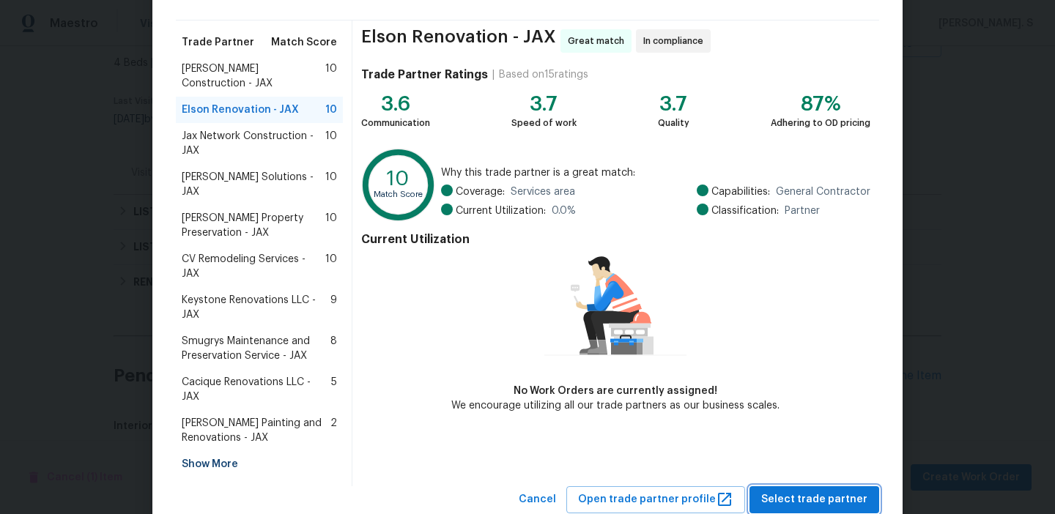
click at [808, 487] on button "Select trade partner" at bounding box center [815, 500] width 130 height 27
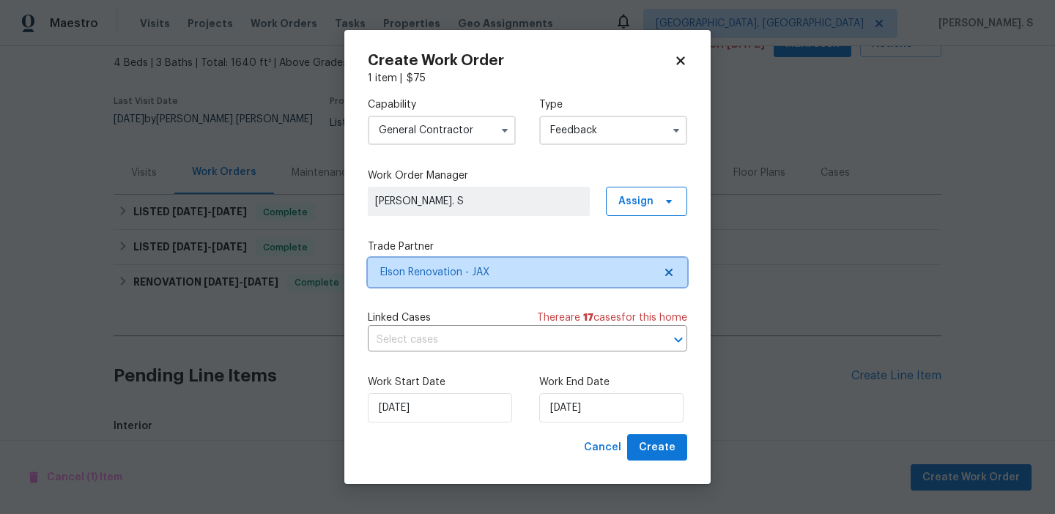
scroll to position [0, 0]
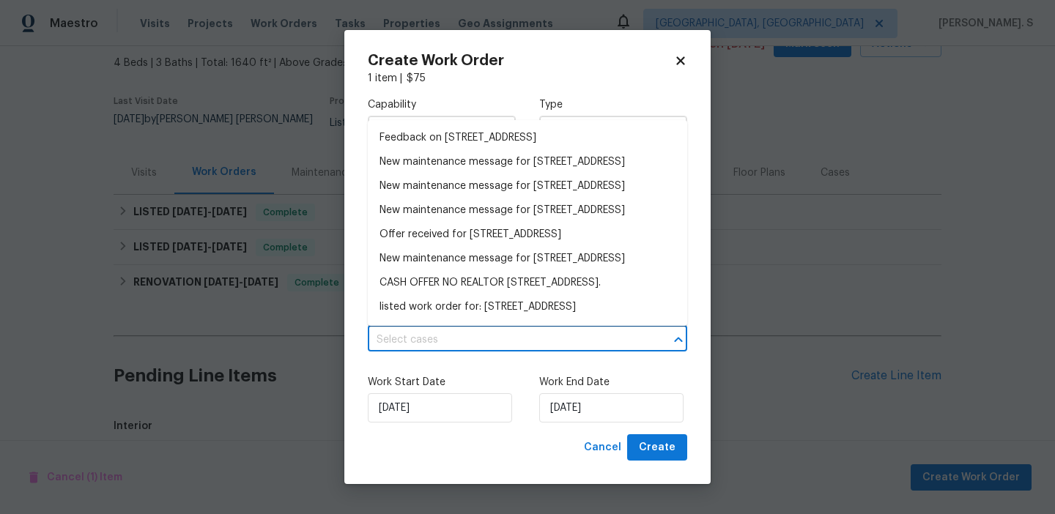
click at [543, 344] on input "text" at bounding box center [507, 340] width 279 height 23
click at [509, 139] on li "Feedback on [STREET_ADDRESS]" at bounding box center [528, 138] width 320 height 24
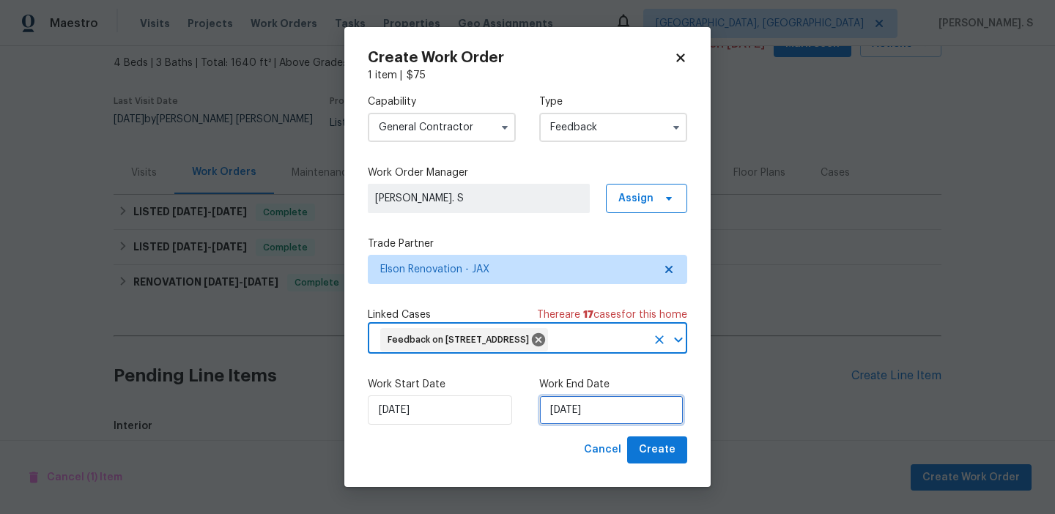
click at [583, 423] on input "[DATE]" at bounding box center [611, 410] width 144 height 29
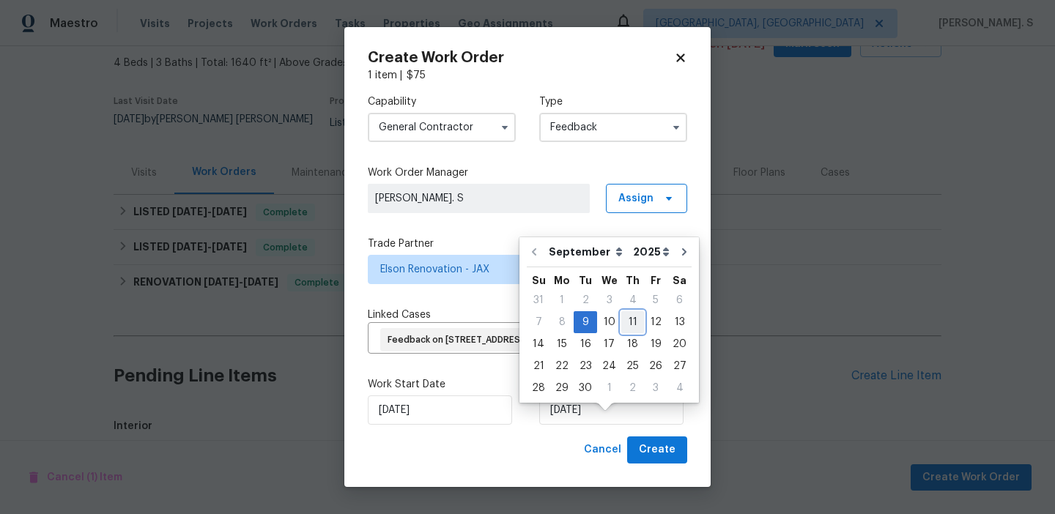
click at [622, 315] on div "11" at bounding box center [633, 322] width 23 height 21
type input "[DATE]"
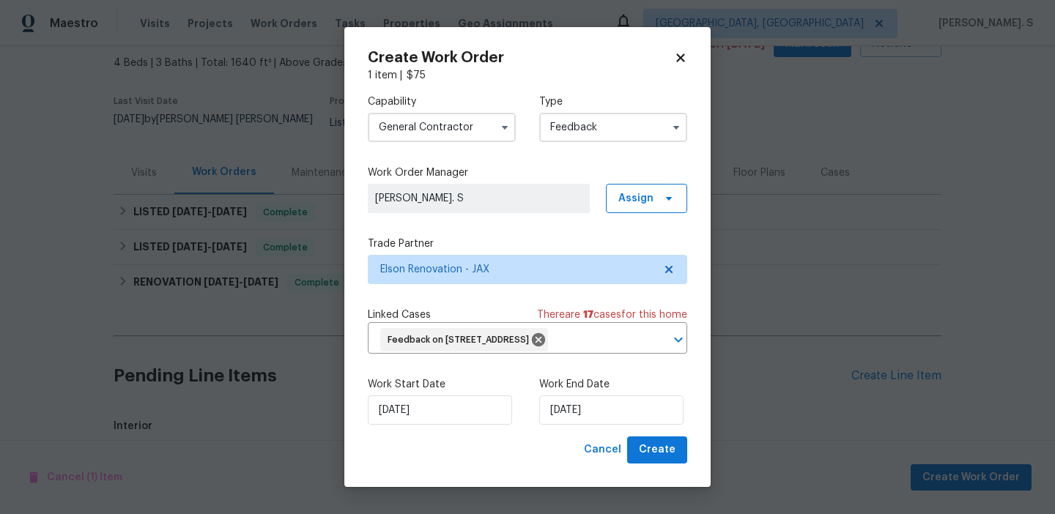
click at [649, 482] on div "Create Work Order 1 item | $ 75 Capability General Contractor Type Feedback Wor…" at bounding box center [527, 257] width 366 height 460
click at [646, 460] on span "Create" at bounding box center [657, 450] width 37 height 18
checkbox input "false"
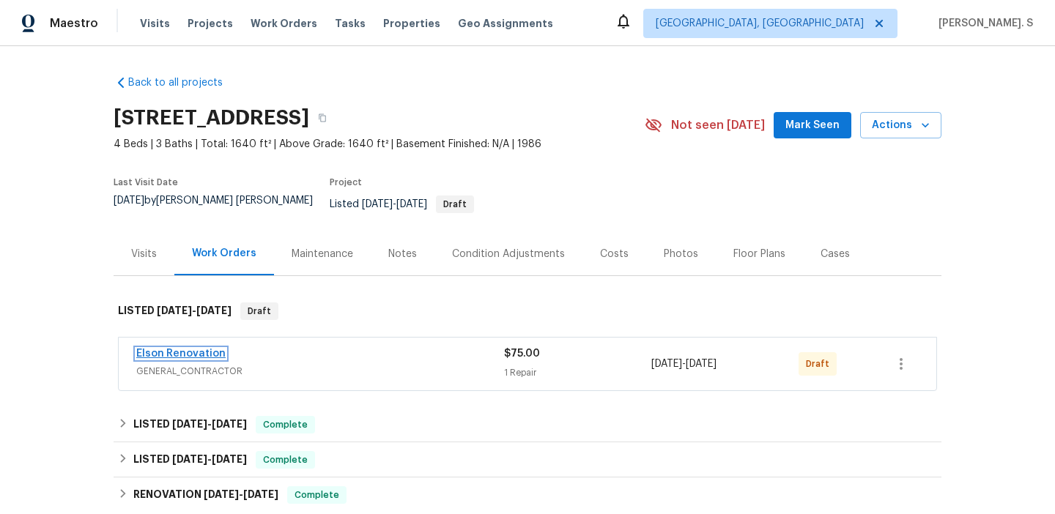
click at [191, 349] on link "Elson Renovation" at bounding box center [180, 354] width 89 height 10
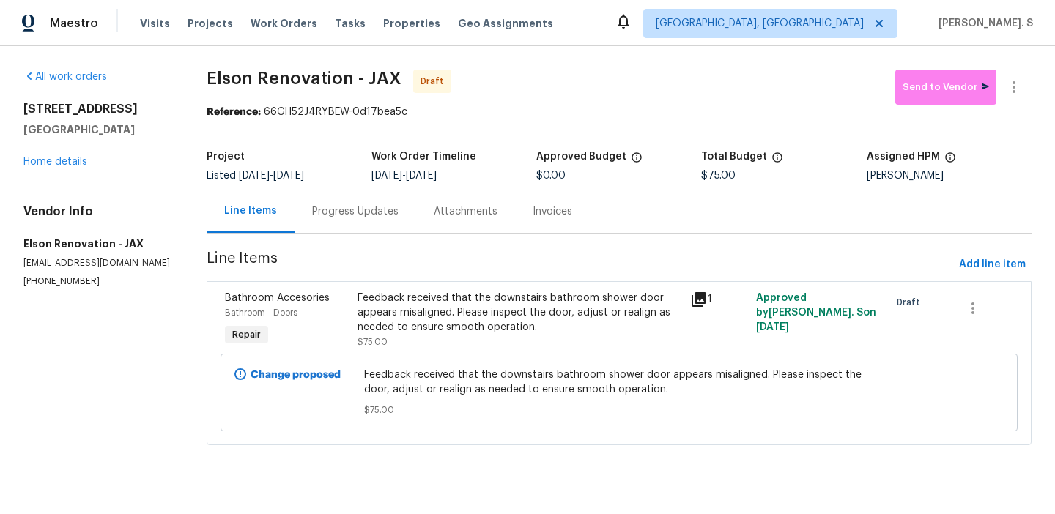
click at [317, 198] on div "Progress Updates" at bounding box center [356, 211] width 122 height 43
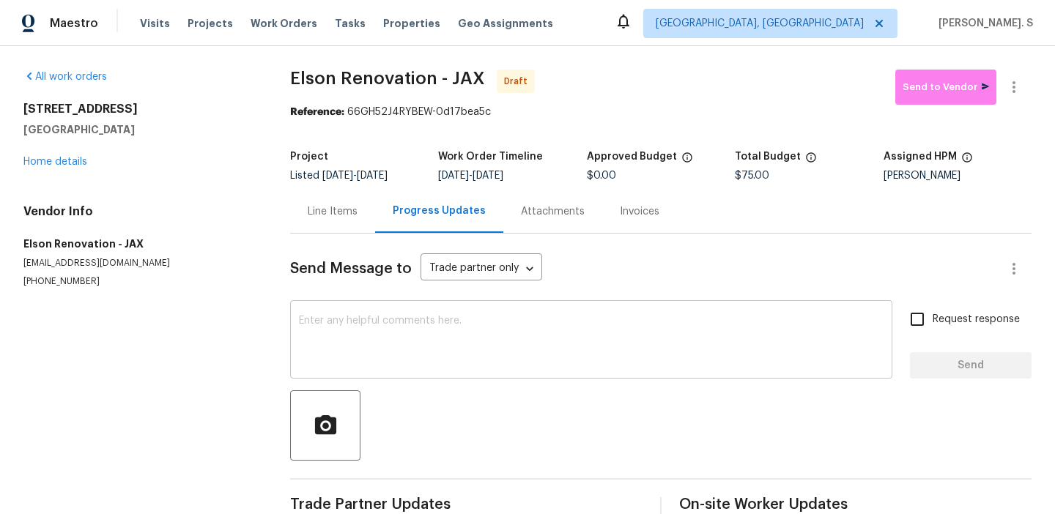
click at [460, 364] on textarea at bounding box center [591, 341] width 585 height 51
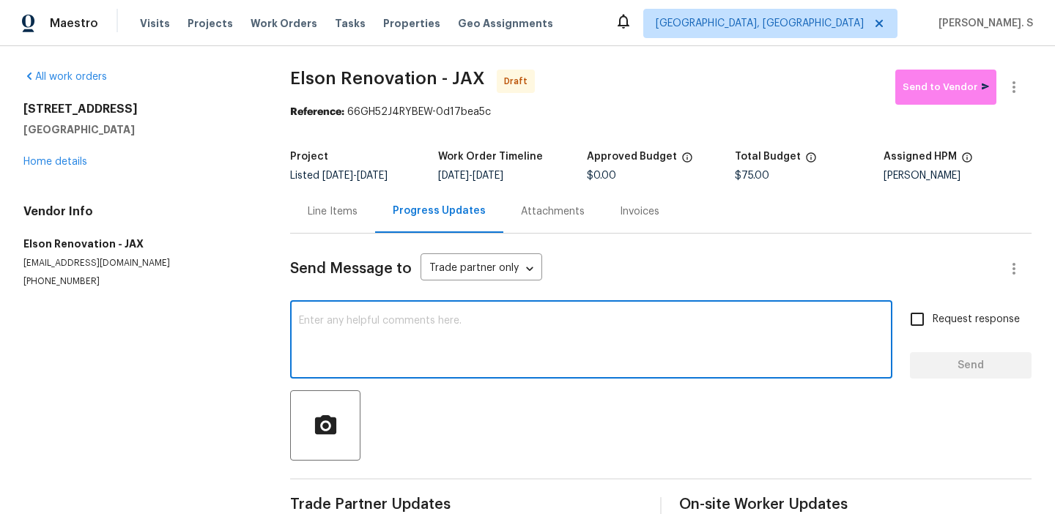
paste textarea "Hi this is Glory with Opendoor. I’m confirming you received the WO for the prop…"
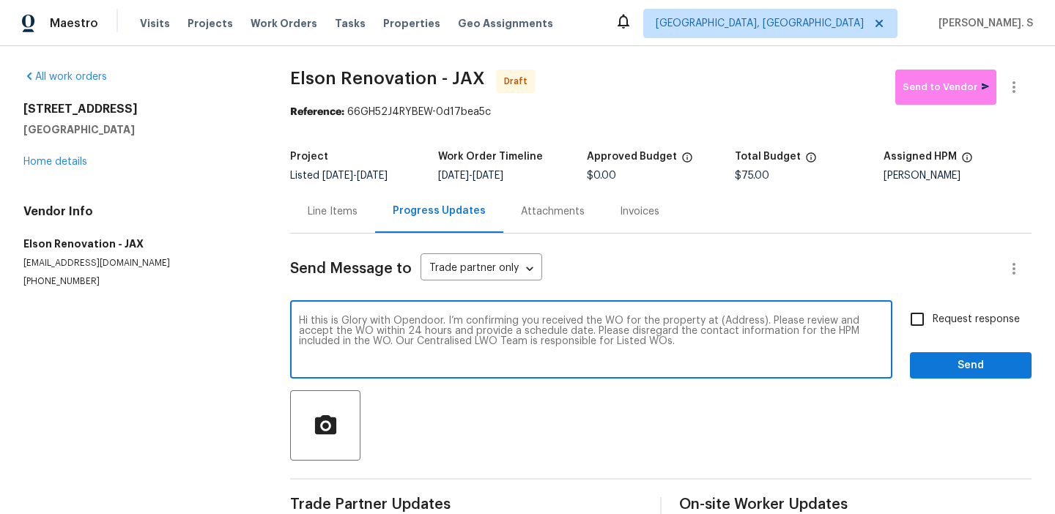
click at [737, 318] on textarea "Hi this is Glory with Opendoor. I’m confirming you received the WO for the prop…" at bounding box center [591, 341] width 585 height 51
paste textarea "5580 Cabot Dr N, Jacksonville, FL 32244"
type textarea "Hi this is Glory with Opendoor. I’m confirming you received the WO for the prop…"
click at [1022, 81] on icon "button" at bounding box center [1015, 87] width 18 height 18
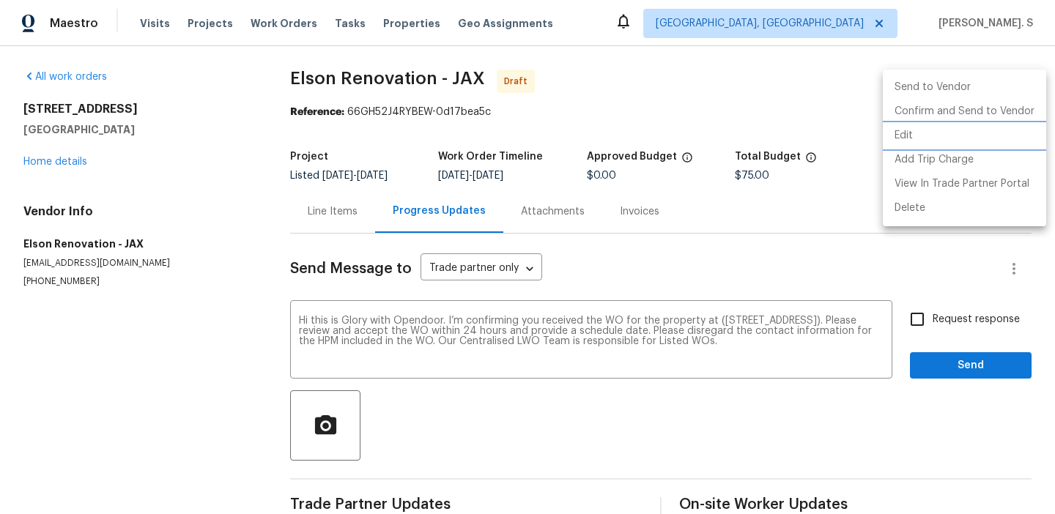
click at [955, 136] on li "Edit" at bounding box center [964, 136] width 163 height 24
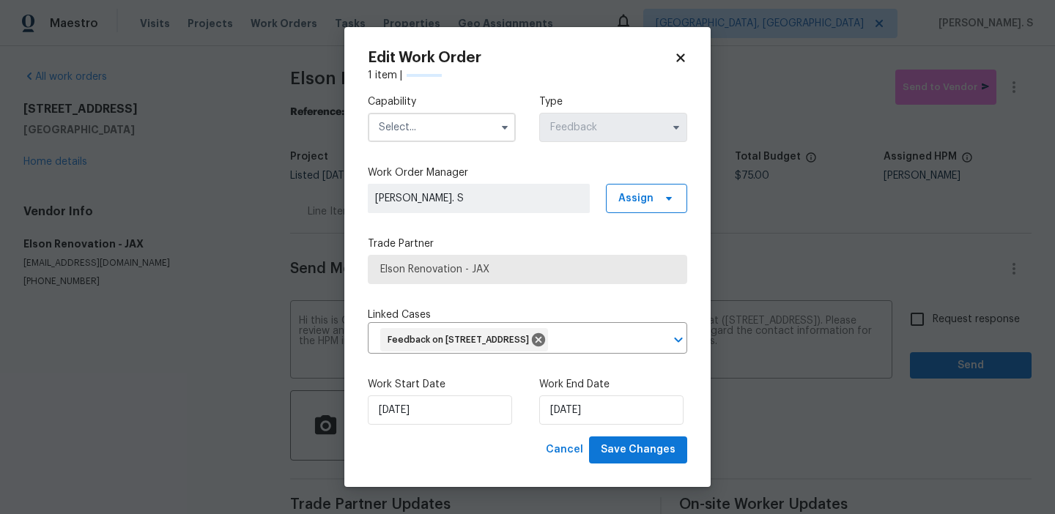
click at [364, 109] on div "Edit Work Order 1 item | Capability Type Feedback Work Order Manager Glory Joyc…" at bounding box center [527, 257] width 366 height 460
click at [411, 122] on input "text" at bounding box center [442, 127] width 148 height 29
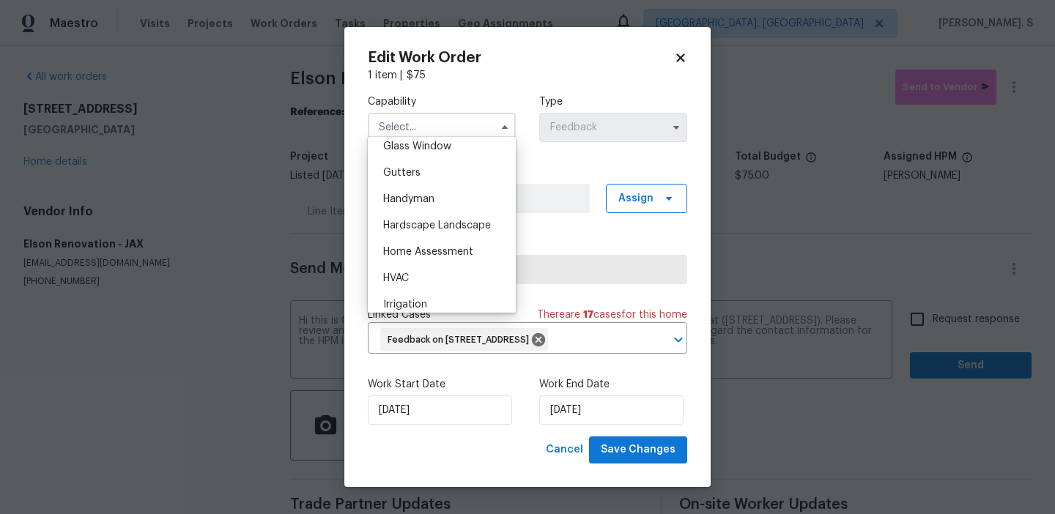
scroll to position [776, 0]
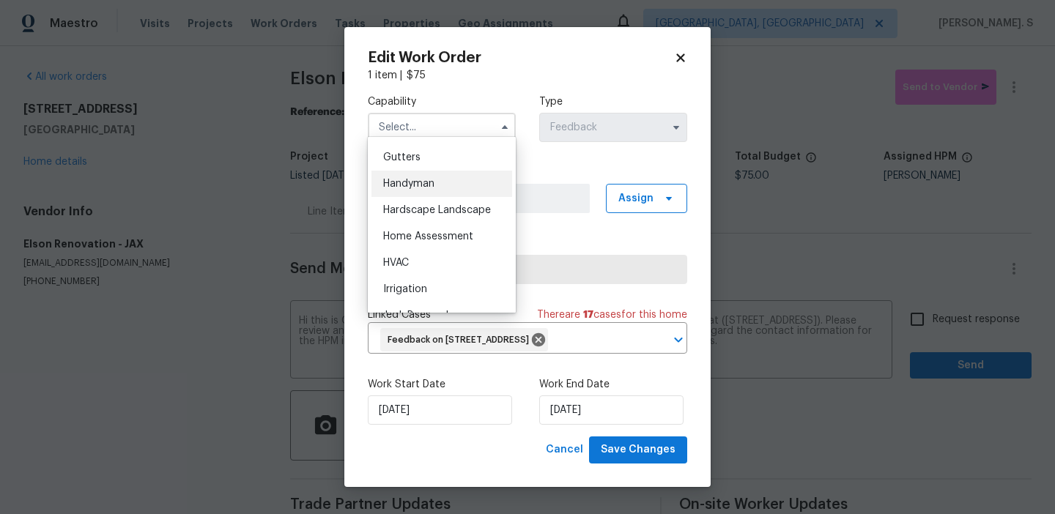
click at [410, 183] on span "Handyman" at bounding box center [408, 184] width 51 height 10
type input "Handyman"
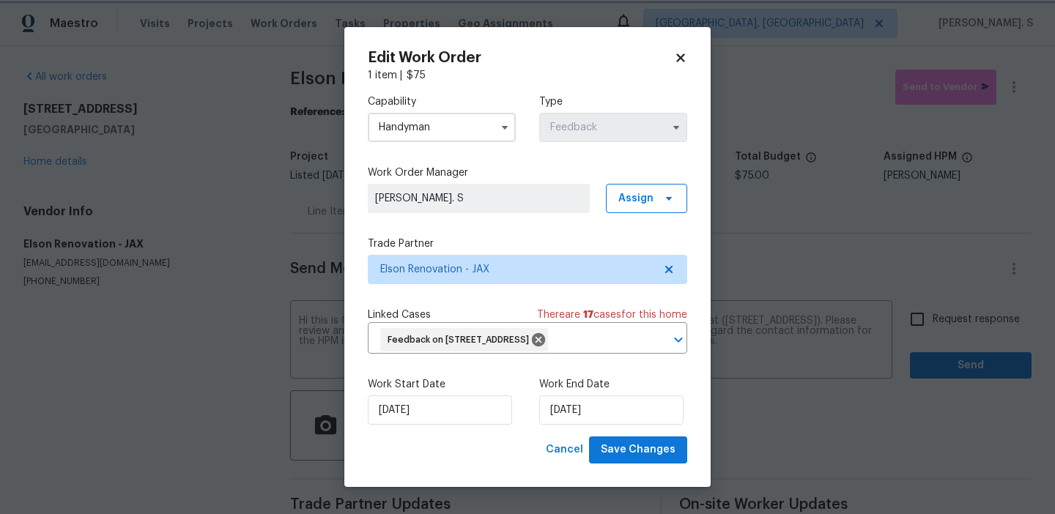
scroll to position [12, 0]
click at [637, 448] on span "Save Changes" at bounding box center [638, 450] width 75 height 18
click at [920, 337] on body "Maestro Visits Projects Work Orders Tasks Properties Geo Assignments Albuquerqu…" at bounding box center [527, 257] width 1055 height 514
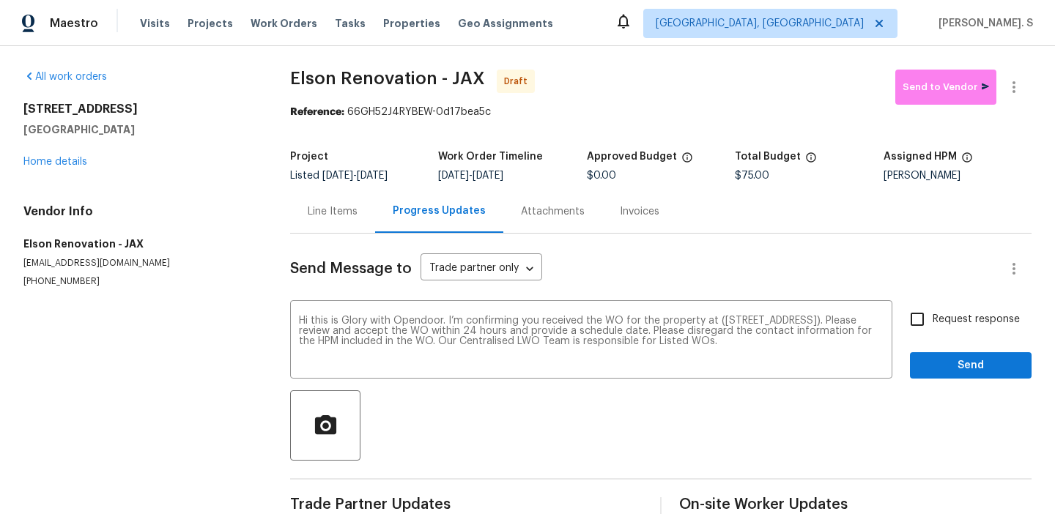
click at [920, 337] on div "Request response Send" at bounding box center [971, 341] width 122 height 75
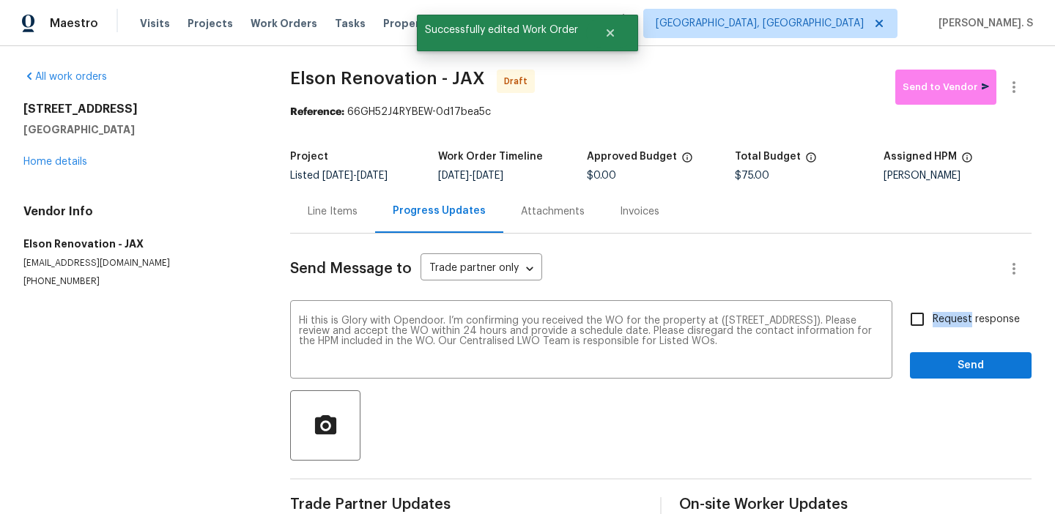
scroll to position [0, 0]
click at [920, 325] on input "Request response" at bounding box center [917, 319] width 31 height 31
checkbox input "true"
click at [920, 358] on button "Send" at bounding box center [971, 366] width 122 height 27
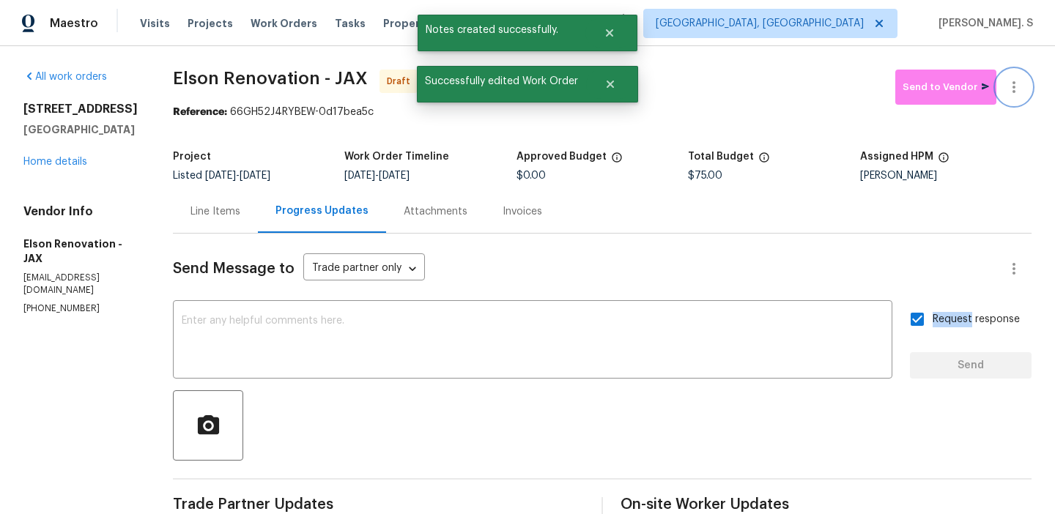
click at [1022, 92] on icon "button" at bounding box center [1015, 87] width 18 height 18
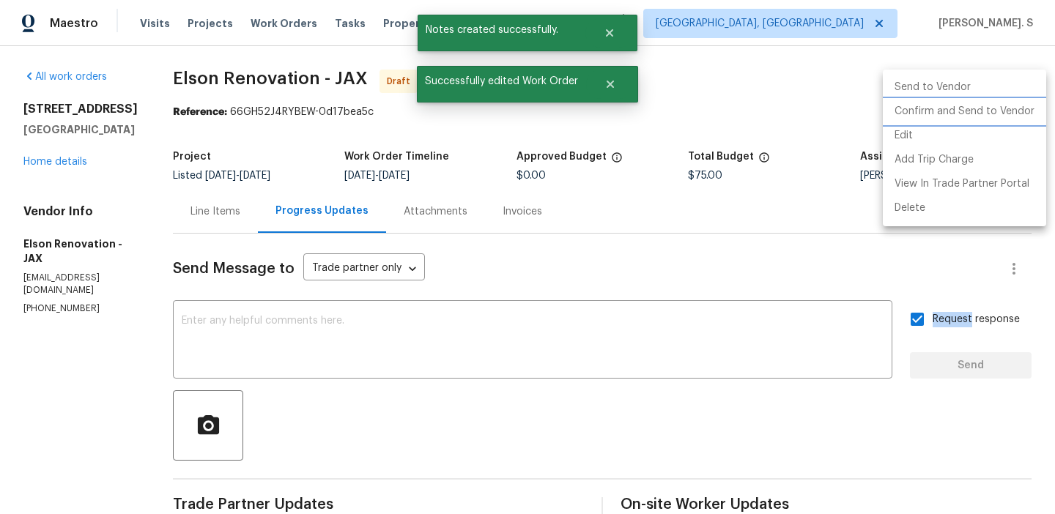
click at [1019, 102] on li "Confirm and Send to Vendor" at bounding box center [964, 112] width 163 height 24
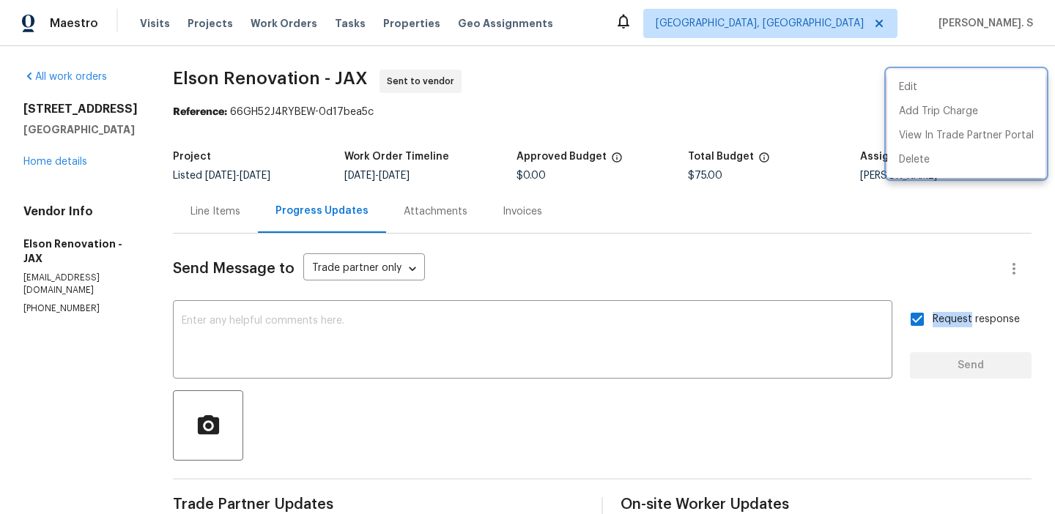
click at [366, 343] on div at bounding box center [527, 257] width 1055 height 514
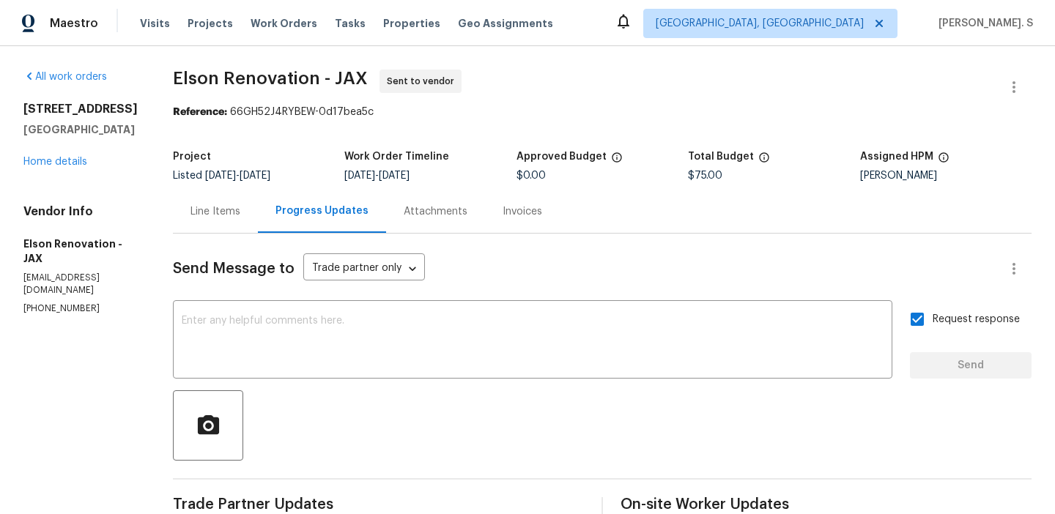
click at [366, 343] on div "Edit Add Trip Charge View In Trade Partner Portal Delete" at bounding box center [527, 257] width 1055 height 514
click at [320, 335] on textarea at bounding box center [533, 341] width 702 height 51
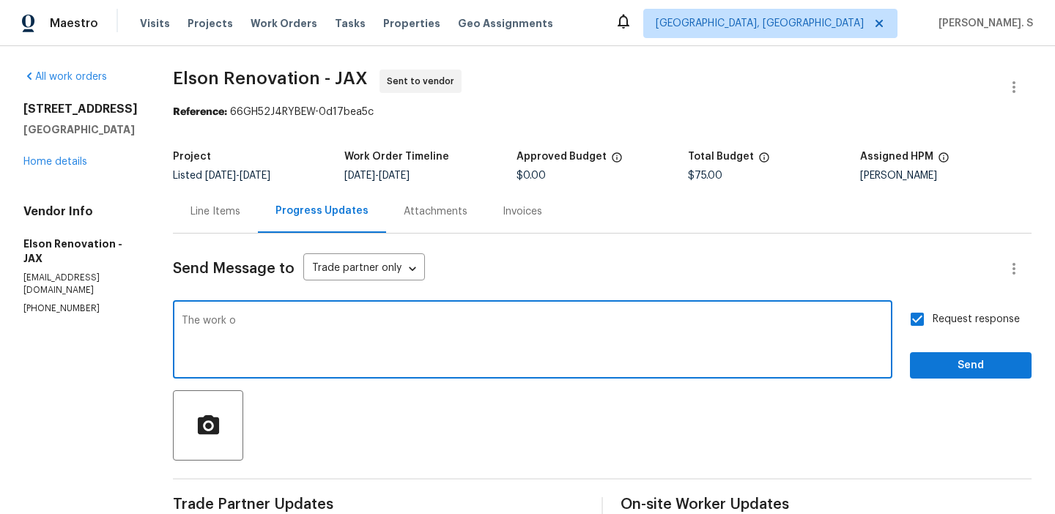
paste textarea "rders must include before-photos (both close-up and wide-angle) and a complete …"
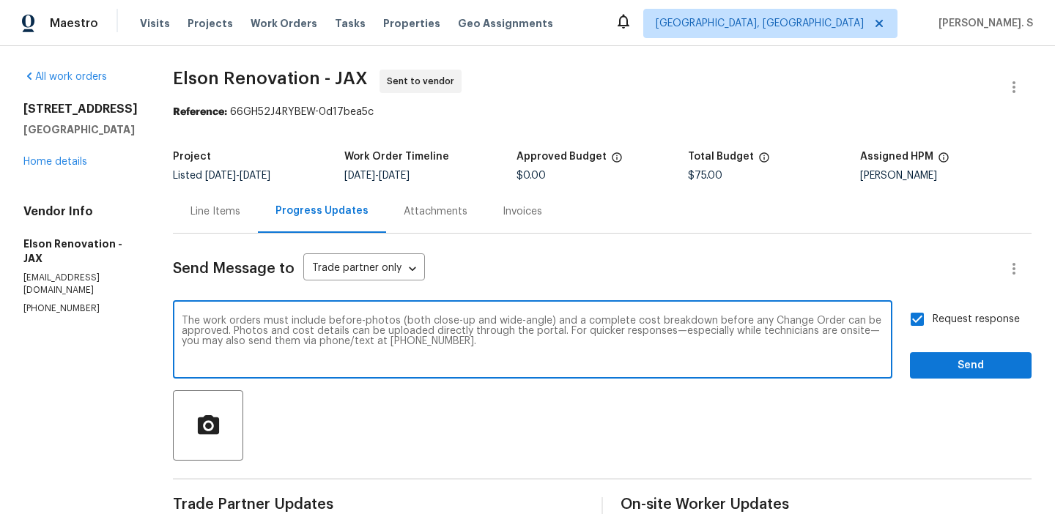
type textarea "The work orders must include before-photos (both close-up and wide-angle) and a…"
click at [948, 369] on span "Send" at bounding box center [971, 366] width 98 height 18
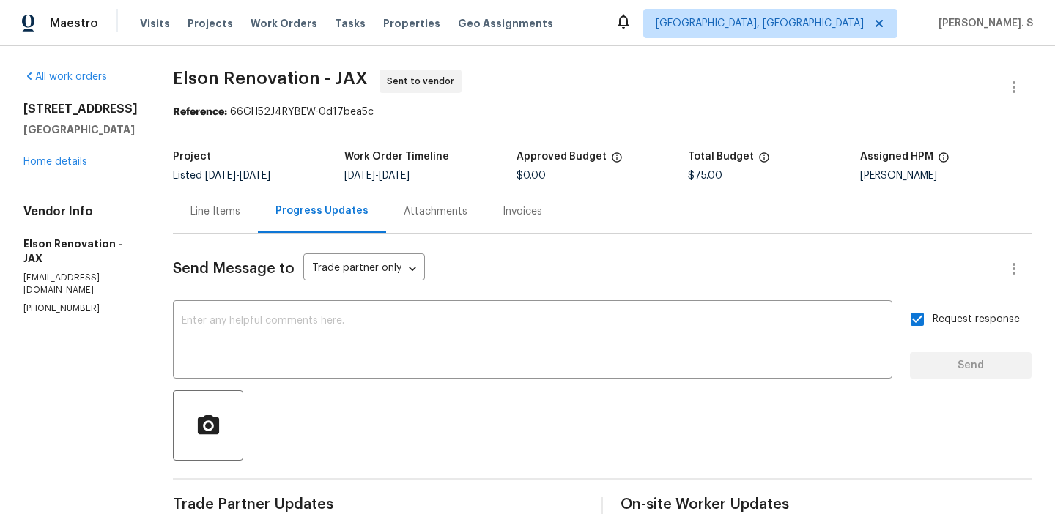
click at [204, 88] on span "Elson Renovation - JAX Sent to vendor" at bounding box center [585, 87] width 824 height 35
copy span "Elson Renovation - JAX"
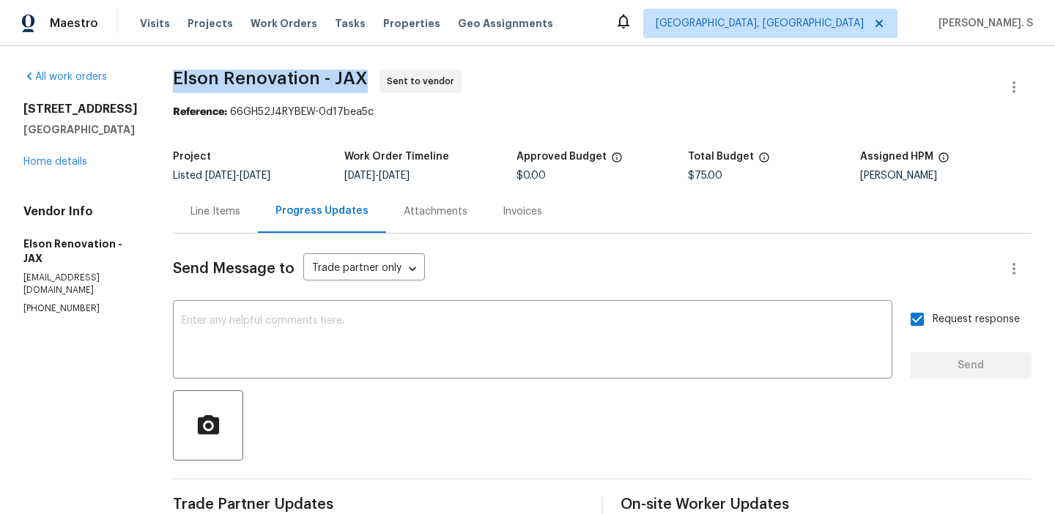
click at [243, 227] on div "Line Items" at bounding box center [215, 211] width 85 height 43
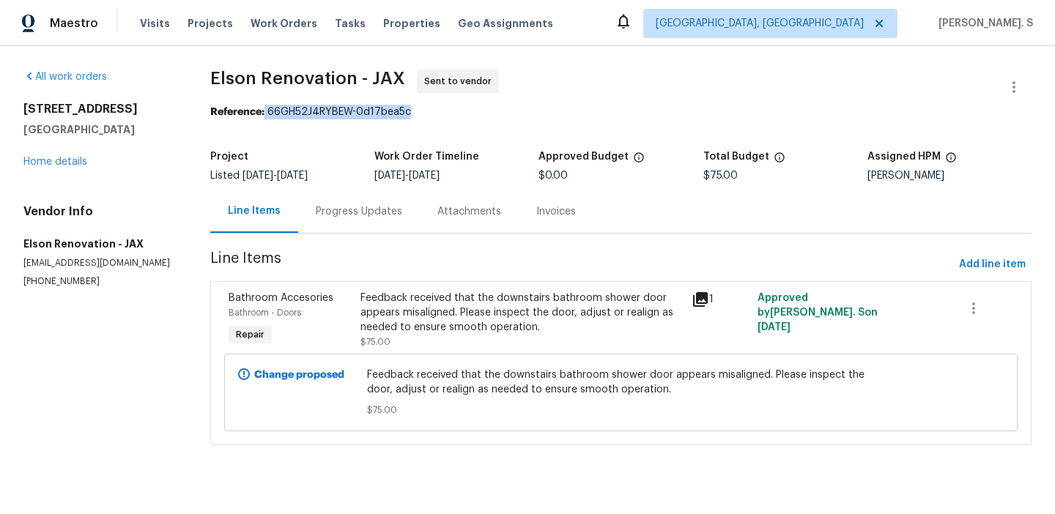
drag, startPoint x: 269, startPoint y: 113, endPoint x: 468, endPoint y: 109, distance: 198.7
click at [468, 109] on div "Reference: 66GH52J4RYBEW-0d17bea5c" at bounding box center [621, 112] width 822 height 15
copy div "66GH52J4RYBEW-0d17bea5c"
click at [335, 240] on section "Elson Renovation - JAX Sent to vendor Reference: 66GH52J4RYBEW-0d17bea5c Projec…" at bounding box center [621, 267] width 822 height 394
click at [361, 225] on div "Progress Updates" at bounding box center [359, 211] width 122 height 43
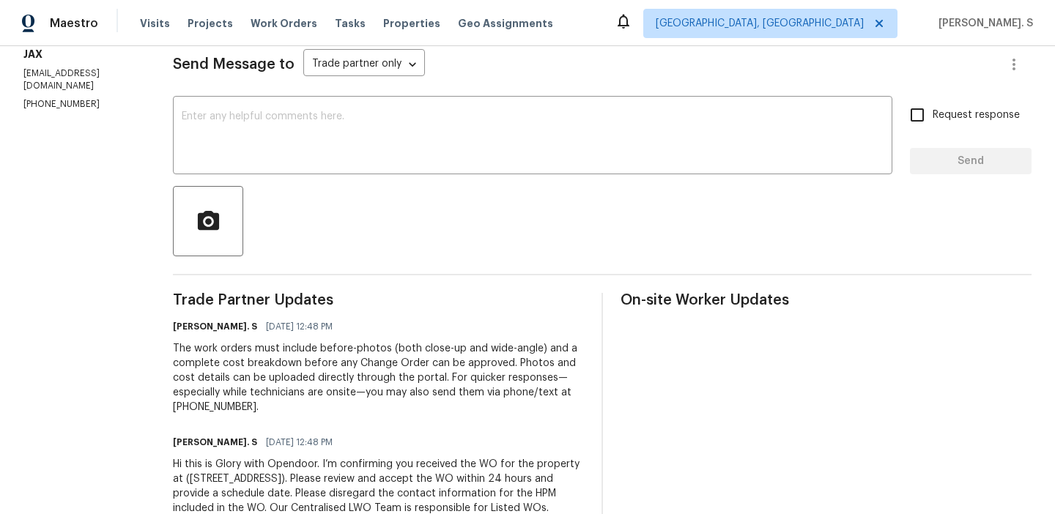
scroll to position [233, 0]
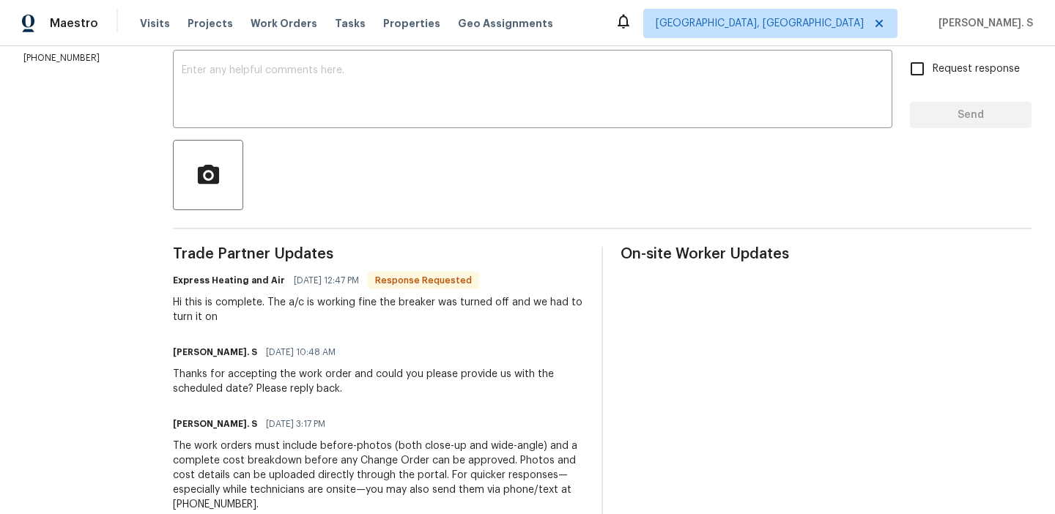
scroll to position [272, 0]
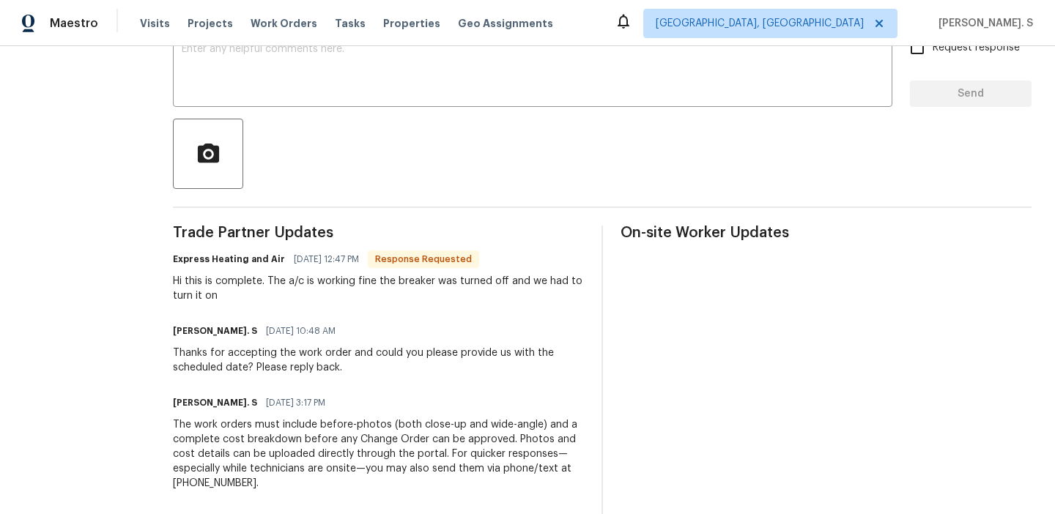
click at [347, 286] on div "Hi this is complete. The a/c is working fine the breaker was turned off and we …" at bounding box center [378, 288] width 411 height 29
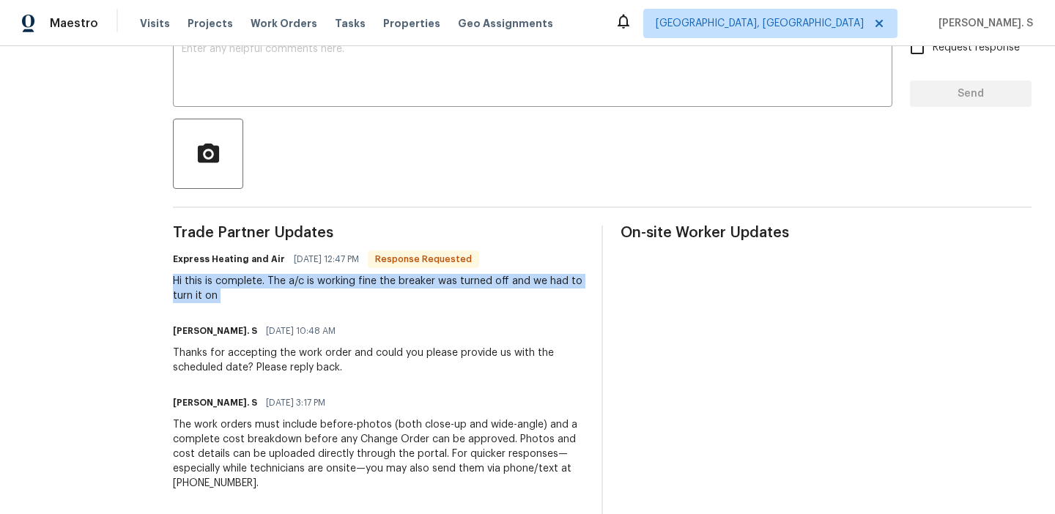
click at [347, 286] on div "Hi this is complete. The a/c is working fine the breaker was turned off and we …" at bounding box center [378, 288] width 411 height 29
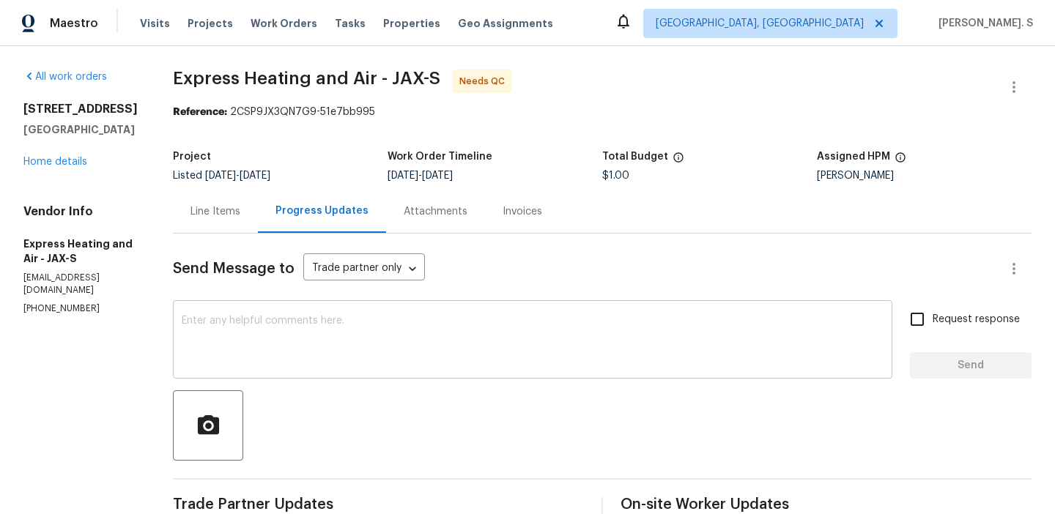
click at [410, 334] on textarea at bounding box center [533, 341] width 702 height 51
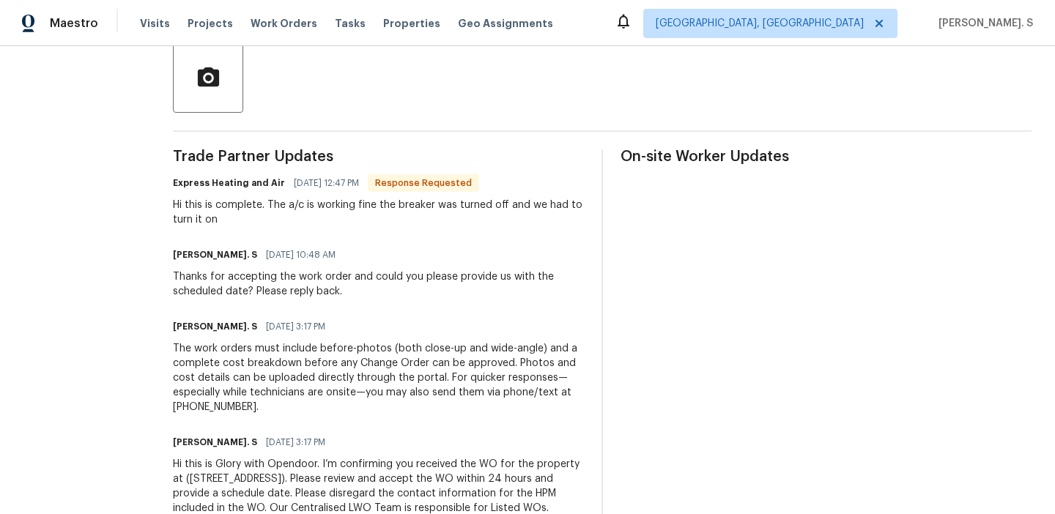
scroll to position [350, 0]
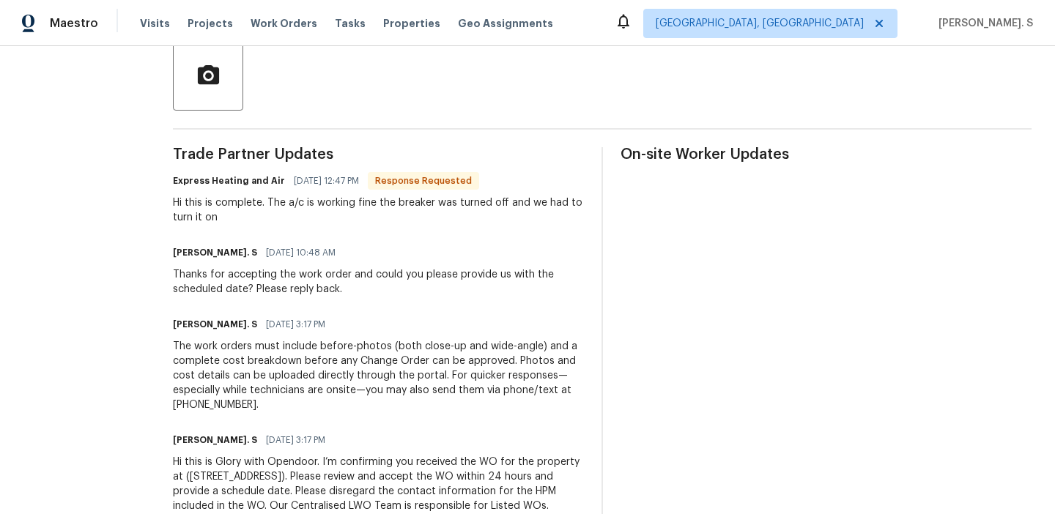
click at [266, 322] on span "[DATE] 3:17 PM" at bounding box center [295, 324] width 59 height 15
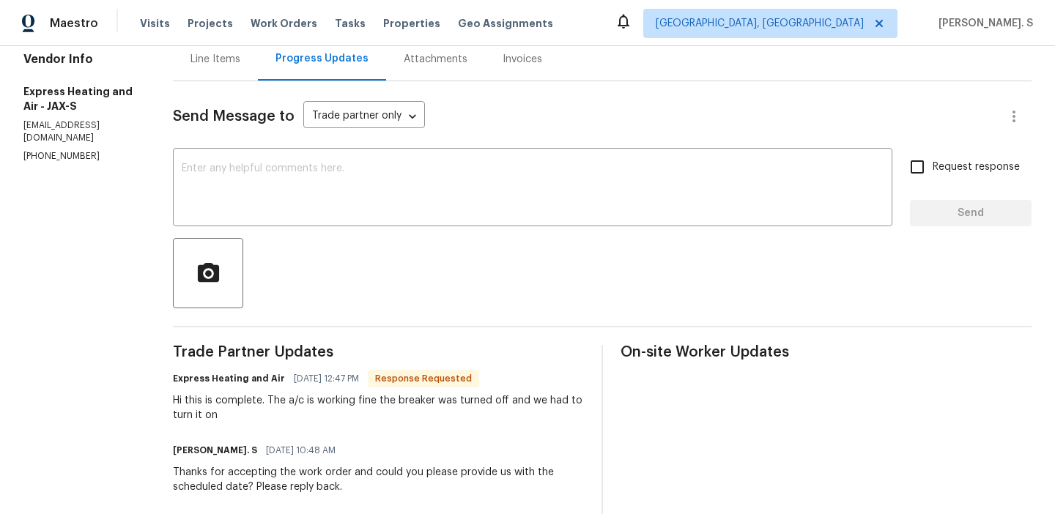
scroll to position [158, 0]
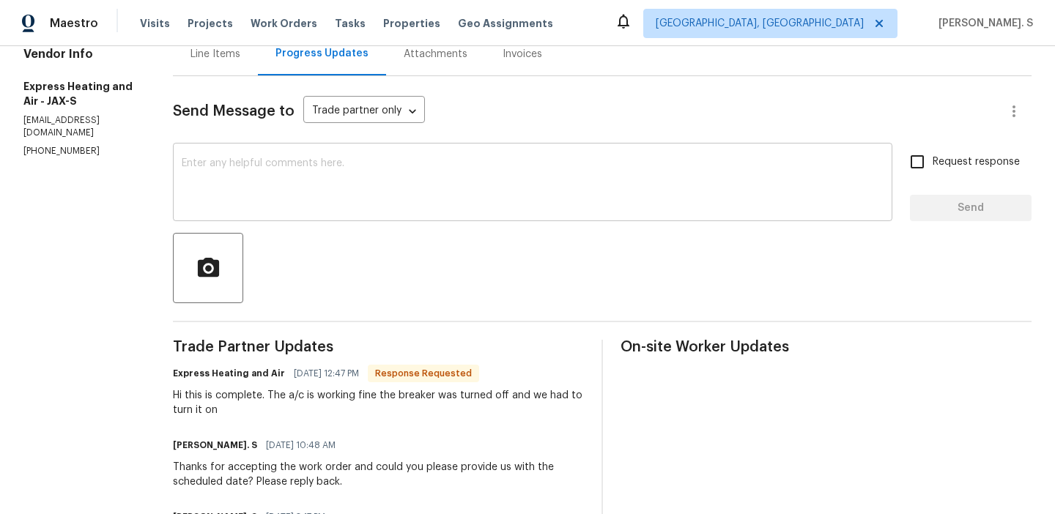
click at [210, 196] on textarea at bounding box center [533, 183] width 702 height 51
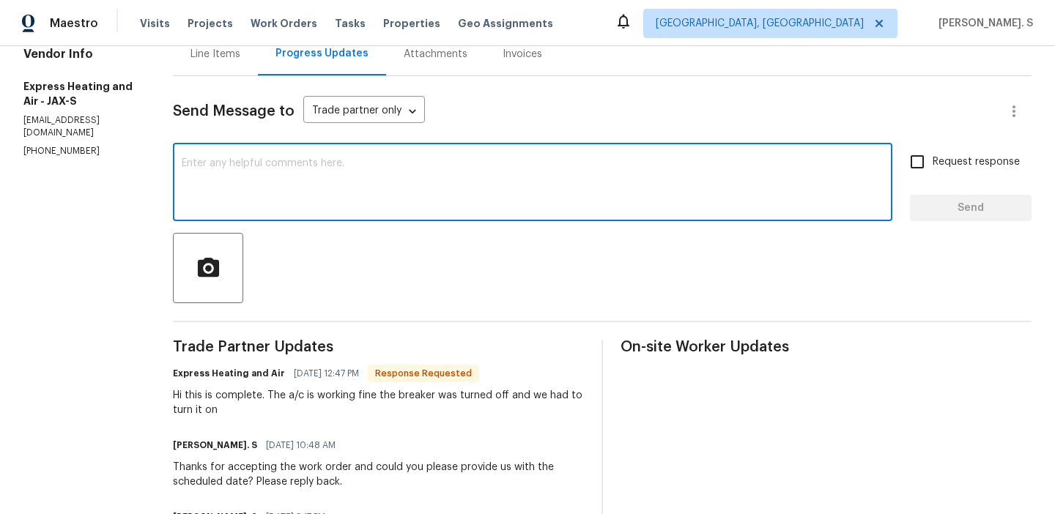
click at [210, 196] on textarea at bounding box center [533, 183] width 702 height 51
click at [209, 196] on textarea at bounding box center [533, 183] width 702 height 51
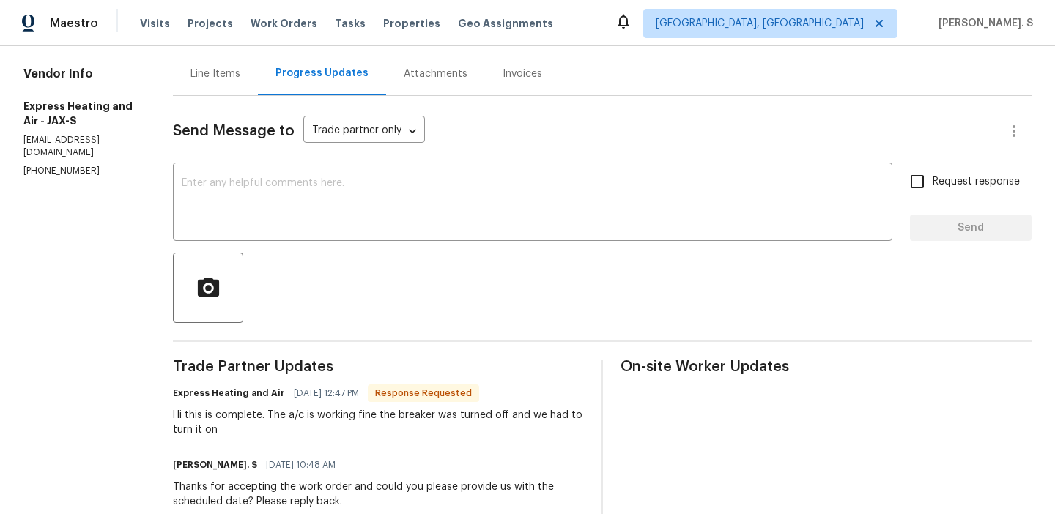
scroll to position [139, 0]
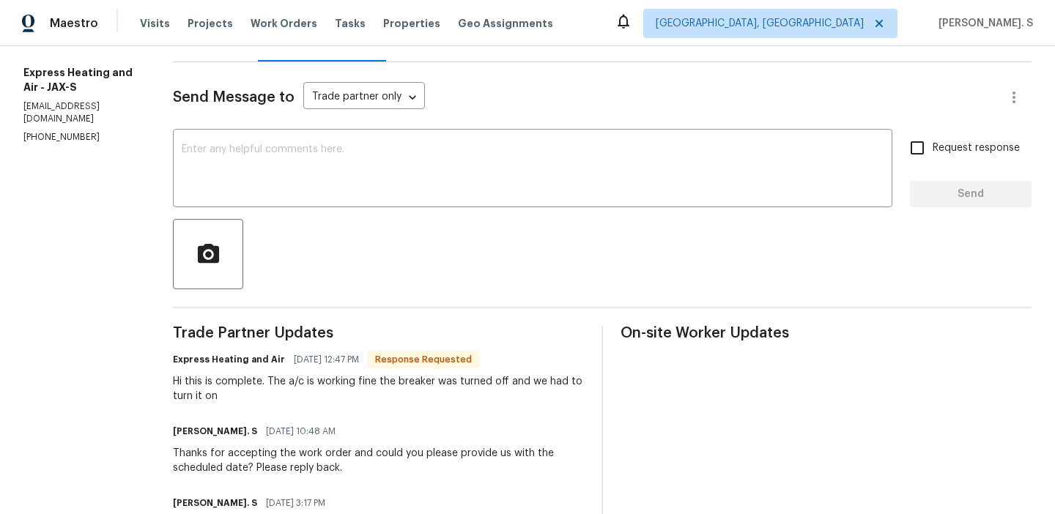
scroll to position [176, 0]
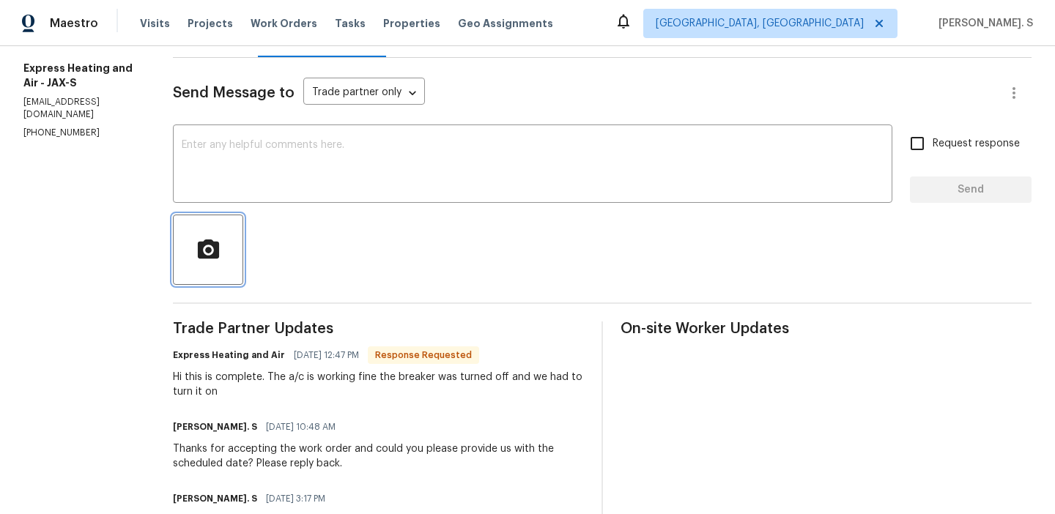
click at [240, 218] on button "button" at bounding box center [208, 250] width 70 height 70
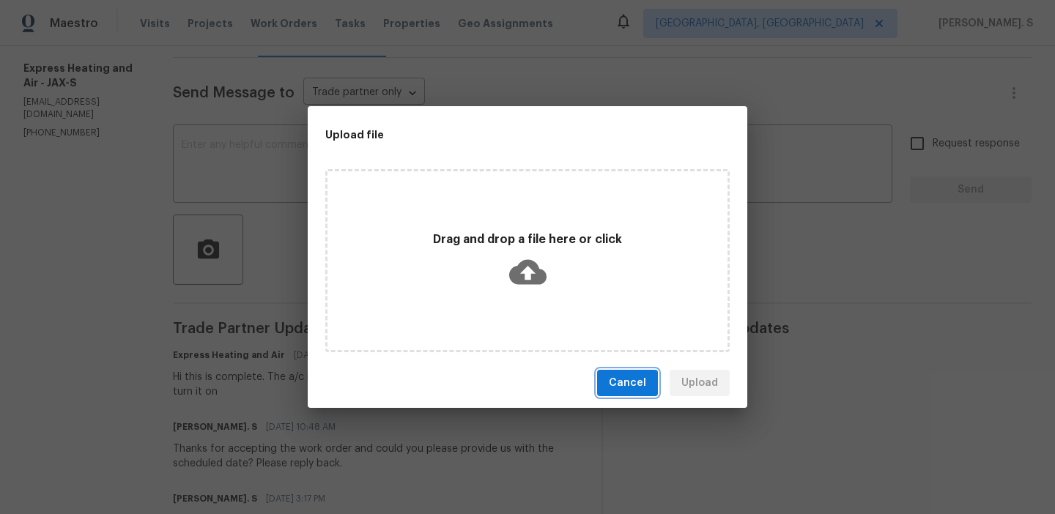
click at [639, 375] on span "Cancel" at bounding box center [627, 384] width 37 height 18
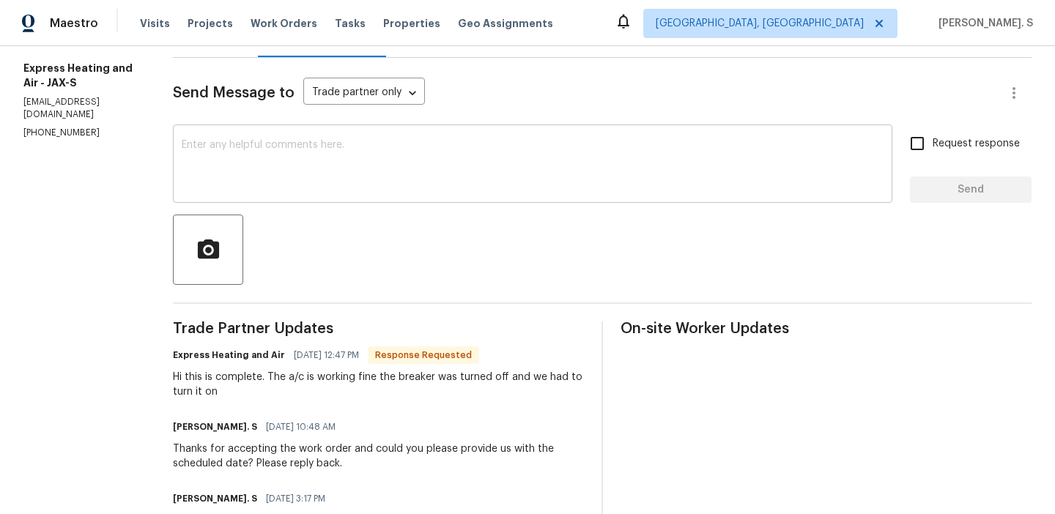
click at [295, 155] on textarea at bounding box center [533, 165] width 702 height 51
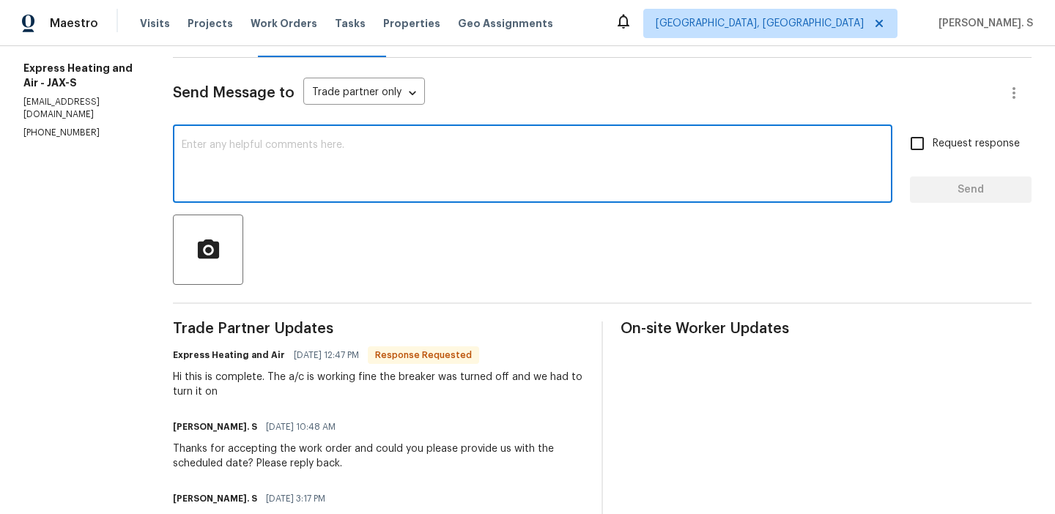
click at [295, 155] on textarea at bounding box center [533, 165] width 702 height 51
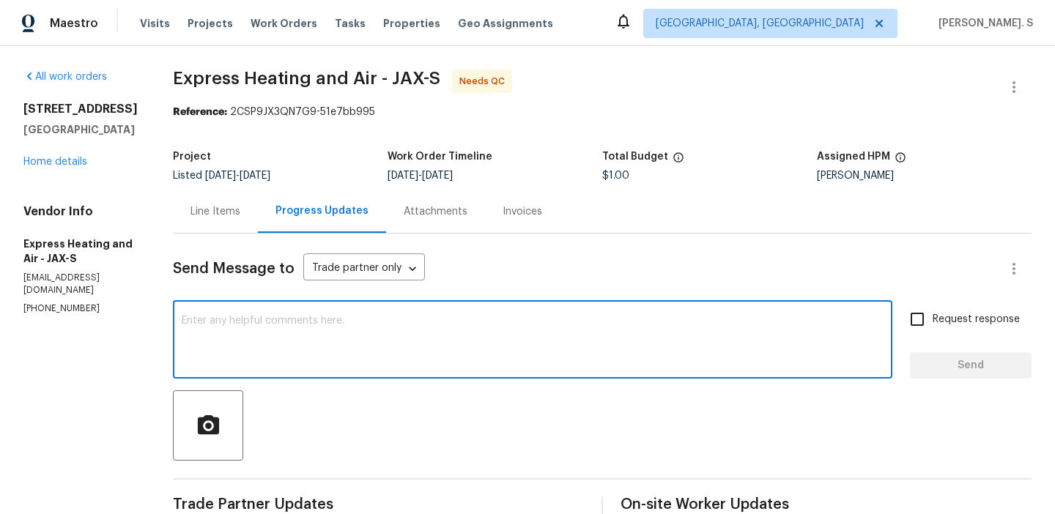
click at [305, 353] on textarea at bounding box center [533, 341] width 702 height 51
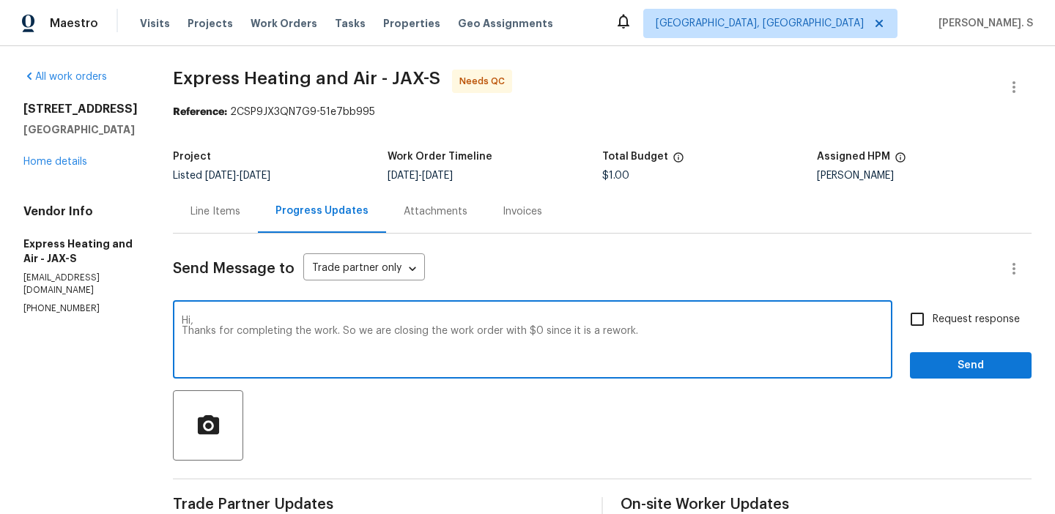
type textarea "Hi, Thanks for completing the work. So we are closing the work order with $0 si…"
click at [934, 315] on span "Request response" at bounding box center [976, 319] width 87 height 15
click at [933, 315] on input "Request response" at bounding box center [917, 319] width 31 height 31
checkbox input "true"
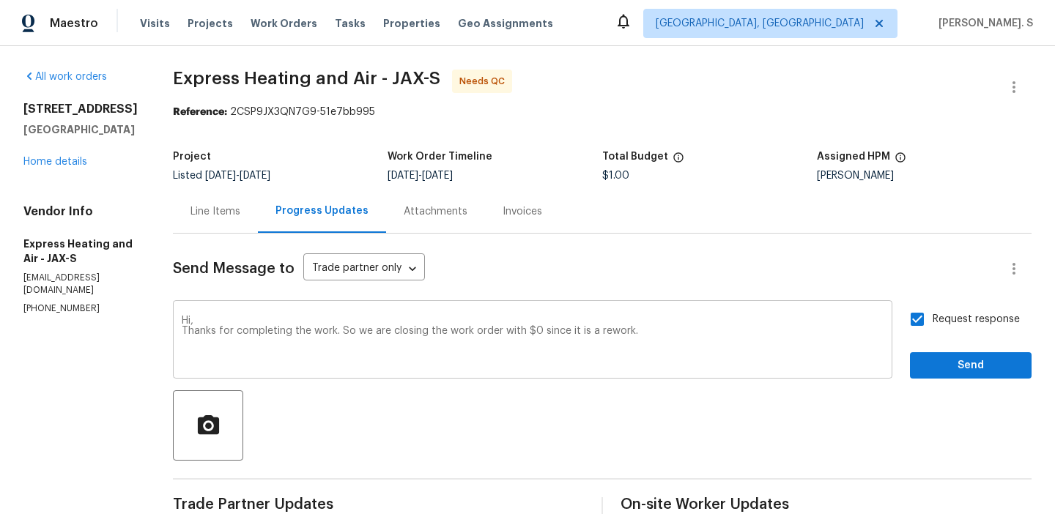
scroll to position [100, 0]
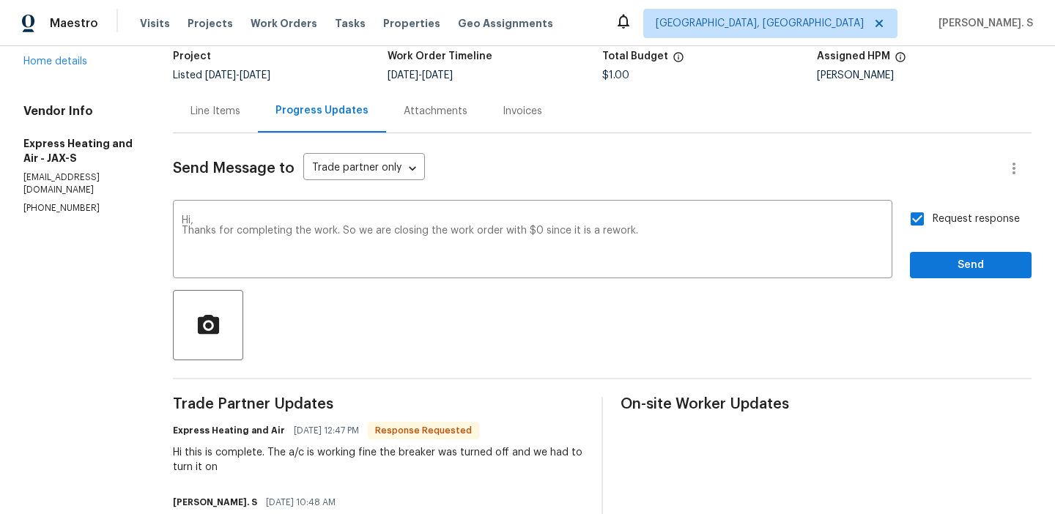
click at [269, 445] on div "Express Heating and Air [DATE] 12:47 PM Response Requested Hi this is complete.…" at bounding box center [378, 448] width 411 height 54
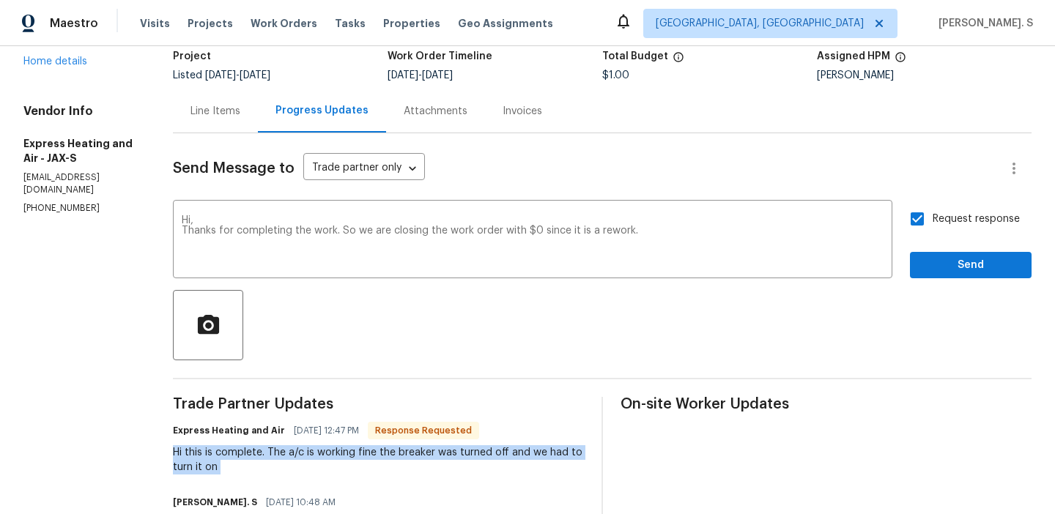
copy div "Hi this is complete. The a/c is working fine the breaker was turned off and we …"
click at [931, 254] on button "Send" at bounding box center [971, 265] width 122 height 27
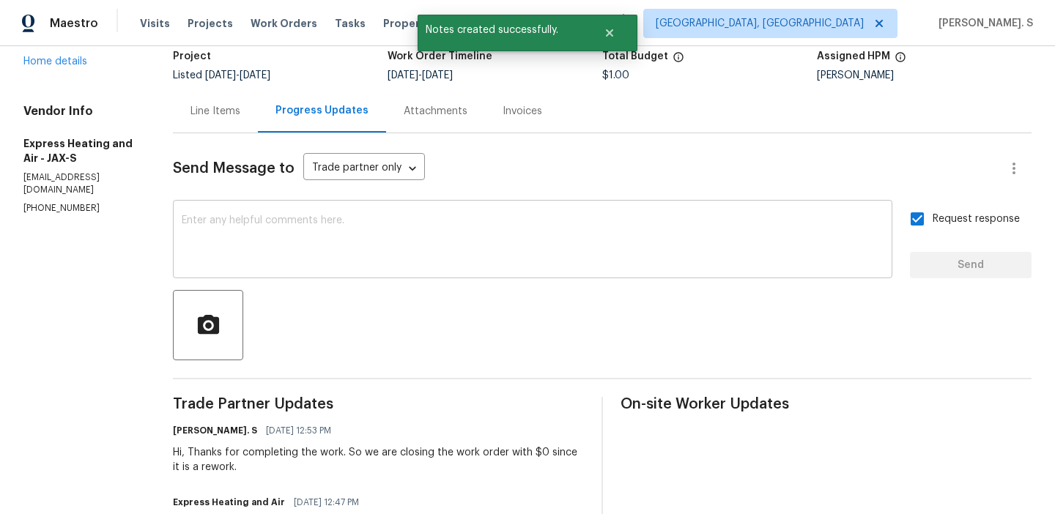
scroll to position [0, 0]
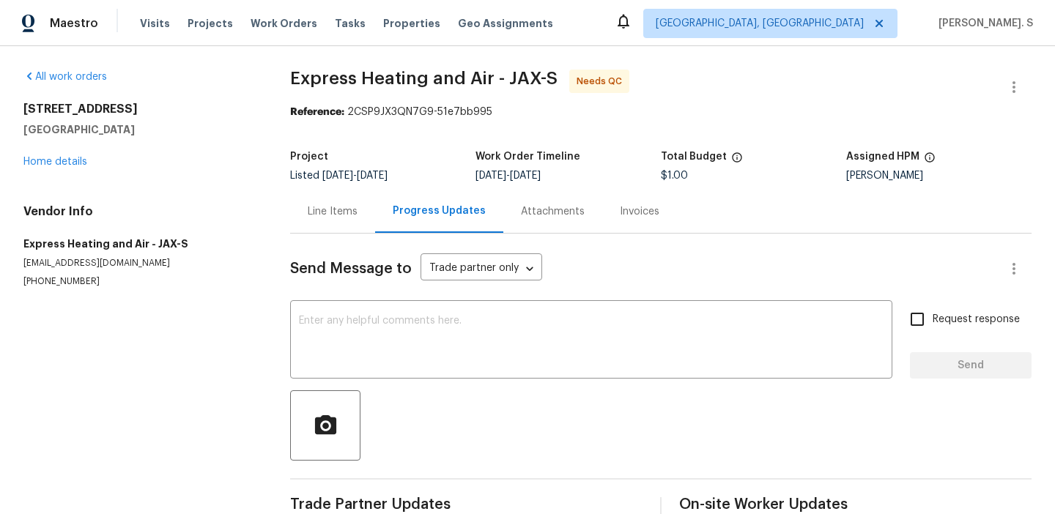
click at [416, 182] on div "Project Listed [DATE] - [DATE] Work Order Timeline [DATE] - [DATE] Total Budget…" at bounding box center [661, 166] width 742 height 47
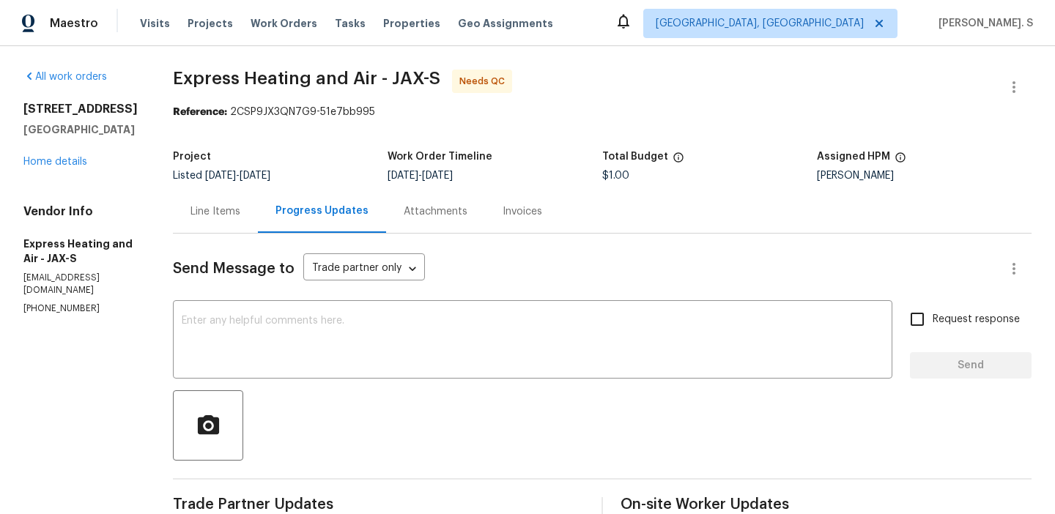
click at [226, 212] on div "Line Items" at bounding box center [216, 211] width 50 height 15
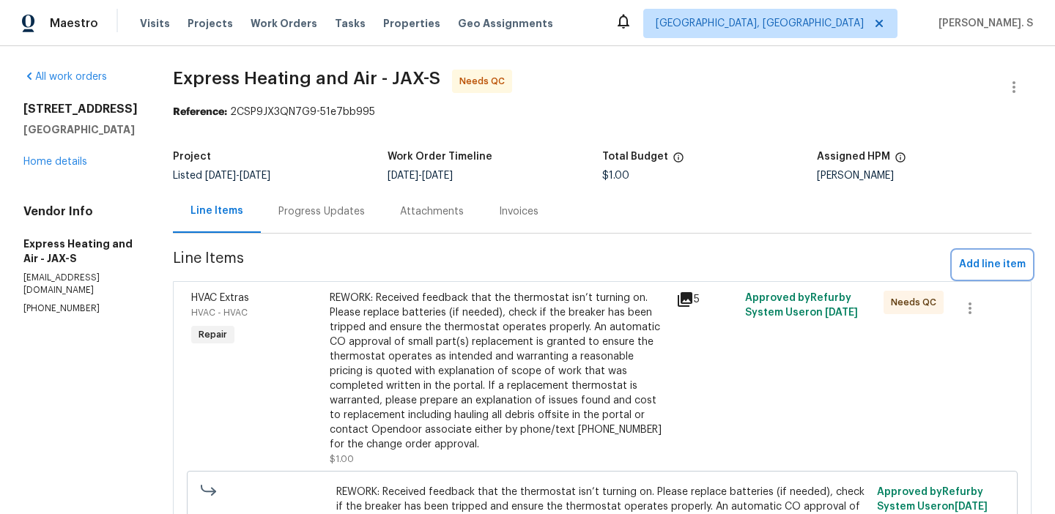
click at [991, 265] on span "Add line item" at bounding box center [992, 265] width 67 height 18
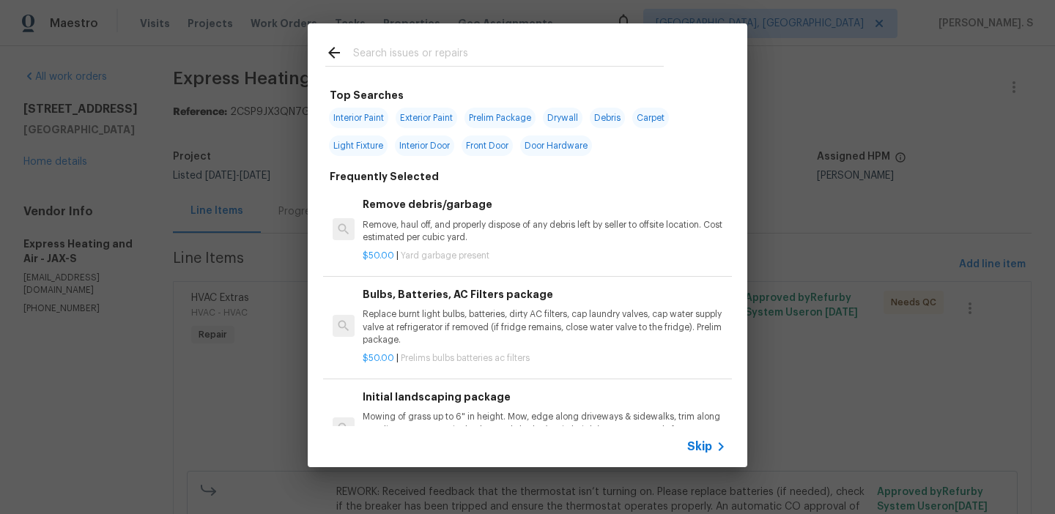
click at [457, 245] on div "$50.00 | Yard garbage present" at bounding box center [545, 253] width 364 height 18
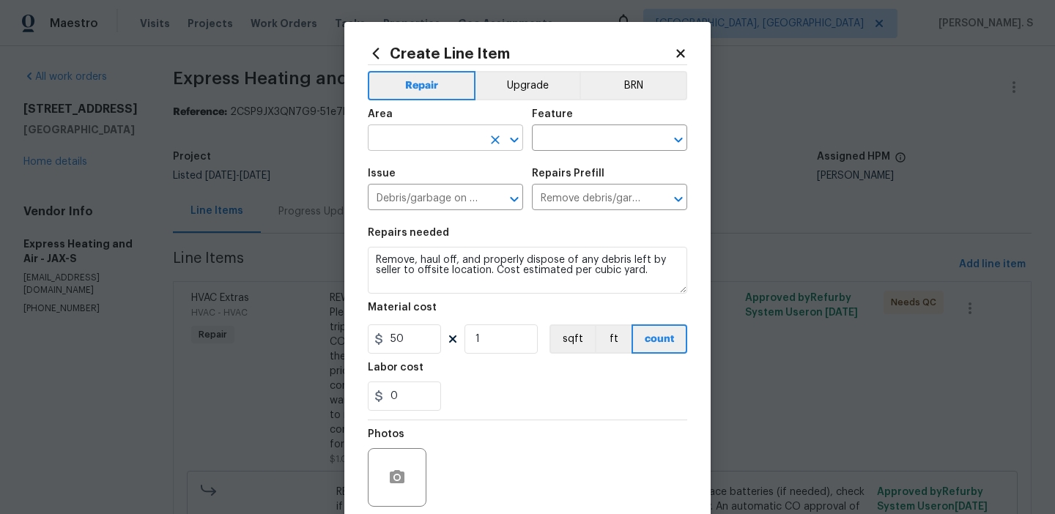
click at [517, 134] on icon "Open" at bounding box center [515, 140] width 18 height 18
click at [495, 171] on li "HVAC" at bounding box center [445, 173] width 155 height 24
click at [516, 195] on icon "Open" at bounding box center [515, 200] width 18 height 18
type input "HVAC"
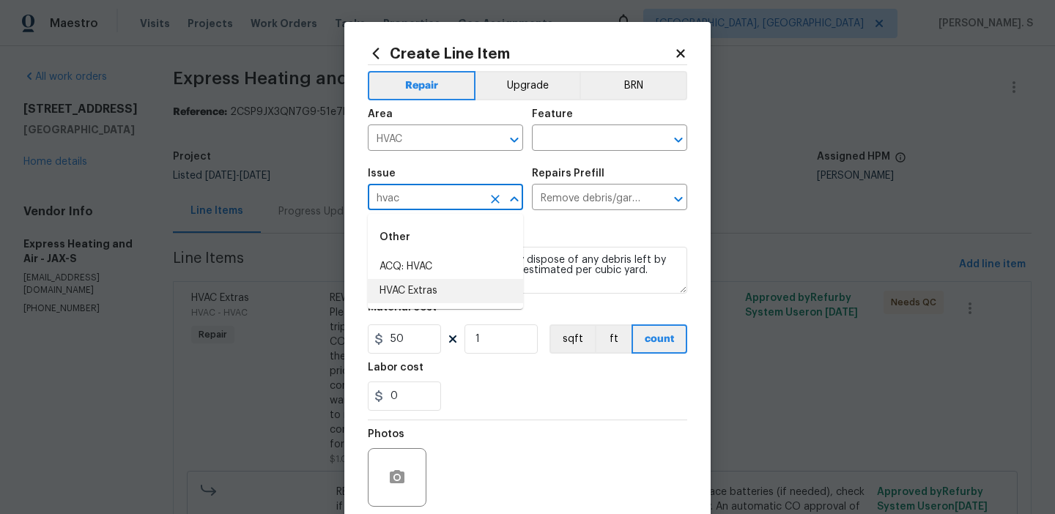
click at [475, 298] on li "HVAC Extras" at bounding box center [445, 291] width 155 height 24
type input "HVAC Extras"
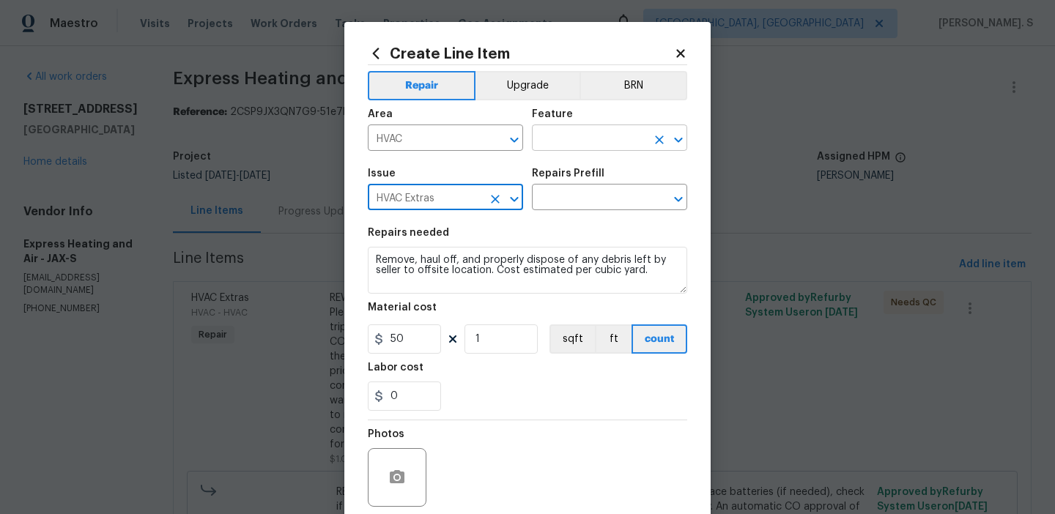
click at [676, 141] on icon "Open" at bounding box center [678, 139] width 8 height 5
type input "HVAC Extras"
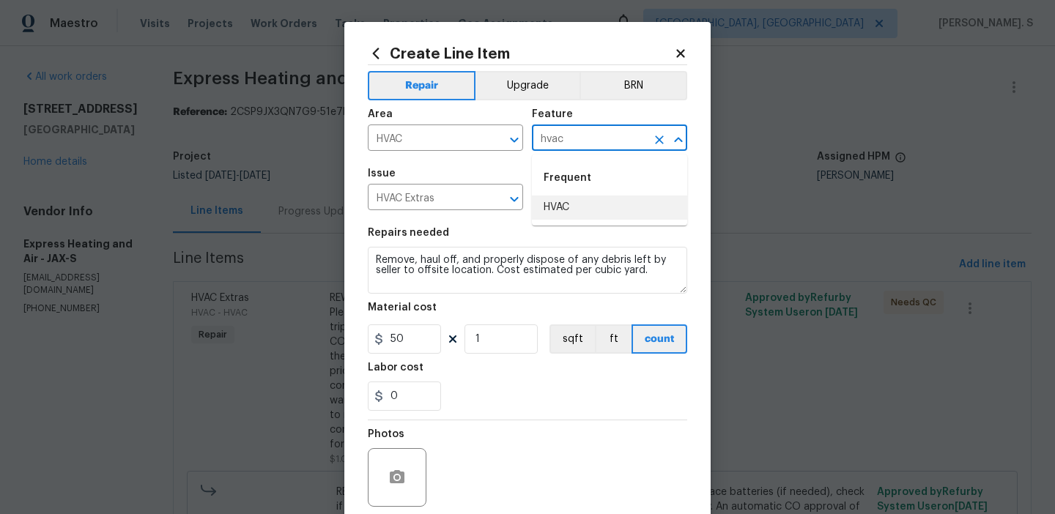
click at [630, 207] on li "HVAC" at bounding box center [609, 208] width 155 height 24
click at [681, 194] on icon "Open" at bounding box center [679, 200] width 18 height 18
type input "HVAC"
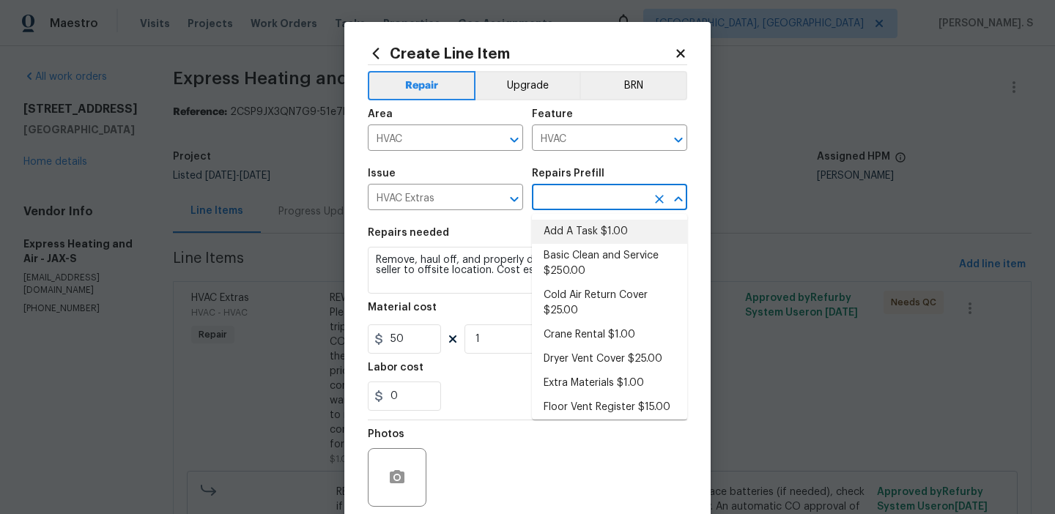
click at [623, 235] on li "Add A Task $1.00" at bounding box center [609, 232] width 155 height 24
type input "Add A Task $1.00"
type textarea "HPM to detail"
type input "1"
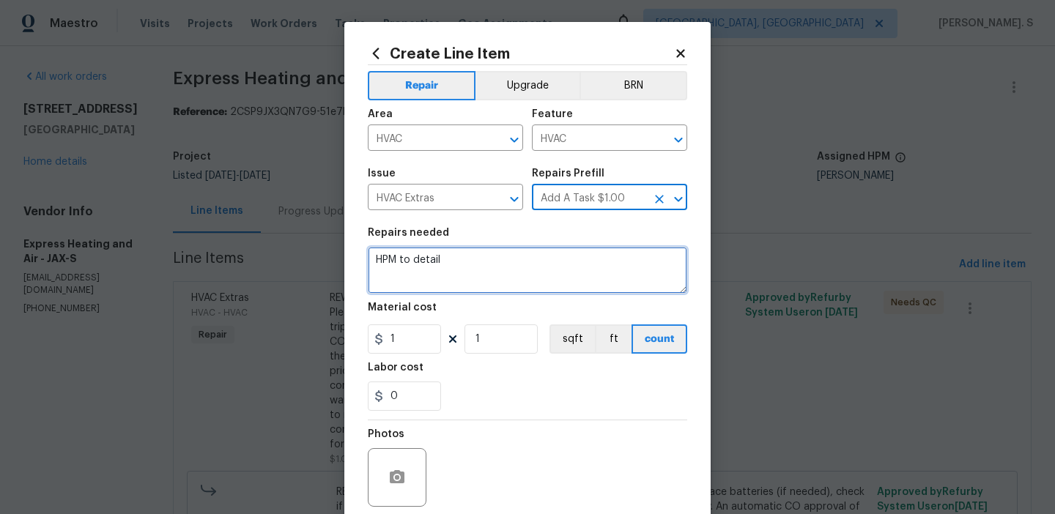
click at [491, 272] on textarea "HPM to detail" at bounding box center [528, 270] width 320 height 47
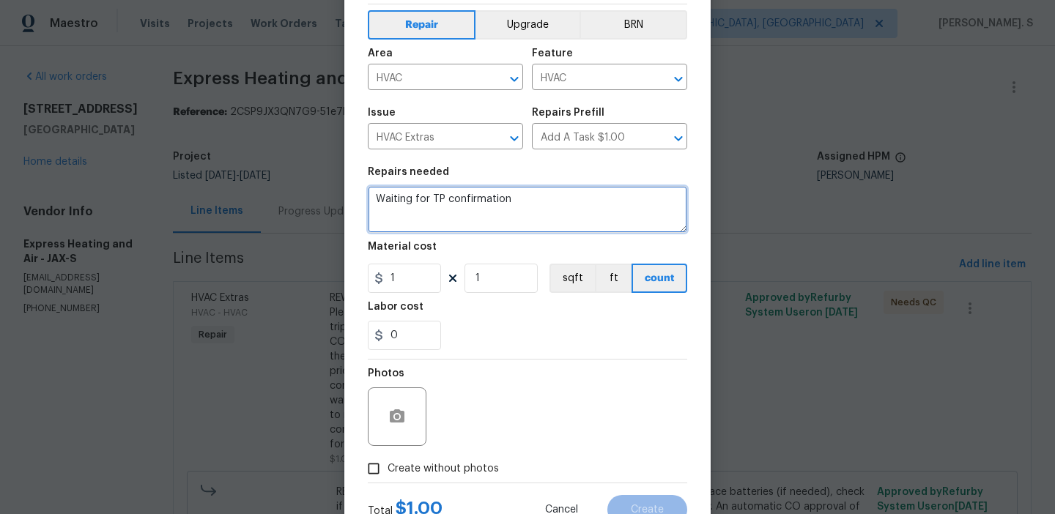
scroll to position [117, 0]
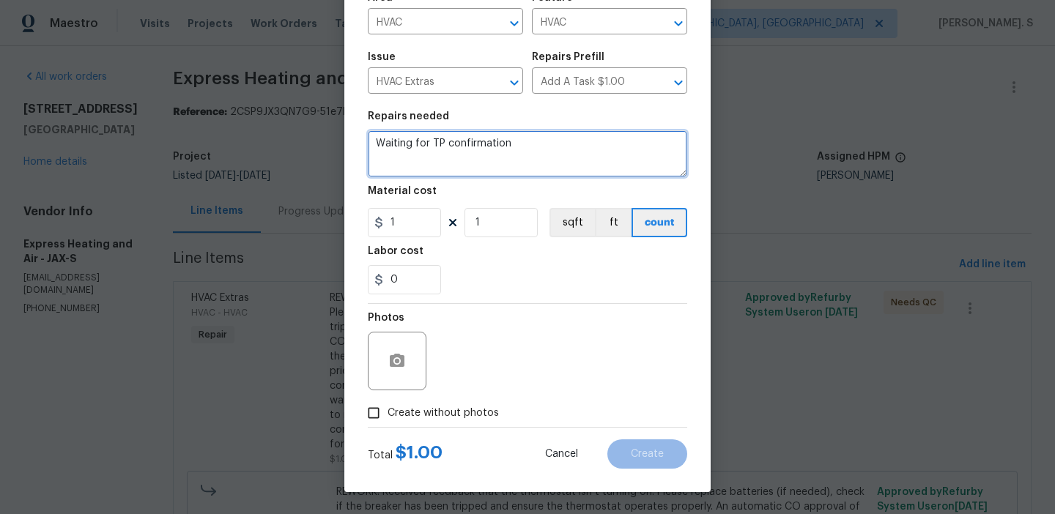
type textarea "Waiting for TP confirmation"
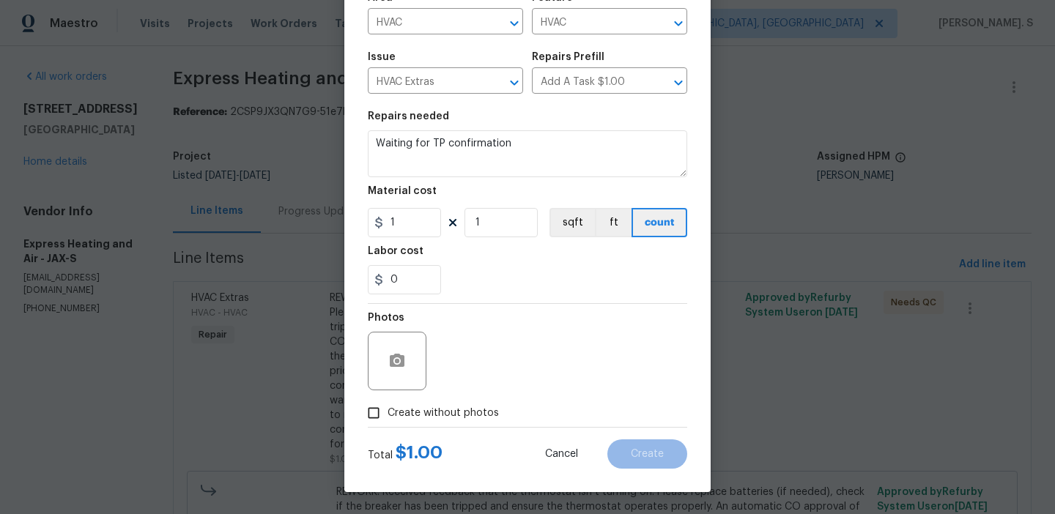
click at [443, 409] on span "Create without photos" at bounding box center [443, 413] width 111 height 15
click at [388, 409] on input "Create without photos" at bounding box center [374, 413] width 28 height 28
checkbox input "true"
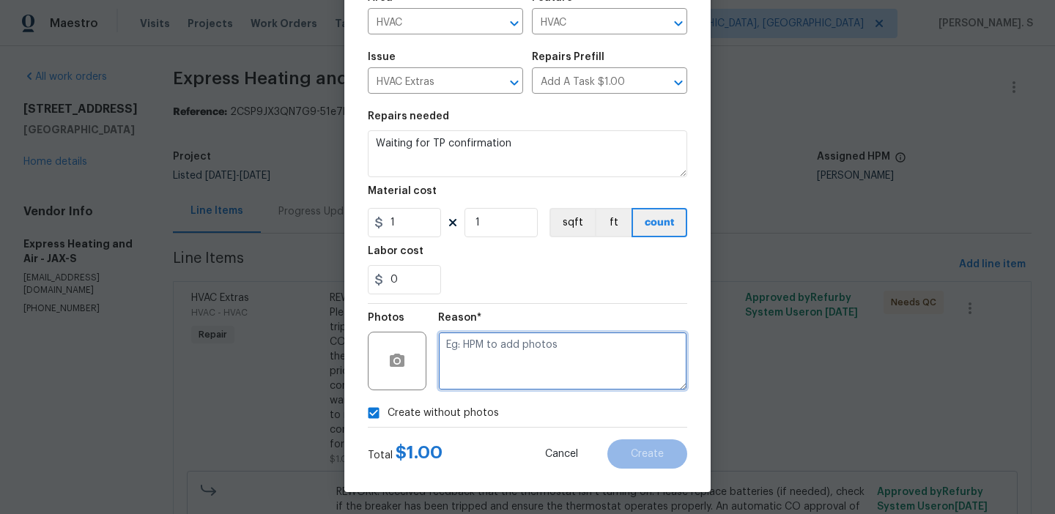
click at [639, 382] on textarea at bounding box center [562, 361] width 249 height 59
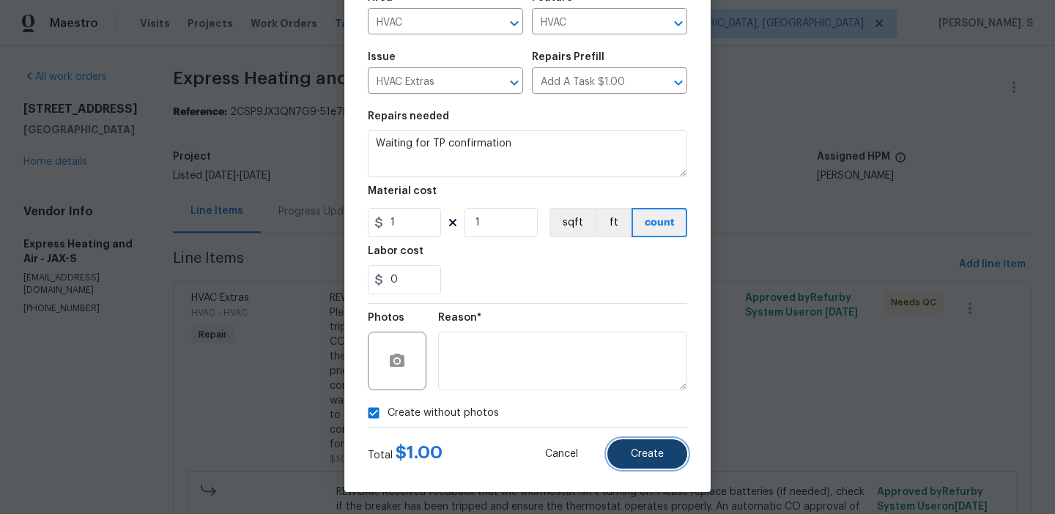
click at [656, 450] on span "Create" at bounding box center [647, 454] width 33 height 11
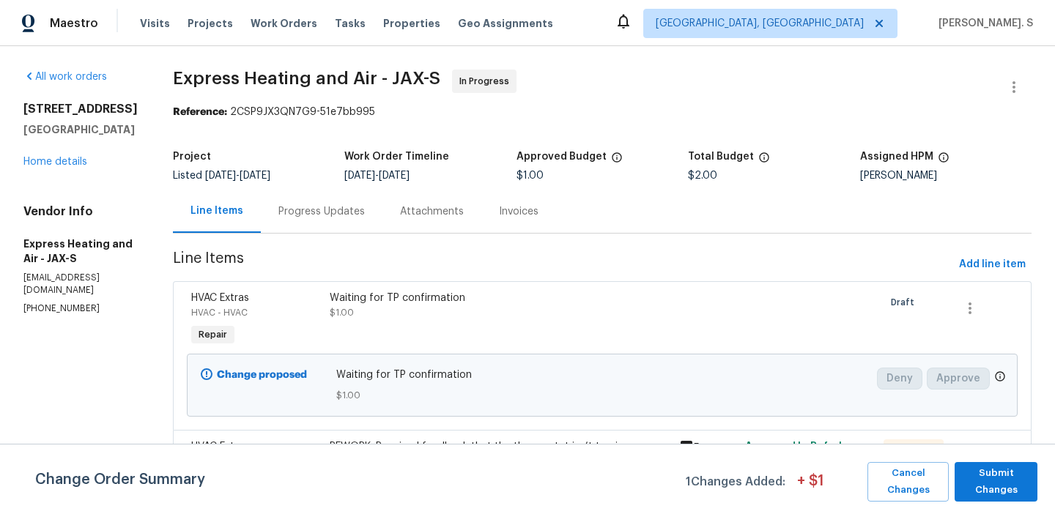
click at [300, 218] on div "Progress Updates" at bounding box center [322, 211] width 86 height 15
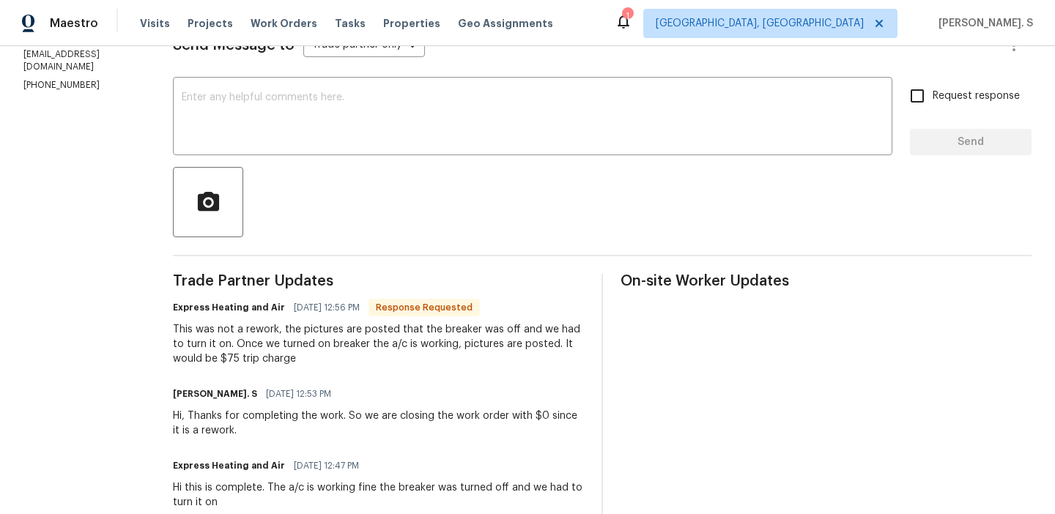
scroll to position [268, 0]
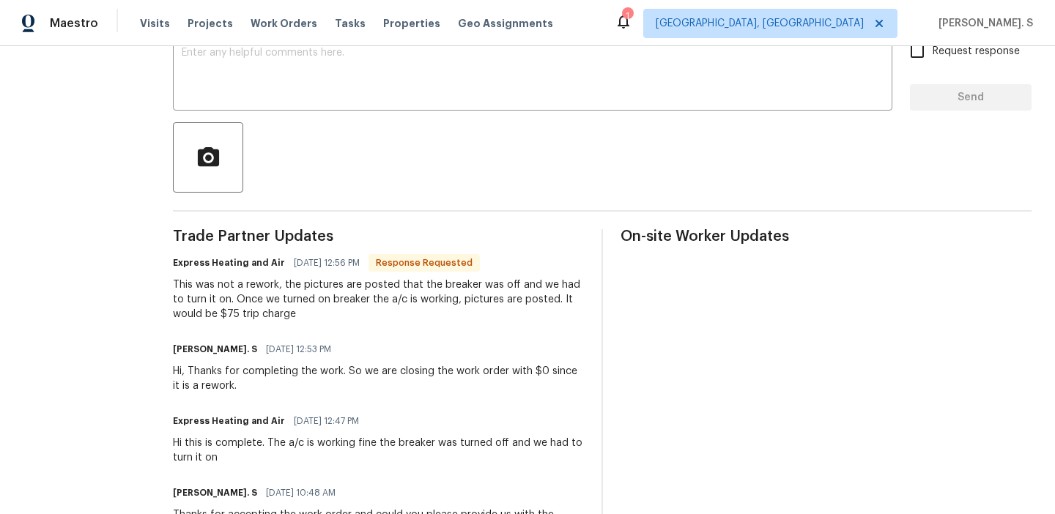
click at [265, 300] on div "This was not a rework, the pictures are posted that the breaker was off and we …" at bounding box center [378, 300] width 411 height 44
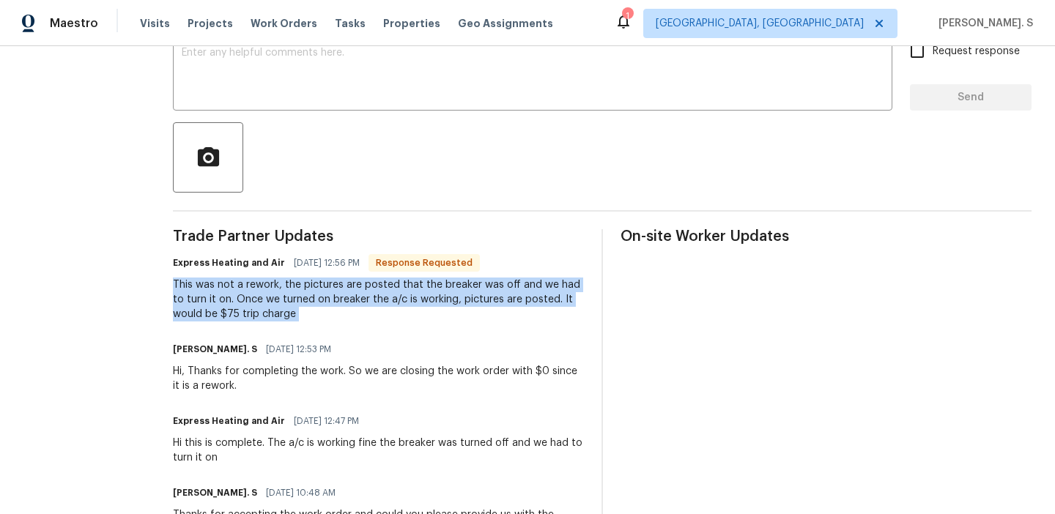
click at [265, 300] on div "This was not a rework, the pictures are posted that the breaker was off and we …" at bounding box center [378, 300] width 411 height 44
copy div "This was not a rework, the pictures are posted that the breaker was off and we …"
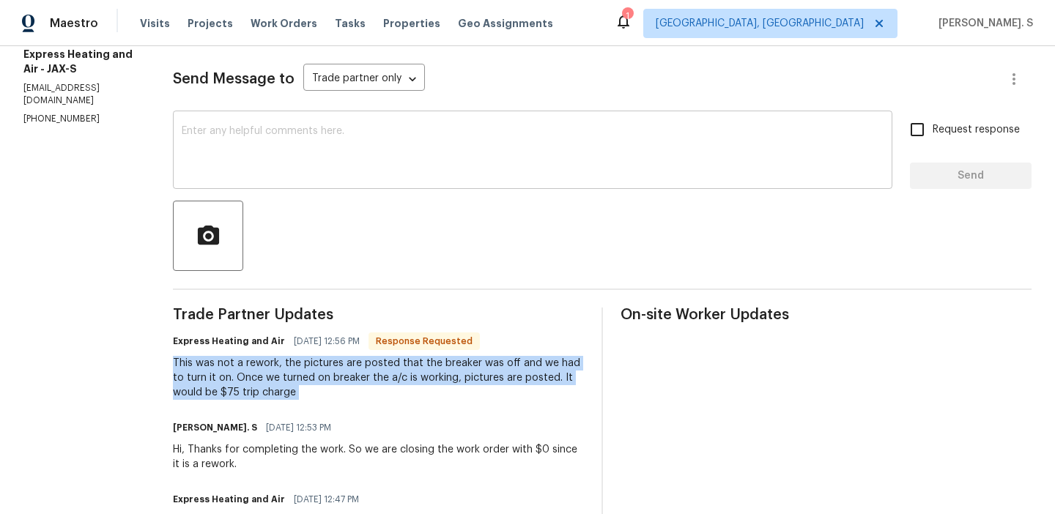
scroll to position [183, 0]
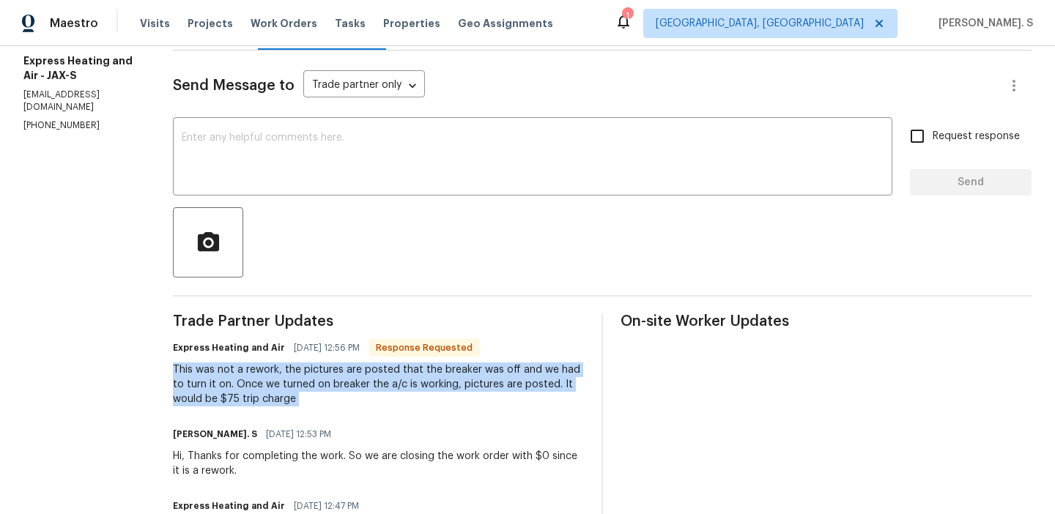
click at [220, 91] on span "Send Message to" at bounding box center [234, 85] width 122 height 15
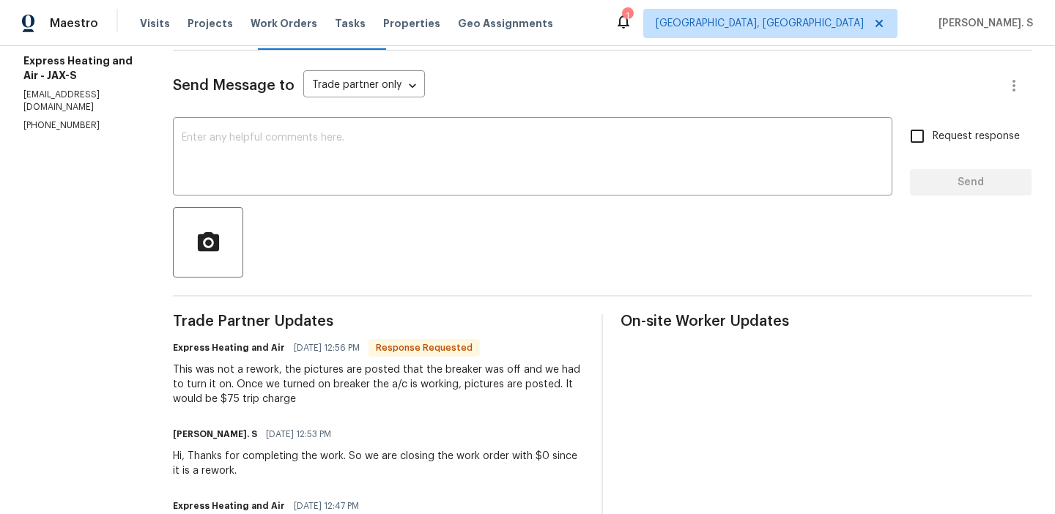
click at [220, 120] on div "Send Message to Trade partner only Trade partner only ​ x ​ Request response Se…" at bounding box center [602, 454] width 859 height 806
click at [213, 170] on textarea at bounding box center [533, 158] width 702 height 51
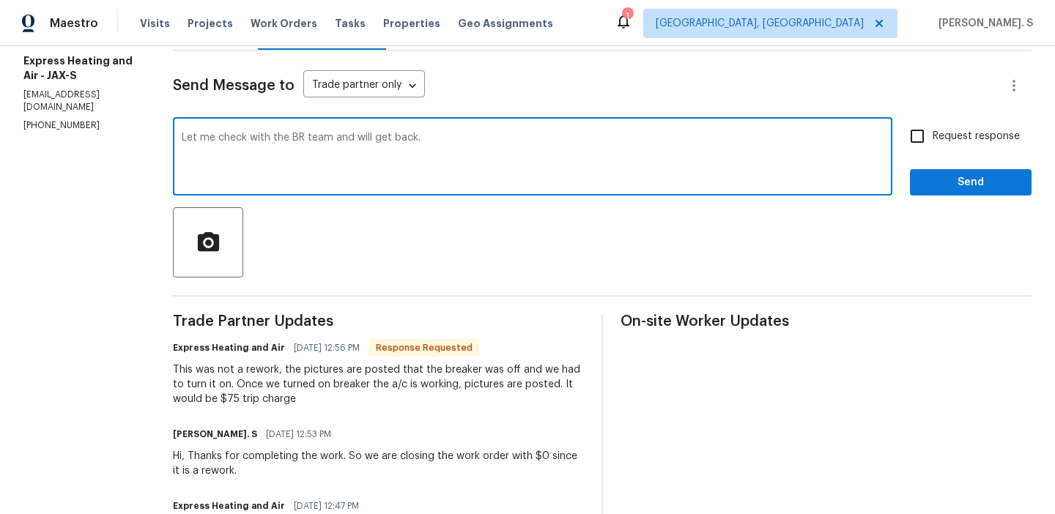
type textarea "Let me check with the BR team and will get back."
click at [871, 108] on div "Send Message to Trade partner only Trade partner only ​ Let me check with the B…" at bounding box center [602, 454] width 859 height 806
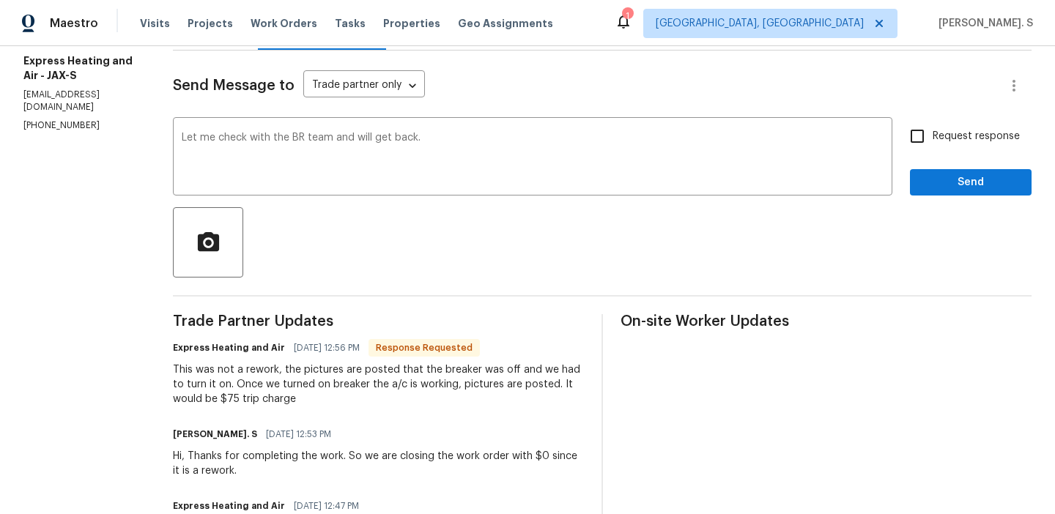
click at [904, 125] on input "Request response" at bounding box center [917, 136] width 31 height 31
checkbox input "true"
click at [959, 195] on button "Send" at bounding box center [971, 182] width 122 height 27
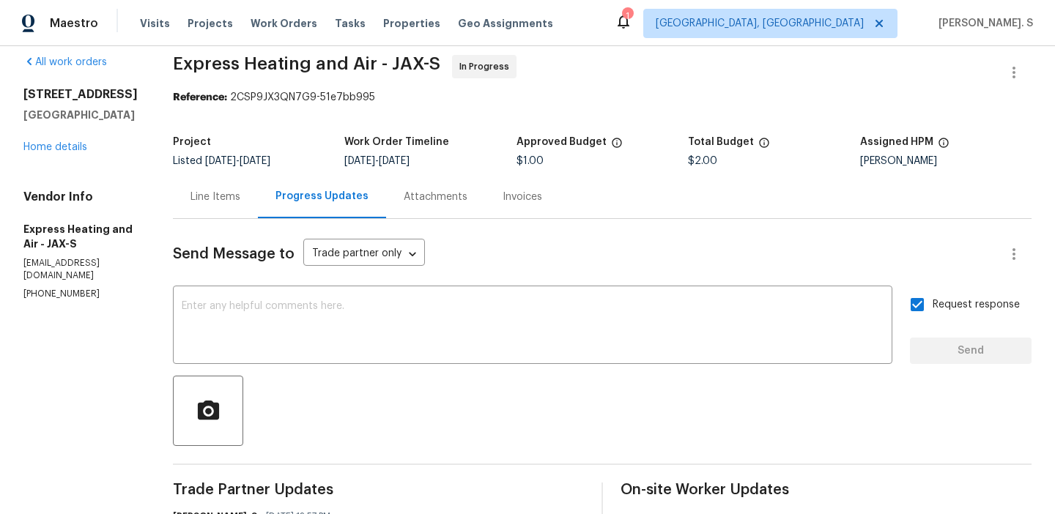
scroll to position [0, 0]
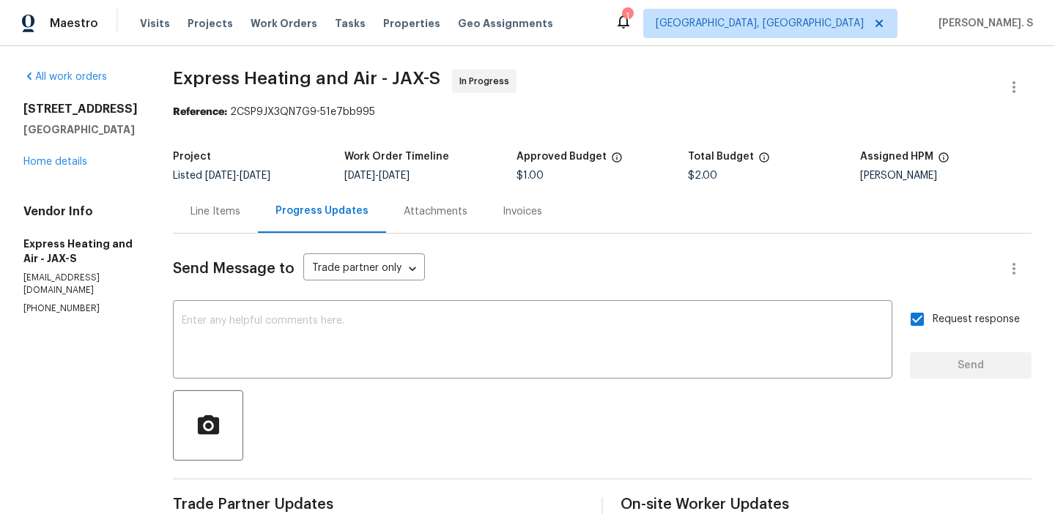
click at [213, 221] on div "Line Items" at bounding box center [215, 211] width 85 height 43
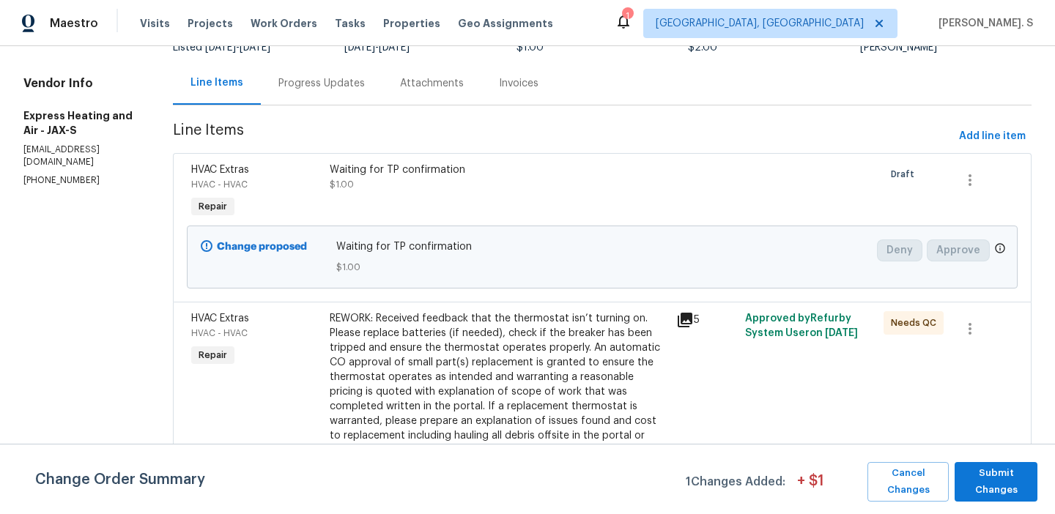
scroll to position [333, 0]
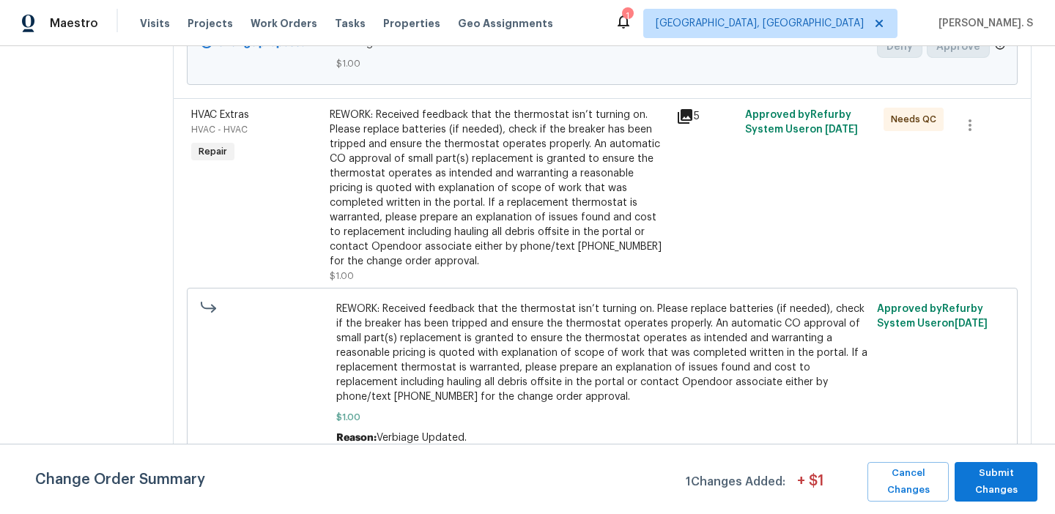
click at [479, 182] on div "REWORK: Received feedback that the thermostat isn’t turning on. Please replace …" at bounding box center [499, 188] width 338 height 161
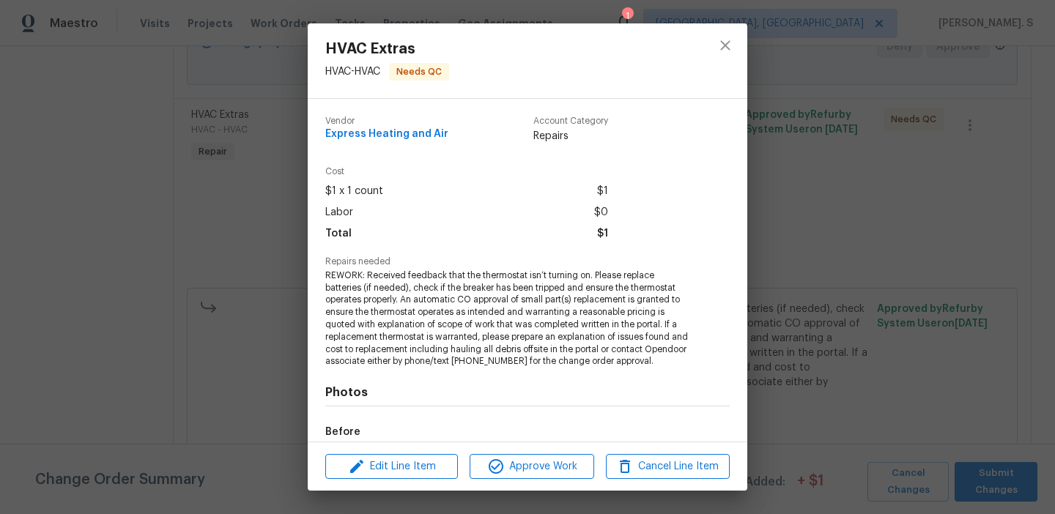
scroll to position [173, 0]
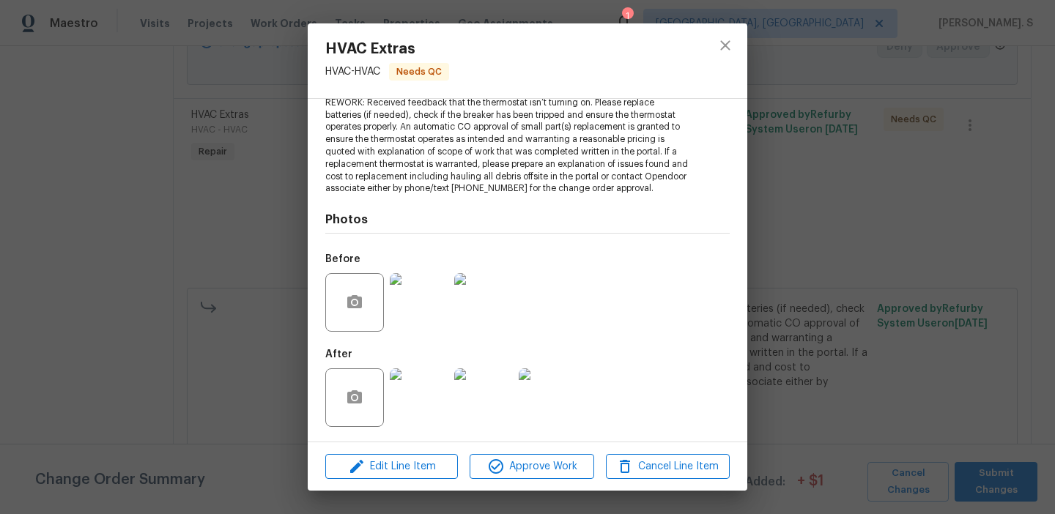
click at [431, 401] on img at bounding box center [419, 398] width 59 height 59
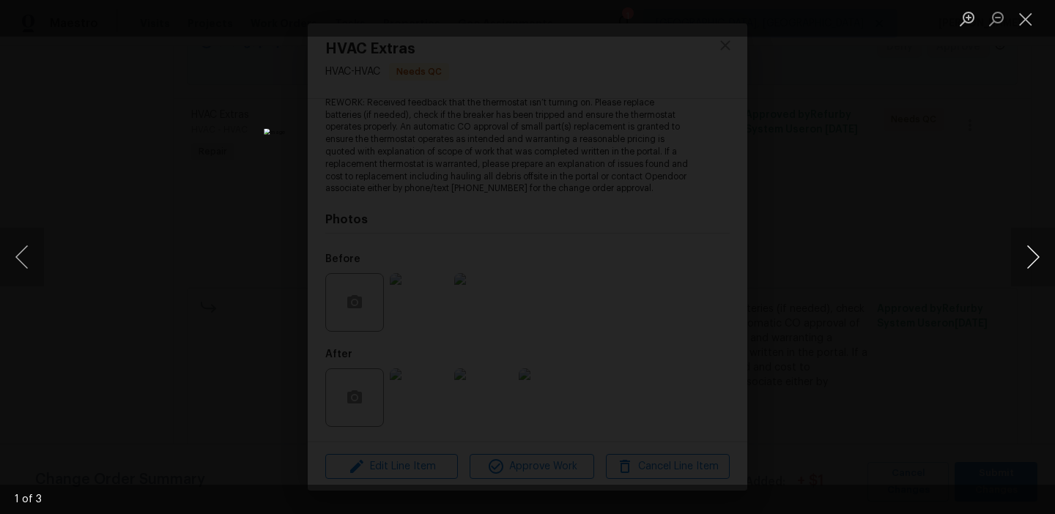
click at [1033, 254] on button "Next image" at bounding box center [1033, 257] width 44 height 59
click at [1028, 29] on button "Close lightbox" at bounding box center [1025, 19] width 29 height 26
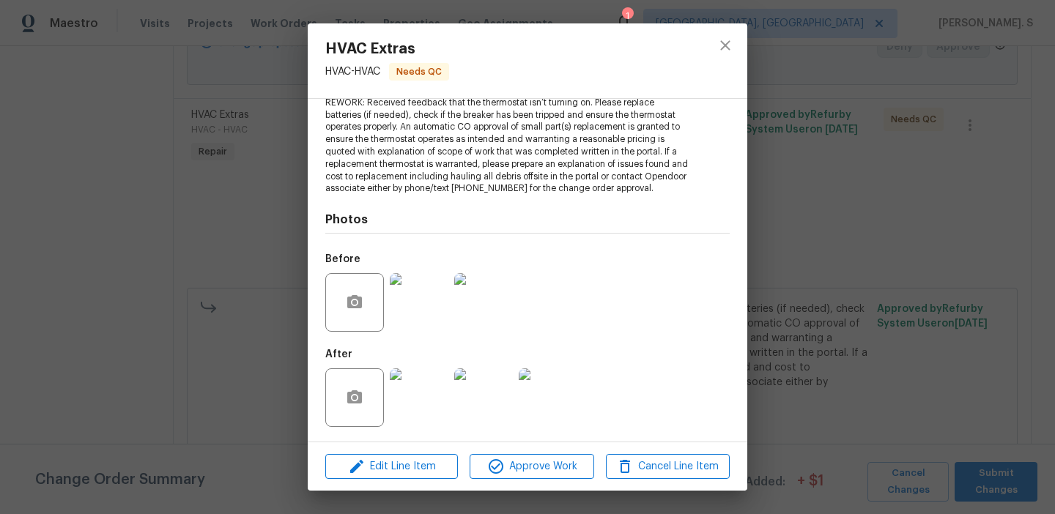
click at [435, 290] on img at bounding box center [419, 302] width 59 height 59
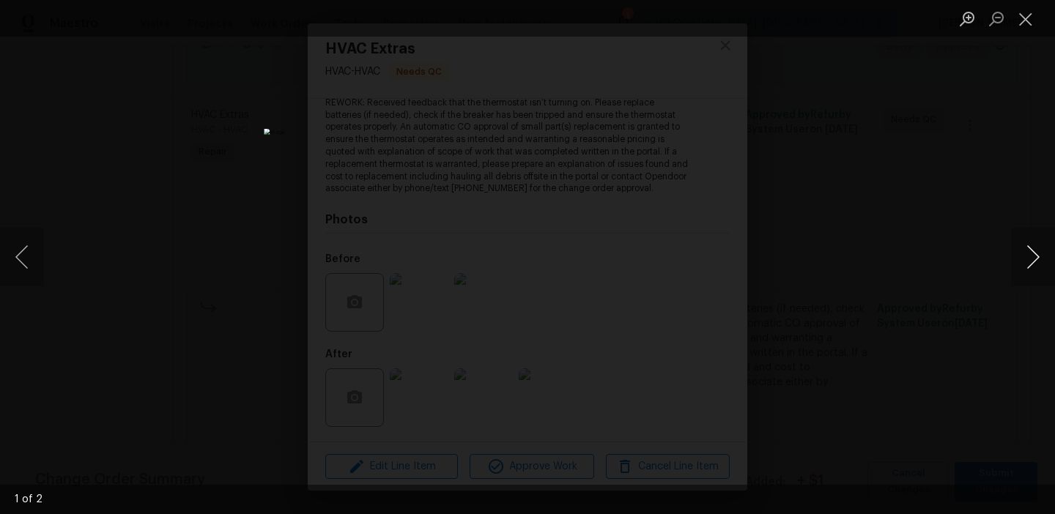
click at [1016, 279] on button "Next image" at bounding box center [1033, 257] width 44 height 59
click at [1031, 21] on button "Close lightbox" at bounding box center [1025, 19] width 29 height 26
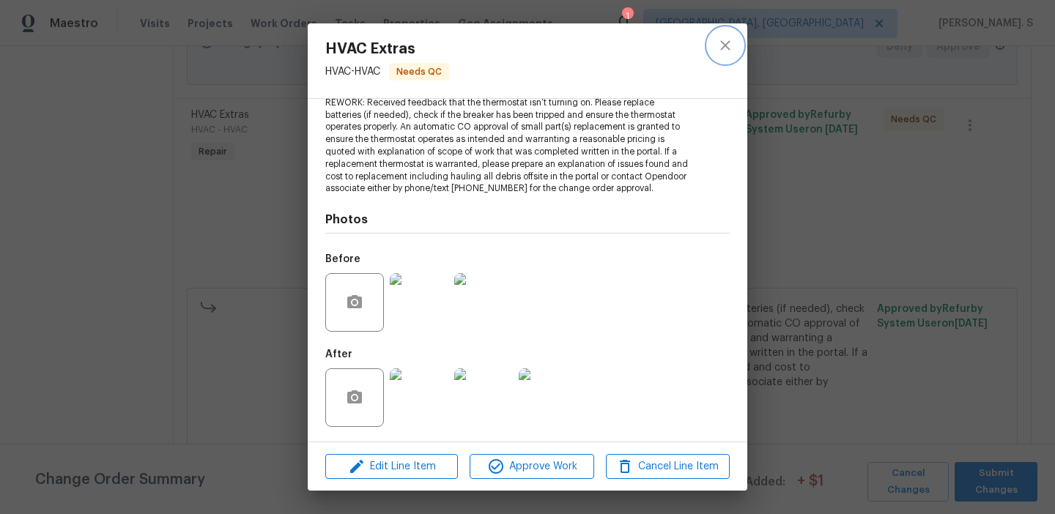
click at [729, 32] on button "close" at bounding box center [725, 45] width 35 height 35
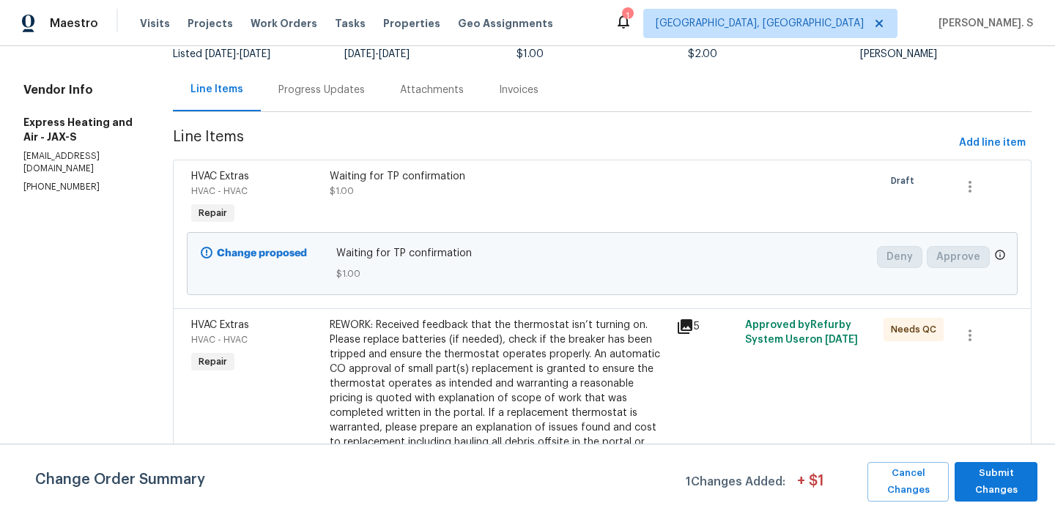
scroll to position [0, 0]
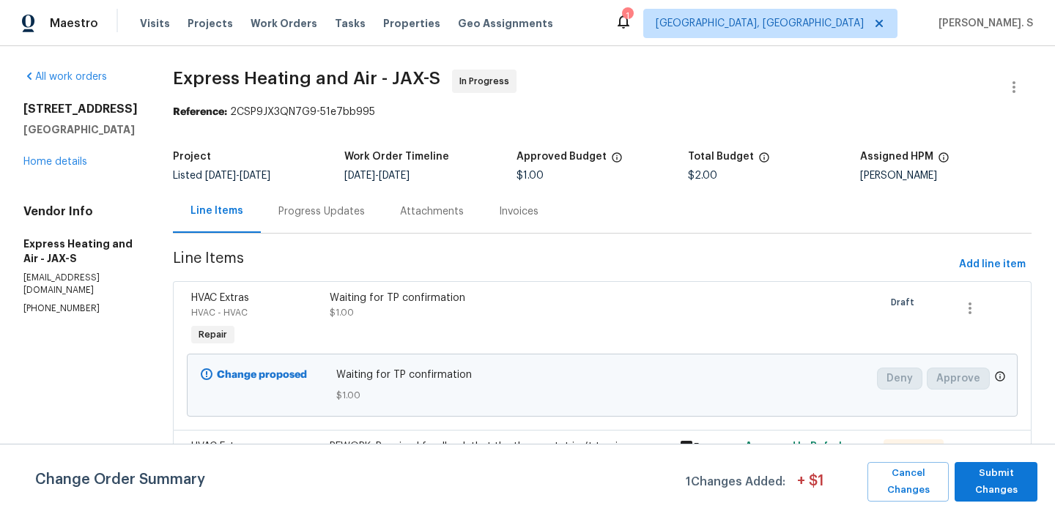
click at [332, 67] on div "All work orders 8513 Star Leaf Ct Jacksonville, FL 32210 Home details Vendor In…" at bounding box center [527, 446] width 1055 height 800
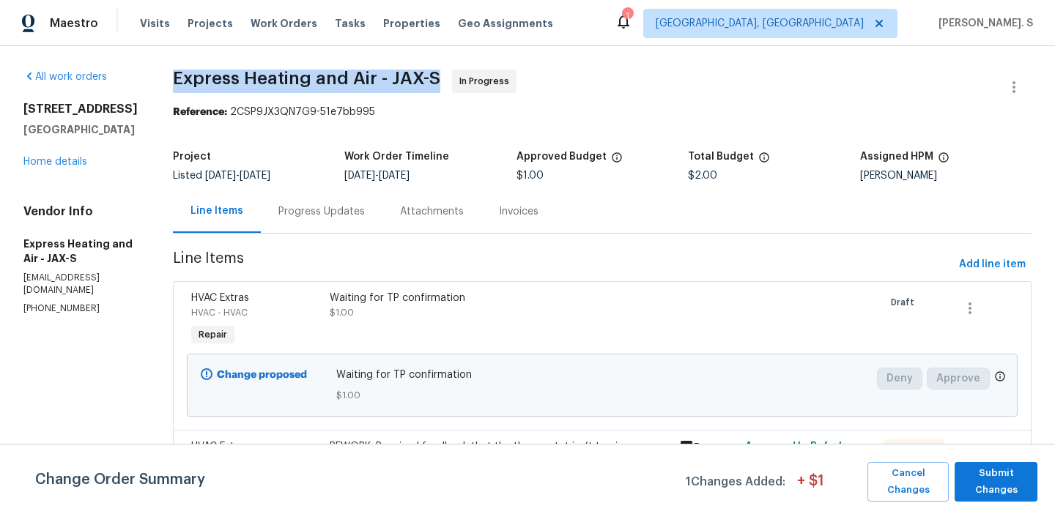
copy span "Express Heating and Air - JAX-S"
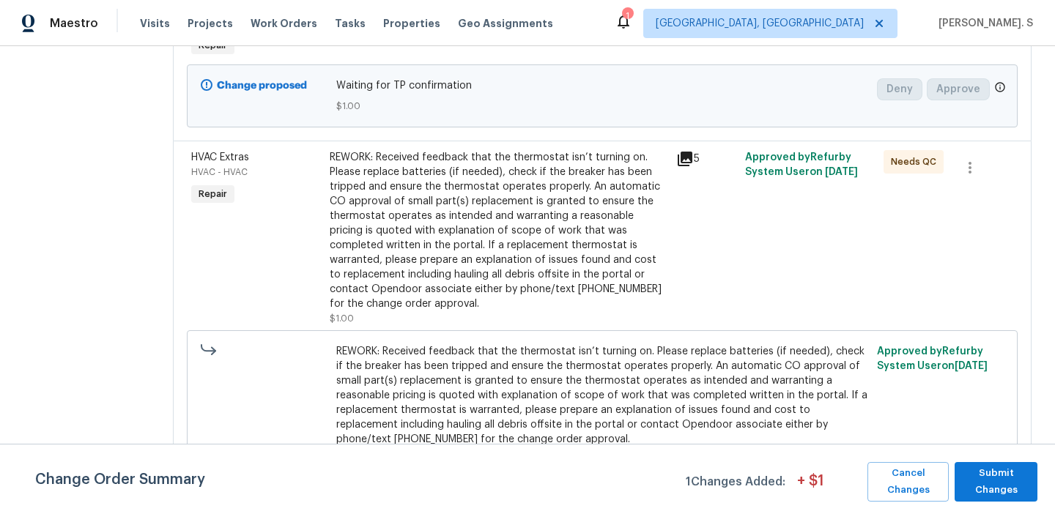
click at [453, 367] on span "REWORK: Received feedback that the thermostat isn’t turning on. Please replace …" at bounding box center [602, 395] width 533 height 103
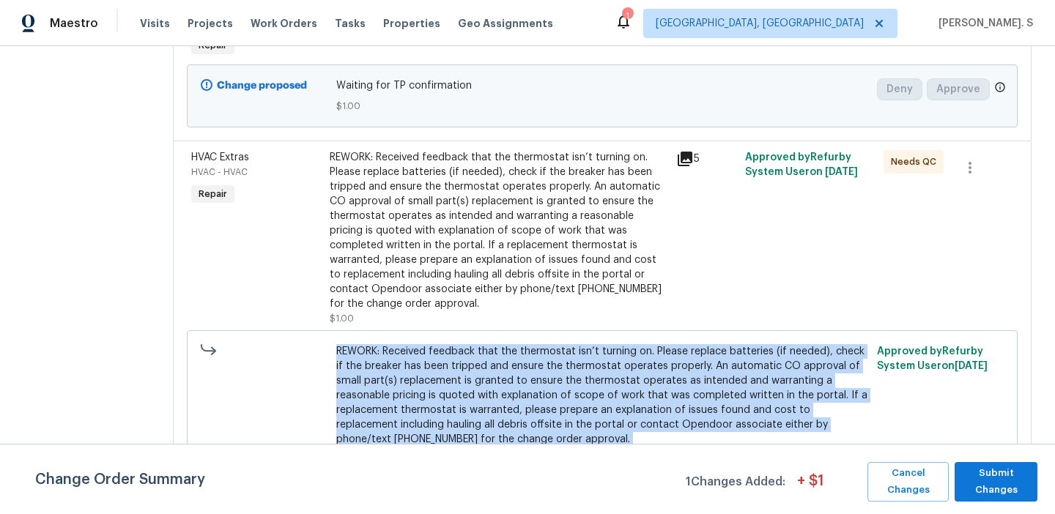
copy span "REWORK: Received feedback that the thermostat isn’t turning on. Please replace …"
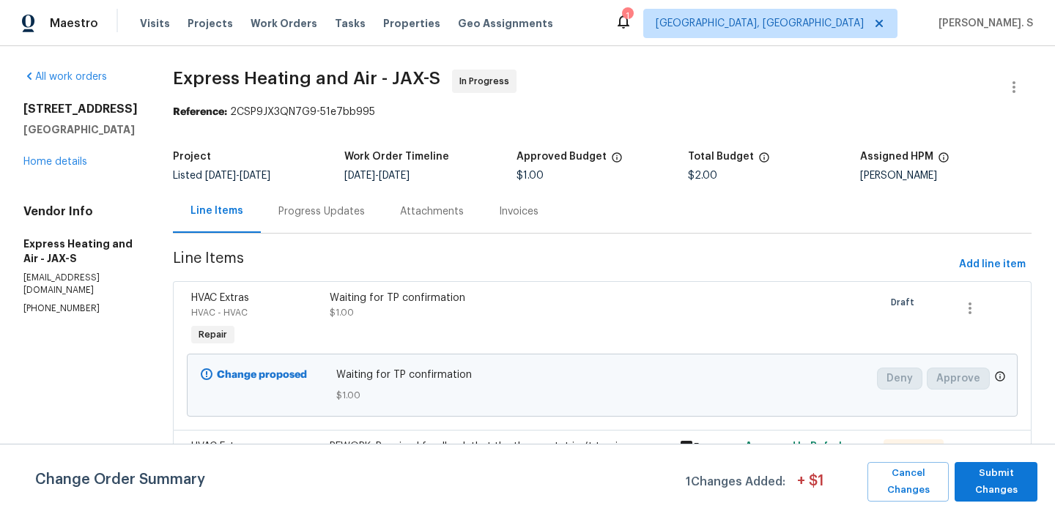
click at [336, 191] on div "Progress Updates" at bounding box center [322, 211] width 122 height 43
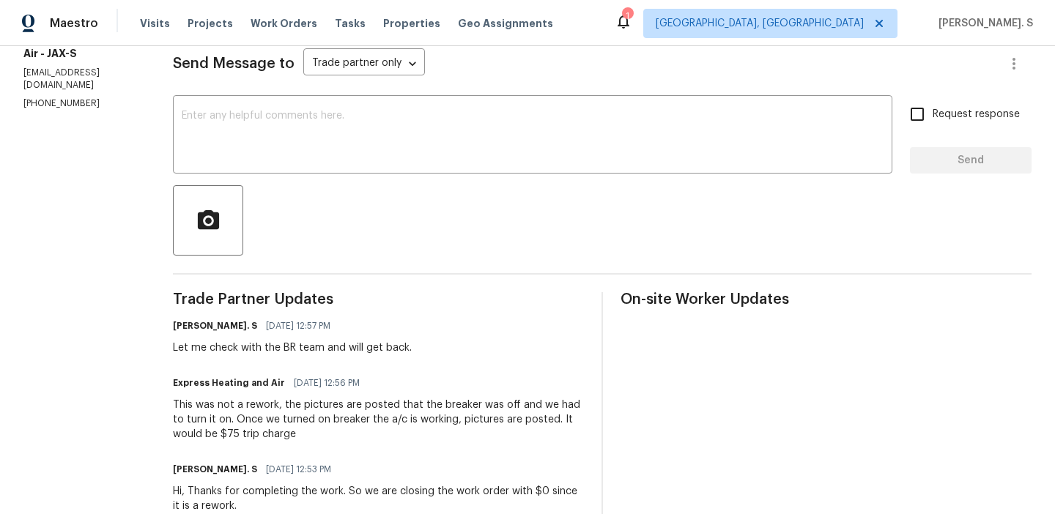
scroll to position [222, 0]
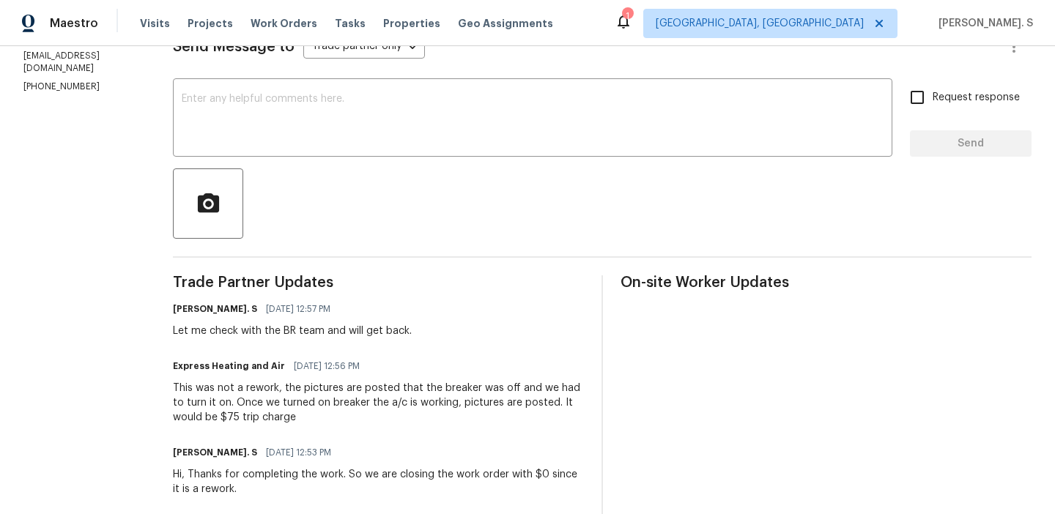
click at [300, 401] on div "This was not a rework, the pictures are posted that the breaker was off and we …" at bounding box center [378, 403] width 411 height 44
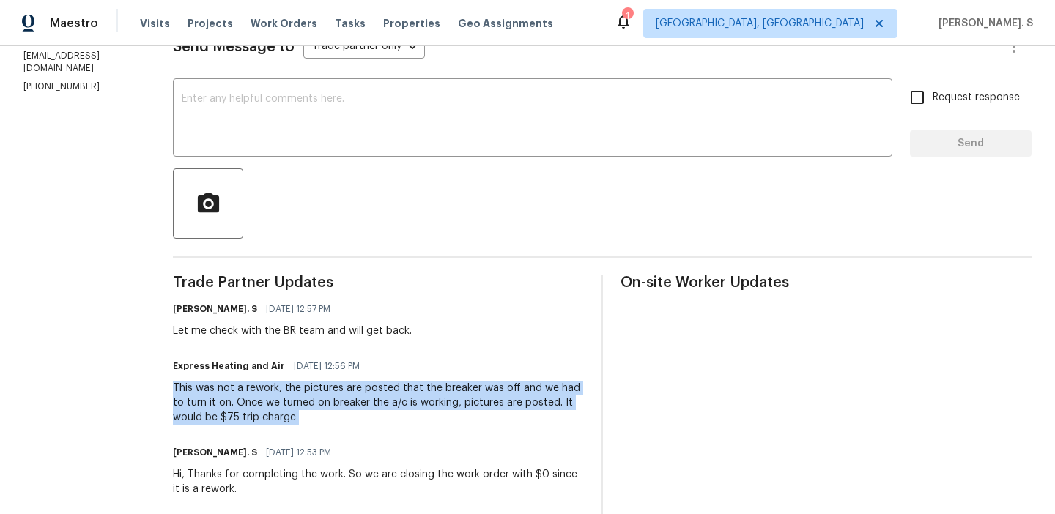
copy div "This was not a rework, the pictures are posted that the breaker was off and we …"
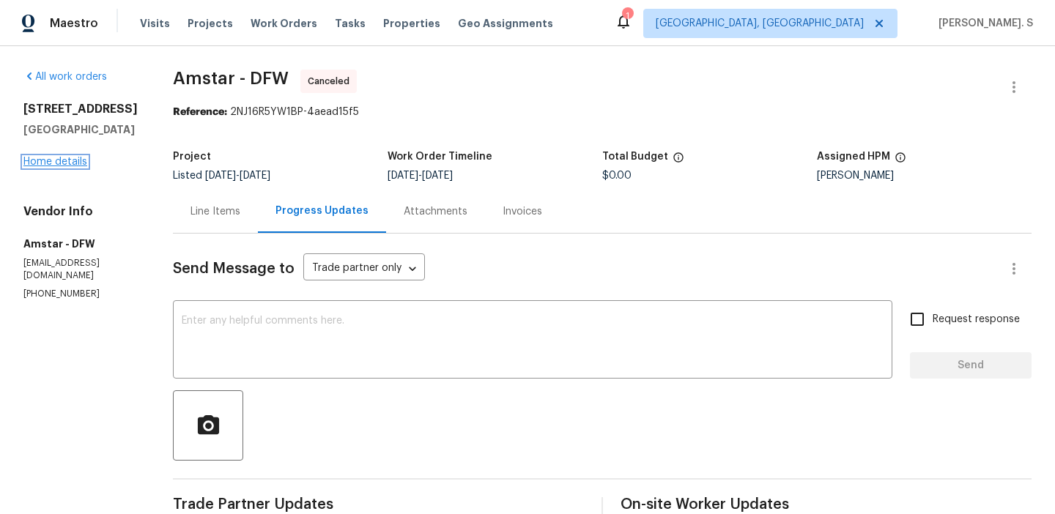
click at [74, 163] on link "Home details" at bounding box center [55, 162] width 64 height 10
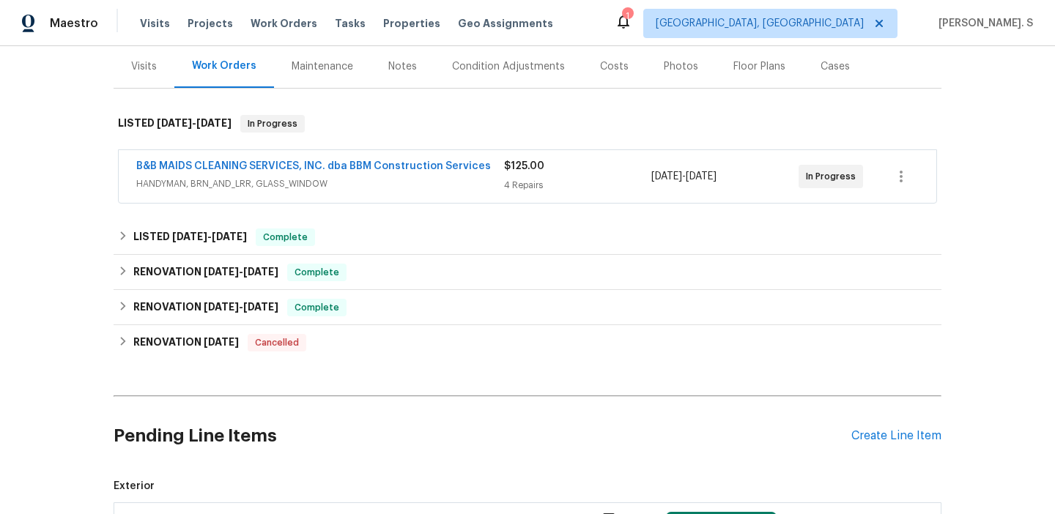
scroll to position [193, 0]
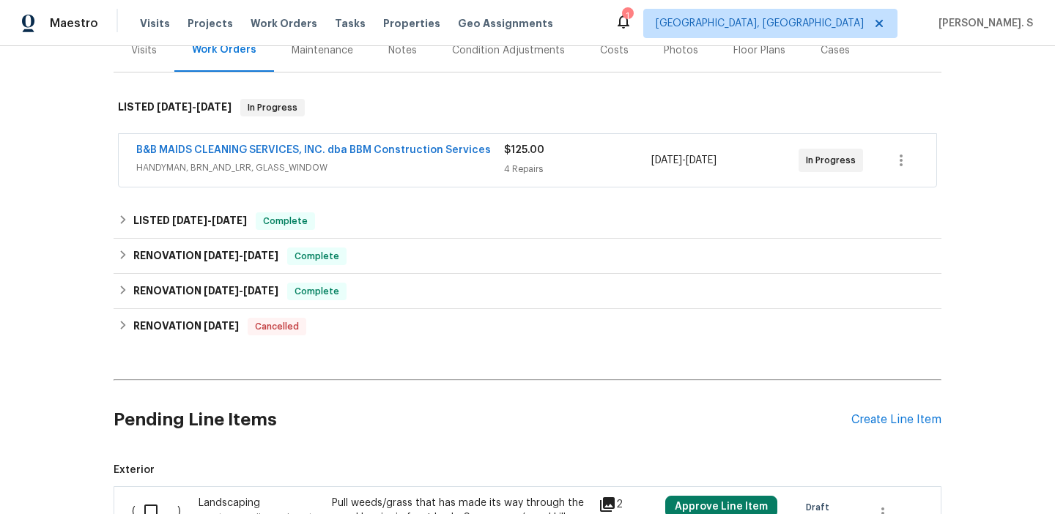
click at [268, 141] on div "B&B MAIDS CLEANING SERVICES, INC. dba BBM Construction Services HANDYMAN, BRN_A…" at bounding box center [528, 160] width 818 height 53
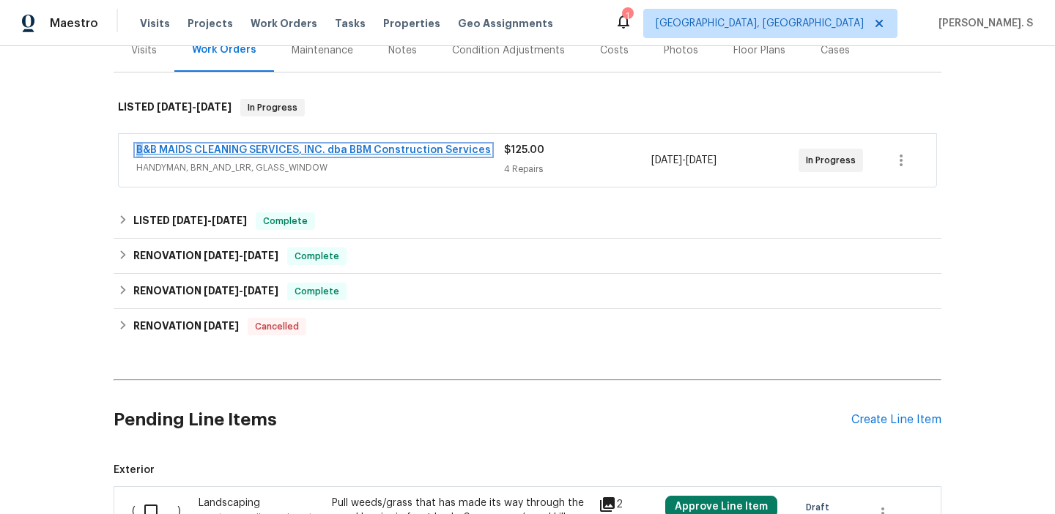
click at [268, 152] on link "B&B MAIDS CLEANING SERVICES, INC. dba BBM Construction Services" at bounding box center [313, 150] width 355 height 10
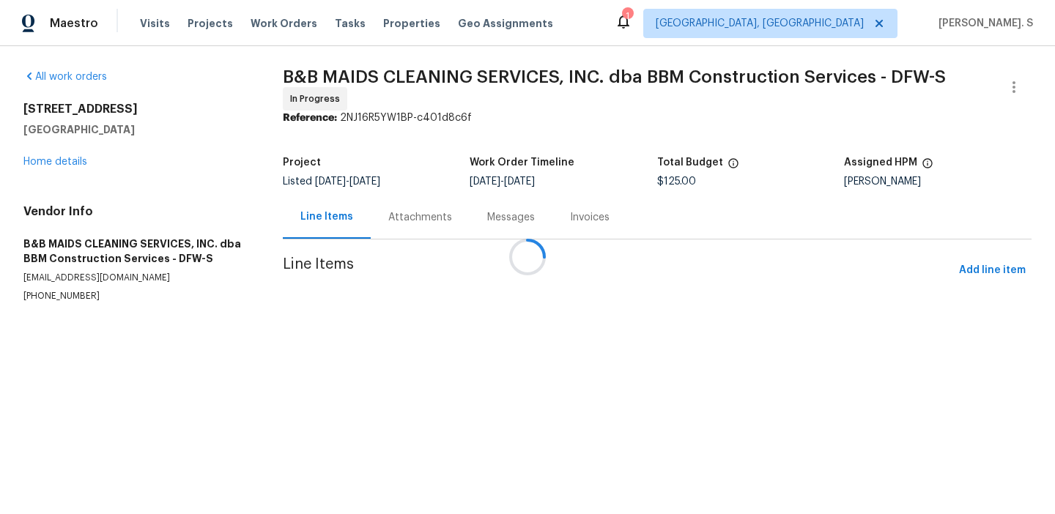
click at [399, 218] on div at bounding box center [527, 257] width 1055 height 514
click at [399, 218] on div "Progress Updates" at bounding box center [431, 217] width 86 height 15
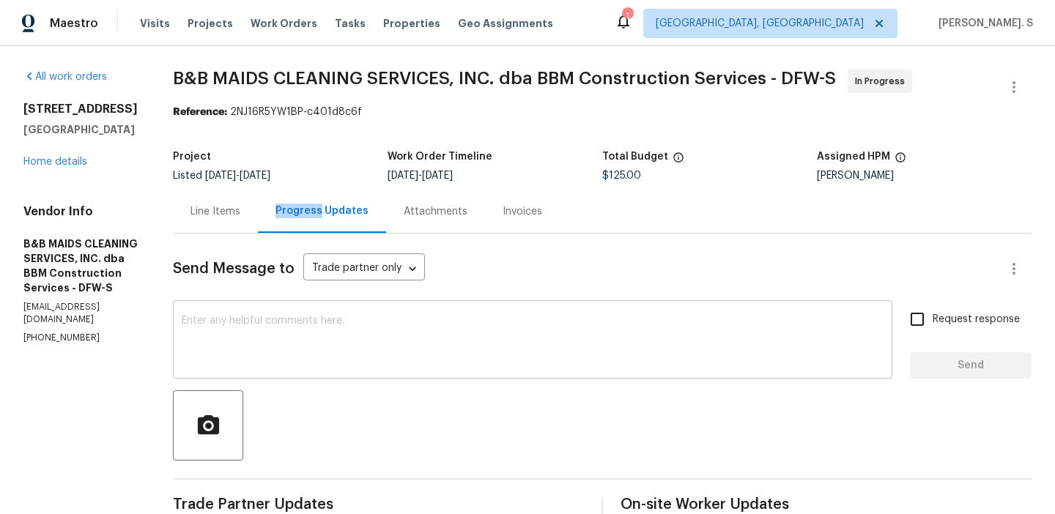
click at [351, 361] on textarea at bounding box center [533, 341] width 702 height 51
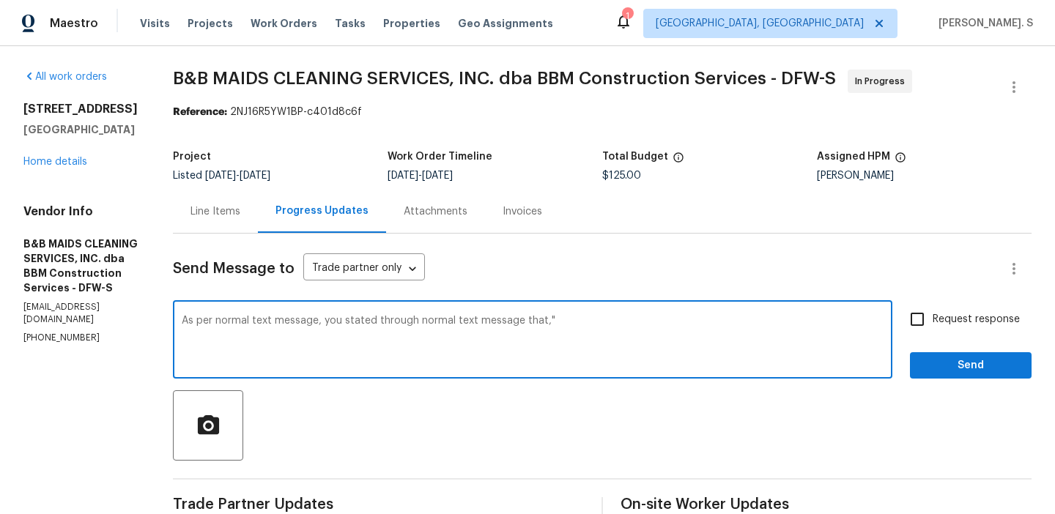
paste textarea "[STREET_ADDRESS]"
paste textarea "Tomorrow"
click at [495, 316] on textarea "As per normal text message, you stated through normal text message that,"Tomorr…" at bounding box center [533, 341] width 702 height 51
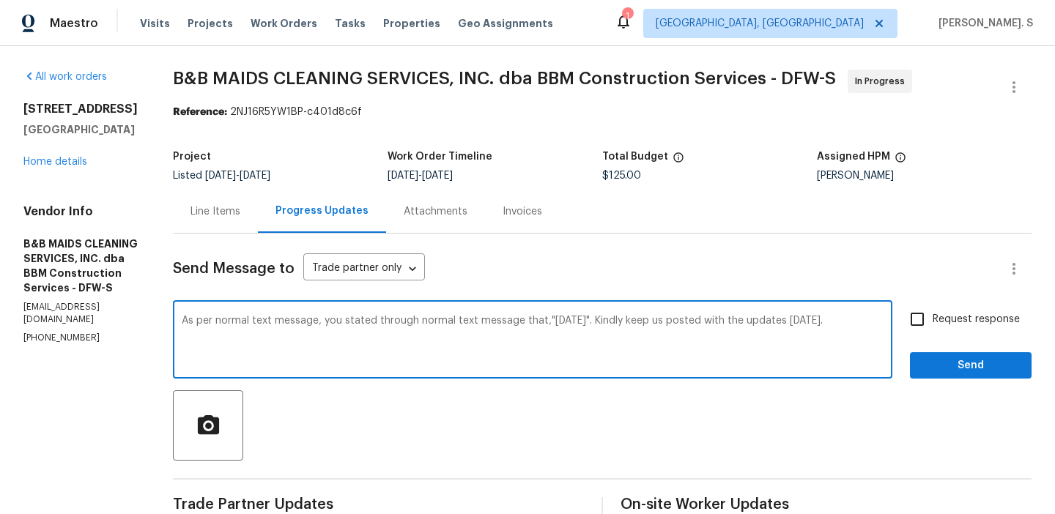
type textarea "As per normal text message, you stated through normal text message that,"Tomorr…"
click at [954, 309] on label "Request response" at bounding box center [961, 319] width 118 height 31
click at [933, 309] on input "Request response" at bounding box center [917, 319] width 31 height 31
checkbox input "true"
drag, startPoint x: 501, startPoint y: 320, endPoint x: 427, endPoint y: 318, distance: 74.8
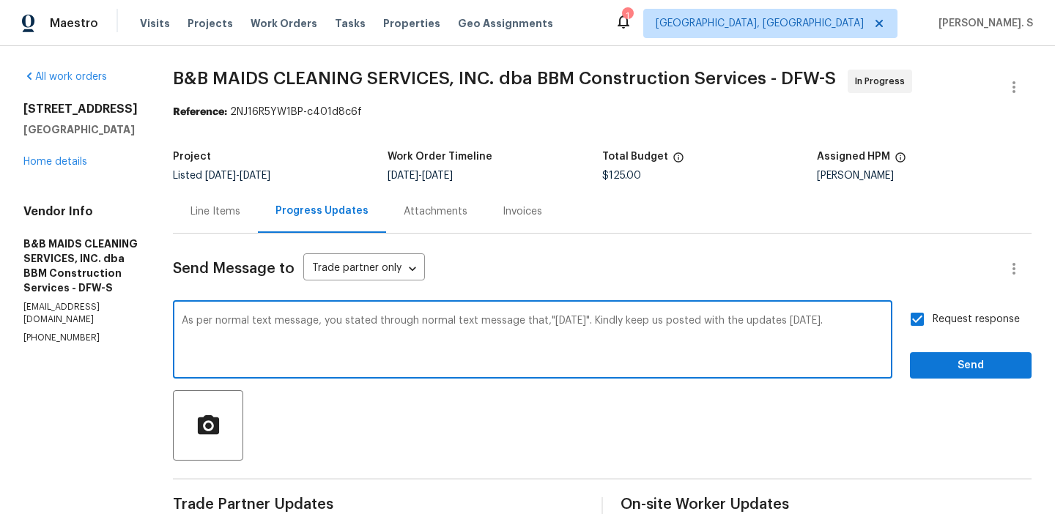
click at [427, 318] on textarea "As per normal text message, you stated through normal text message that,"Tomorr…" at bounding box center [533, 341] width 702 height 51
drag, startPoint x: 448, startPoint y: 322, endPoint x: 516, endPoint y: 322, distance: 68.2
click at [517, 322] on textarea "As per normal text message, you stated that text message that,"Tomorrow". Kindl…" at bounding box center [533, 341] width 702 height 51
drag, startPoint x: 516, startPoint y: 322, endPoint x: 427, endPoint y: 320, distance: 89.4
click at [427, 320] on textarea "As per normal text message, you stated that text message that,"Tomorrow". Kindl…" at bounding box center [533, 341] width 702 height 51
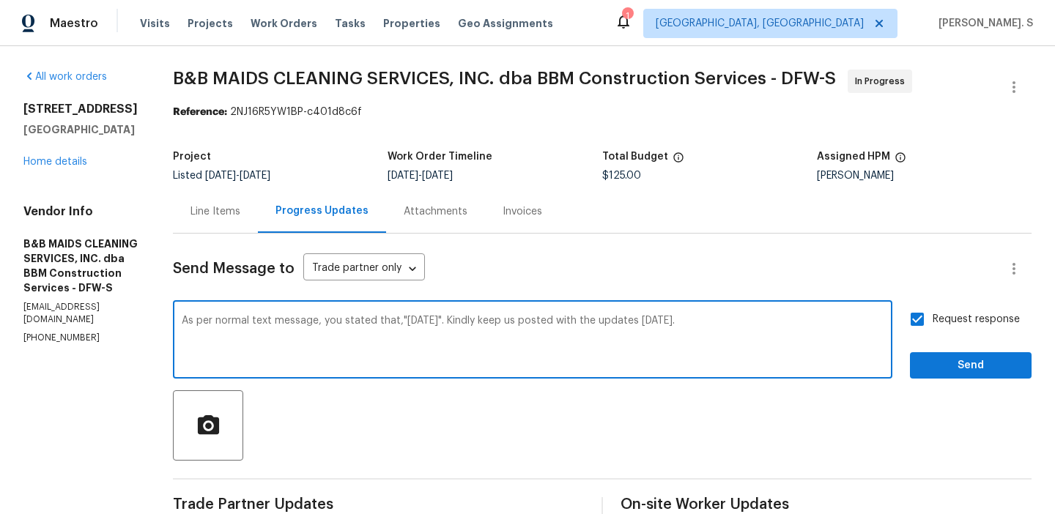
click at [427, 320] on textarea "As per normal text message, you stated that,"Tomorrow". Kindly keep us posted w…" at bounding box center [533, 341] width 702 height 51
click at [0, 0] on div "the normal" at bounding box center [0, 0] width 0 height 0
click at [304, 323] on textarea "As per the normal text message, you stated that,"Tomorrow". Kindly keep us post…" at bounding box center [533, 341] width 702 height 51
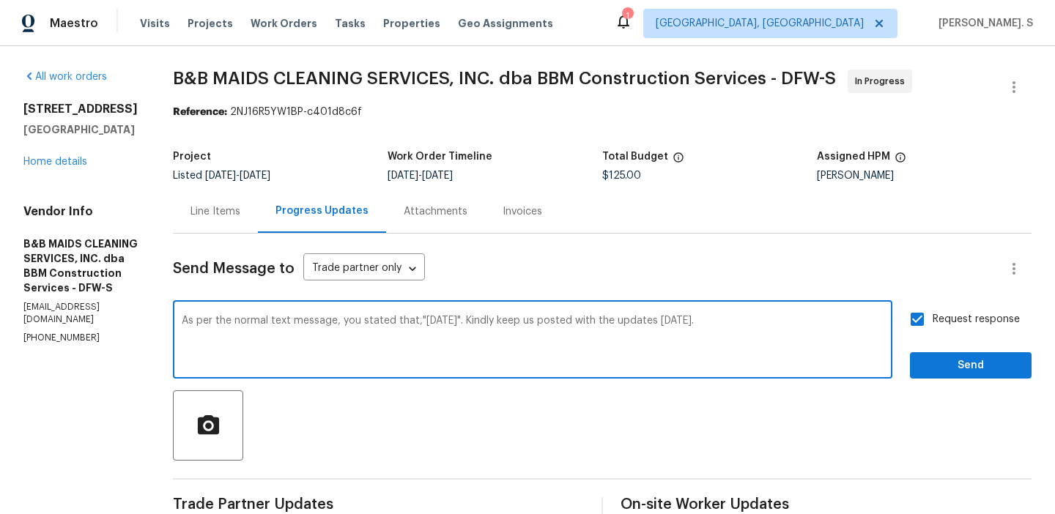
click at [304, 323] on textarea "As per the normal text message, you stated that,"Tomorrow". Kindly keep us post…" at bounding box center [533, 341] width 702 height 51
type textarea "As per the normal text message, you stated that,"Tomorrow". Kindly keep us post…"
click at [990, 379] on button "Send" at bounding box center [971, 366] width 122 height 27
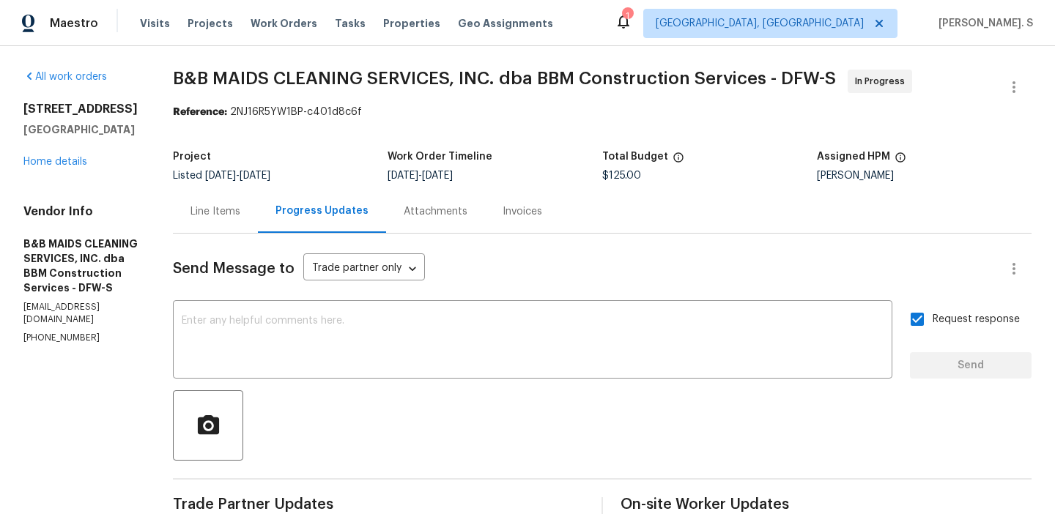
click at [456, 99] on span "B&B MAIDS CLEANING SERVICES, INC. dba BBM Construction Services - DFW-S In Prog…" at bounding box center [585, 87] width 824 height 35
click at [459, 86] on span "B&B MAIDS CLEANING SERVICES, INC. dba BBM Construction Services - DFW-S" at bounding box center [504, 79] width 663 height 18
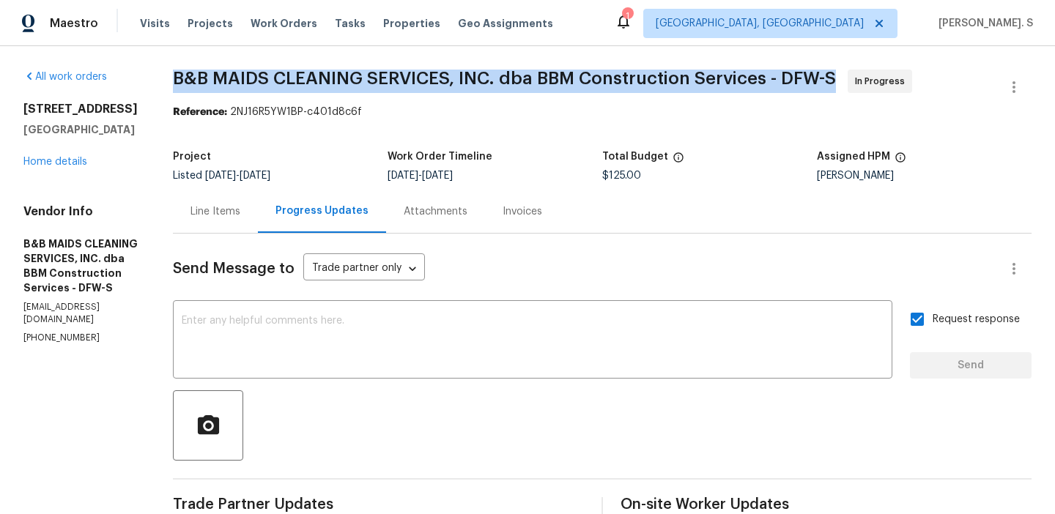
copy span "B&B MAIDS CLEANING SERVICES, INC. dba BBM Construction Services - DFW-S"
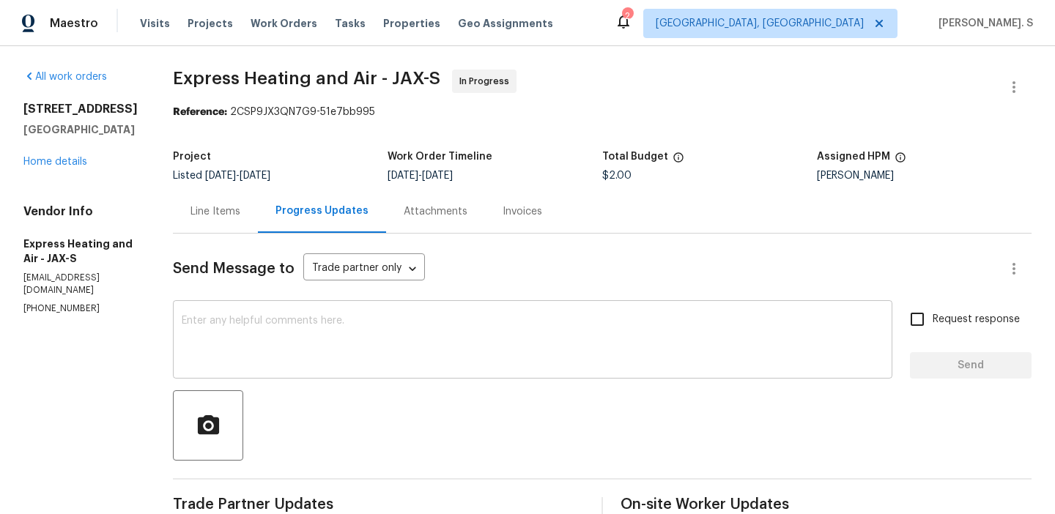
click at [339, 344] on textarea at bounding box center [533, 341] width 702 height 51
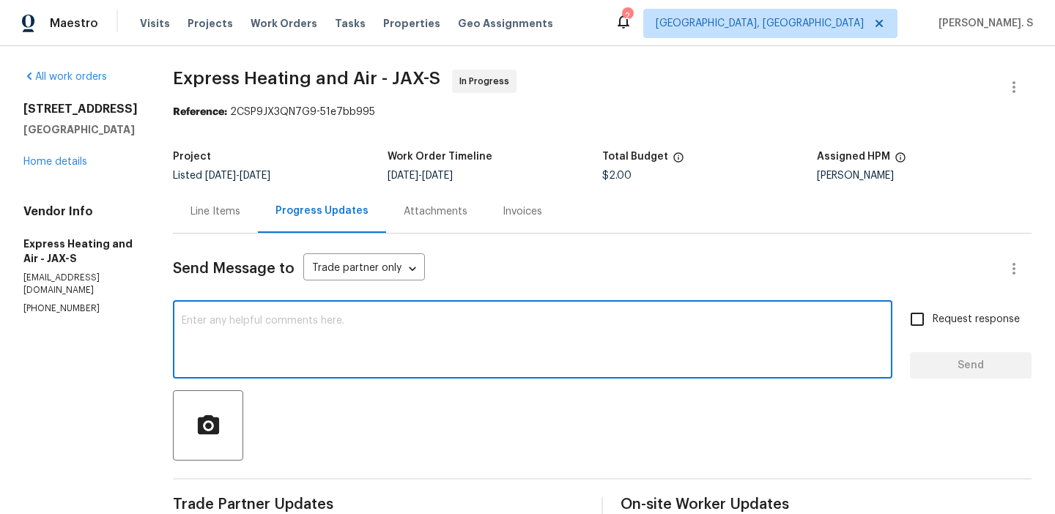
click at [226, 257] on div "Send Message to Trade partner only Trade partner only ​" at bounding box center [585, 268] width 824 height 35
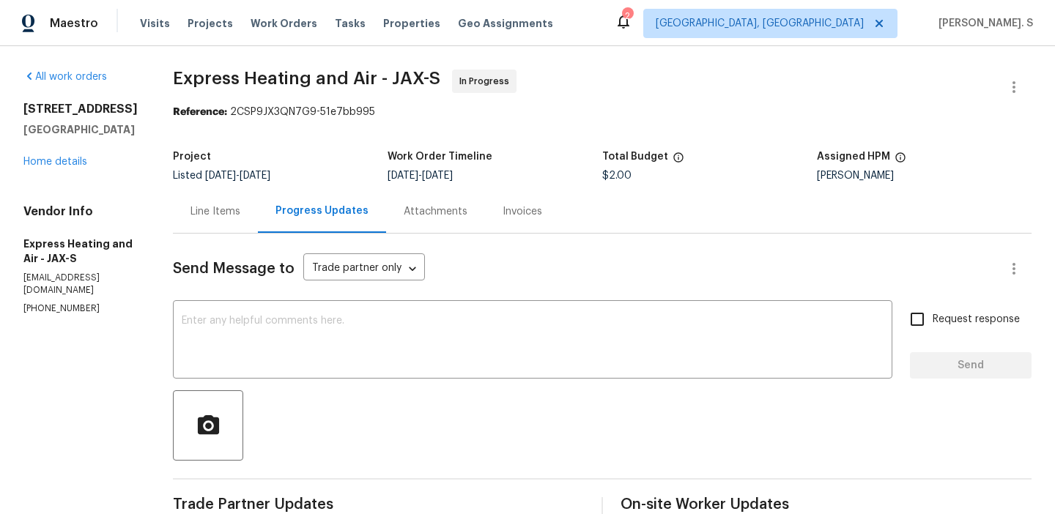
click at [227, 214] on div "Line Items" at bounding box center [216, 211] width 50 height 15
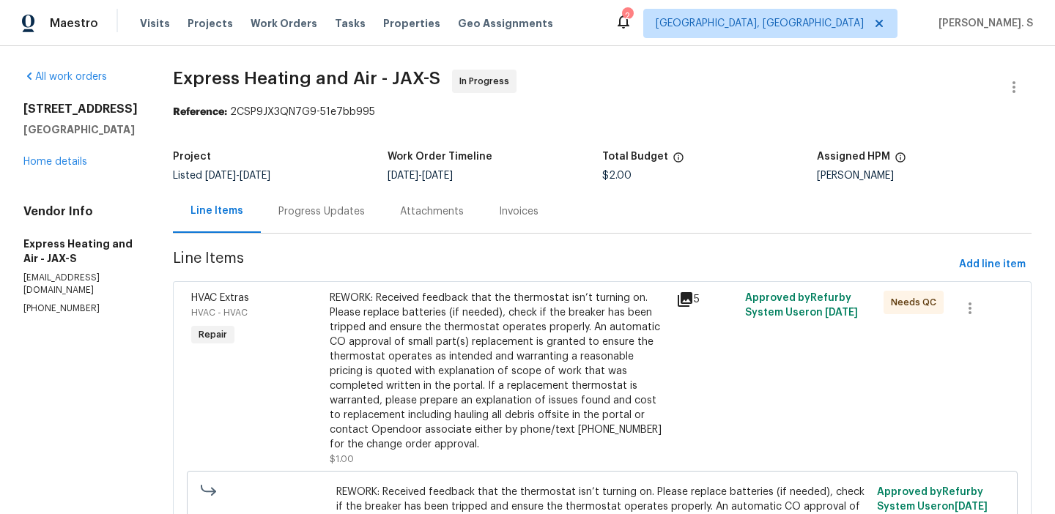
click at [424, 401] on div "REWORK: Received feedback that the thermostat isn’t turning on. Please replace …" at bounding box center [499, 371] width 338 height 161
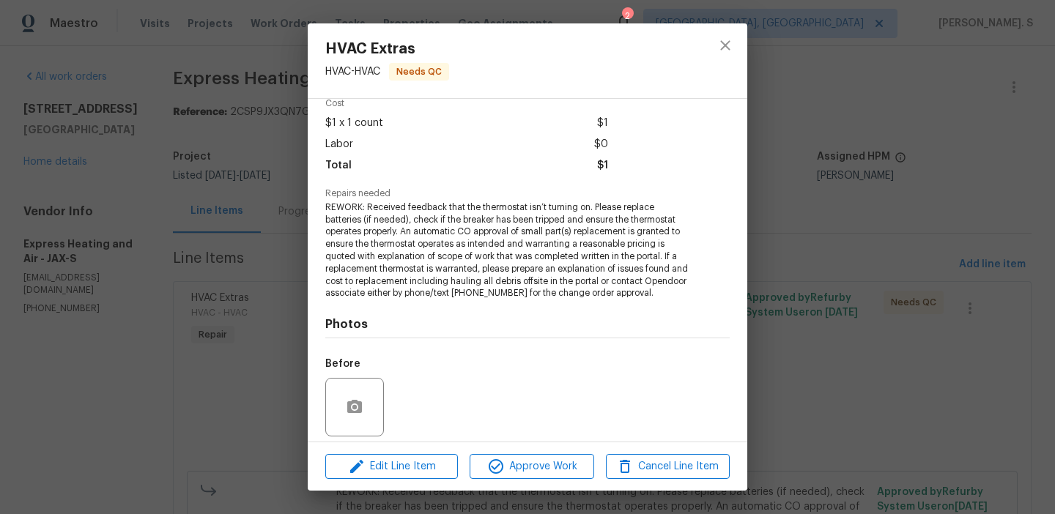
scroll to position [173, 0]
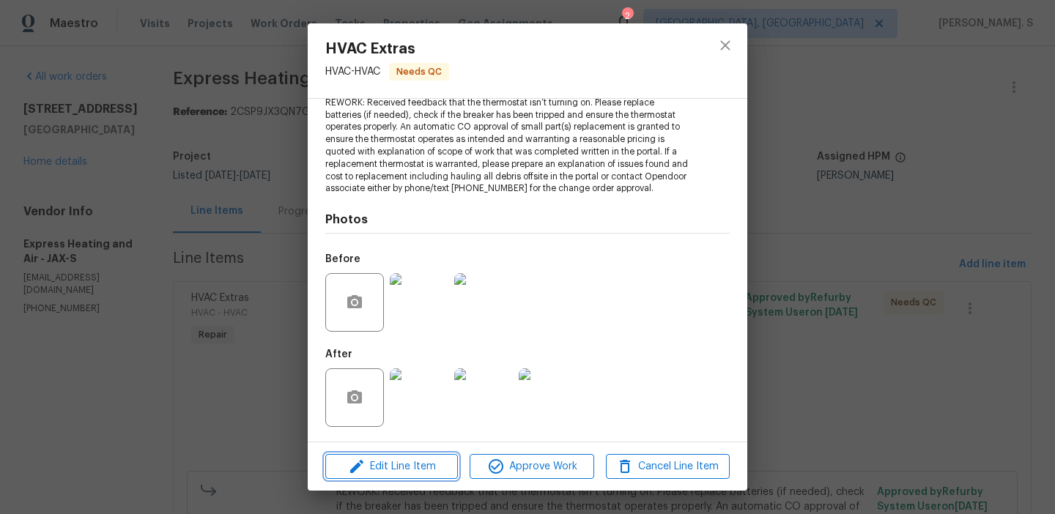
click at [412, 463] on span "Edit Line Item" at bounding box center [392, 467] width 124 height 18
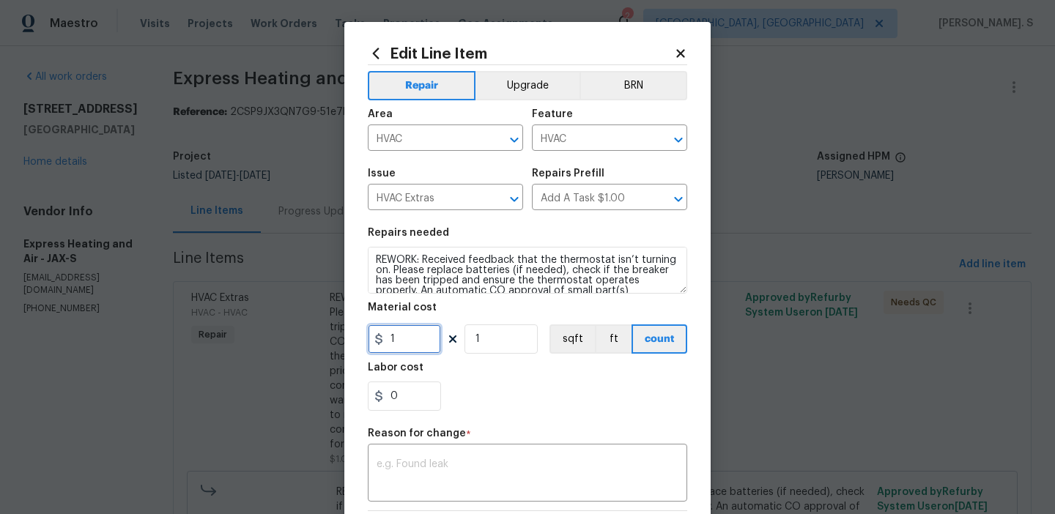
click at [395, 333] on input "1" at bounding box center [404, 339] width 73 height 29
type input "75"
click at [594, 493] on div "x ​" at bounding box center [528, 475] width 320 height 54
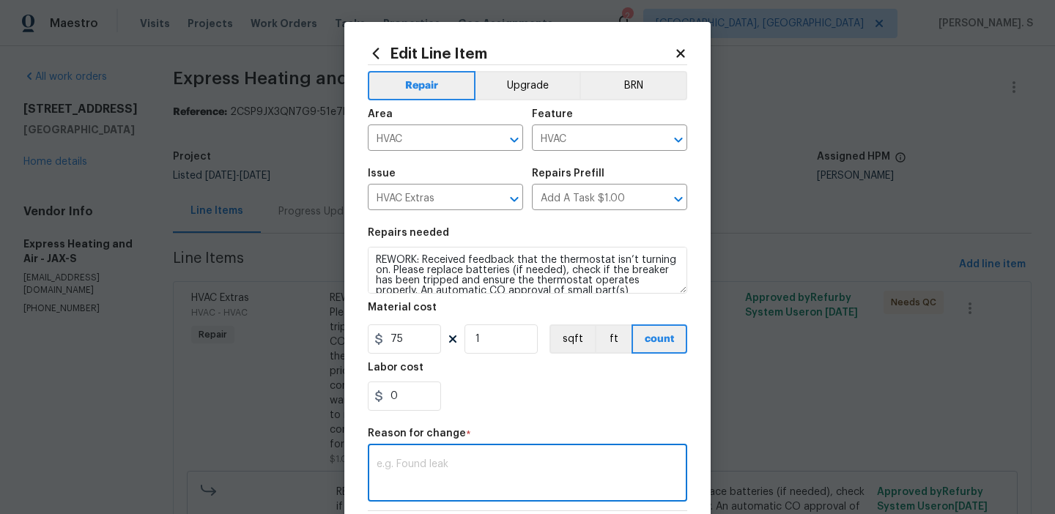
type textarea "v"
paste textarea "(GJ) Updated cost per BR team approval."
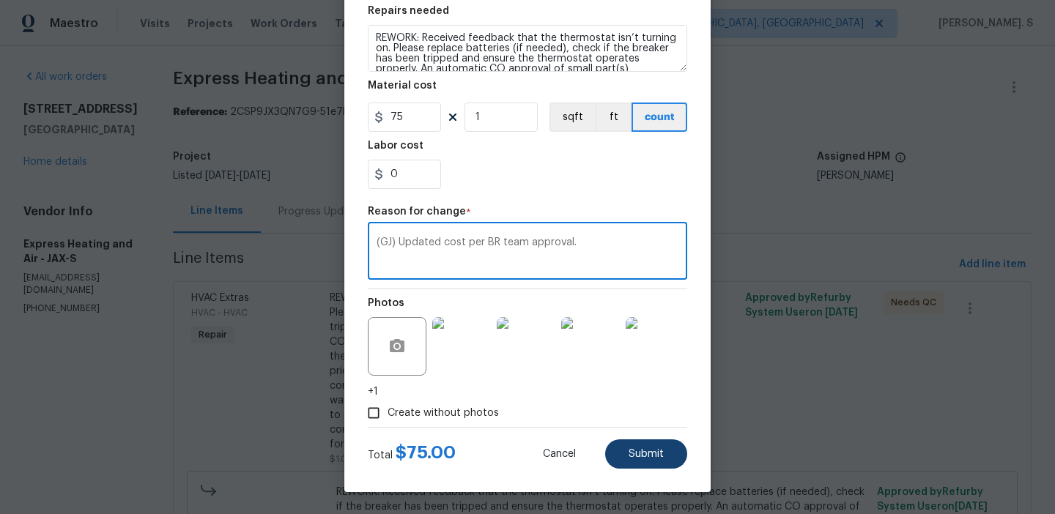
type textarea "(GJ) Updated cost per BR team approval."
click at [669, 468] on button "Submit" at bounding box center [646, 454] width 82 height 29
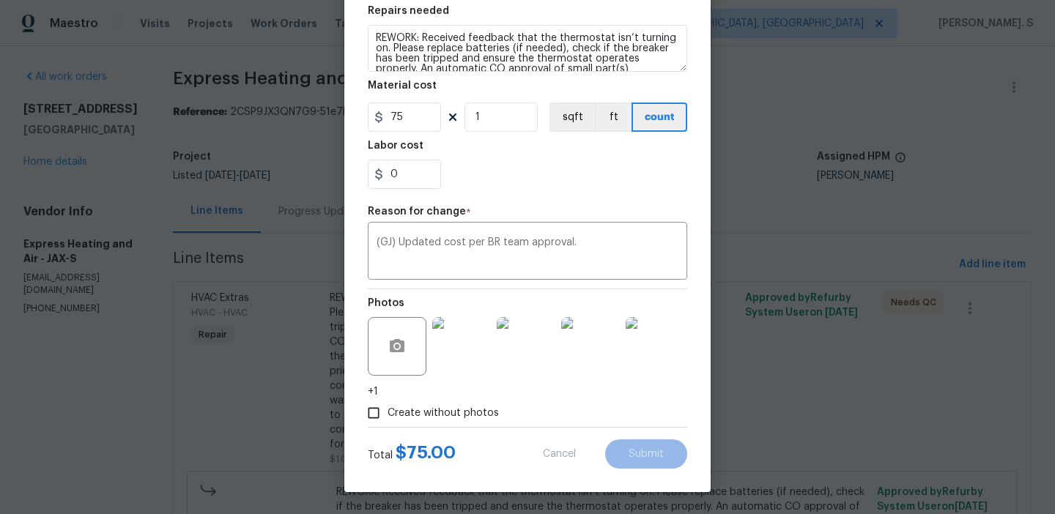
type input "1"
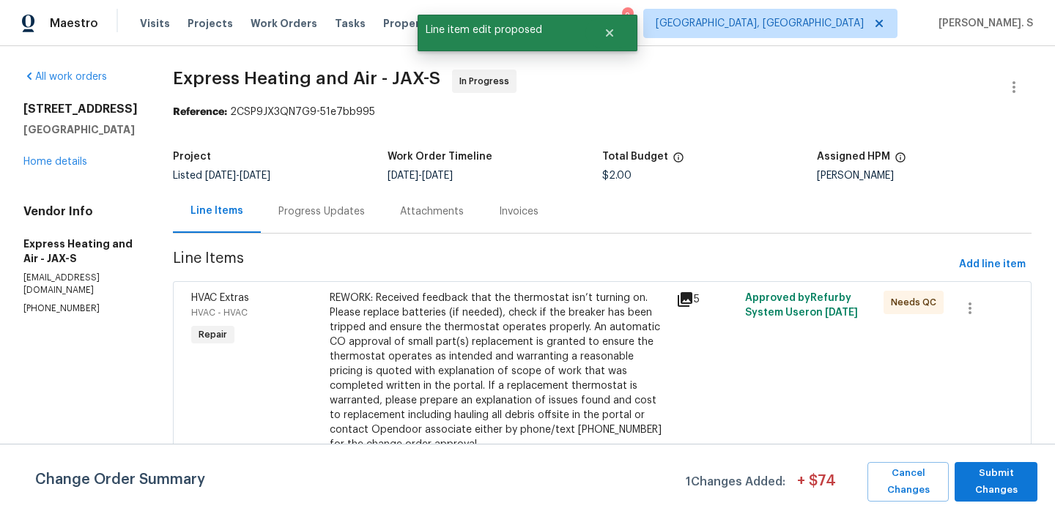
scroll to position [0, 0]
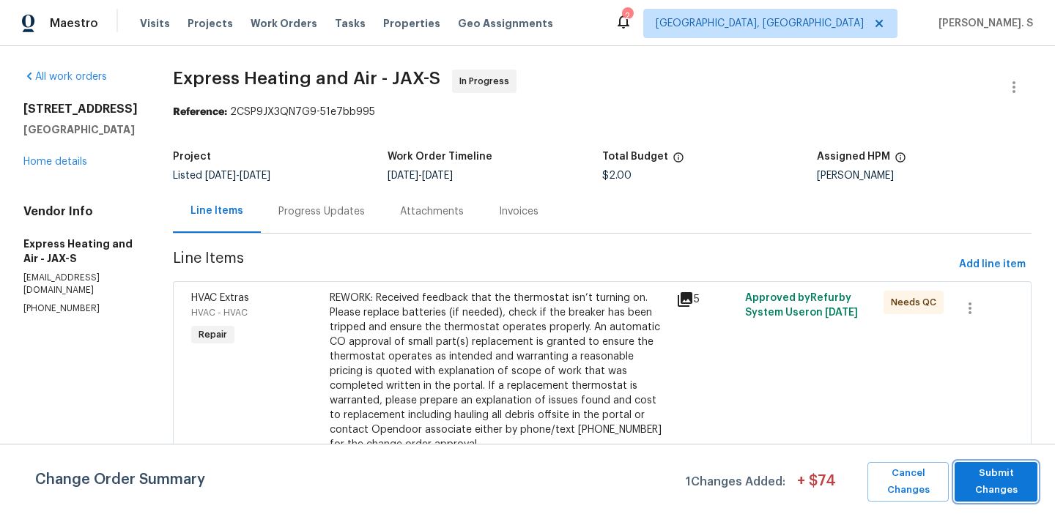
click at [1008, 476] on span "Submit Changes" at bounding box center [996, 482] width 68 height 34
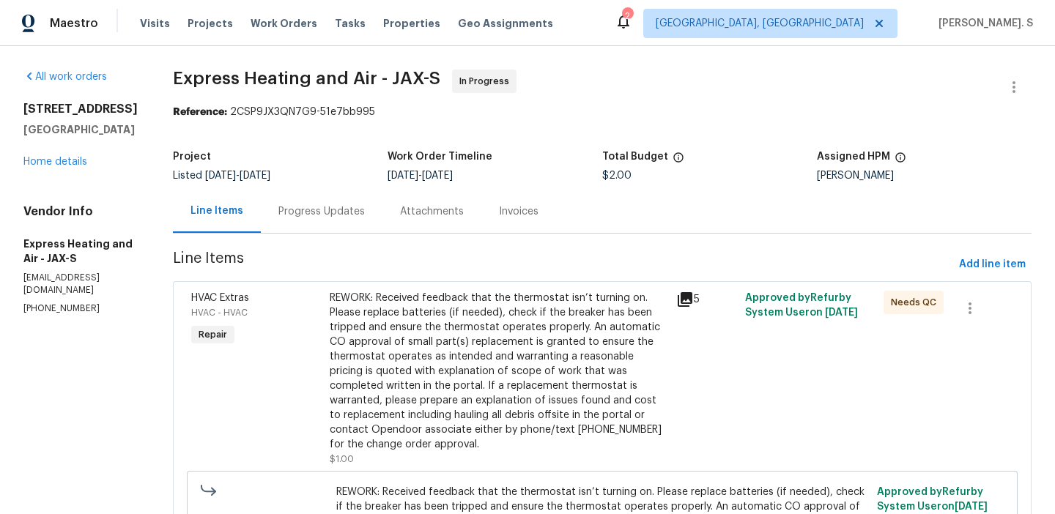
click at [326, 216] on div "Progress Updates" at bounding box center [322, 211] width 86 height 15
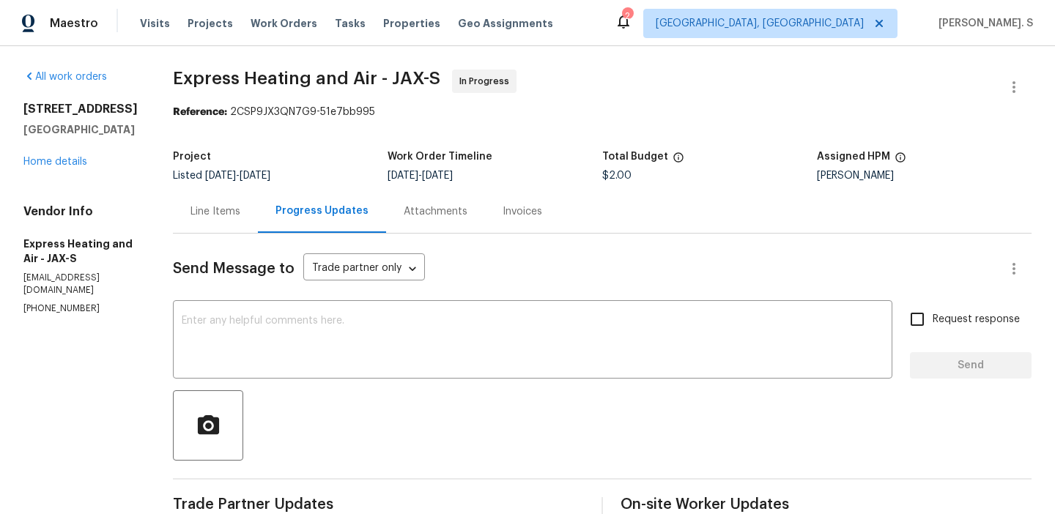
click at [215, 203] on div "Line Items" at bounding box center [215, 211] width 85 height 43
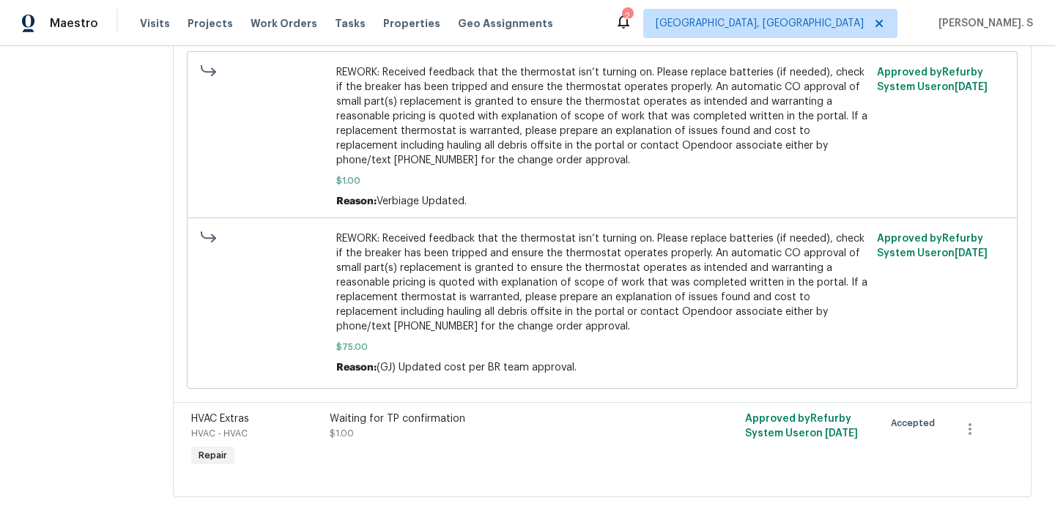
scroll to position [446, 0]
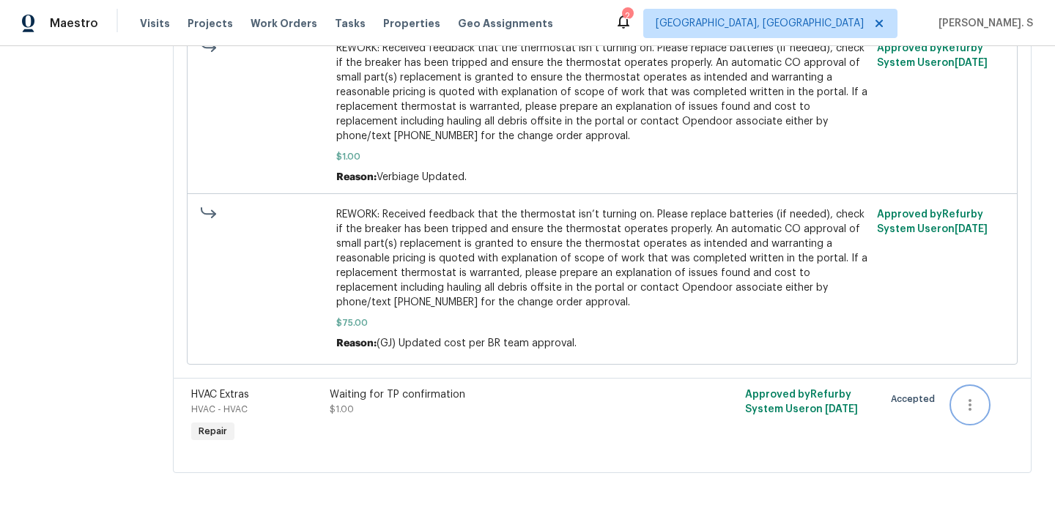
click at [970, 402] on icon "button" at bounding box center [971, 406] width 18 height 18
click at [980, 402] on li "Cancel" at bounding box center [982, 405] width 56 height 24
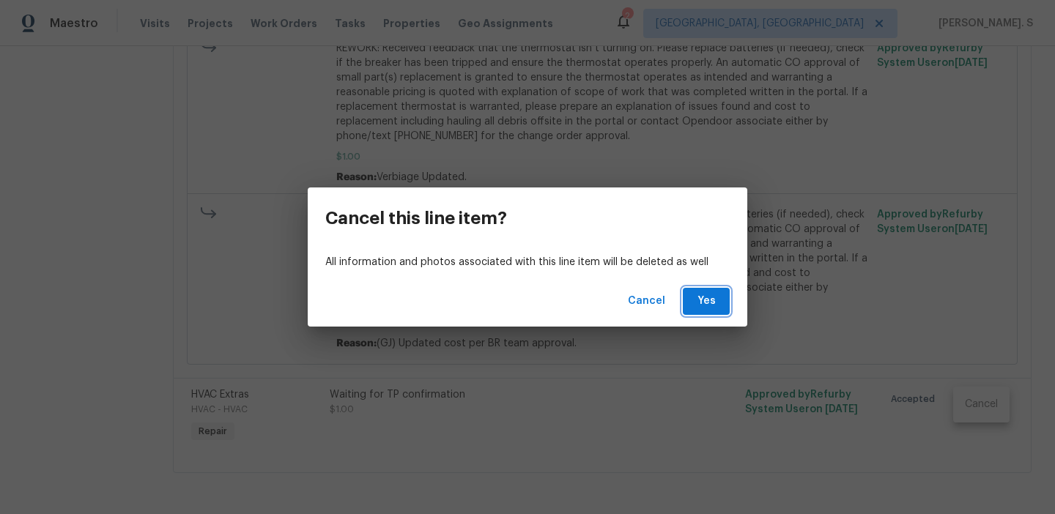
click at [723, 303] on button "Yes" at bounding box center [706, 301] width 47 height 27
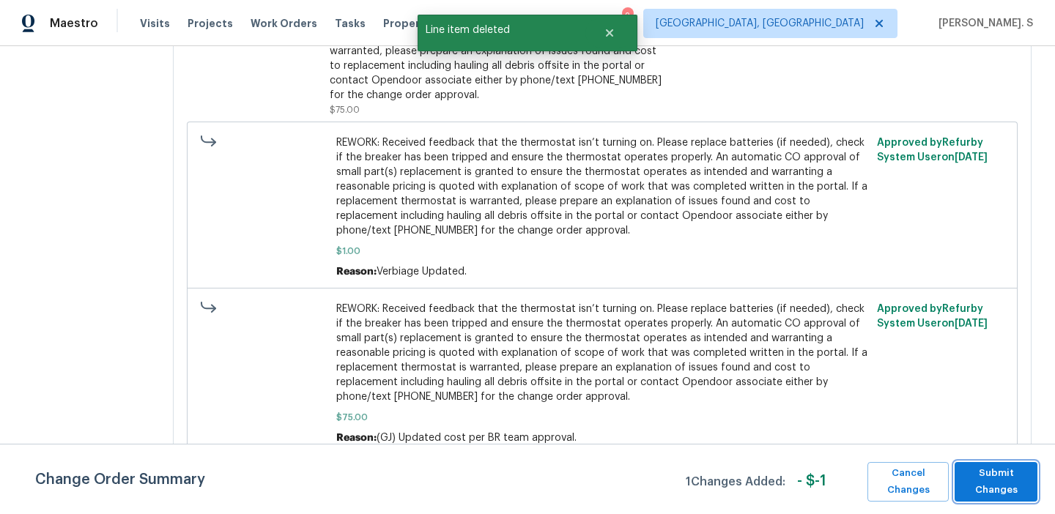
click at [973, 495] on span "Submit Changes" at bounding box center [996, 482] width 68 height 34
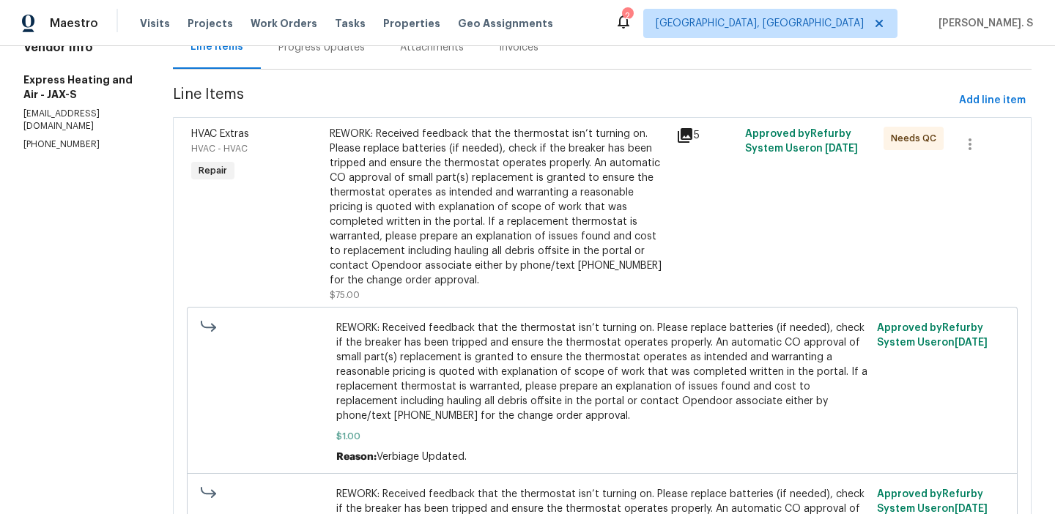
scroll to position [75, 0]
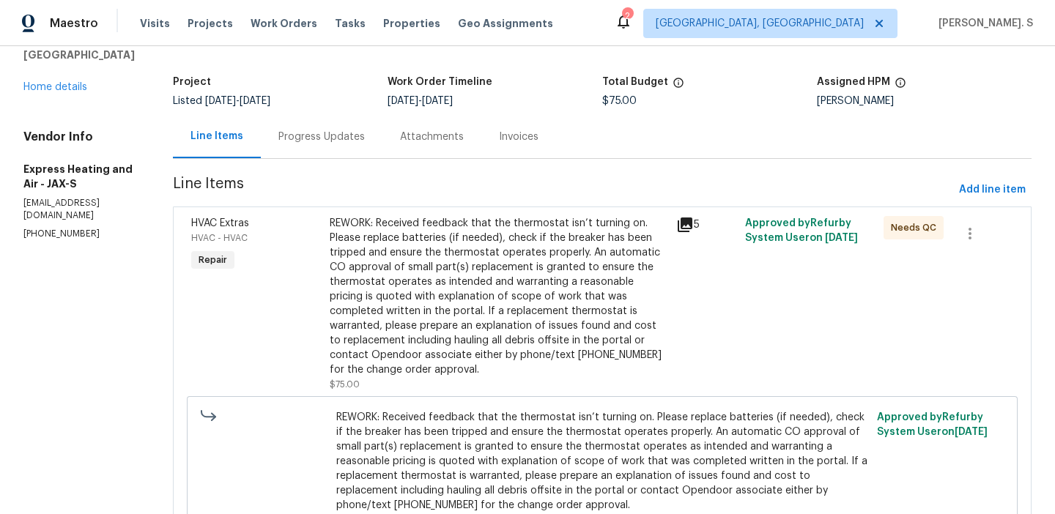
click at [491, 308] on div "REWORK: Received feedback that the thermostat isn’t turning on. Please replace …" at bounding box center [499, 296] width 338 height 161
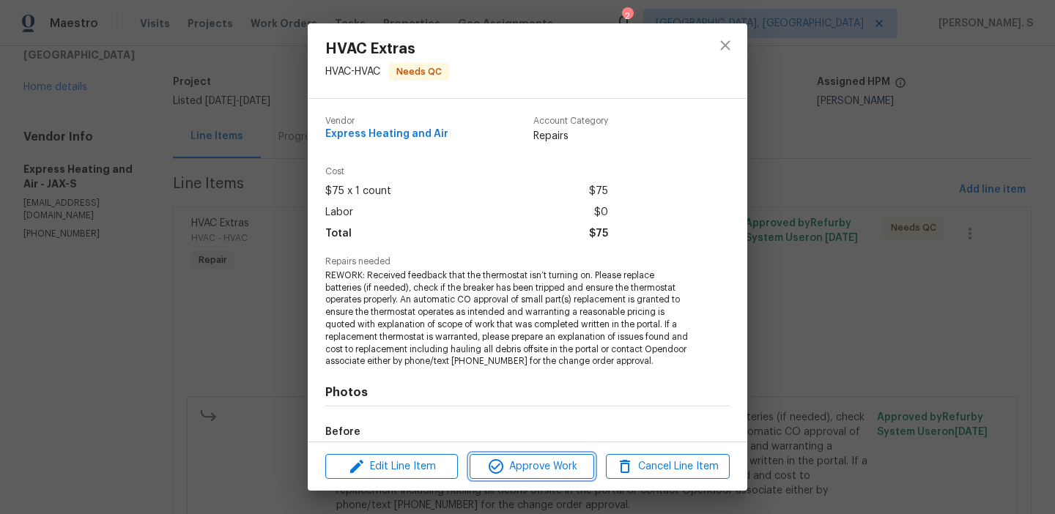
click at [500, 466] on icon "button" at bounding box center [496, 467] width 18 height 18
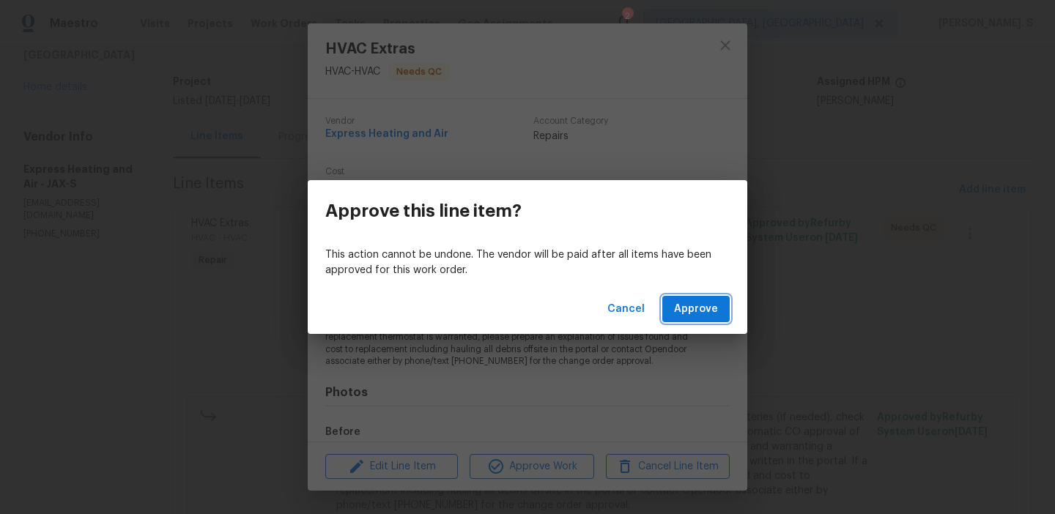
click at [667, 316] on button "Approve" at bounding box center [696, 309] width 67 height 27
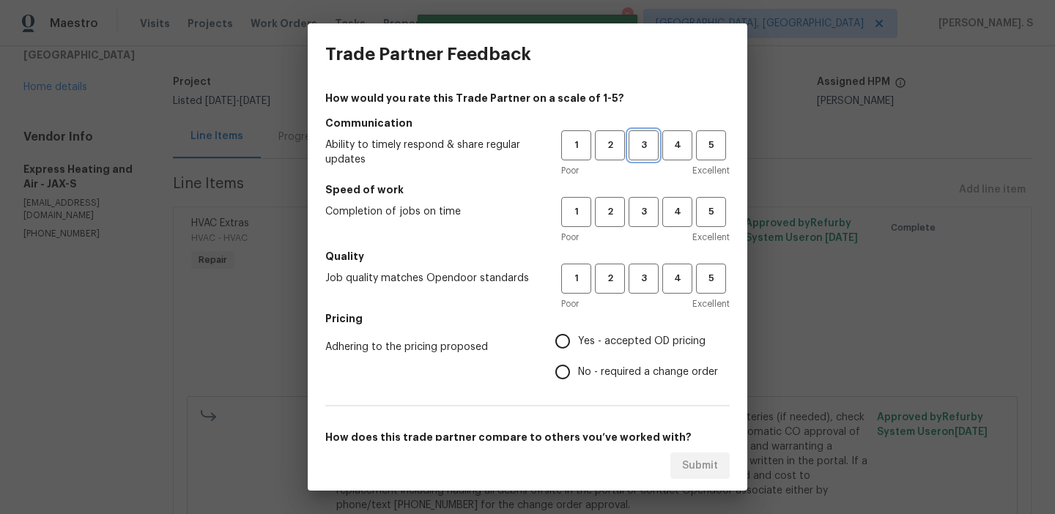
click at [647, 145] on span "3" at bounding box center [643, 145] width 27 height 17
click at [645, 201] on button "3" at bounding box center [644, 212] width 30 height 30
click at [645, 289] on button "3" at bounding box center [644, 279] width 30 height 30
click at [621, 368] on span "No - required a change order" at bounding box center [648, 372] width 140 height 15
click at [578, 368] on input "No - required a change order" at bounding box center [562, 372] width 31 height 31
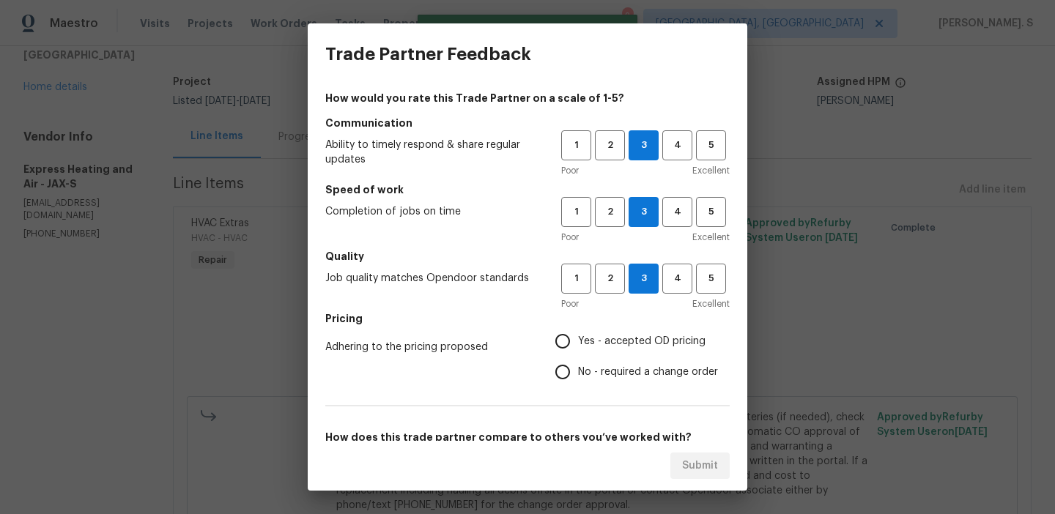
radio input "true"
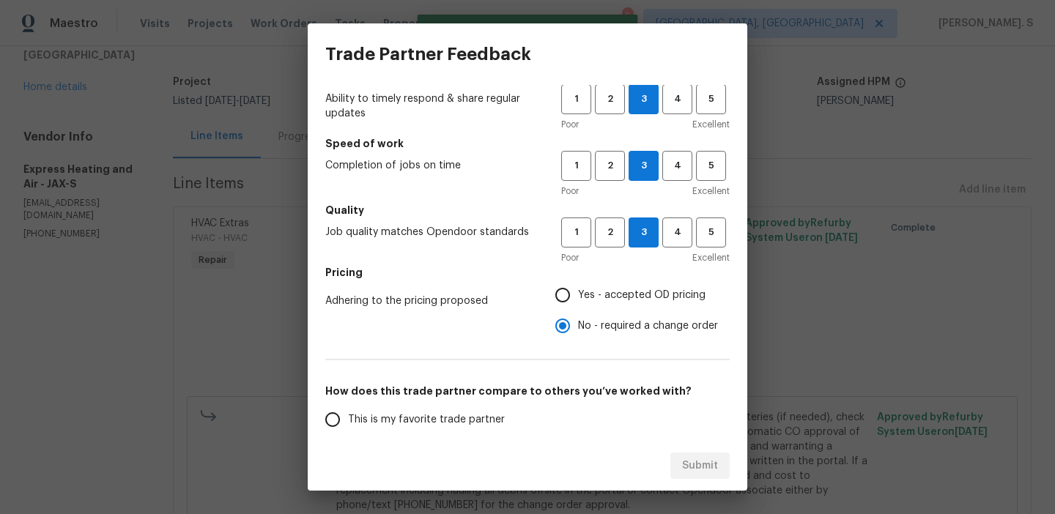
scroll to position [135, 0]
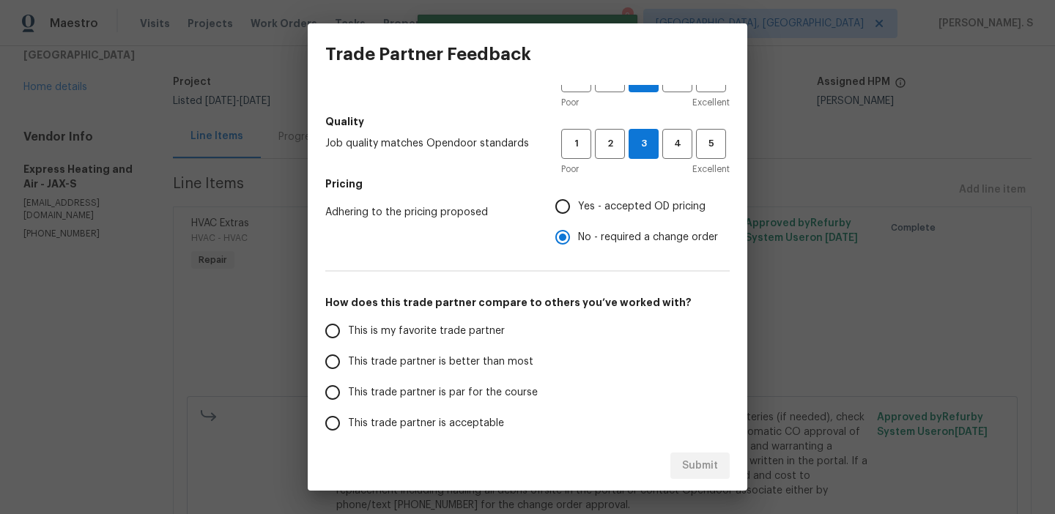
click at [514, 378] on label "This trade partner is par for the course" at bounding box center [433, 392] width 232 height 31
click at [348, 378] on input "This trade partner is par for the course" at bounding box center [332, 392] width 31 height 31
click at [685, 468] on span "Submit" at bounding box center [700, 466] width 36 height 18
radio input "true"
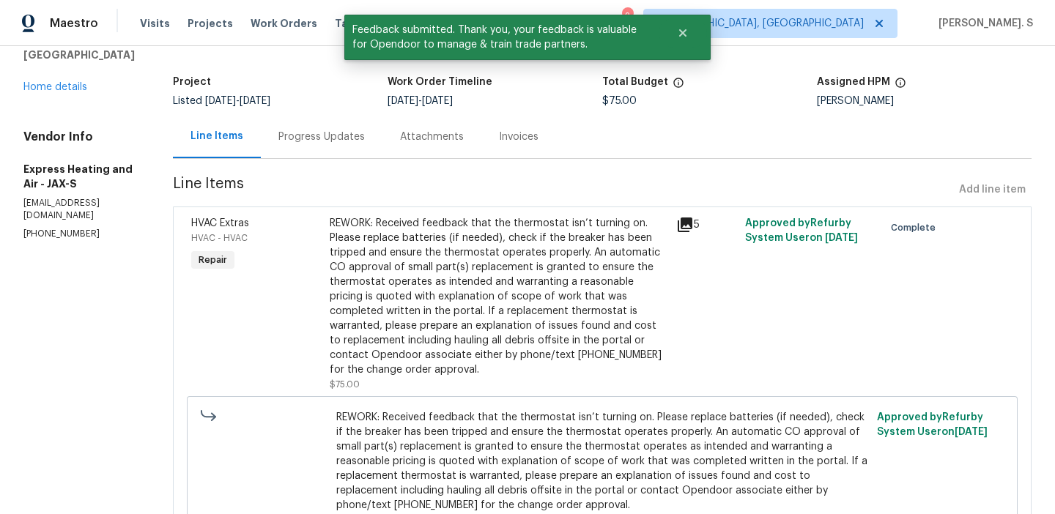
click at [344, 150] on div "Progress Updates" at bounding box center [322, 136] width 122 height 43
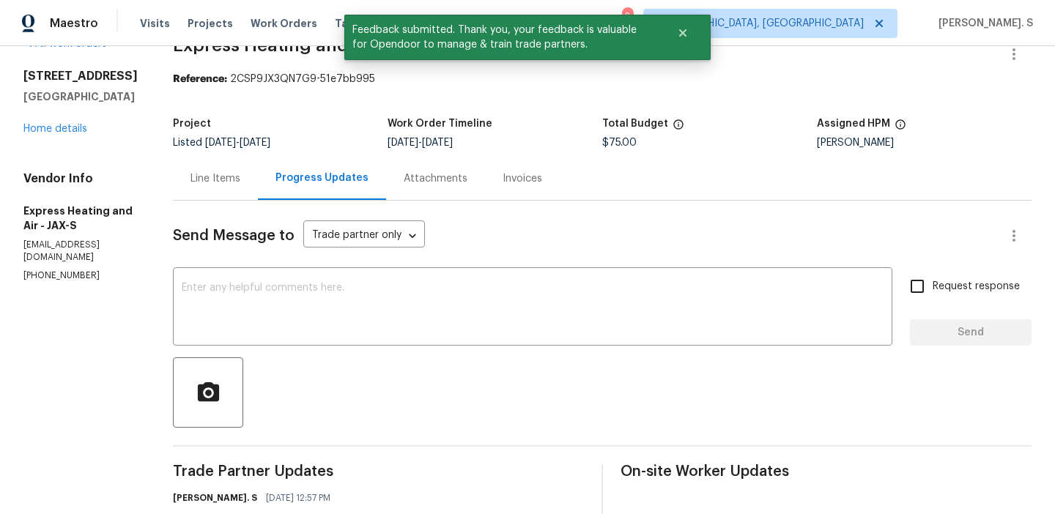
scroll to position [75, 0]
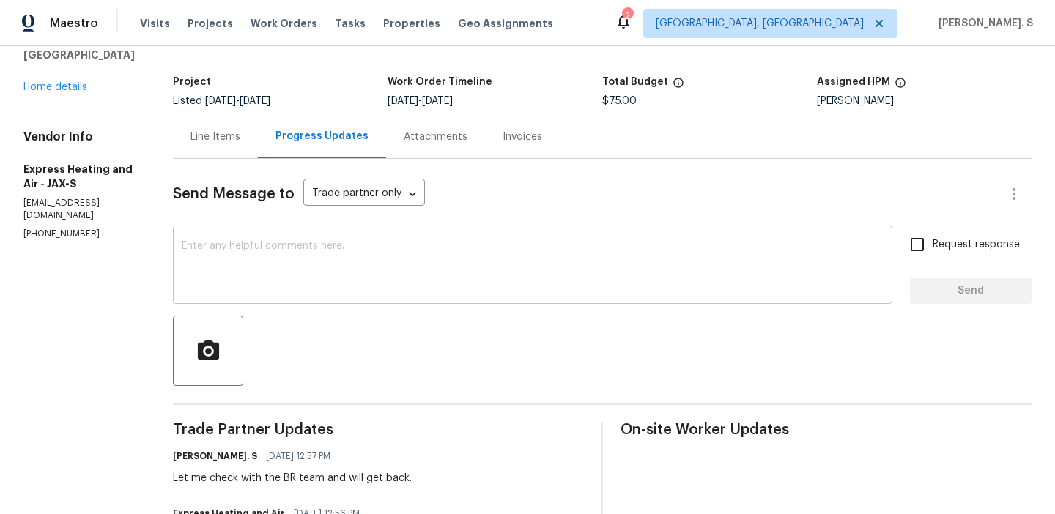
click at [412, 239] on div "x ​" at bounding box center [533, 266] width 720 height 75
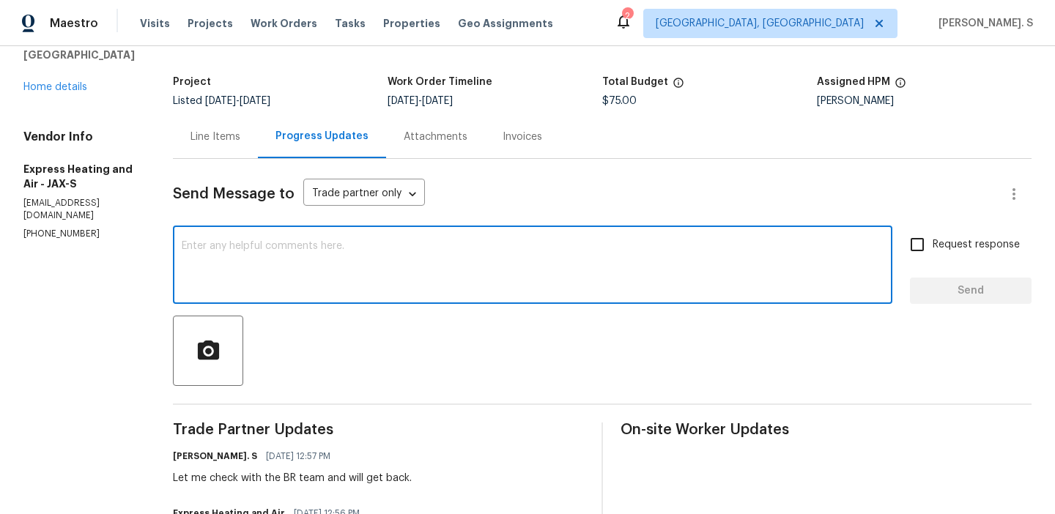
paste textarea "The BR team has approved the cost, and it has been updated."
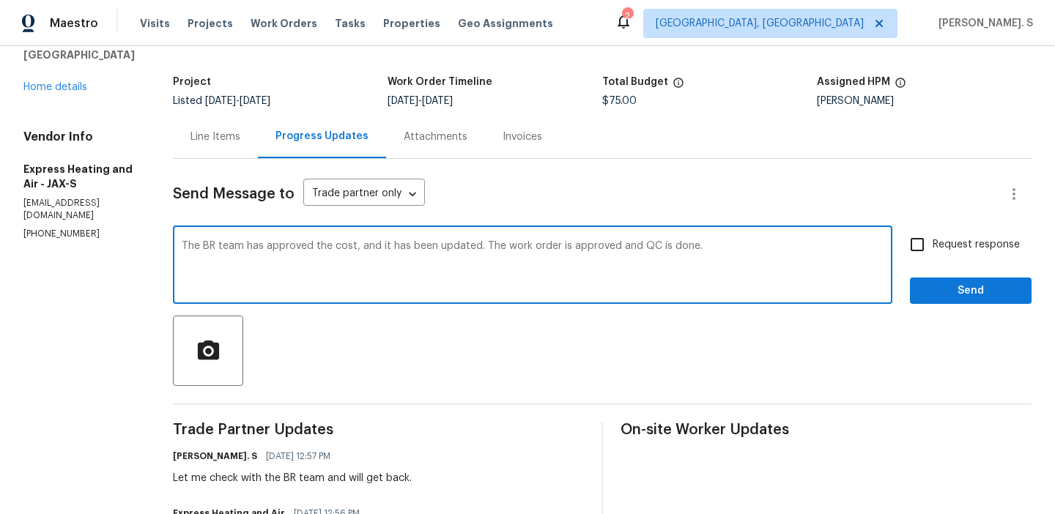
type textarea "The BR team has approved the cost, and it has been updated. The work order is a…"
click at [412, 239] on div "The BR team has approved the cost, and it has been updated. The work order is a…" at bounding box center [533, 266] width 720 height 75
click at [434, 249] on textarea "The BR team has approved the cost, and it has been updated. The work order is a…" at bounding box center [533, 266] width 702 height 51
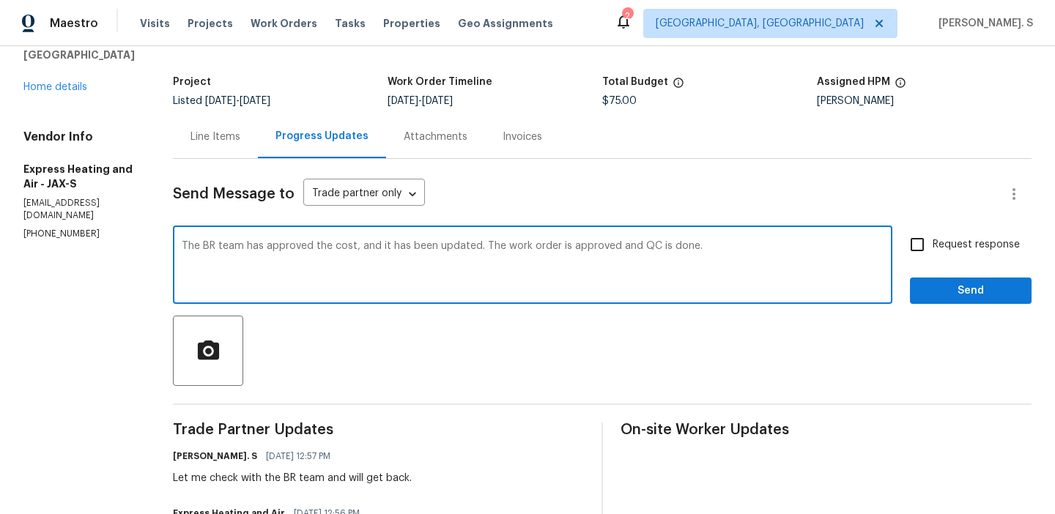
click at [434, 249] on textarea "The BR team has approved the cost, and it has been updated. The work order is a…" at bounding box center [533, 266] width 702 height 51
click at [930, 256] on input "Request response" at bounding box center [917, 244] width 31 height 31
checkbox input "true"
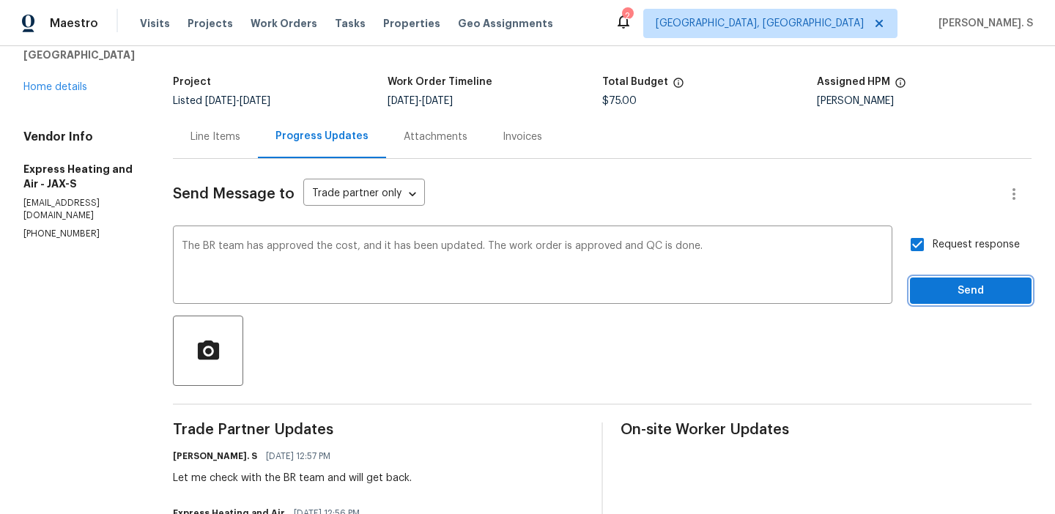
click at [932, 291] on span "Send" at bounding box center [971, 291] width 98 height 18
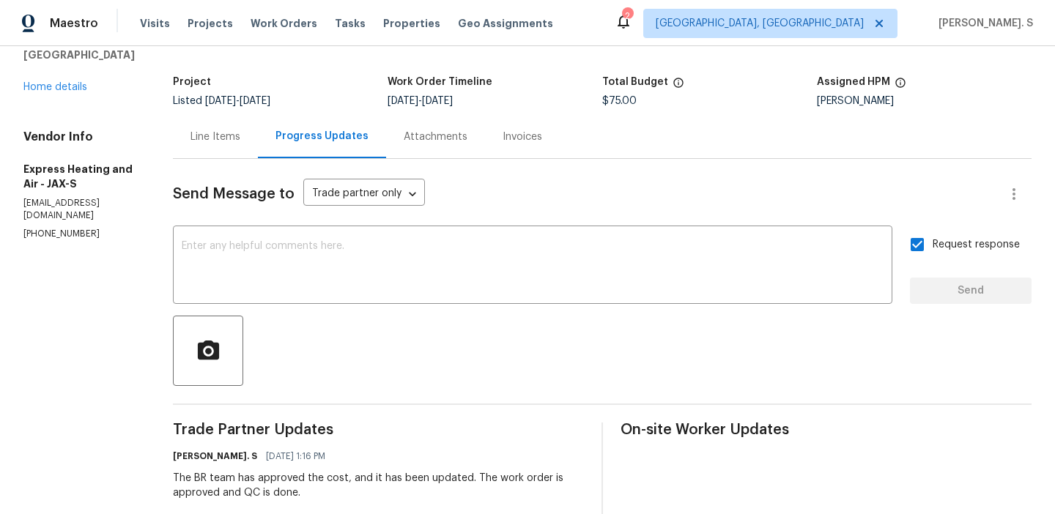
scroll to position [0, 0]
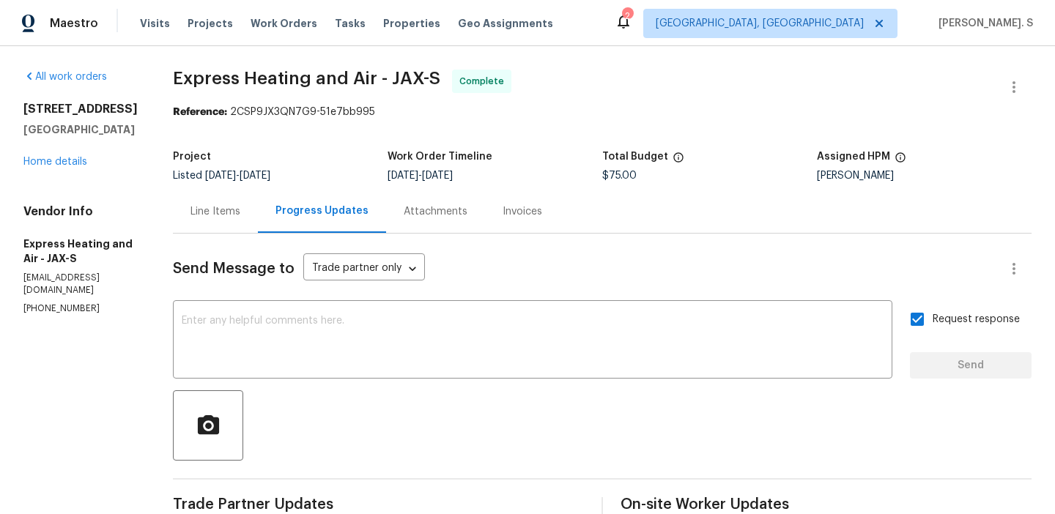
click at [84, 153] on div "[STREET_ADDRESS] Home details" at bounding box center [80, 135] width 114 height 67
click at [77, 158] on link "Home details" at bounding box center [55, 162] width 64 height 10
